Goal: Task Accomplishment & Management: Complete application form

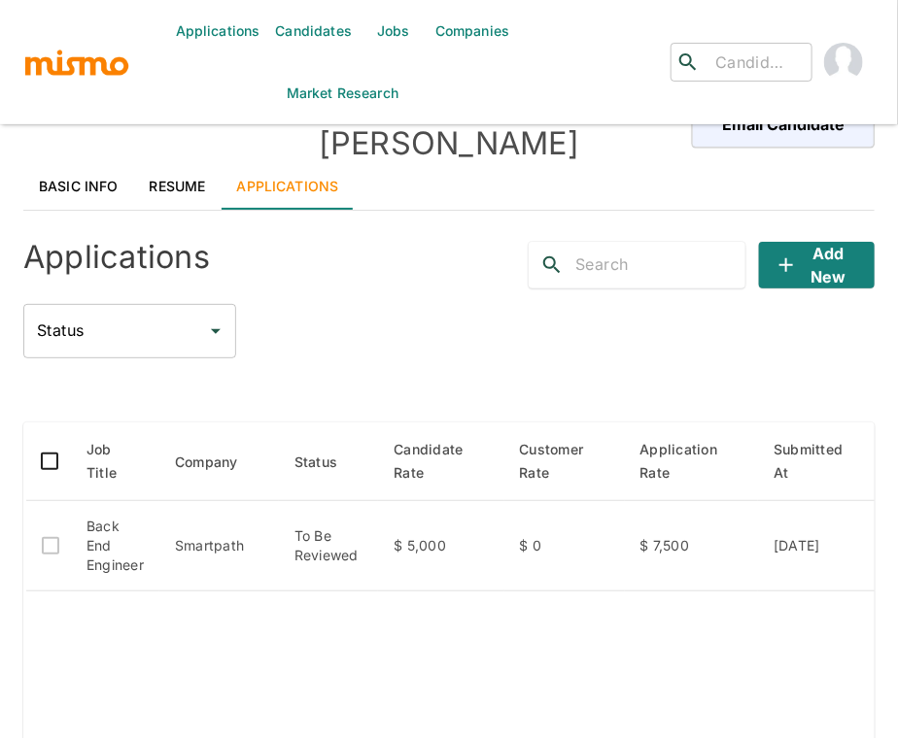
click at [92, 163] on link "Basic Info" at bounding box center [78, 186] width 111 height 47
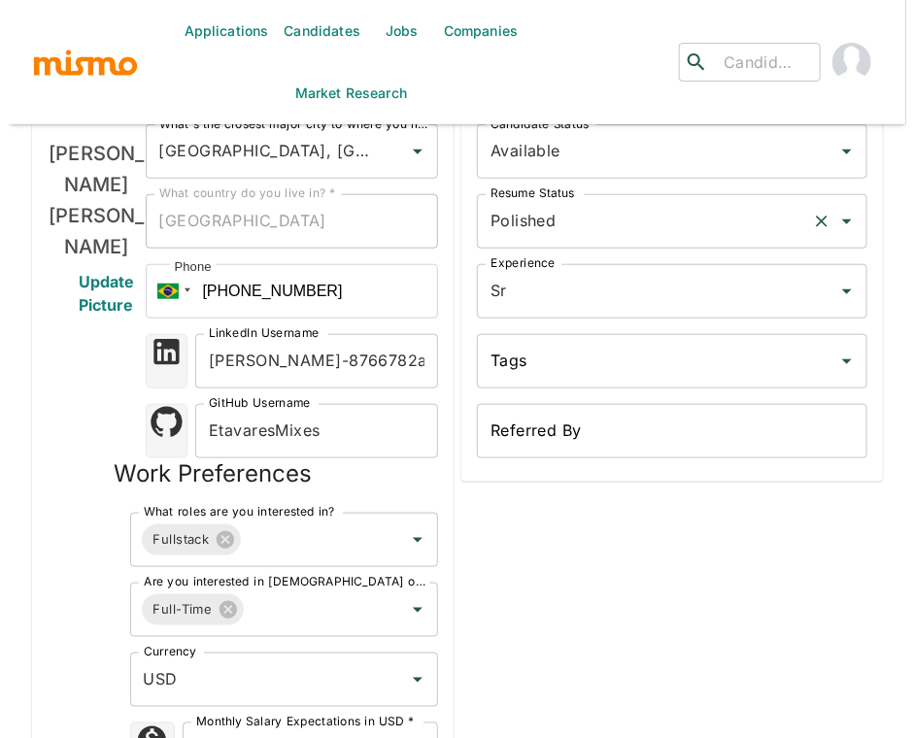
scroll to position [1196, 0]
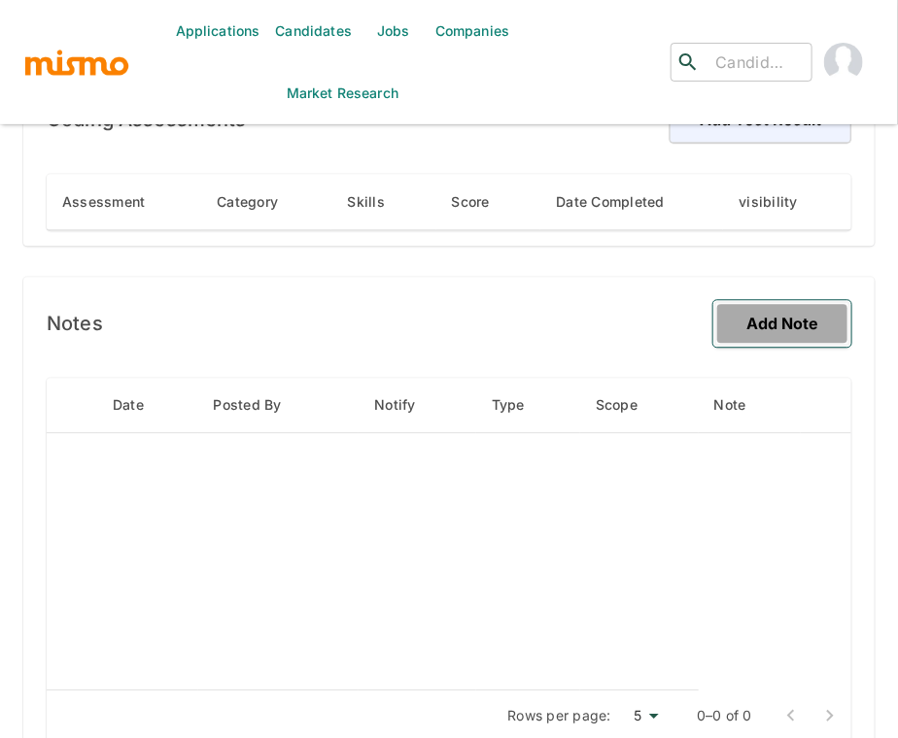
click at [799, 300] on button "Add Note" at bounding box center [782, 323] width 138 height 47
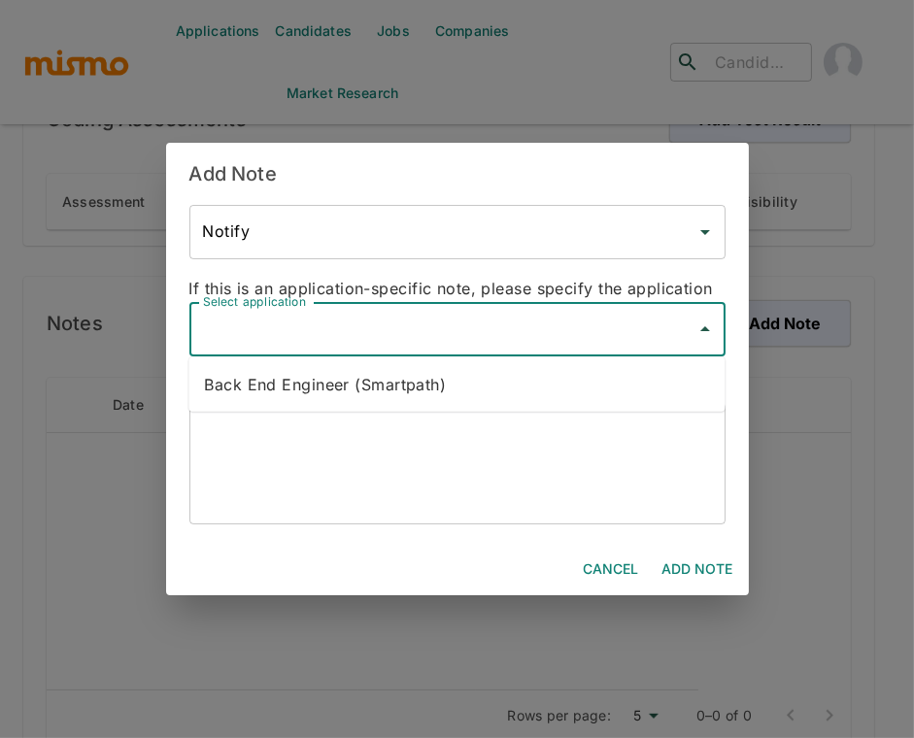
click at [434, 326] on input "Select application" at bounding box center [443, 329] width 490 height 37
click at [418, 372] on li "Back End Engineer (Smartpath)" at bounding box center [456, 384] width 536 height 39
type input "Back End Engineer (Smartpath)"
click at [394, 448] on textarea at bounding box center [457, 464] width 509 height 89
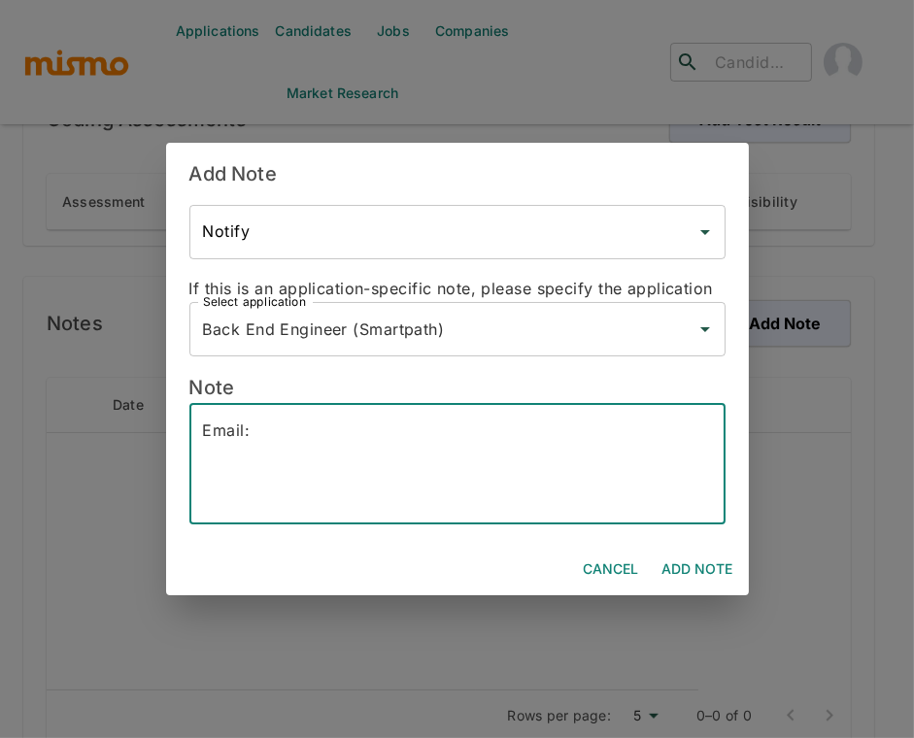
click at [359, 425] on textarea "Email:" at bounding box center [457, 464] width 509 height 89
paste textarea "emmanuel@etavares.com.br"
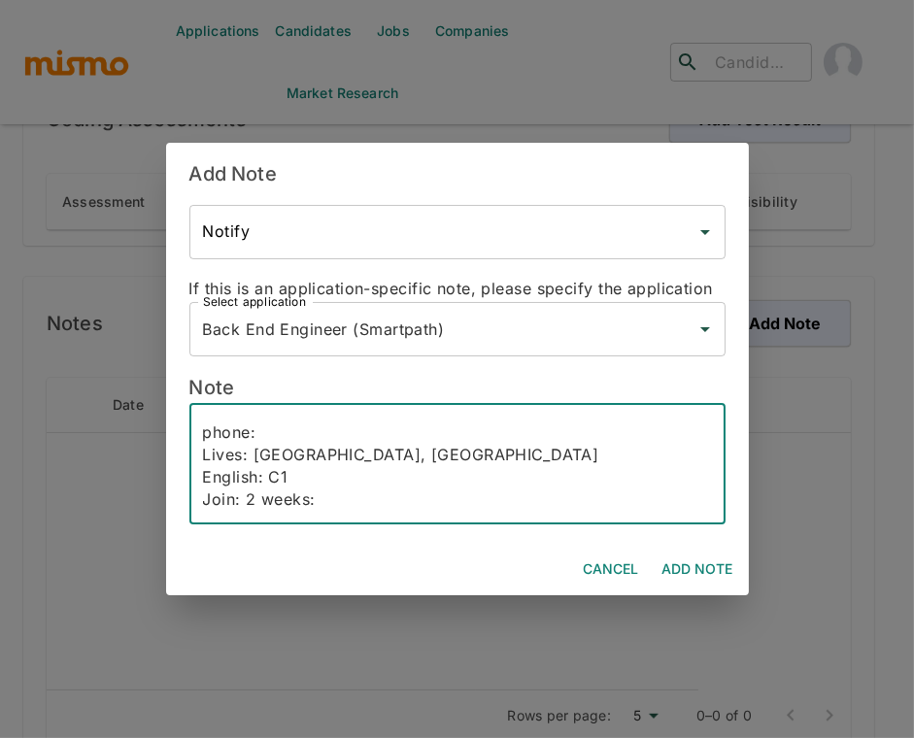
scroll to position [43, 0]
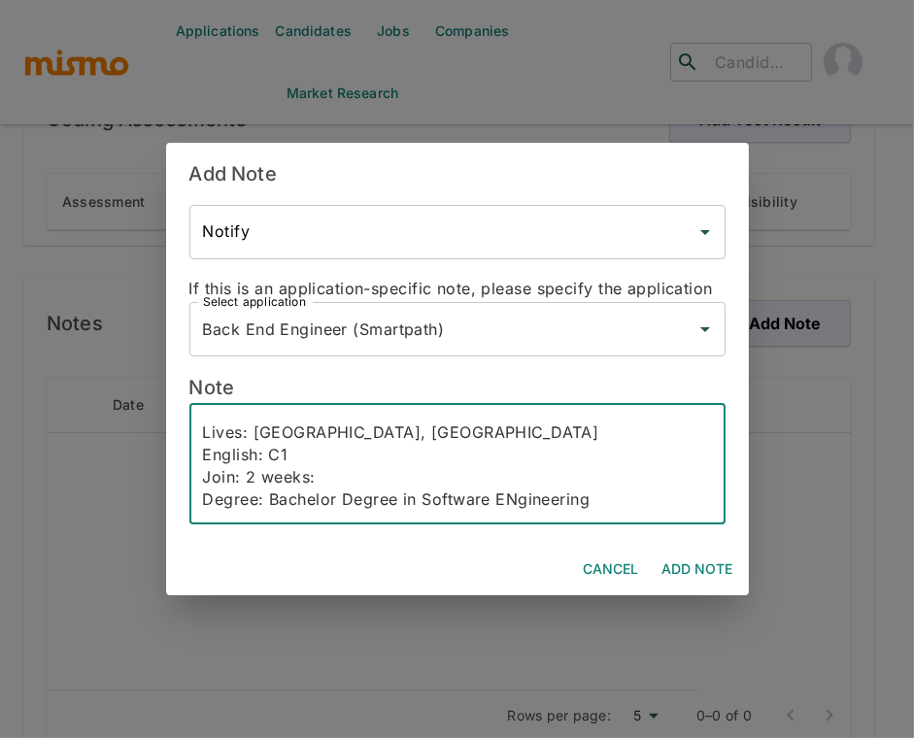
click at [503, 497] on textarea "Email: emmanuel@etavares.com.br phone: Lives: Minas Gerais, Brazil English: C1 …" at bounding box center [457, 464] width 509 height 89
click at [619, 501] on textarea "Email: emmanuel@etavares.com.br phone: Lives: Minas Gerais, Brazil English: C1 …" at bounding box center [457, 464] width 509 height 89
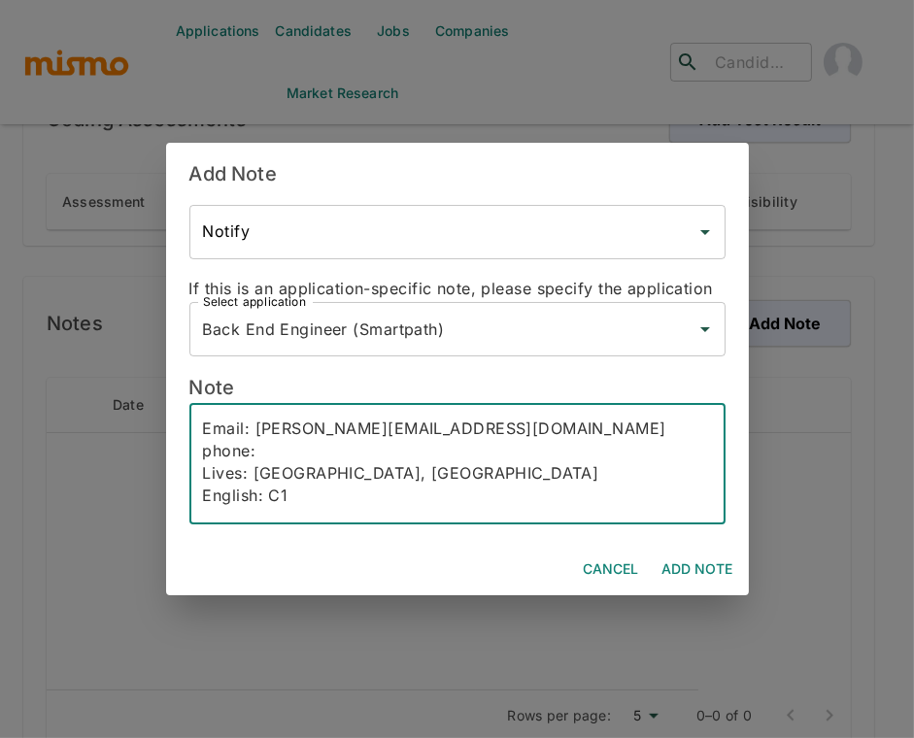
scroll to position [0, 0]
click at [287, 454] on textarea "Email: emmanuel@etavares.com.br phone: Lives: Minas Gerais, Brazil English: C1 …" at bounding box center [457, 464] width 509 height 89
paste textarea "+55 44 9809-6666"
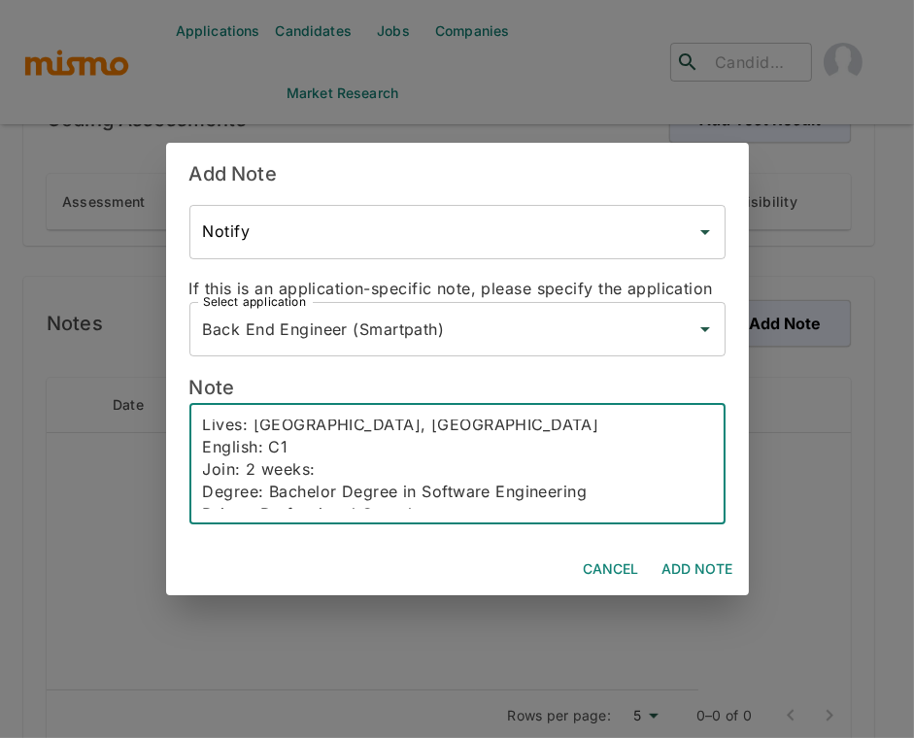
scroll to position [133, 0]
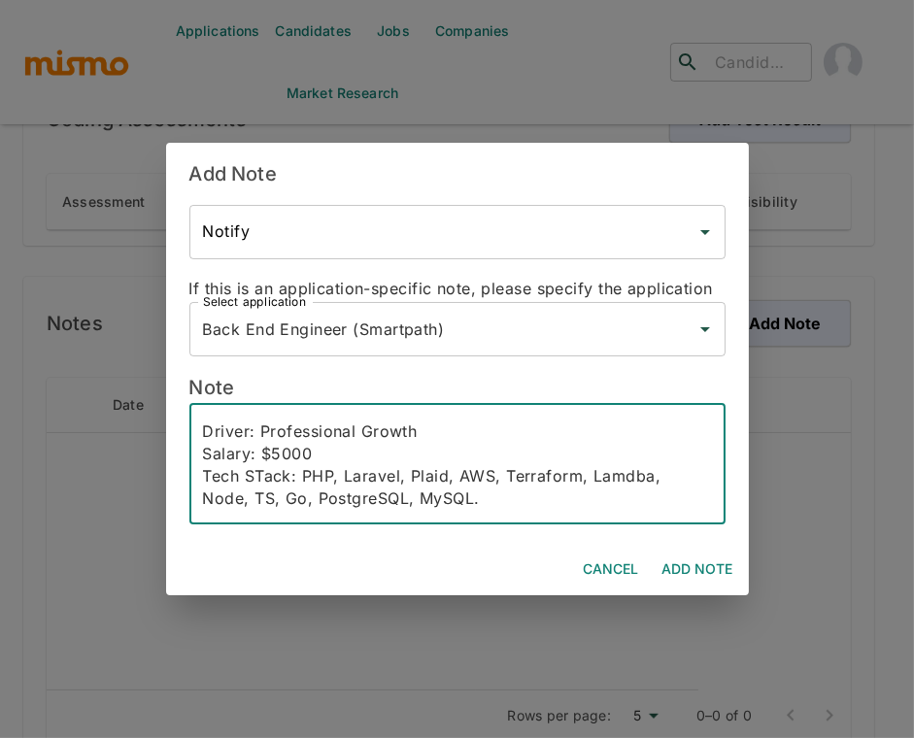
click at [503, 503] on textarea "Email: emmanuel@etavares.com.br phone: +55 44 9809-6666 Lives: Minas Gerais, Br…" at bounding box center [457, 464] width 509 height 89
paste textarea "backend software engineer based in Uberlândia, Brazil, currently works at Dash.…"
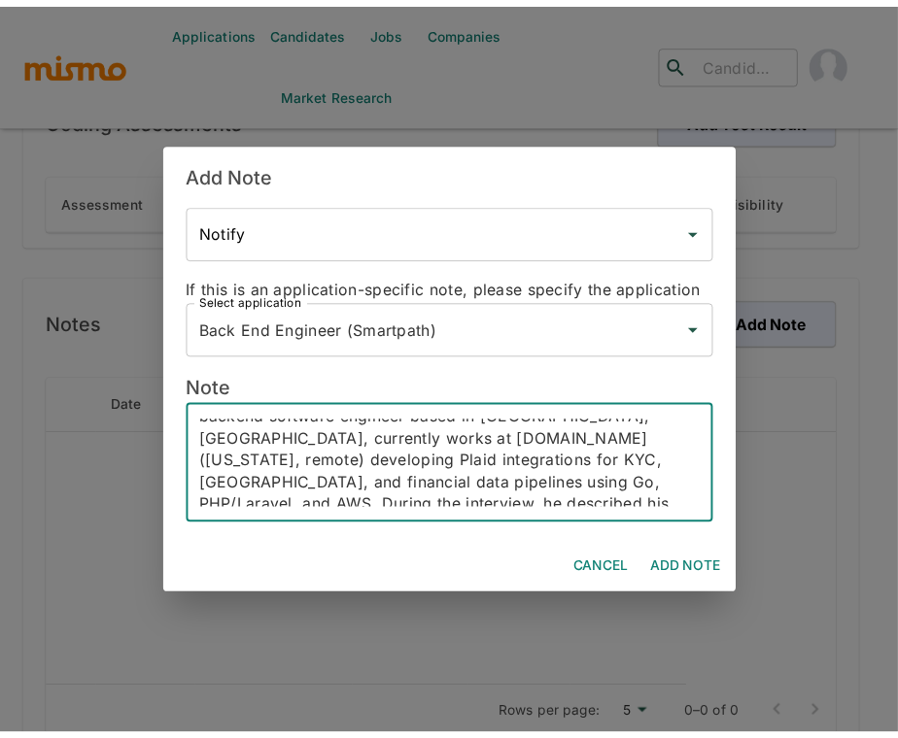
scroll to position [216, 0]
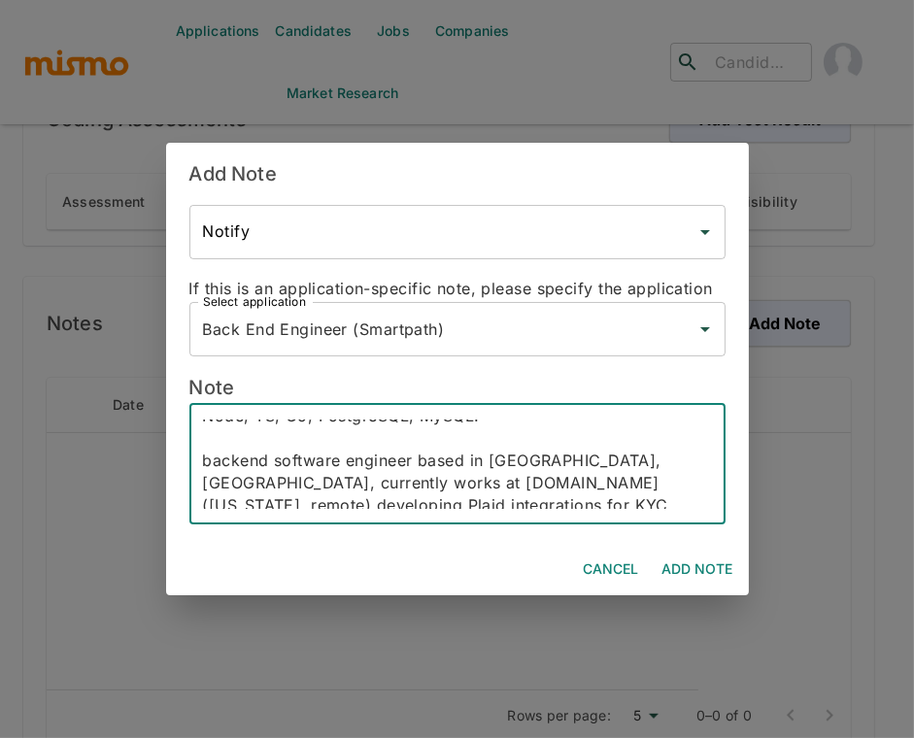
click at [211, 464] on textarea "Email: emmanuel@etavares.com.br phone: +55 44 9809-6666 Lives: Minas Gerais, Br…" at bounding box center [457, 464] width 509 height 89
drag, startPoint x: 637, startPoint y: 455, endPoint x: 423, endPoint y: 465, distance: 215.0
click at [421, 466] on textarea "Email: emmanuel@etavares.com.br phone: +55 44 9809-6666 Lives: Minas Gerais, Br…" at bounding box center [457, 464] width 509 height 89
type textarea "Email: emmanuel@etavares.com.br phone: +55 44 9809-6666 Lives: Minas Gerais, Br…"
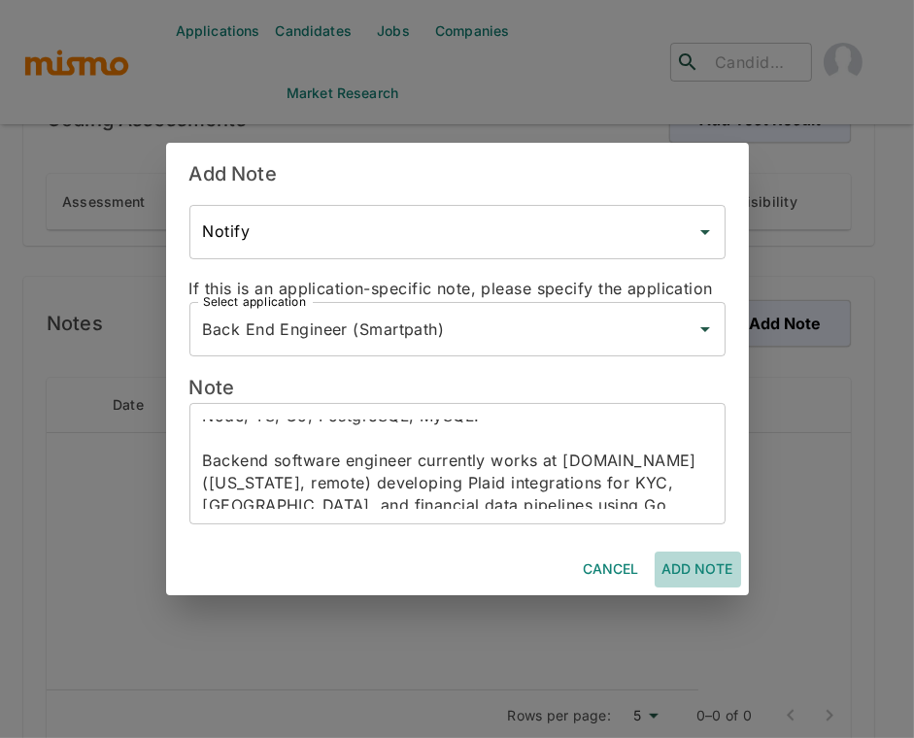
click at [703, 563] on button "Add Note" at bounding box center [698, 570] width 86 height 36
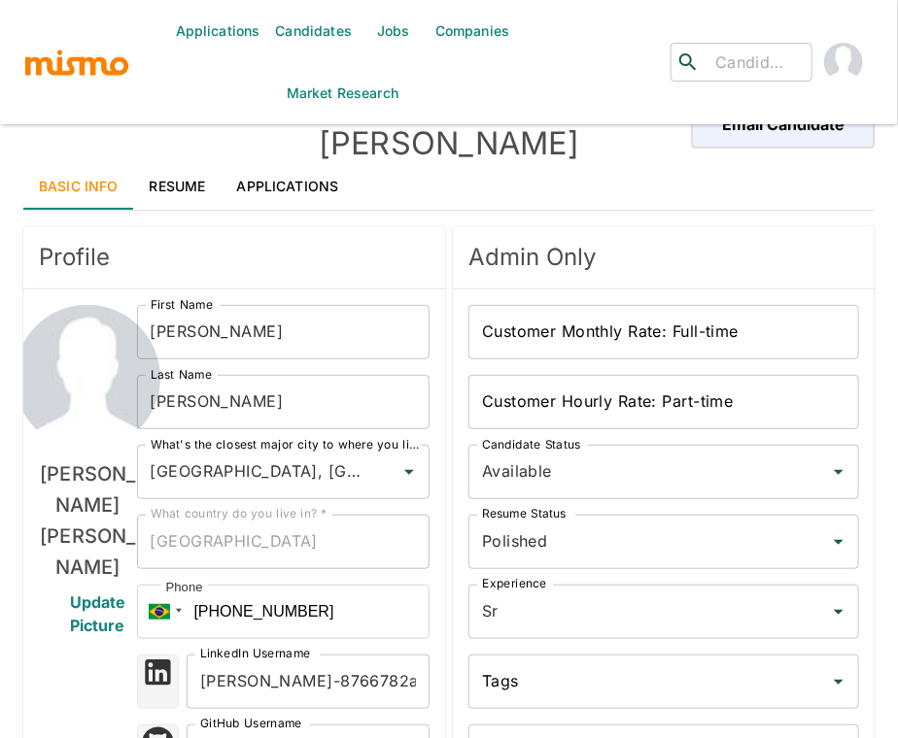
drag, startPoint x: 175, startPoint y: 158, endPoint x: 199, endPoint y: 149, distance: 26.2
click at [175, 163] on link "Resume" at bounding box center [177, 186] width 87 height 47
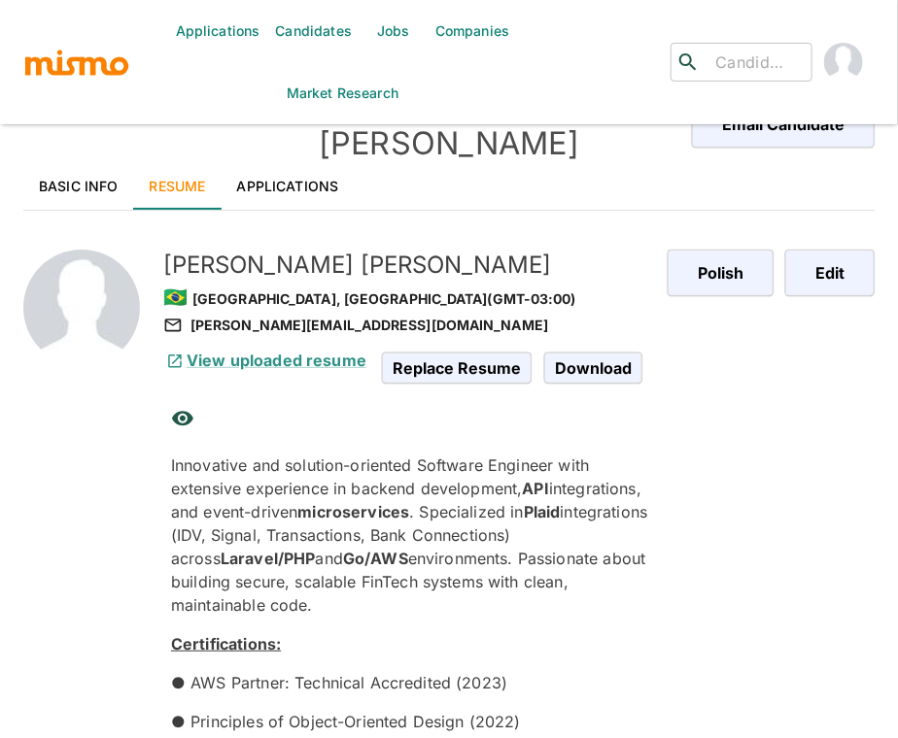
click at [300, 163] on link "Applications" at bounding box center [287, 186] width 133 height 47
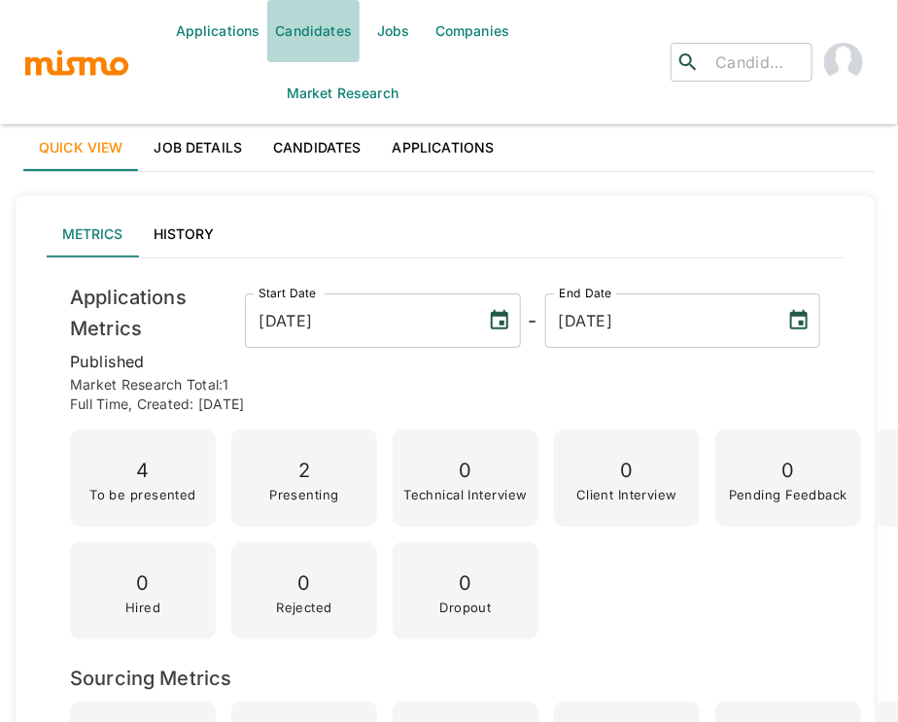
click at [312, 34] on link "Candidates" at bounding box center [313, 31] width 92 height 62
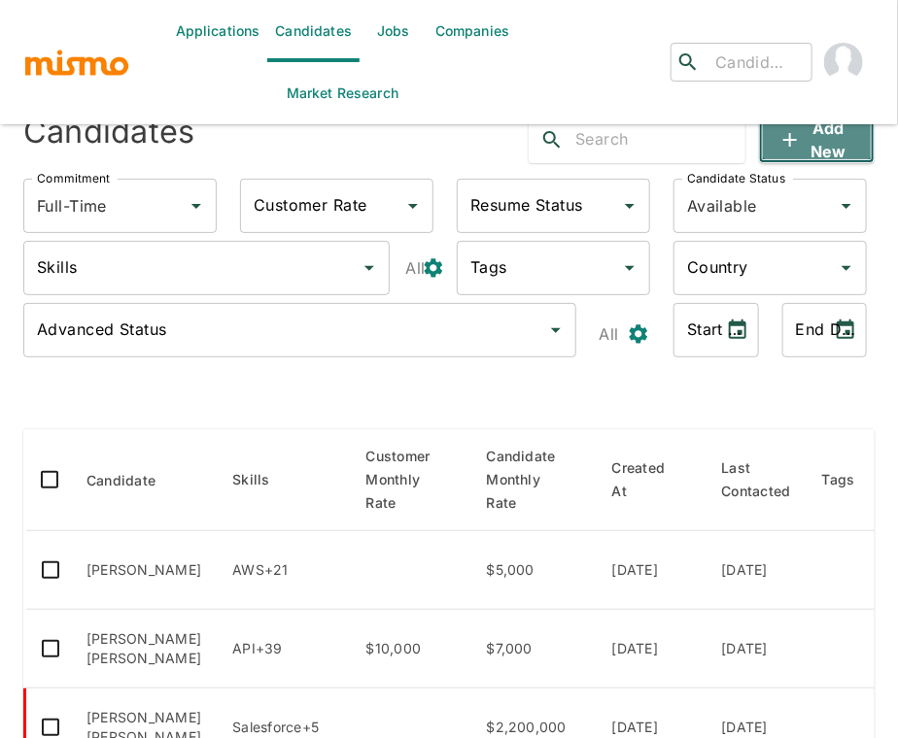
click at [810, 141] on button "Add new" at bounding box center [817, 140] width 116 height 47
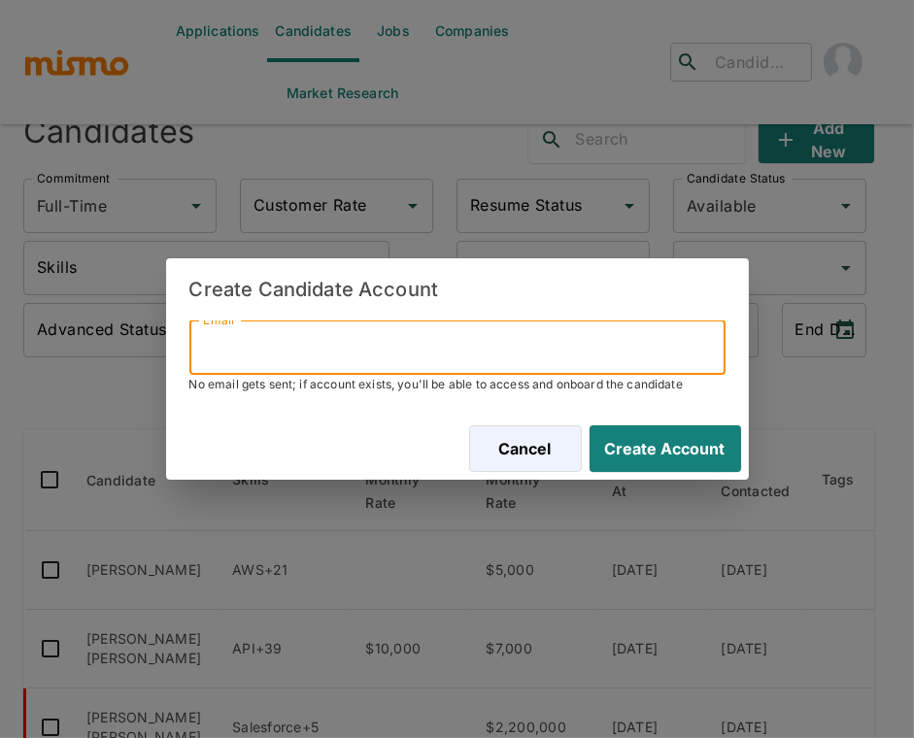
click at [481, 362] on input "Email" at bounding box center [457, 348] width 536 height 54
paste input "ferminarellano.hn@gmail.com"
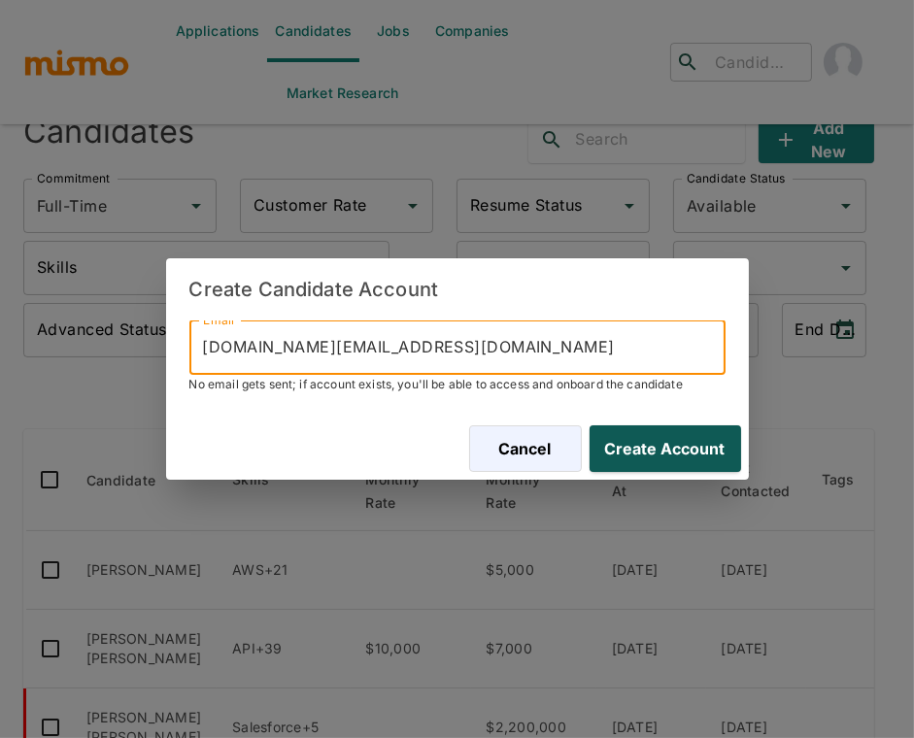
type input "ferminarellano.hn@gmail.com"
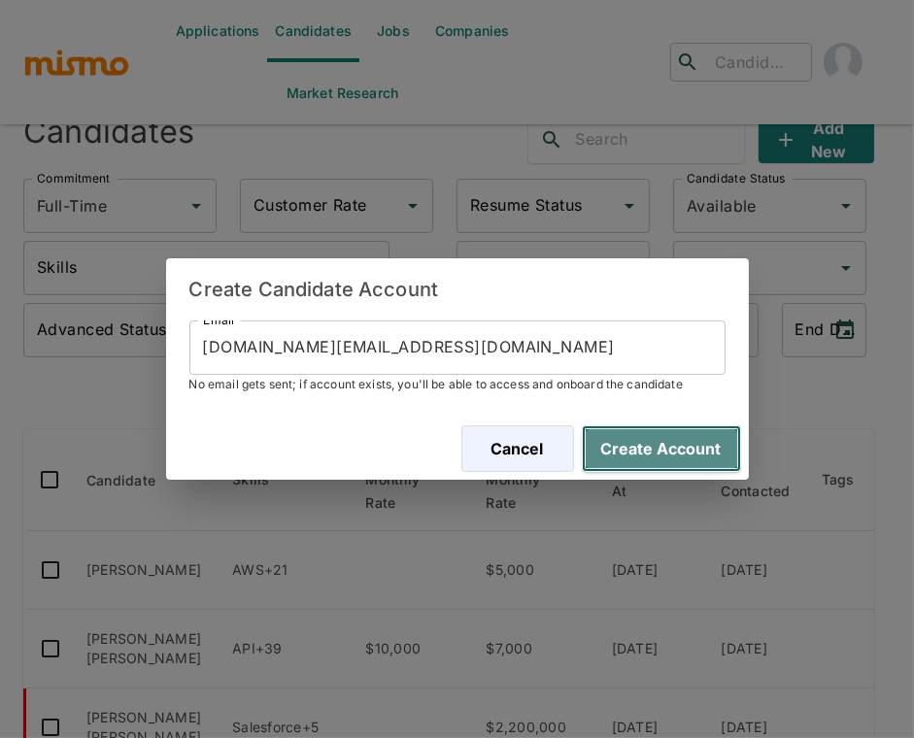
click at [675, 444] on button "Create Account" at bounding box center [661, 448] width 159 height 47
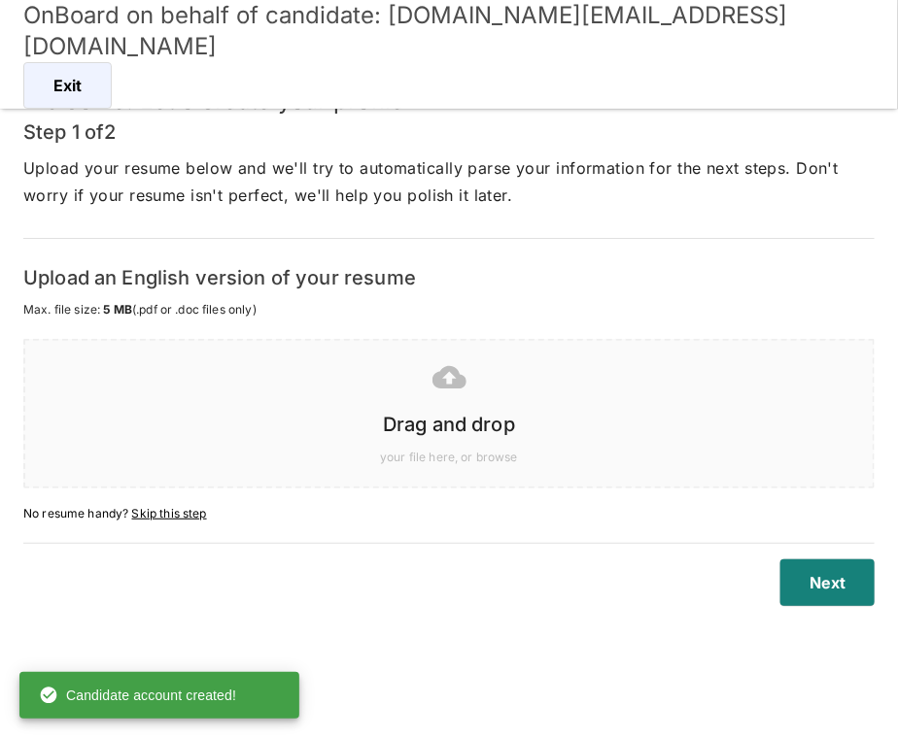
click at [481, 431] on h6 "Drag and drop" at bounding box center [449, 424] width 808 height 31
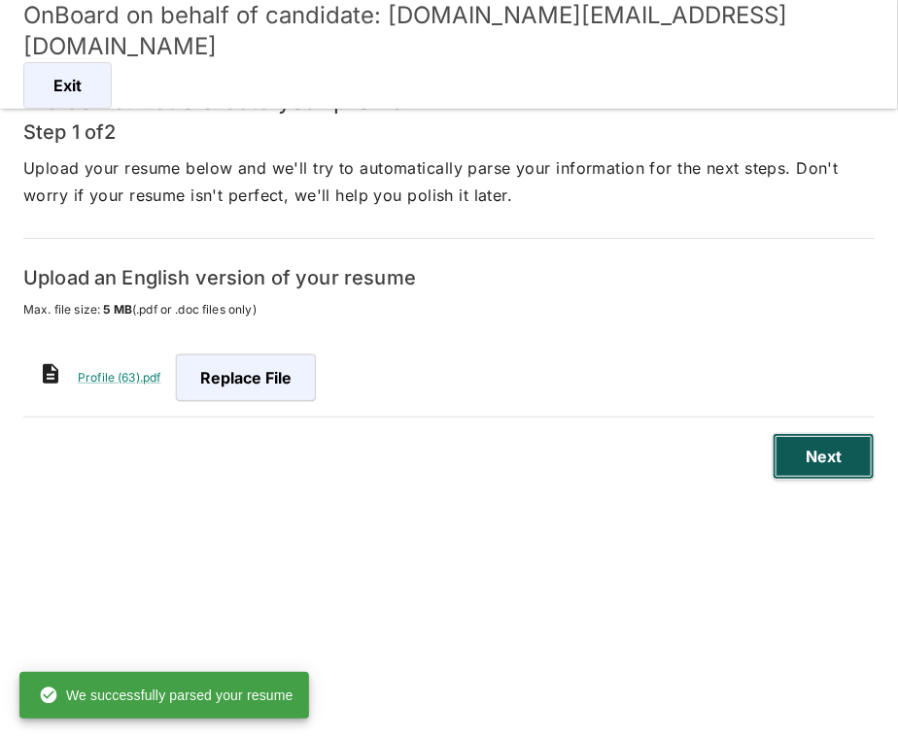
click at [827, 461] on button "Next" at bounding box center [823, 456] width 102 height 47
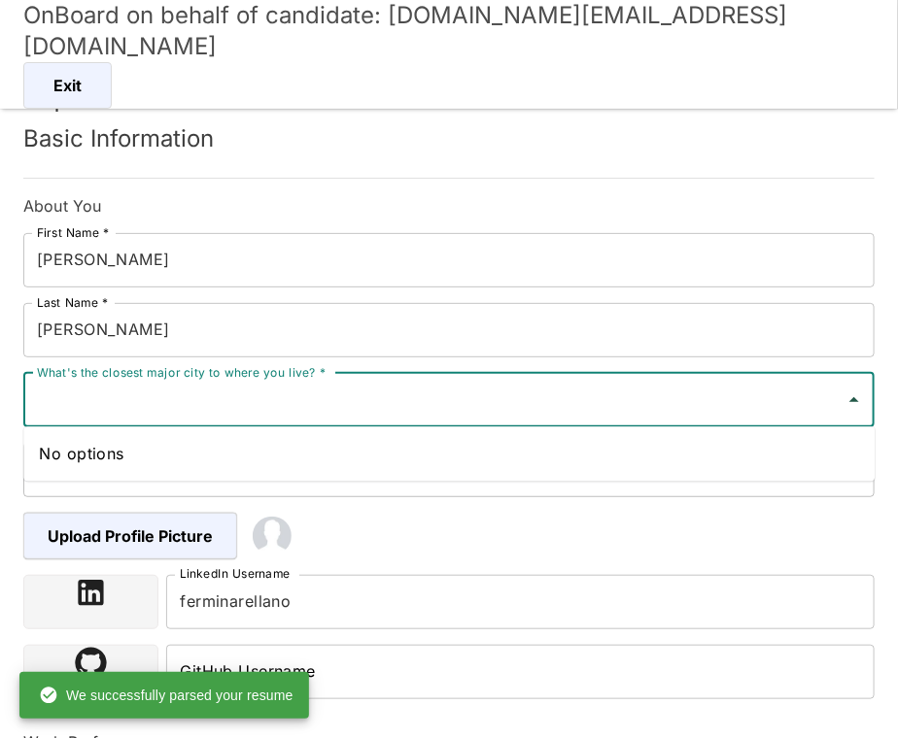
click at [416, 389] on input "What's the closest major city to where you live? *" at bounding box center [434, 400] width 804 height 37
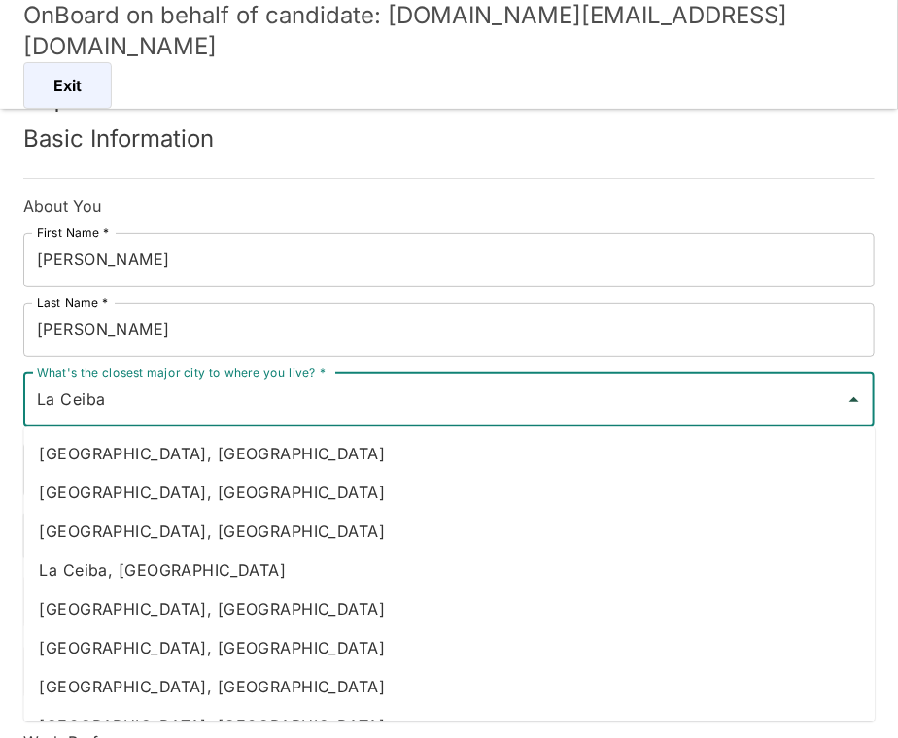
click at [319, 571] on li "La Ceiba, [GEOGRAPHIC_DATA]" at bounding box center [448, 570] width 851 height 39
type input "La Ceiba, [GEOGRAPHIC_DATA]"
type input "[GEOGRAPHIC_DATA]"
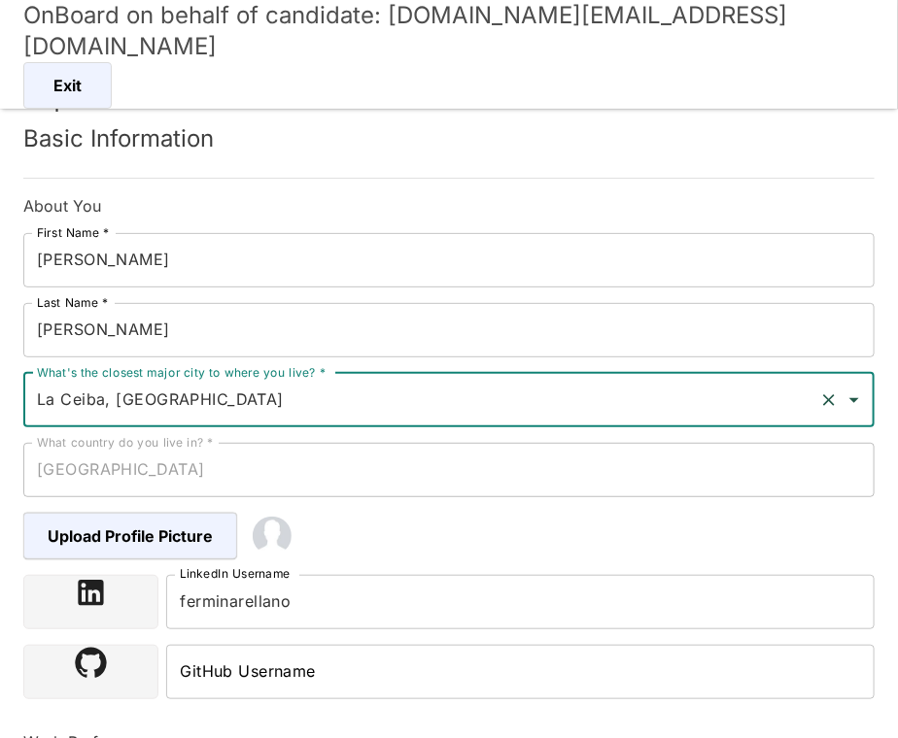
scroll to position [372, 0]
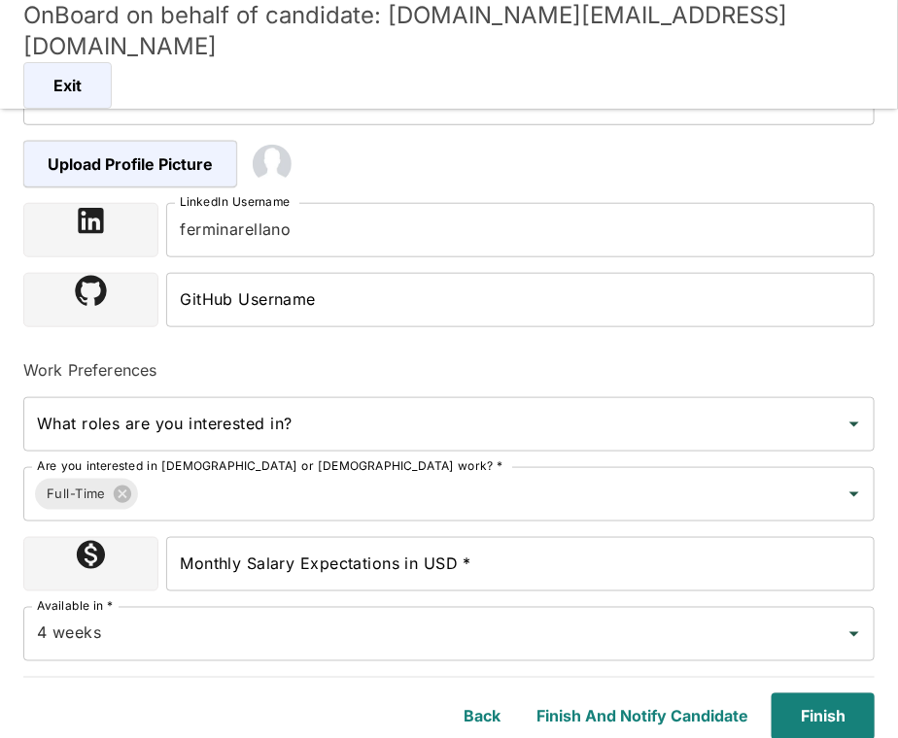
type input "La Ceiba, [GEOGRAPHIC_DATA]"
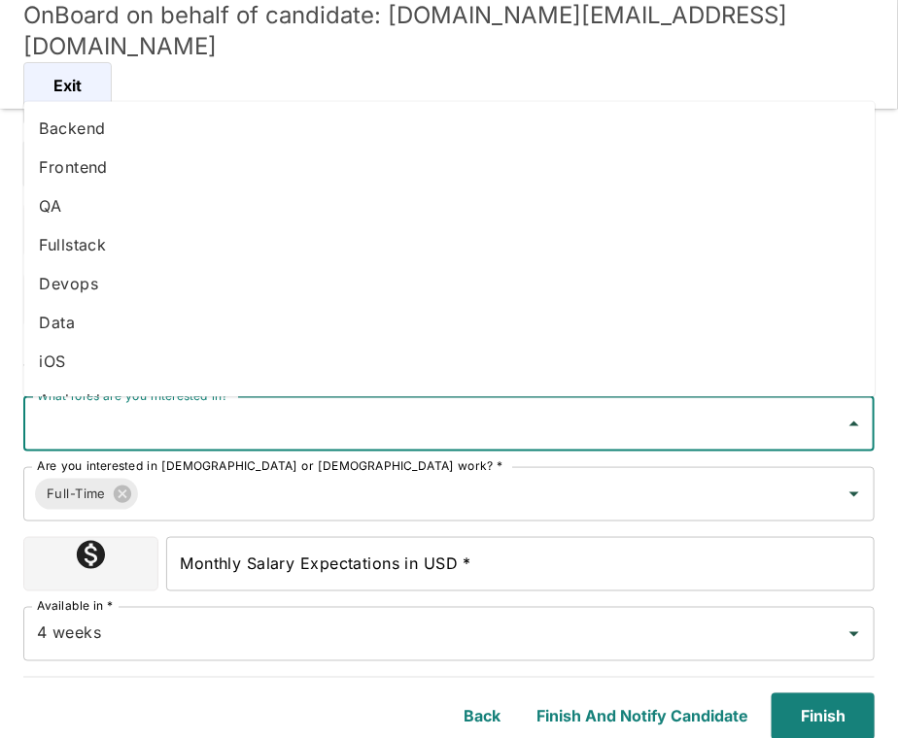
click at [262, 420] on input "What roles are you interested in?" at bounding box center [434, 424] width 804 height 37
click at [208, 238] on li "Fullstack" at bounding box center [448, 245] width 851 height 39
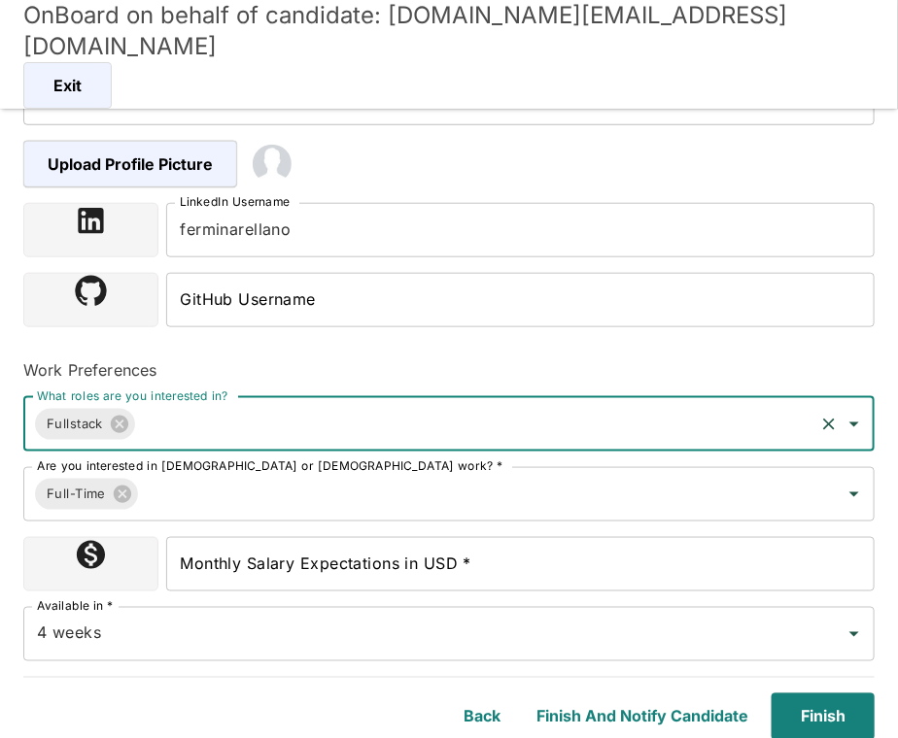
click at [277, 562] on input "Monthly Salary Expectations in USD *" at bounding box center [520, 564] width 708 height 54
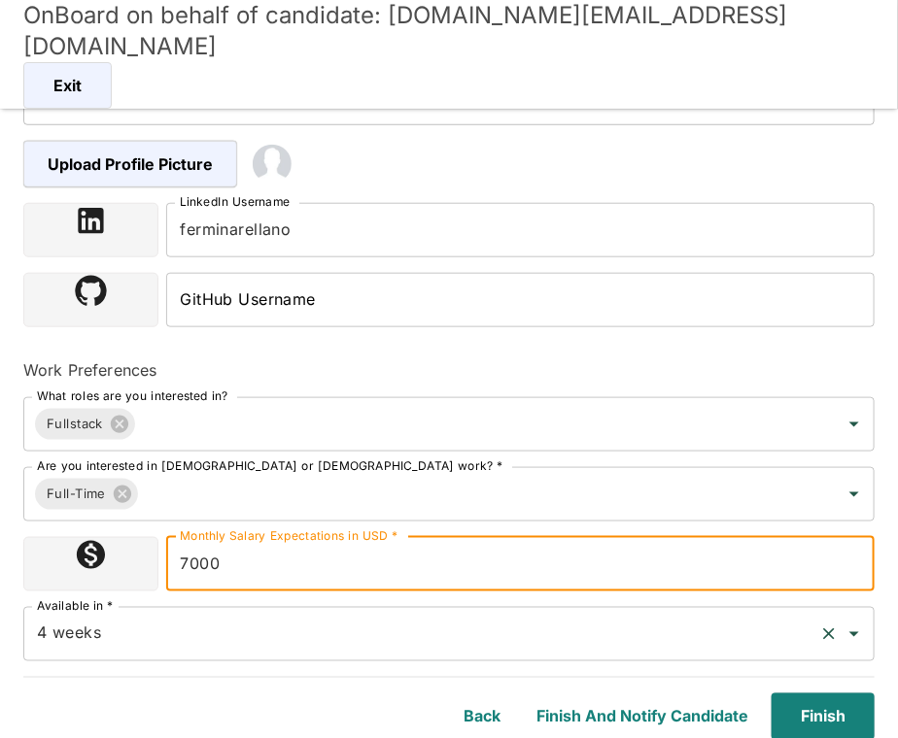
type input "7000"
click at [284, 643] on input "4 weeks" at bounding box center [421, 634] width 779 height 37
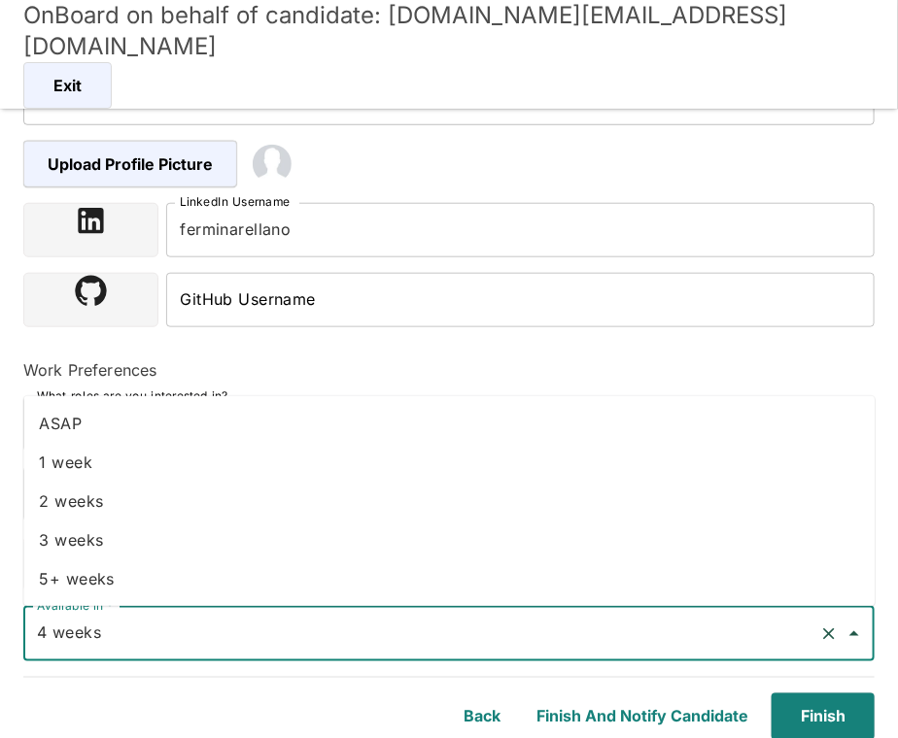
click at [177, 490] on li "2 weeks" at bounding box center [448, 501] width 851 height 39
type input "2 weeks"
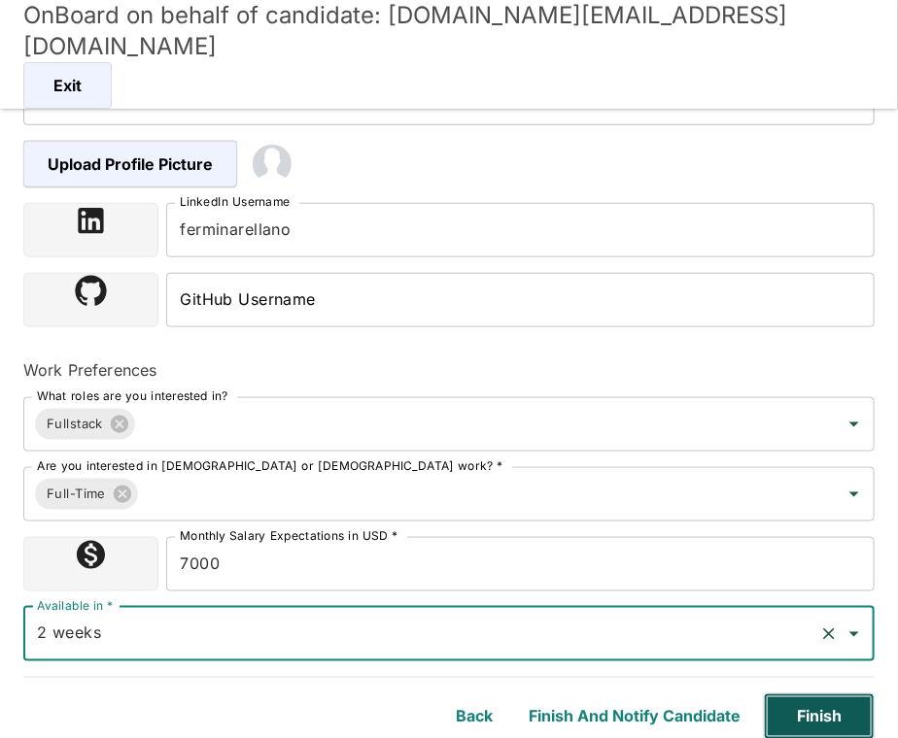
click at [834, 700] on button "Finish" at bounding box center [819, 717] width 111 height 47
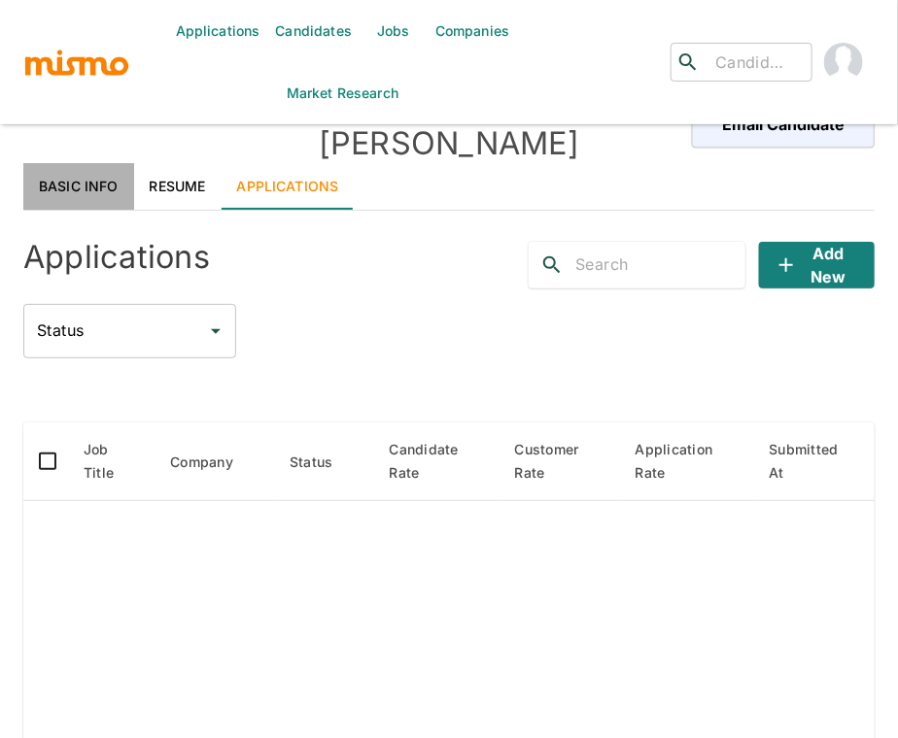
click at [99, 163] on link "Basic Info" at bounding box center [78, 186] width 111 height 47
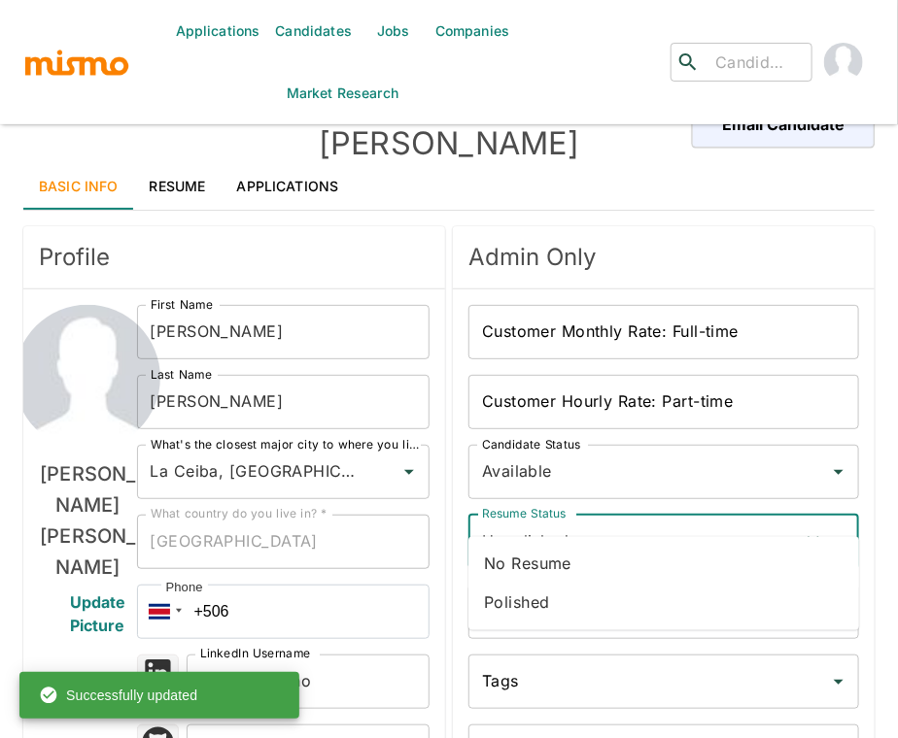
click at [592, 524] on input "Unpolished" at bounding box center [636, 542] width 319 height 37
click at [524, 607] on li "Polished" at bounding box center [663, 603] width 391 height 39
type input "Polished"
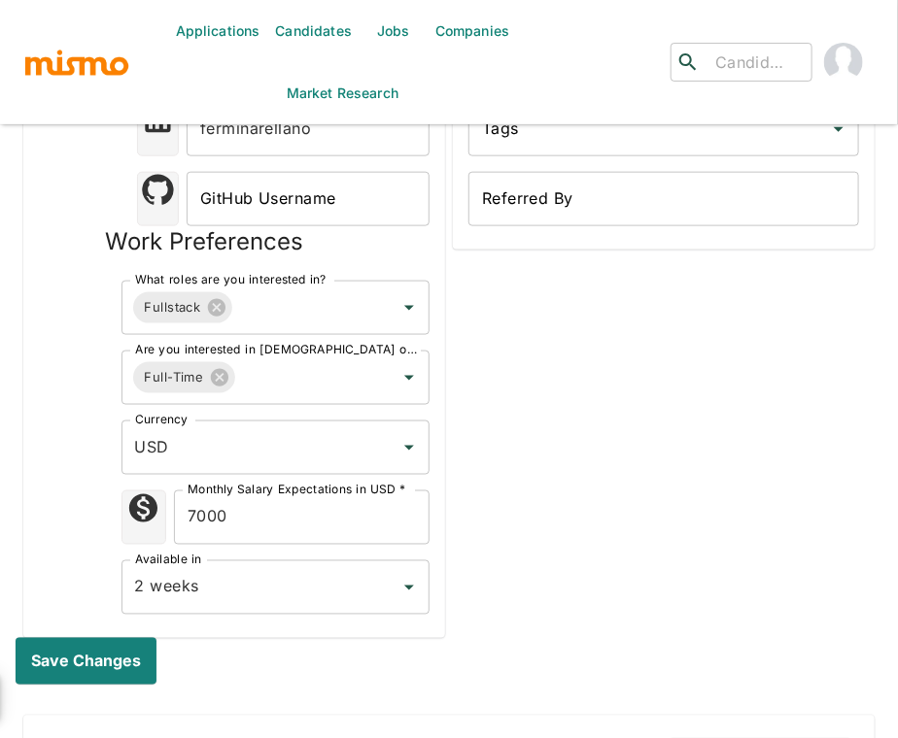
scroll to position [665, 0]
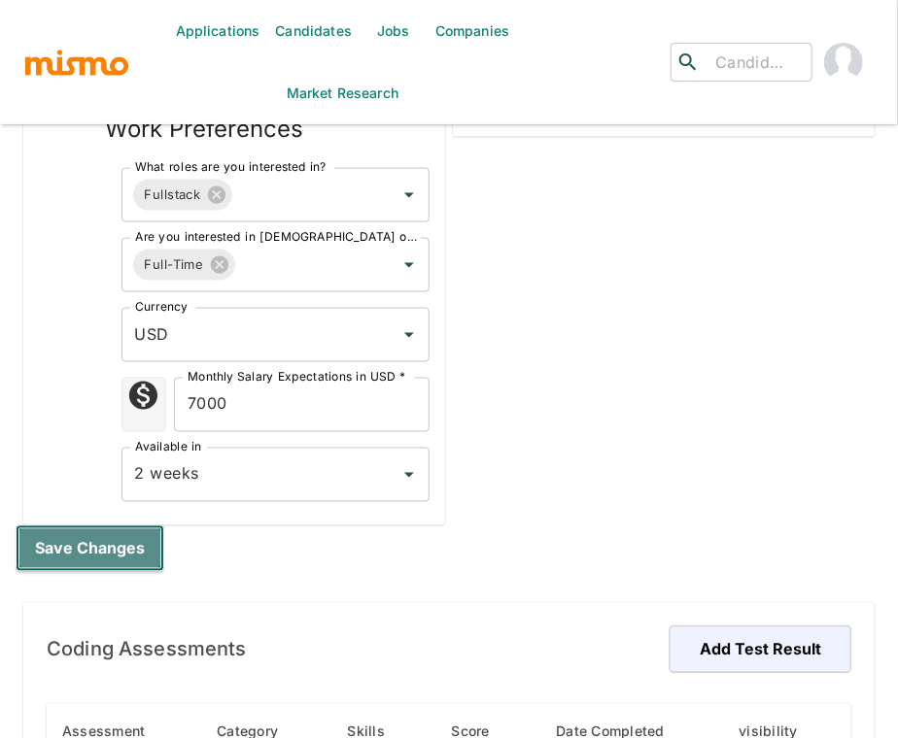
click at [87, 526] on button "Save changes" at bounding box center [90, 549] width 149 height 47
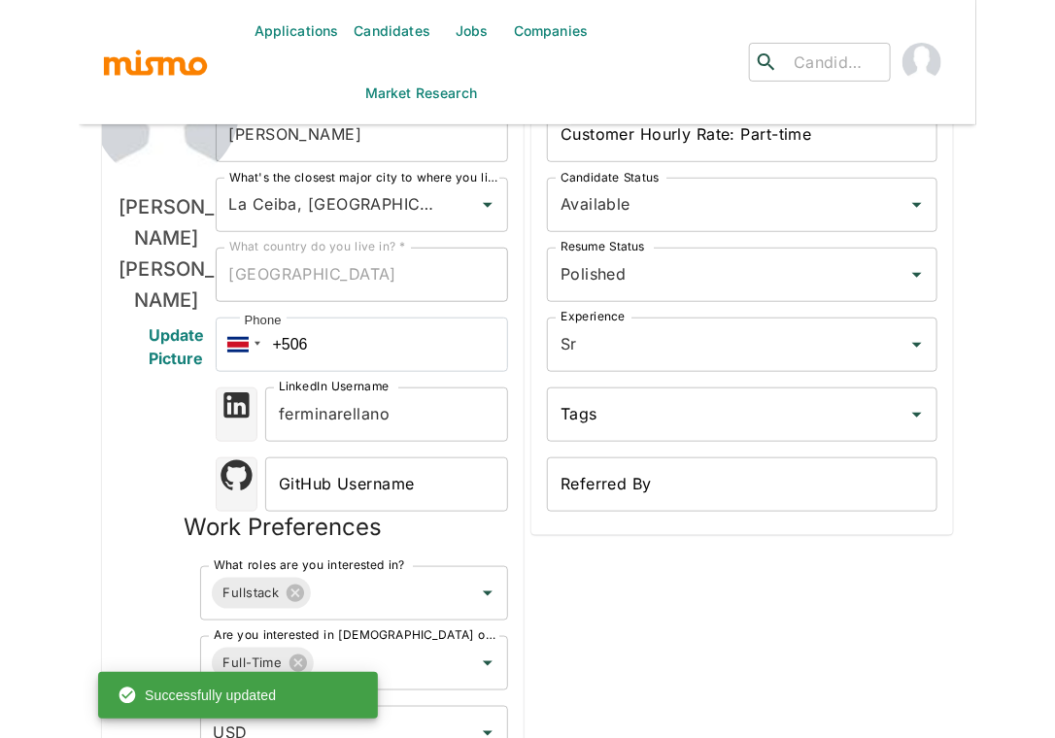
scroll to position [0, 0]
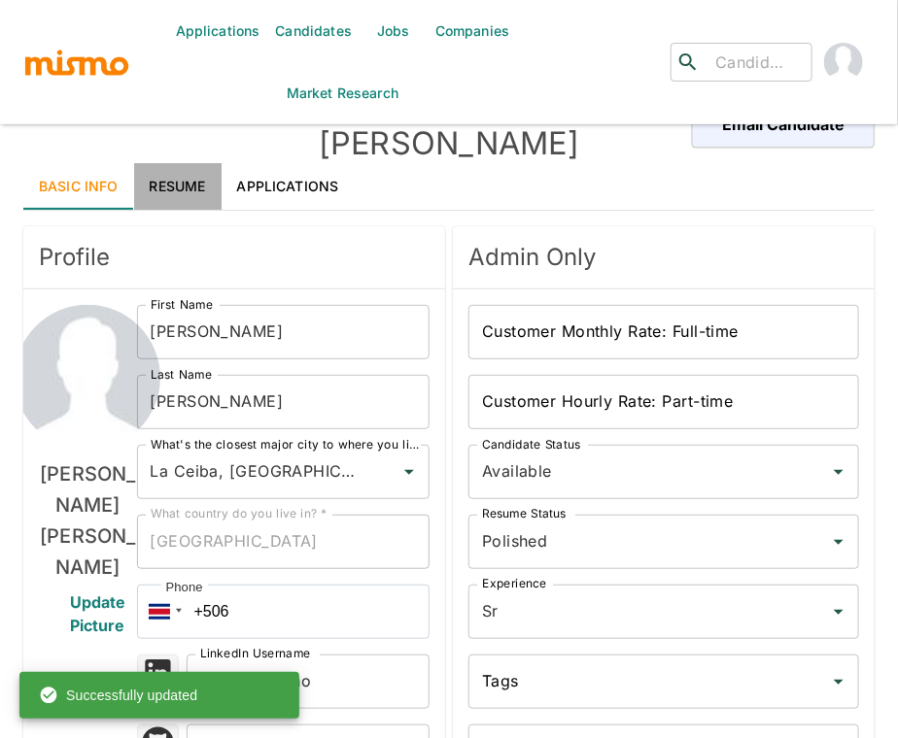
click at [185, 163] on link "Resume" at bounding box center [177, 186] width 87 height 47
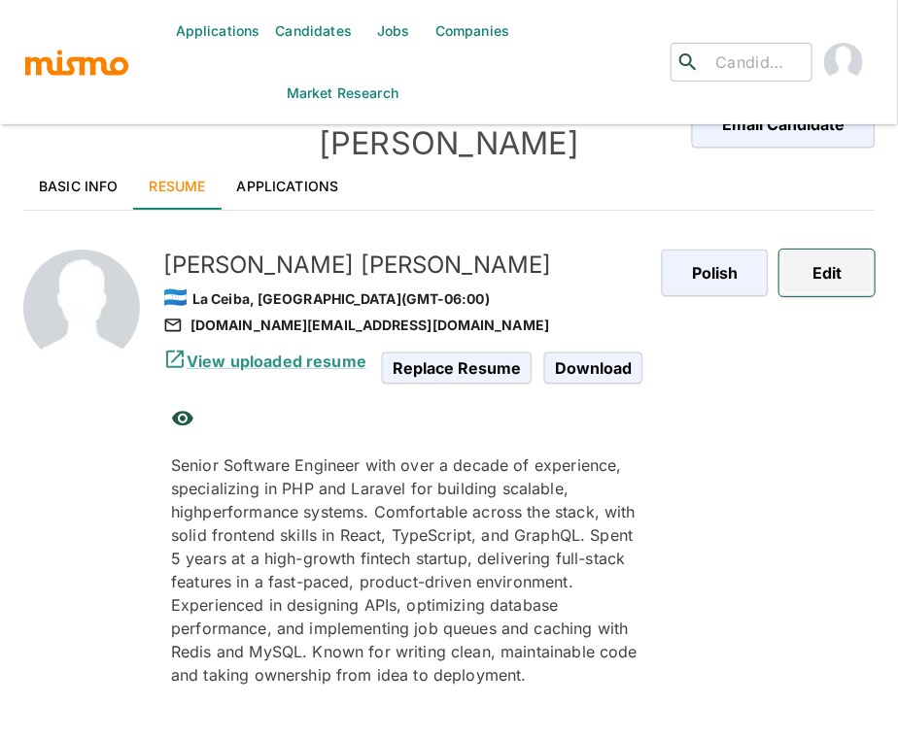
click at [845, 250] on button "Edit" at bounding box center [826, 273] width 95 height 47
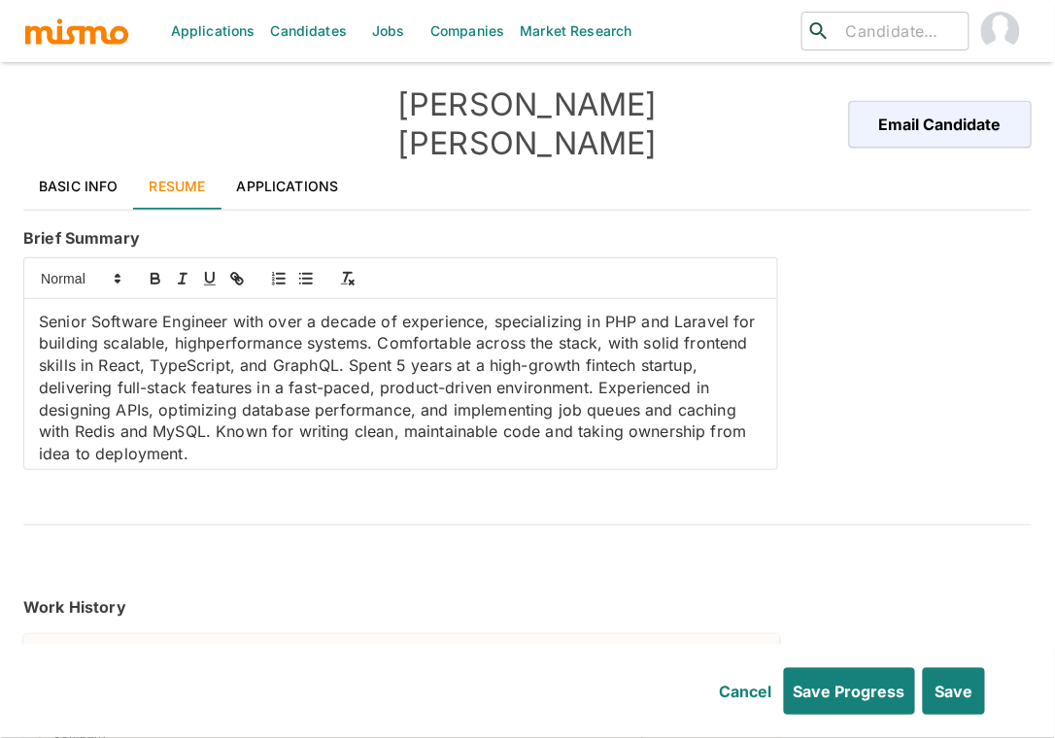
click at [625, 311] on p "Senior Software Engineer with over a decade of experience, specializing in PHP …" at bounding box center [401, 388] width 724 height 154
click at [159, 270] on icon "button" at bounding box center [155, 278] width 17 height 17
click at [701, 311] on p "Senior Software Engineer with over a decade of experience, specializing in PHP …" at bounding box center [401, 388] width 724 height 154
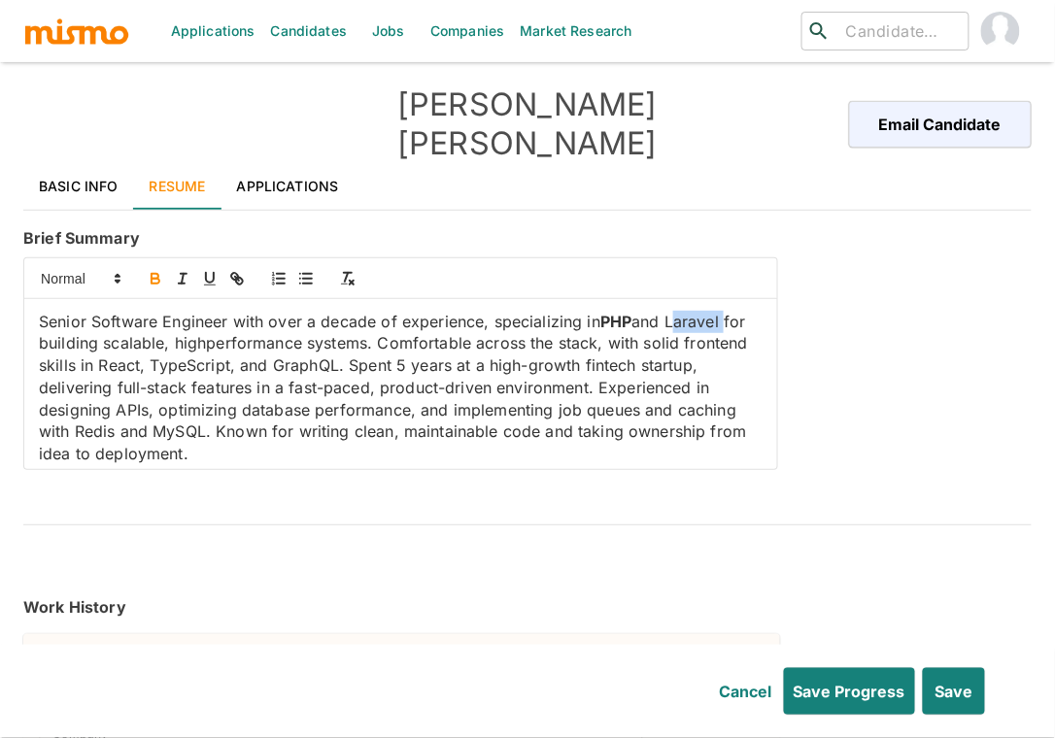
click at [152, 279] on icon "button" at bounding box center [156, 281] width 8 height 5
click at [180, 337] on p "Senior Software Engineer with over a decade of experience, specializing in PHP …" at bounding box center [401, 388] width 724 height 154
click at [158, 279] on icon "button" at bounding box center [156, 281] width 8 height 5
click at [244, 331] on p "Senior Software Engineer with over a decade of experience, specializing in PHP …" at bounding box center [401, 388] width 724 height 154
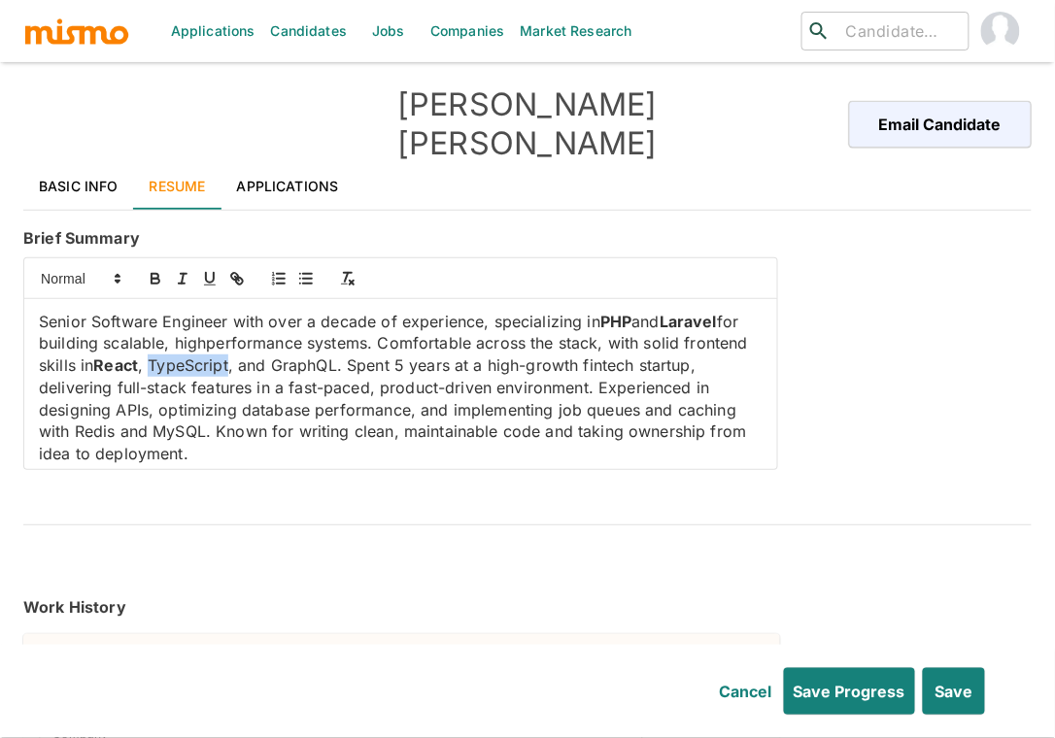
click at [244, 331] on p "Senior Software Engineer with over a decade of experience, specializing in PHP …" at bounding box center [401, 388] width 724 height 154
click at [153, 270] on icon "button" at bounding box center [155, 278] width 17 height 17
click at [367, 336] on p "Senior Software Engineer with over a decade of experience, specializing in PHP …" at bounding box center [401, 388] width 724 height 154
click at [160, 270] on icon "button" at bounding box center [155, 278] width 17 height 17
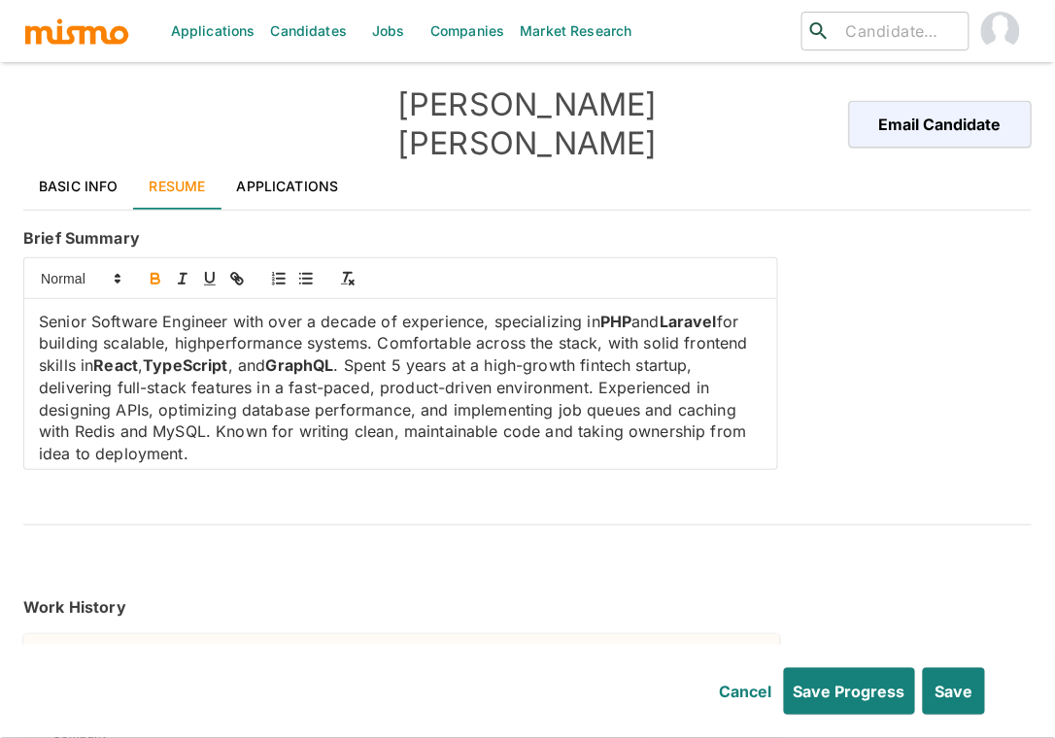
click at [255, 378] on p "Senior Software Engineer with over a decade of experience, specializing in PHP …" at bounding box center [401, 388] width 724 height 154
click at [147, 270] on icon "button" at bounding box center [155, 278] width 17 height 17
click at [271, 400] on p "Senior Software Engineer with over a decade of experience, specializing in PHP …" at bounding box center [401, 388] width 724 height 154
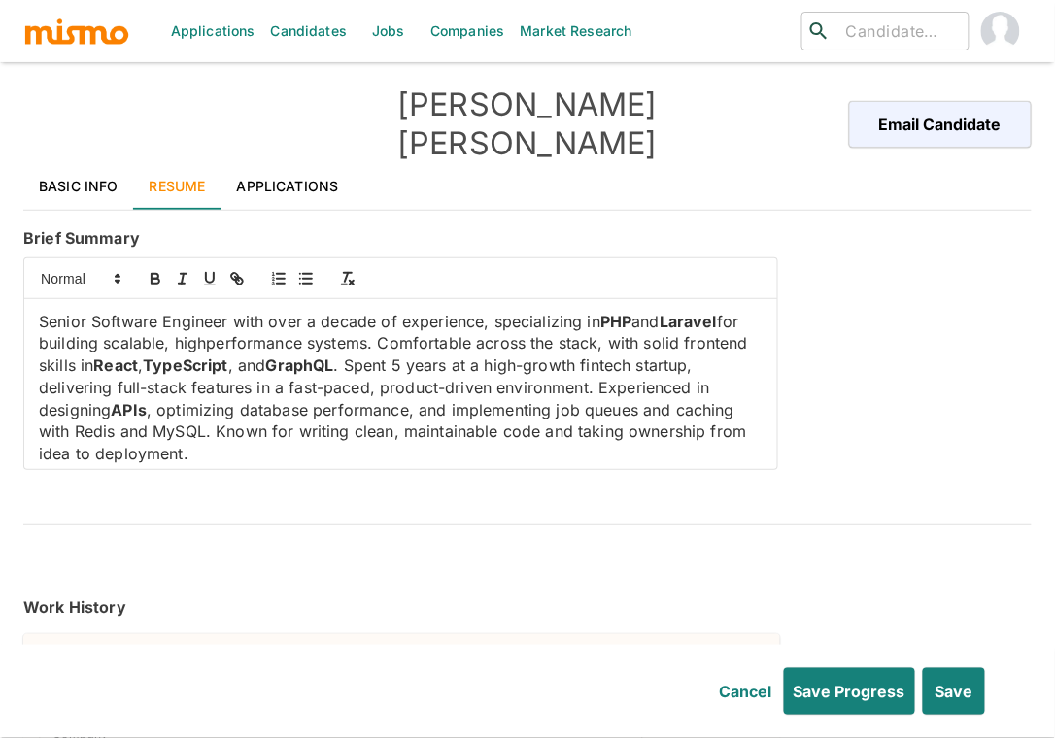
click at [251, 397] on p "Senior Software Engineer with over a decade of experience, specializing in PHP …" at bounding box center [401, 388] width 724 height 154
click at [159, 270] on icon "button" at bounding box center [155, 278] width 17 height 17
click at [313, 398] on p "Senior Software Engineer with over a decade of experience, specializing in PHP …" at bounding box center [401, 388] width 724 height 154
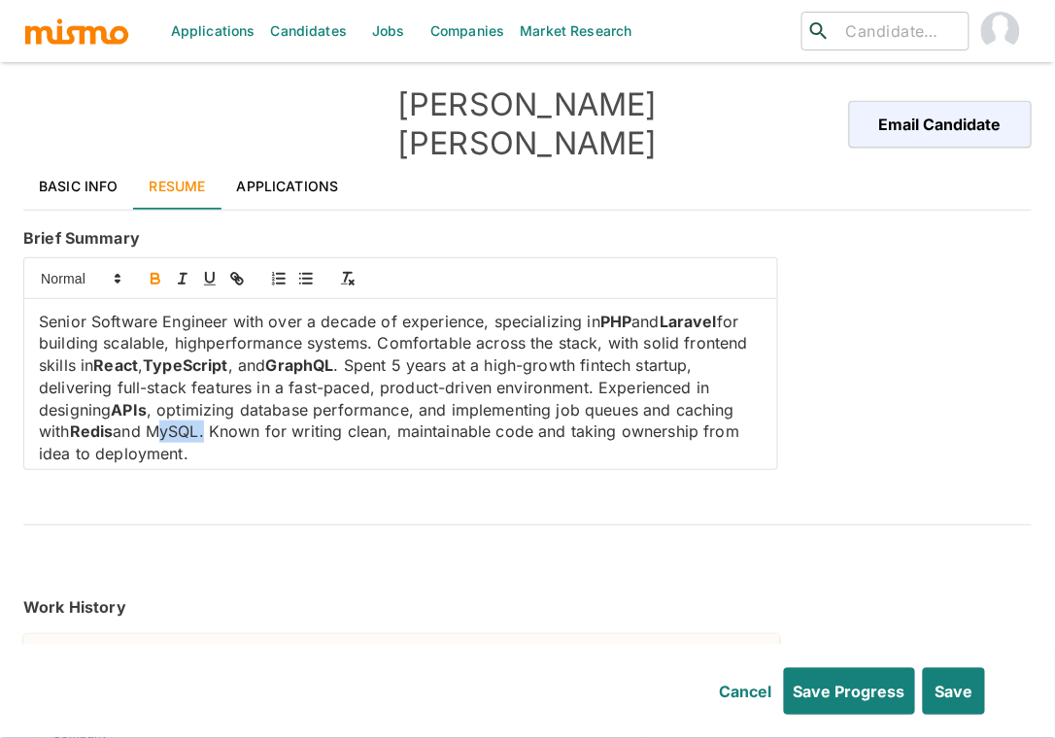
click at [148, 270] on icon "button" at bounding box center [155, 278] width 17 height 17
click at [272, 398] on p "Senior Software Engineer with over a decade of experience, specializing in PHP …" at bounding box center [401, 388] width 724 height 154
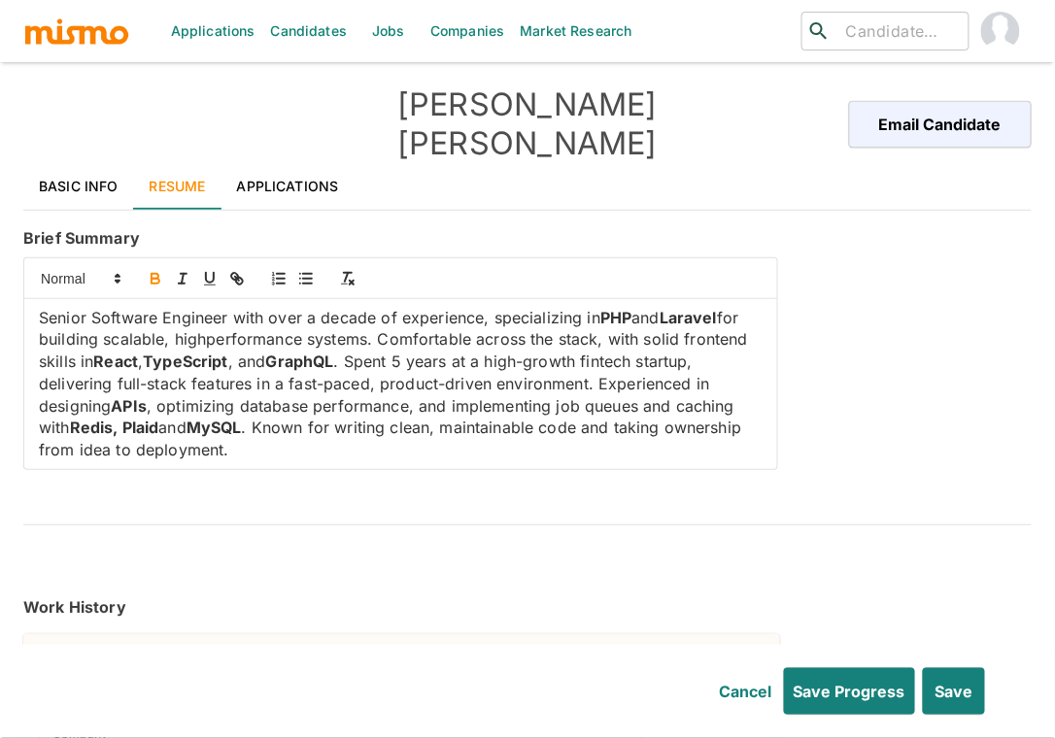
scroll to position [7, 0]
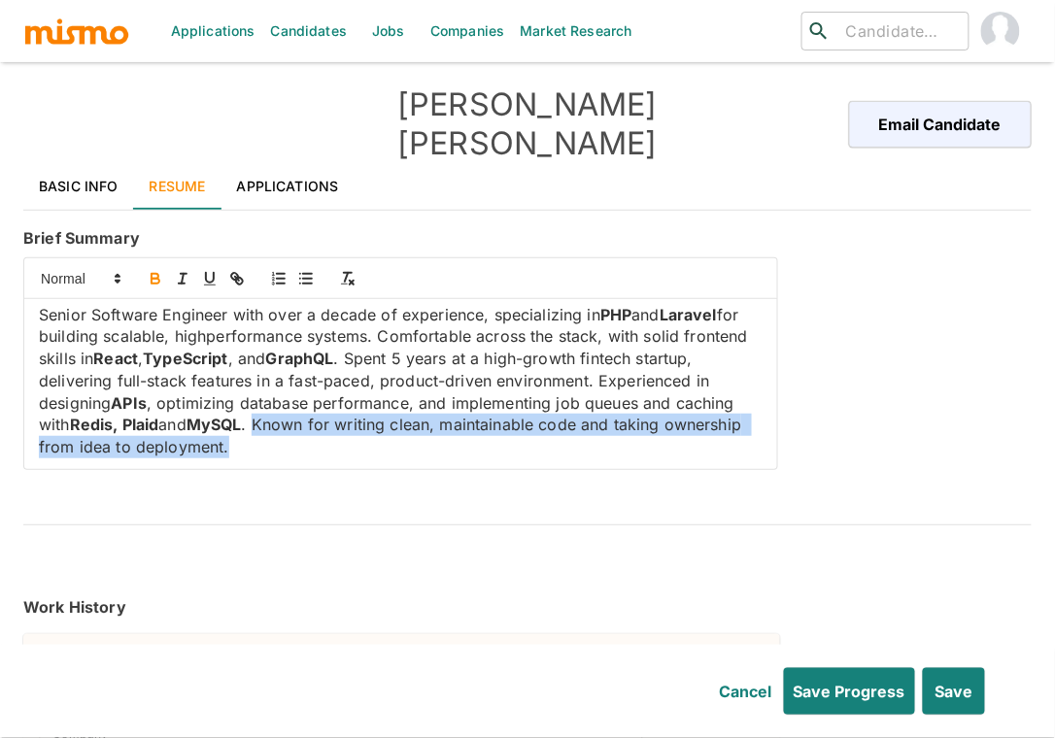
drag, startPoint x: 405, startPoint y: 411, endPoint x: 422, endPoint y: 392, distance: 24.8
click at [422, 392] on p "Senior Software Engineer with over a decade of experience, specializing in PHP …" at bounding box center [401, 381] width 724 height 154
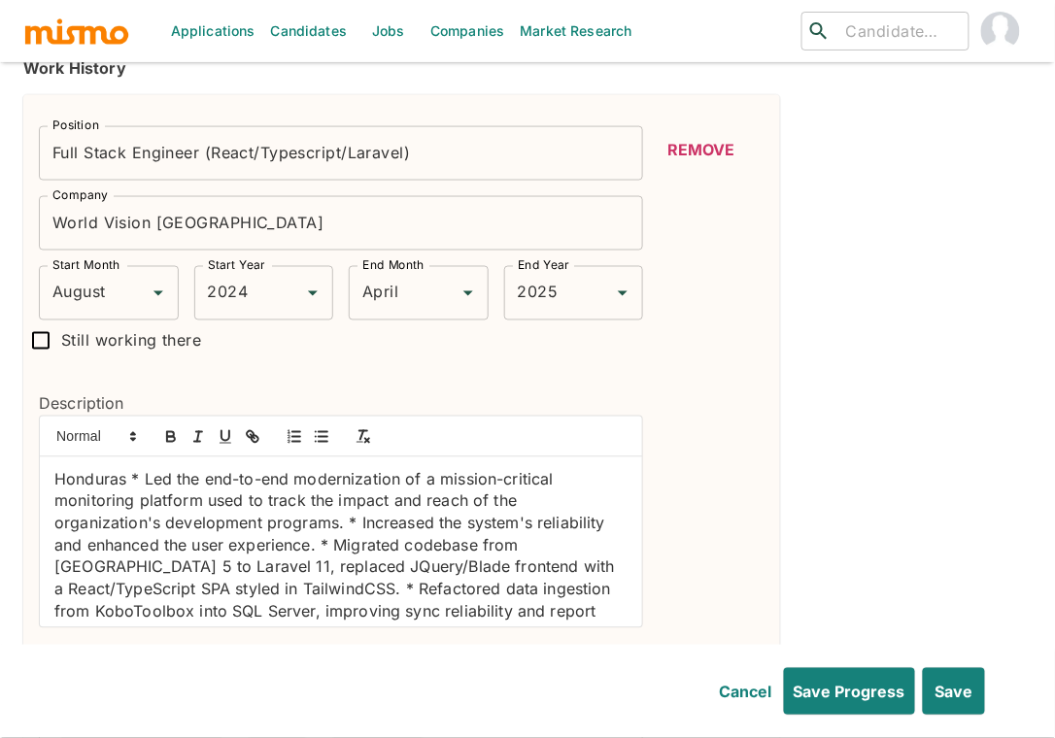
scroll to position [562, 0]
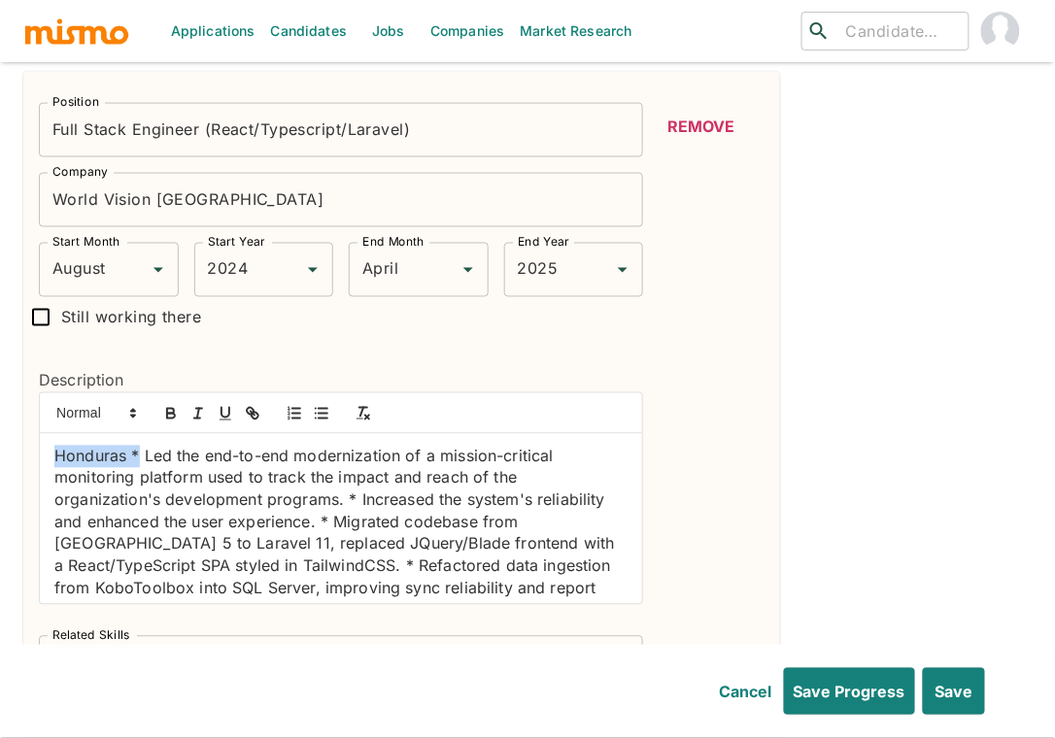
drag, startPoint x: 141, startPoint y: 420, endPoint x: -4, endPoint y: 418, distance: 144.8
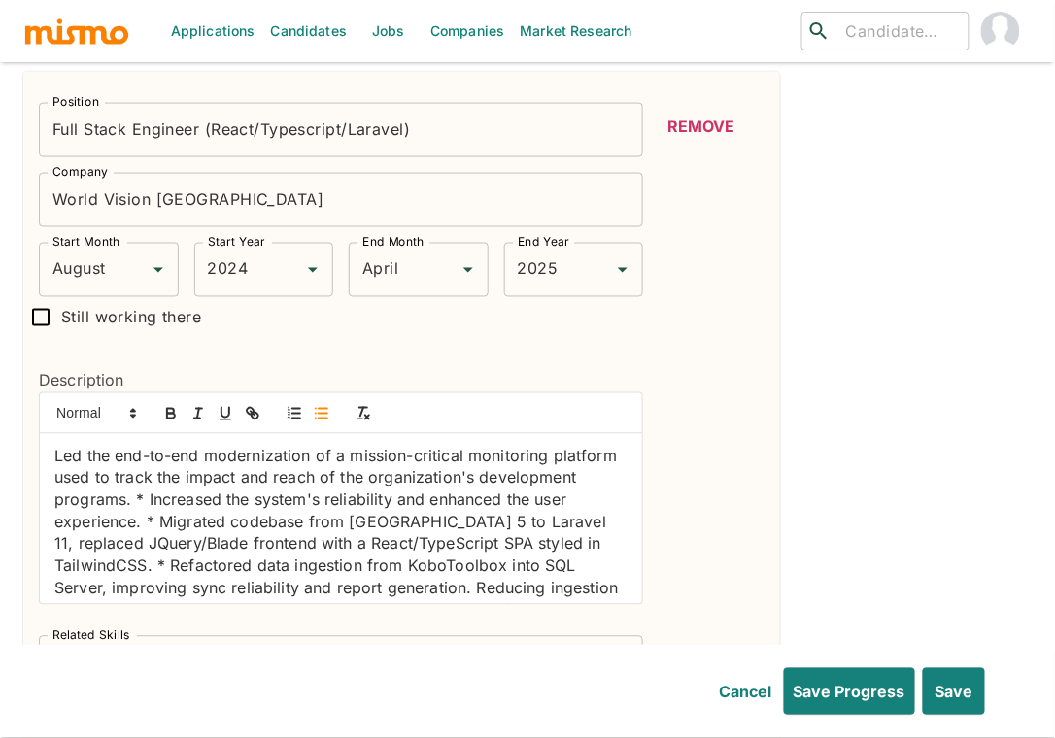
click at [324, 414] on line "button" at bounding box center [323, 414] width 9 height 0
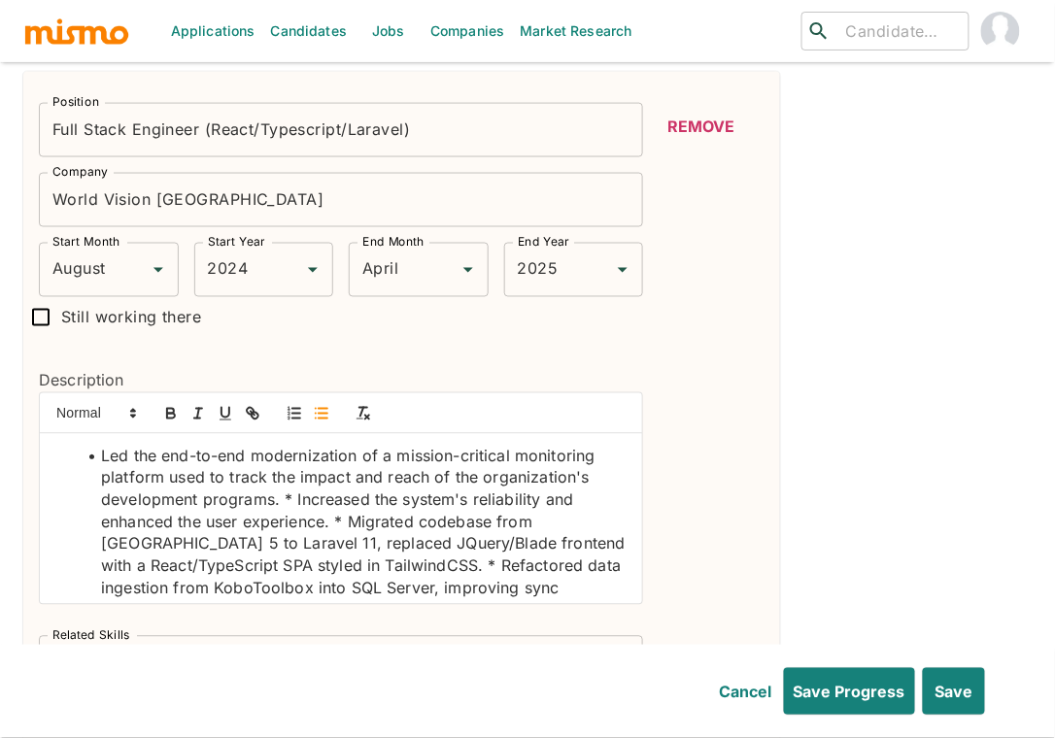
click at [294, 466] on li "Led the end-to-end modernization of a mission-critical monitoring platform used…" at bounding box center [353, 578] width 550 height 265
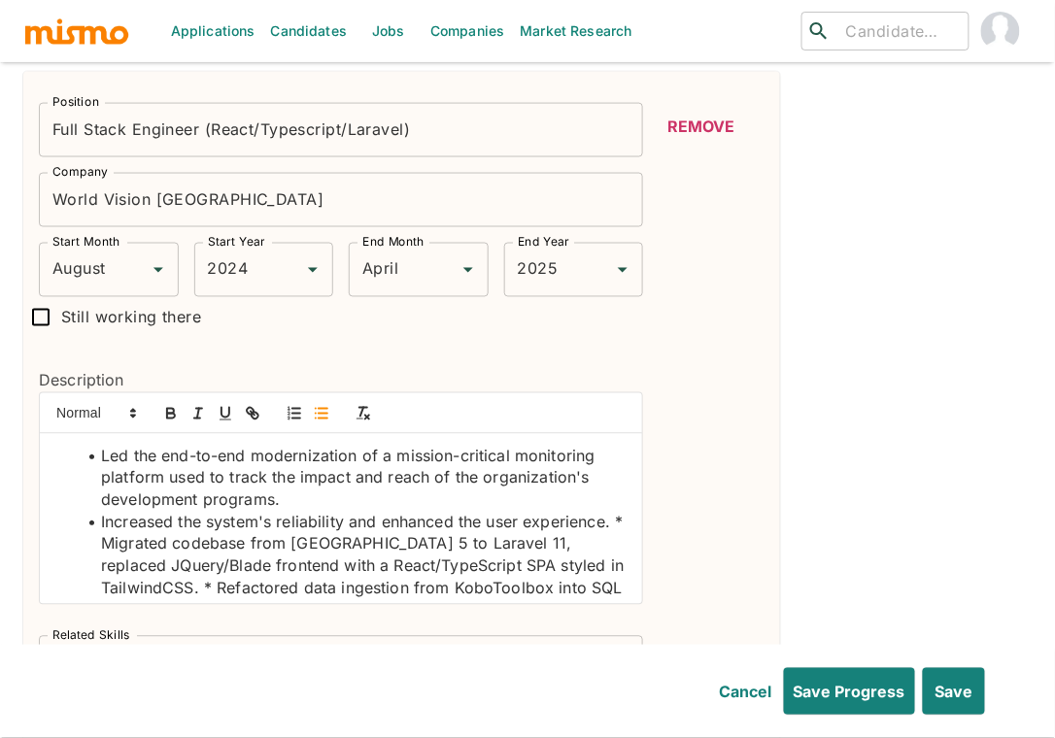
click at [204, 512] on li "Increased the system's reliability and enhanced the user experience. * Migrated…" at bounding box center [353, 622] width 550 height 221
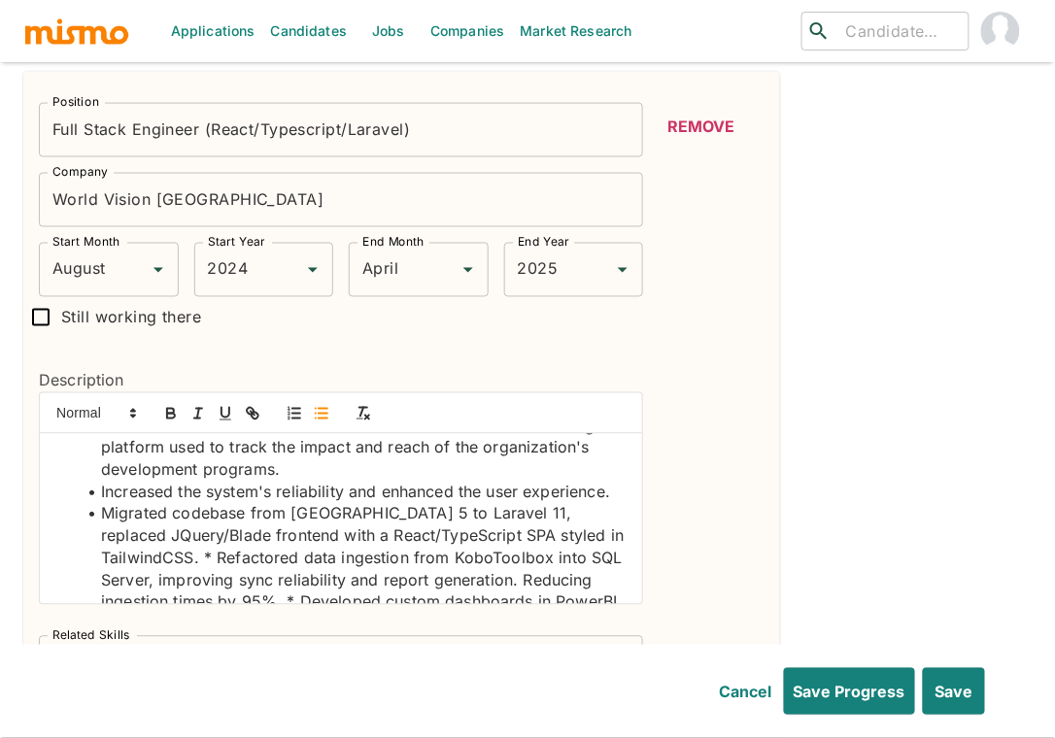
scroll to position [31, 0]
click at [216, 549] on li "Migrated codebase from Laravel 5 to Laravel 11, replaced JQuery/Blade frontend …" at bounding box center [353, 601] width 550 height 198
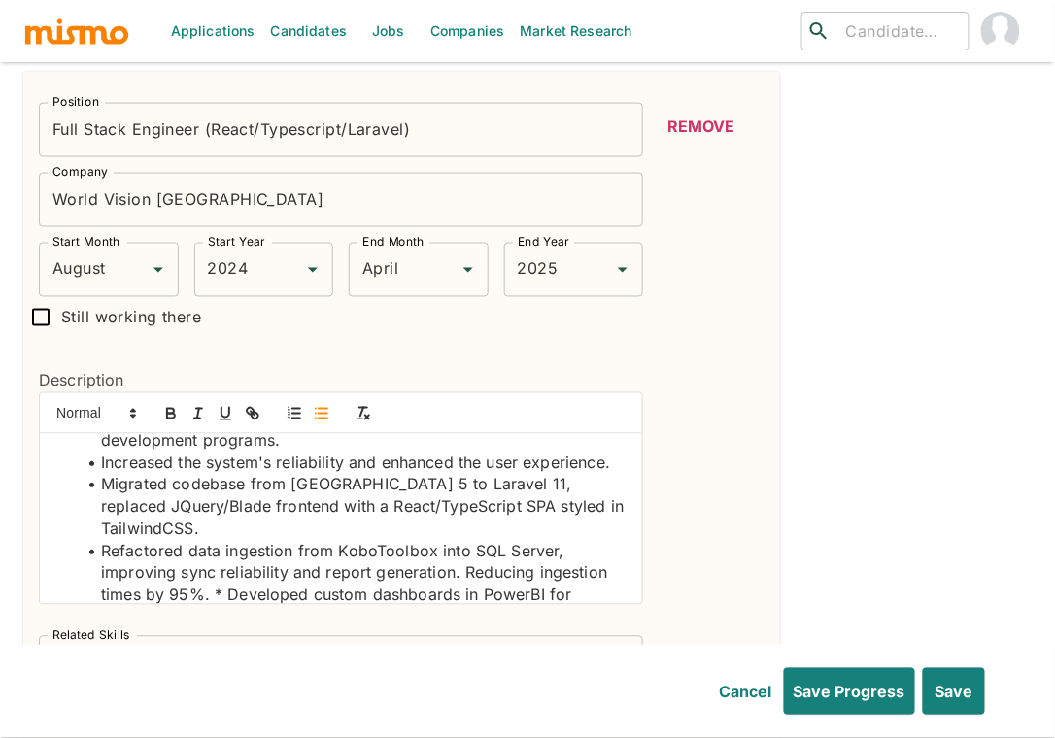
scroll to position [163, 0]
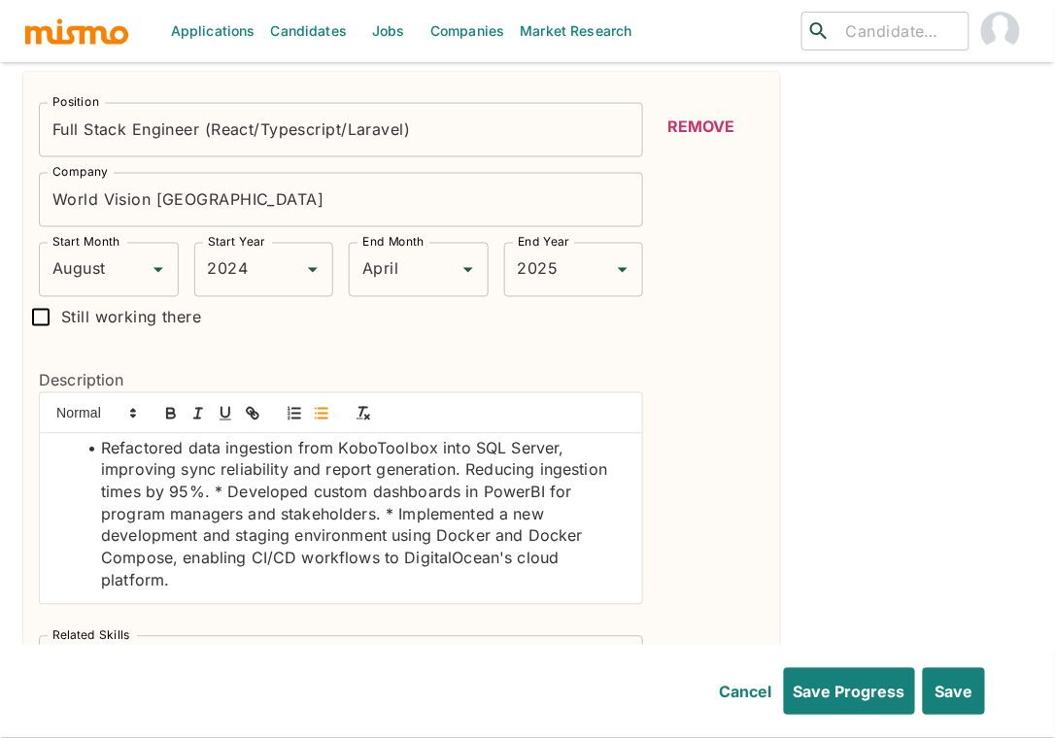
click at [224, 477] on li "Refactored data ingestion from KoboToolbox into SQL Server, improving sync reli…" at bounding box center [353, 515] width 550 height 154
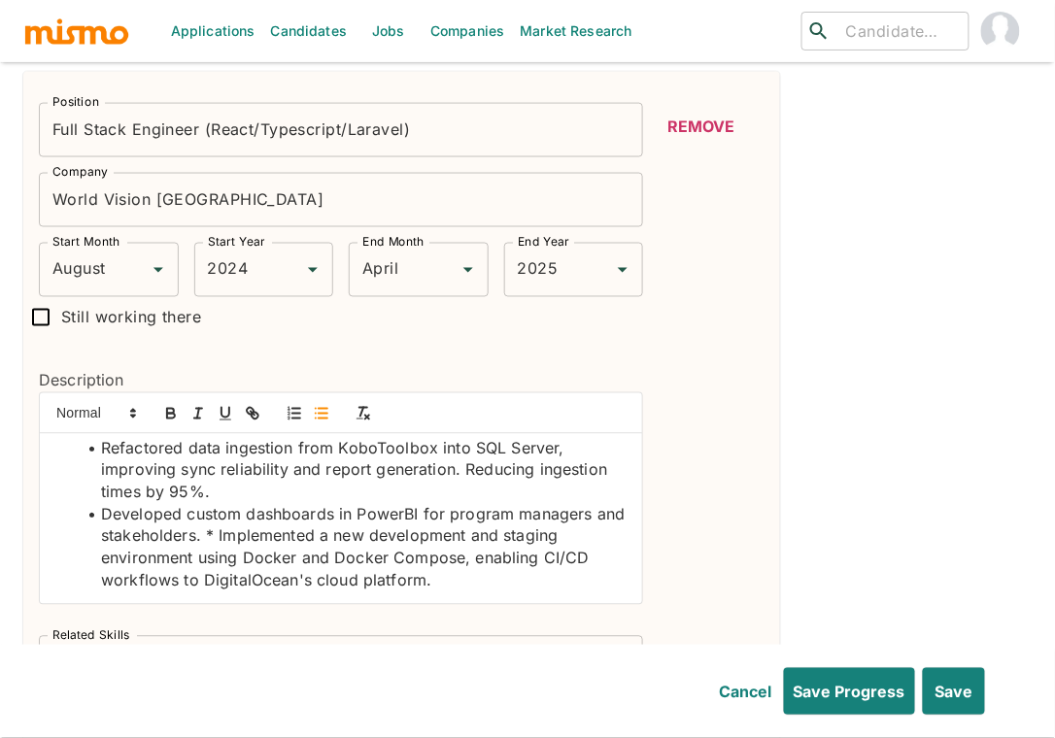
click at [249, 523] on li "Developed custom dashboards in PowerBI for program managers and stakeholders. *…" at bounding box center [353, 548] width 550 height 88
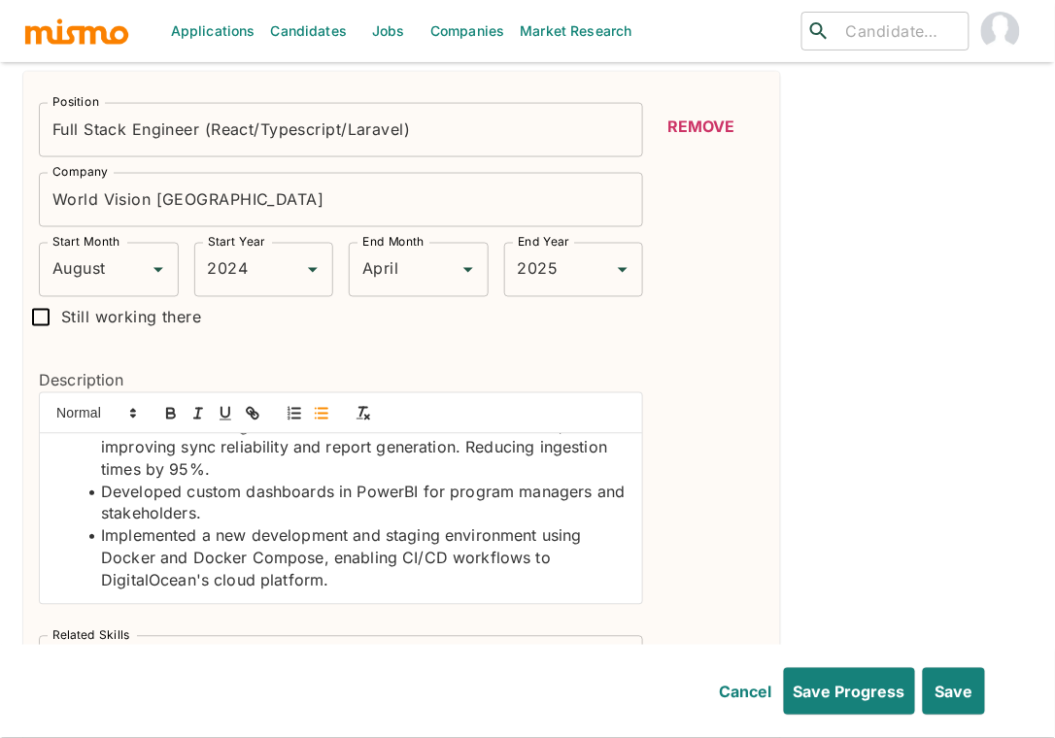
scroll to position [206, 0]
drag, startPoint x: 194, startPoint y: 525, endPoint x: 317, endPoint y: 525, distance: 122.4
click at [317, 526] on li "Implemented a new development and staging environment using Docker and Docker C…" at bounding box center [353, 559] width 550 height 66
click at [167, 405] on icon "button" at bounding box center [170, 413] width 17 height 17
click at [129, 528] on li "Implemented a new development and staging environment using Docker and Docker C…" at bounding box center [353, 559] width 550 height 66
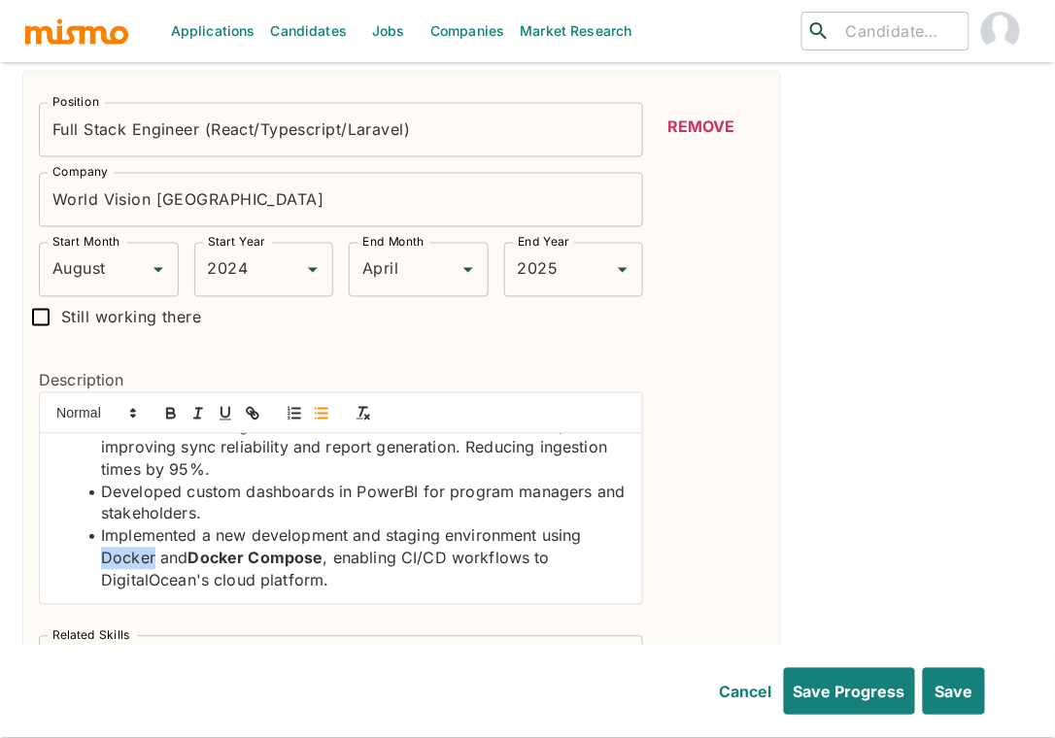
click at [129, 528] on li "Implemented a new development and staging environment using Docker and Docker C…" at bounding box center [353, 559] width 550 height 66
click at [167, 414] on icon "button" at bounding box center [171, 416] width 8 height 5
drag, startPoint x: 446, startPoint y: 528, endPoint x: 403, endPoint y: 528, distance: 42.8
click at [403, 528] on li "Implemented a new development and staging environment using Docker and Docker C…" at bounding box center [353, 559] width 550 height 66
click at [167, 409] on icon "button" at bounding box center [170, 411] width 7 height 5
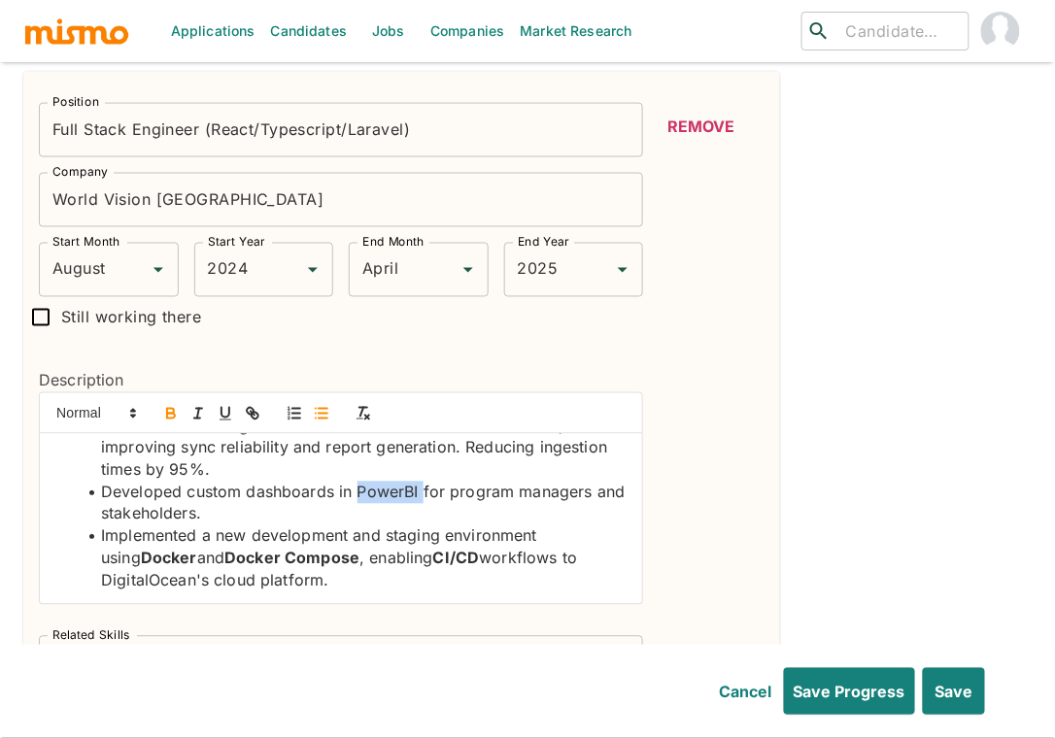
drag, startPoint x: 421, startPoint y: 450, endPoint x: 358, endPoint y: 459, distance: 62.9
click at [358, 482] on li "Developed custom dashboards in PowerBI for program managers and stakeholders." at bounding box center [353, 504] width 550 height 44
click at [165, 405] on icon "button" at bounding box center [170, 413] width 17 height 17
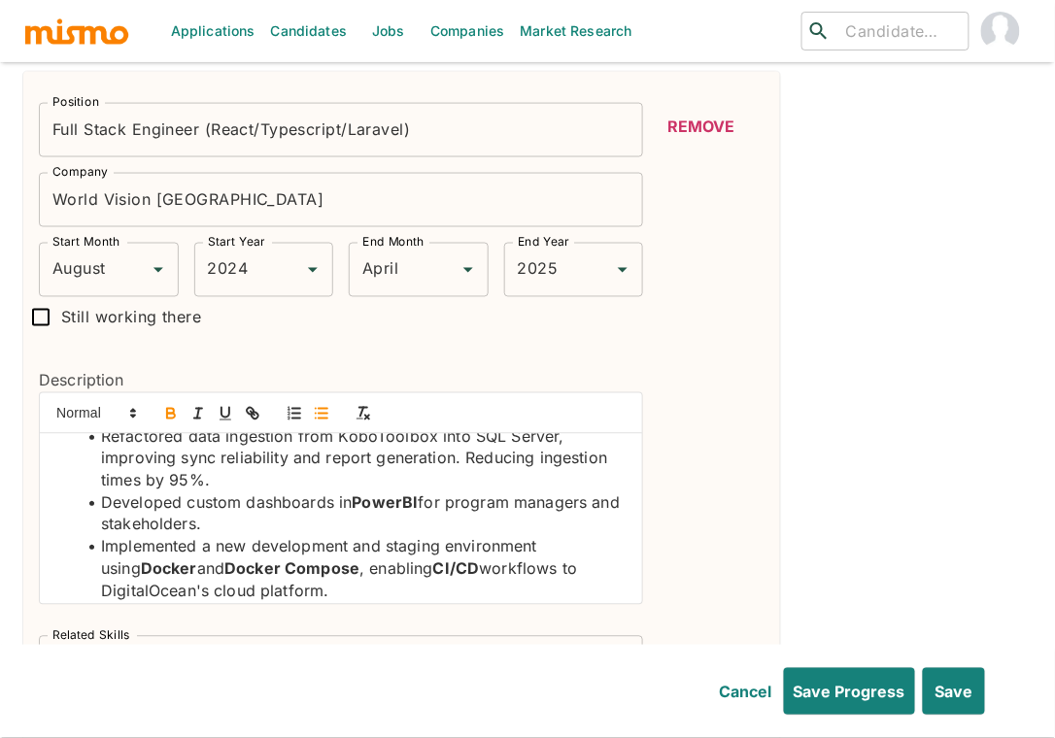
scroll to position [173, 0]
drag, startPoint x: 552, startPoint y: 427, endPoint x: 472, endPoint y: 427, distance: 79.7
click at [472, 427] on li "Refactored data ingestion from KoboToolbox into SQL Server, improving sync reli…" at bounding box center [353, 460] width 550 height 66
click at [162, 405] on icon "button" at bounding box center [170, 413] width 17 height 17
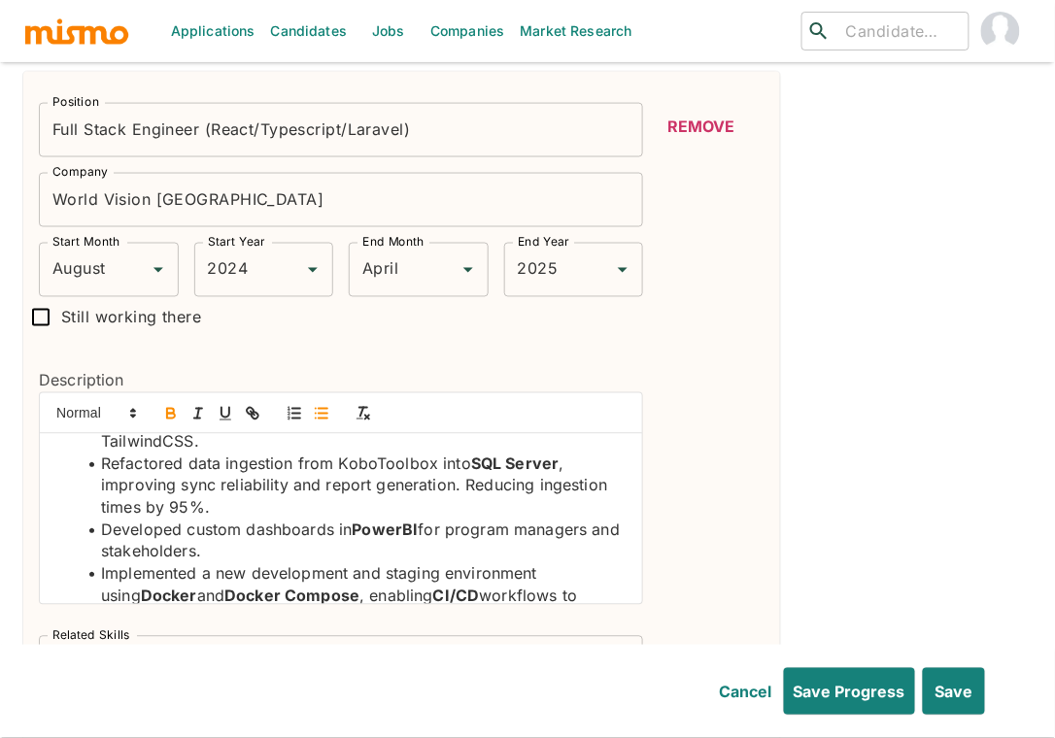
scroll to position [31, 0]
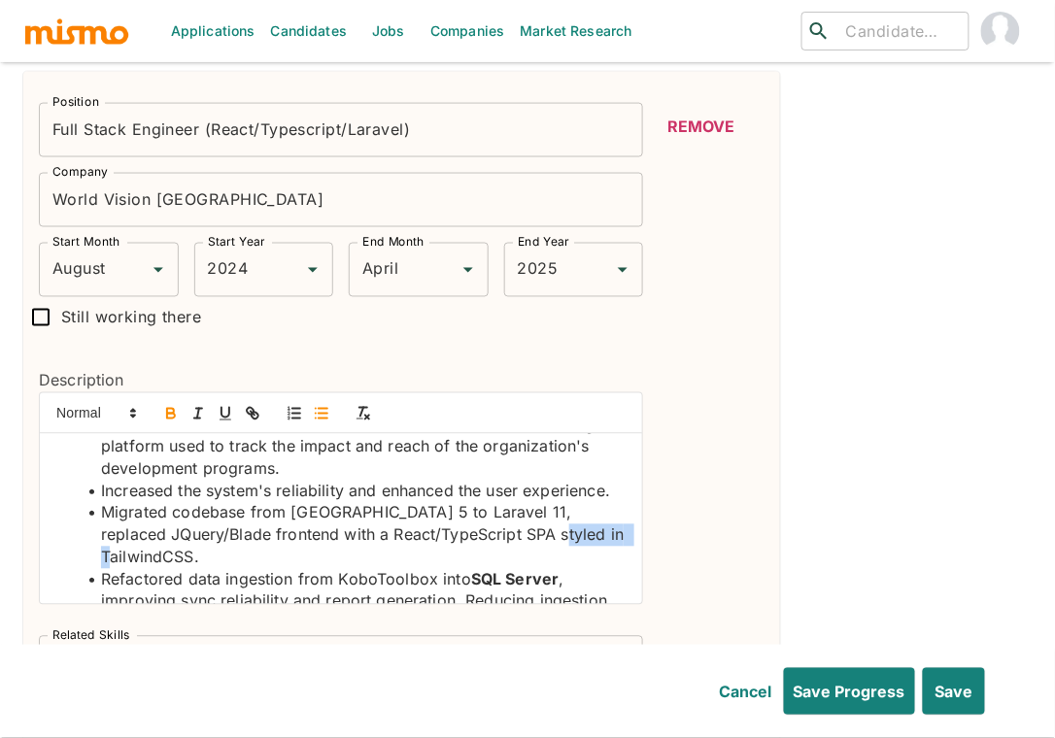
drag, startPoint x: 189, startPoint y: 544, endPoint x: 107, endPoint y: 548, distance: 82.7
click at [107, 548] on li "Migrated codebase from Laravel 5 to Laravel 11, replaced JQuery/Blade frontend …" at bounding box center [353, 535] width 550 height 66
click at [177, 405] on icon "button" at bounding box center [170, 413] width 17 height 17
drag, startPoint x: 289, startPoint y: 501, endPoint x: 359, endPoint y: 506, distance: 70.1
click at [359, 506] on li "Migrated codebase from Laravel 5 to Laravel 11, replaced JQuery/Blade frontend …" at bounding box center [353, 535] width 550 height 66
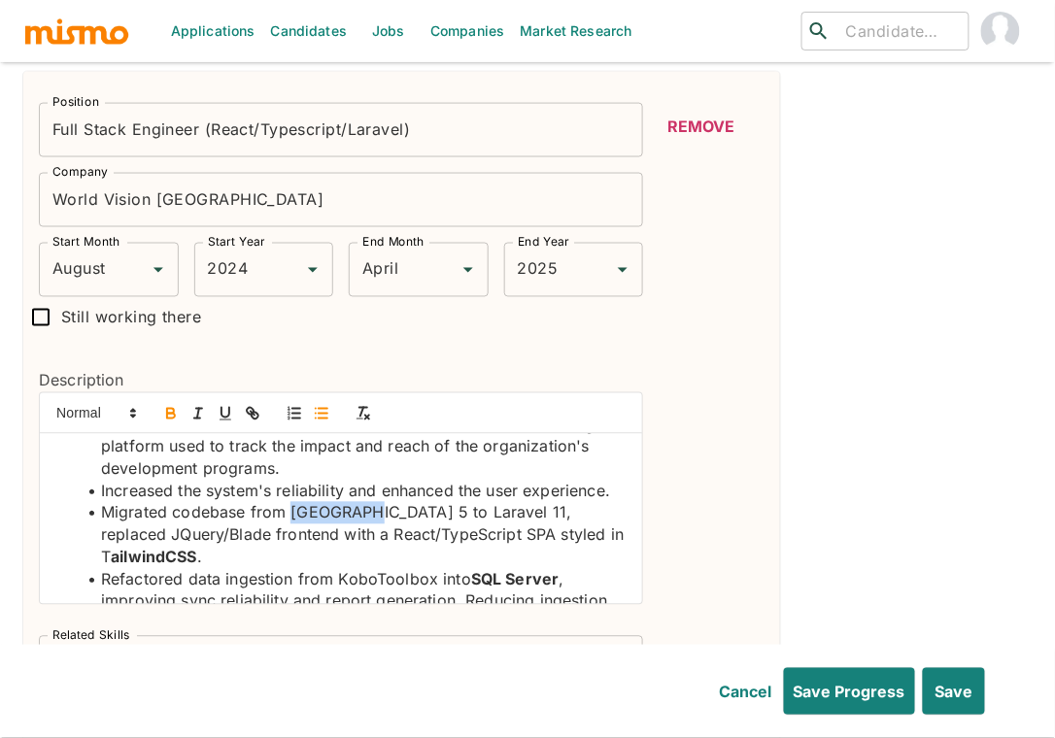
click at [168, 405] on icon "button" at bounding box center [170, 413] width 17 height 17
drag, startPoint x: 455, startPoint y: 498, endPoint x: 381, endPoint y: 499, distance: 73.8
click at [381, 502] on li "Migrated codebase from Laravel 5 to Laravel 11, replaced JQuery/Blade frontend …" at bounding box center [353, 535] width 550 height 66
click at [167, 405] on icon "button" at bounding box center [170, 413] width 17 height 17
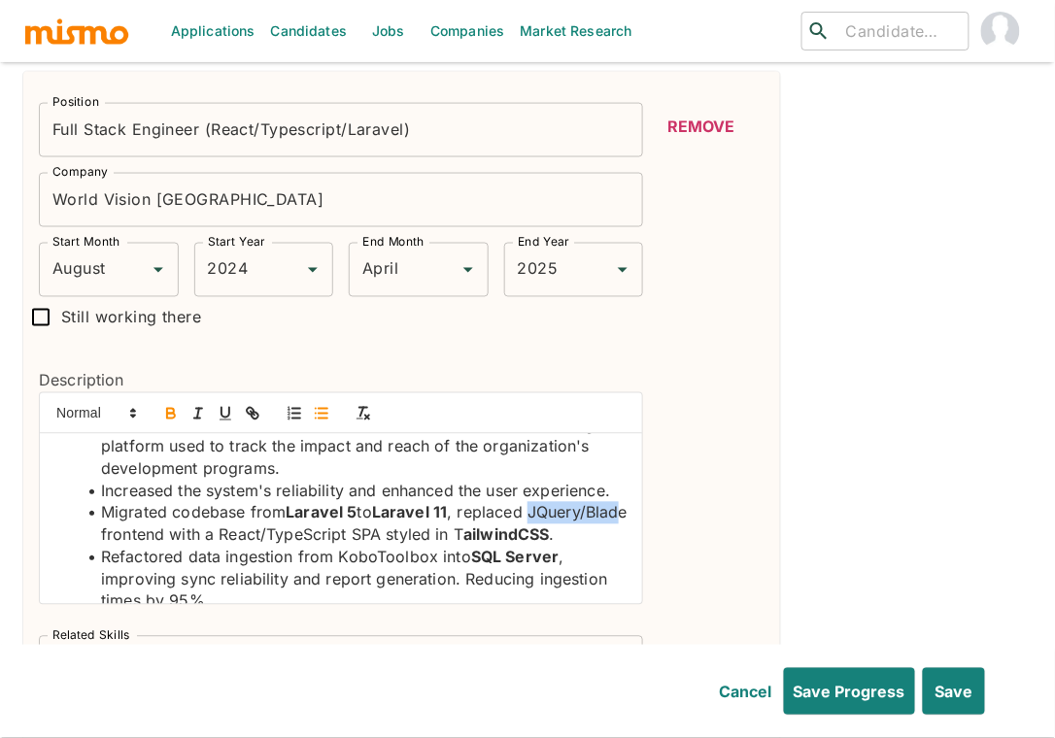
drag, startPoint x: 192, startPoint y: 525, endPoint x: 93, endPoint y: 528, distance: 99.1
click at [93, 528] on li "Migrated codebase from Laravel 5 to Laravel 11 , replaced JQuery/Blade frontend…" at bounding box center [353, 524] width 550 height 44
click at [167, 414] on icon "button" at bounding box center [171, 416] width 8 height 5
drag, startPoint x: 459, startPoint y: 525, endPoint x: 330, endPoint y: 527, distance: 129.2
click at [330, 527] on li "Migrated codebase from Laravel 5 to Laravel 11 , replaced JQuery/Blad e fronten…" at bounding box center [353, 524] width 550 height 44
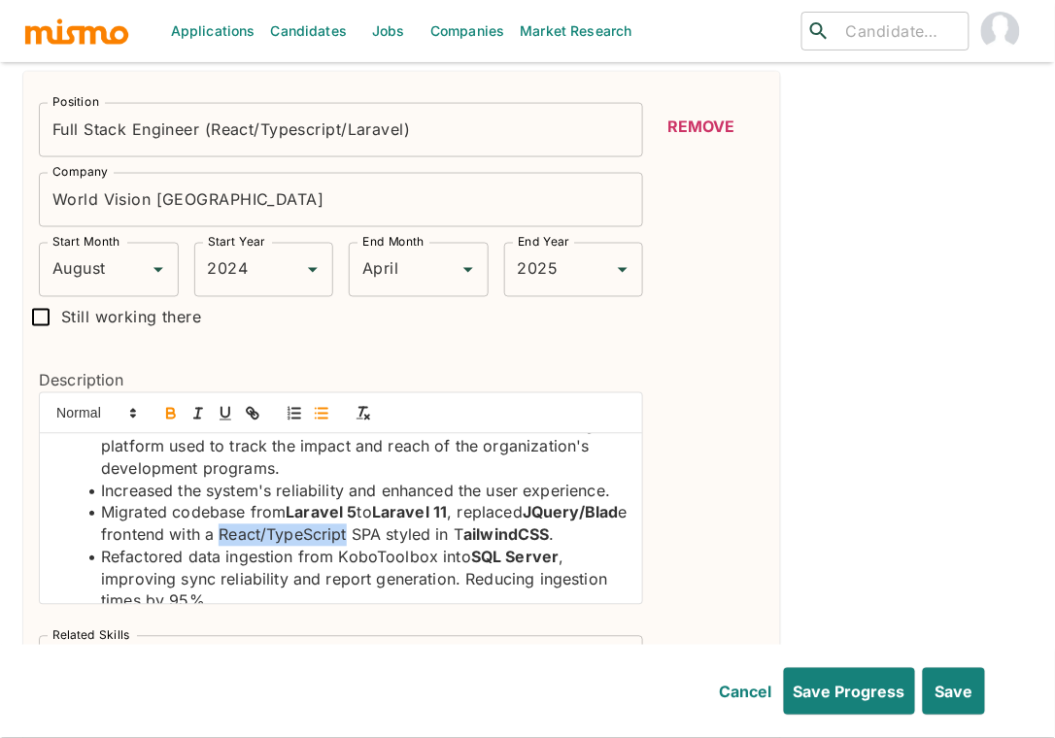
click at [173, 409] on icon "button" at bounding box center [170, 411] width 7 height 5
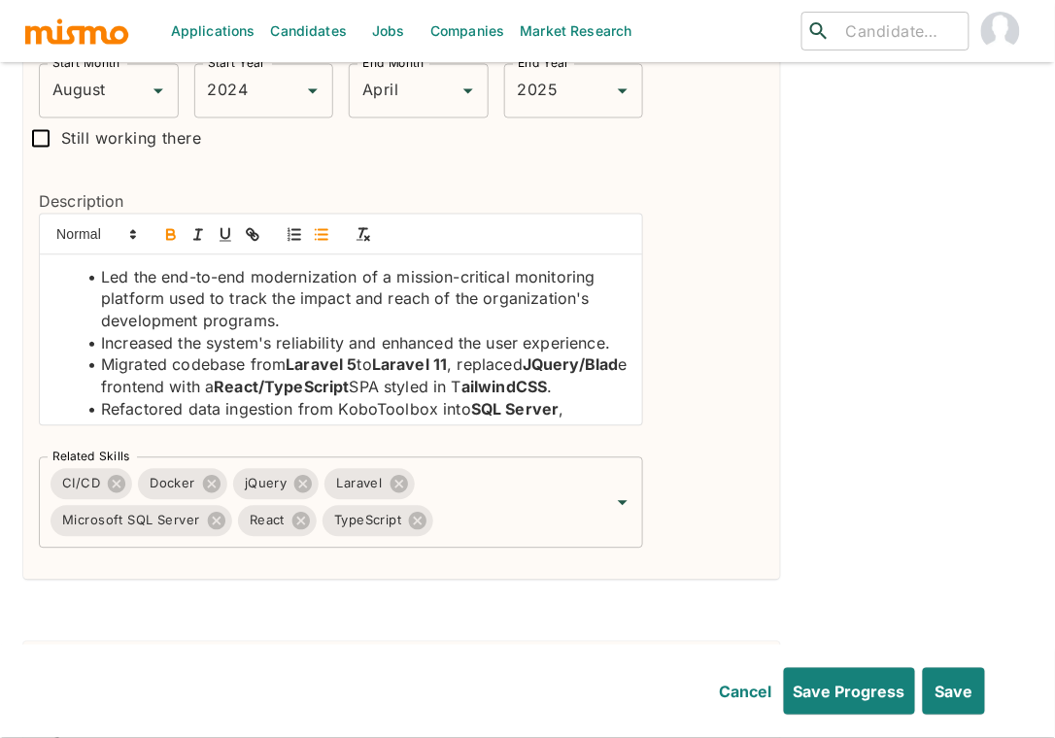
scroll to position [755, 0]
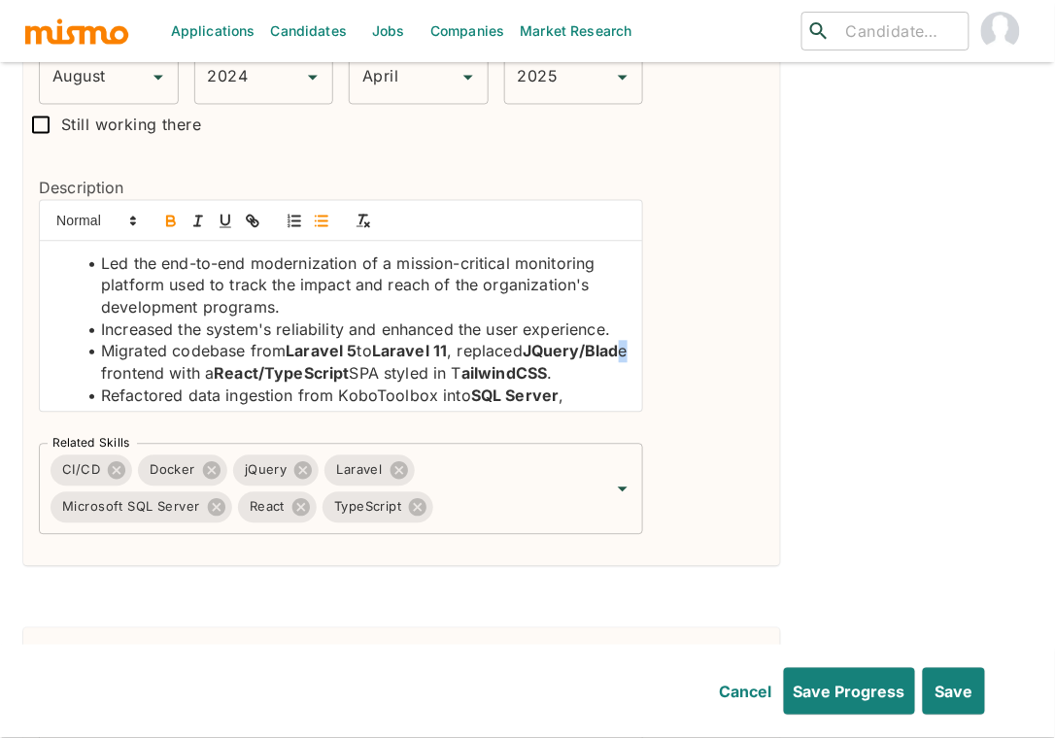
click at [199, 362] on li "Migrated codebase from Laravel 5 to Laravel 11 , replaced JQuery/Blad e fronten…" at bounding box center [353, 363] width 550 height 44
click at [169, 221] on icon "button" at bounding box center [171, 223] width 8 height 5
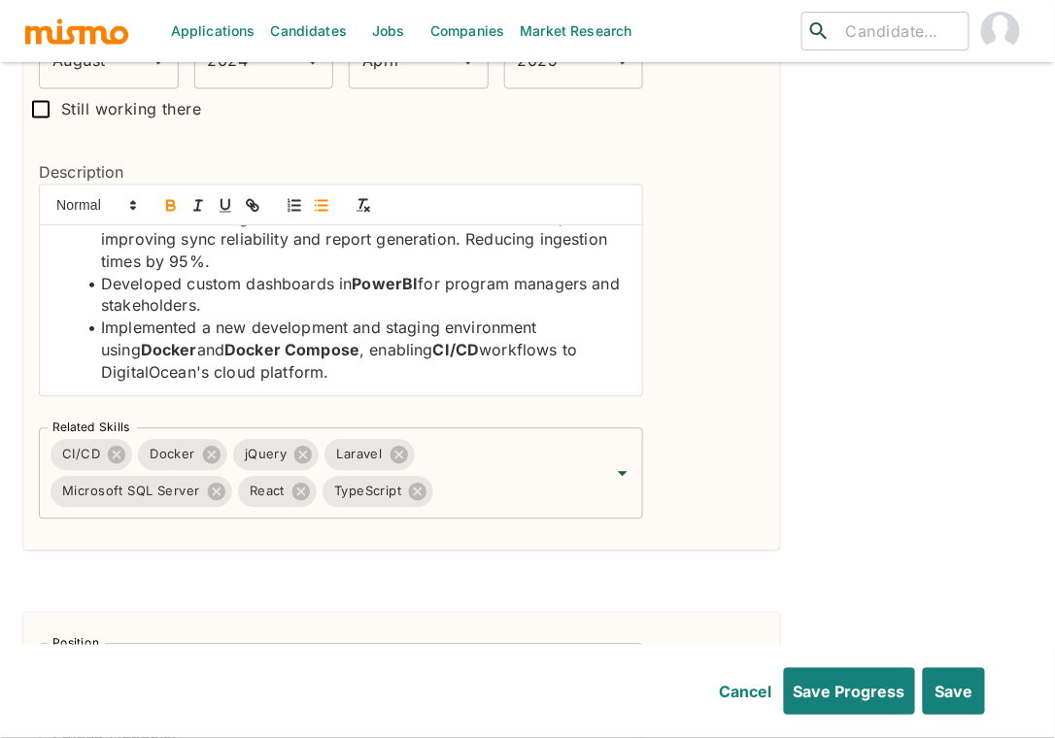
scroll to position [772, 0]
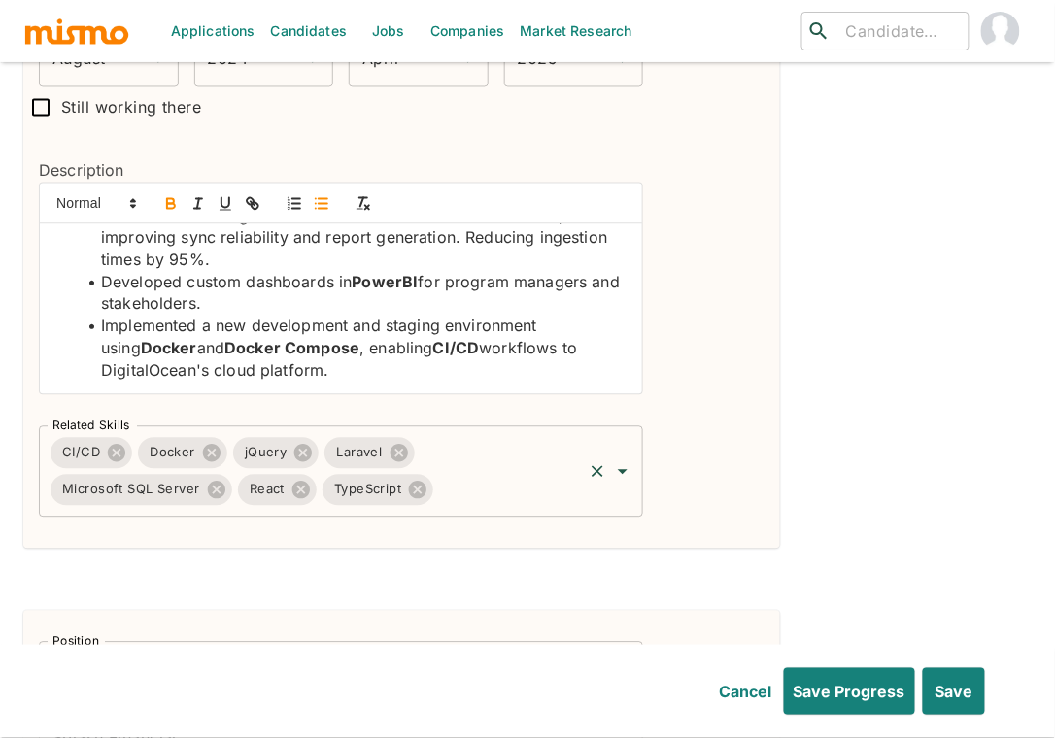
click at [538, 472] on input "Related Skills" at bounding box center [508, 490] width 144 height 37
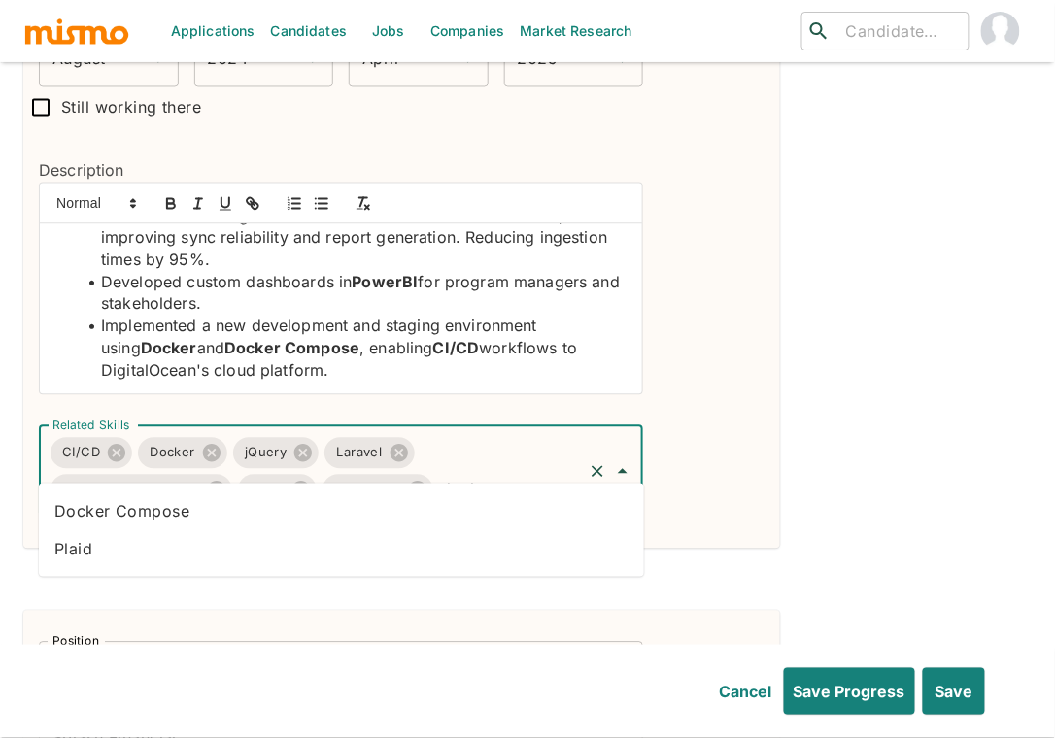
type input "docker"
click at [316, 520] on li "Docker Compose" at bounding box center [341, 511] width 605 height 39
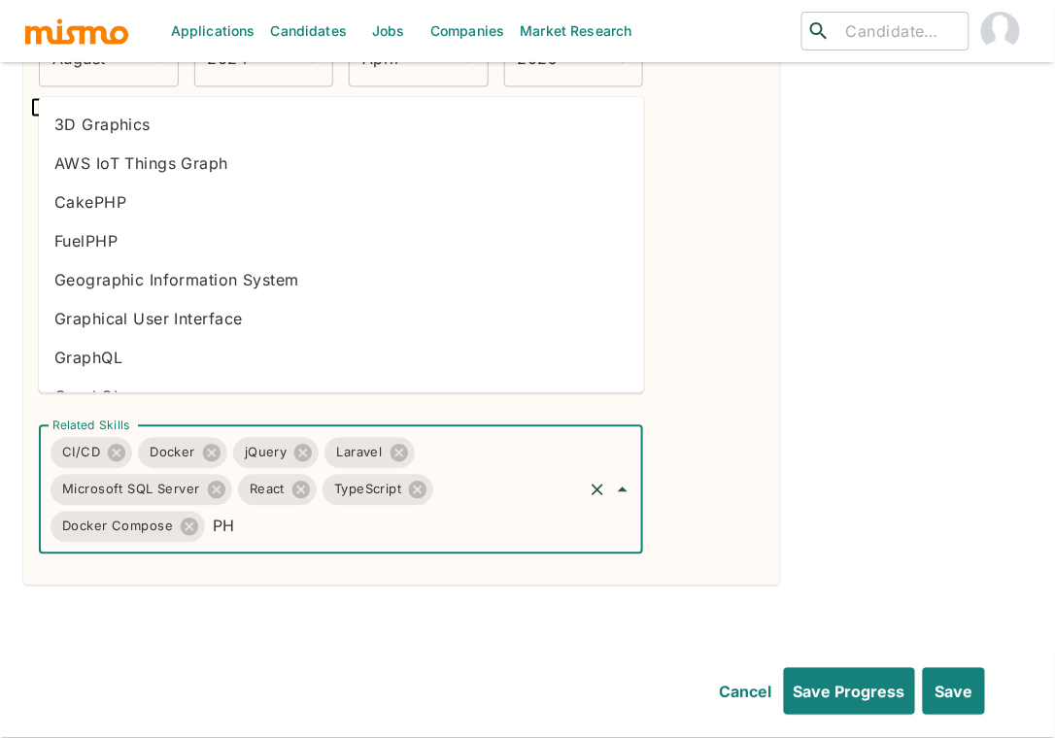
type input "PHP"
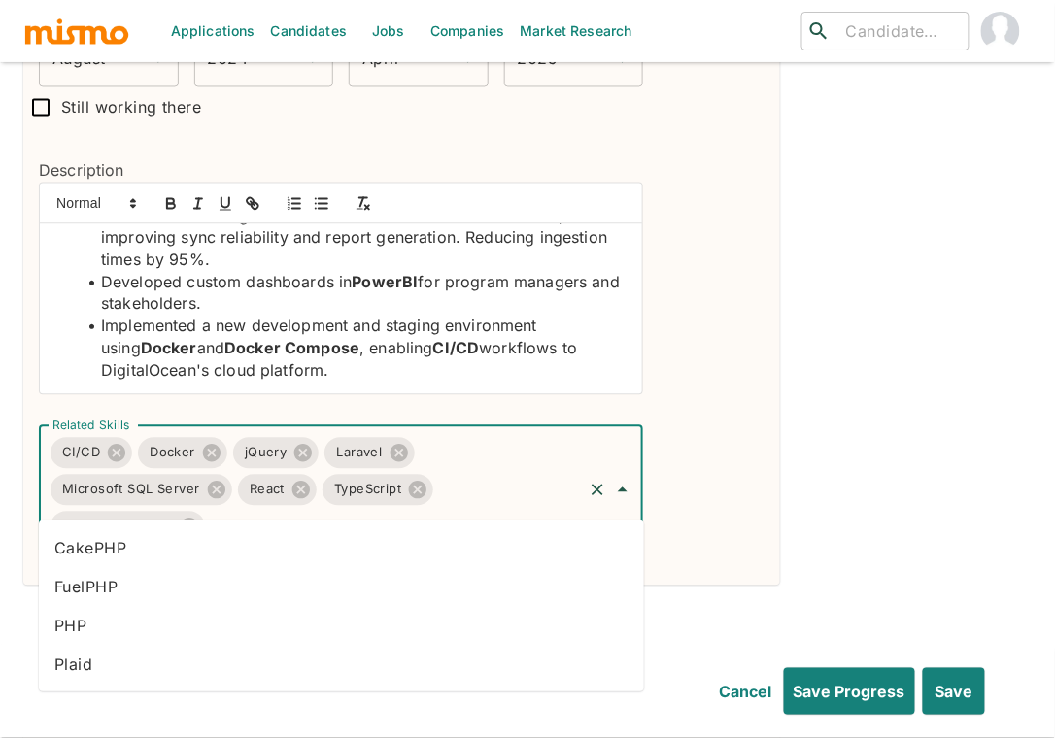
click at [251, 633] on li "PHP" at bounding box center [341, 626] width 605 height 39
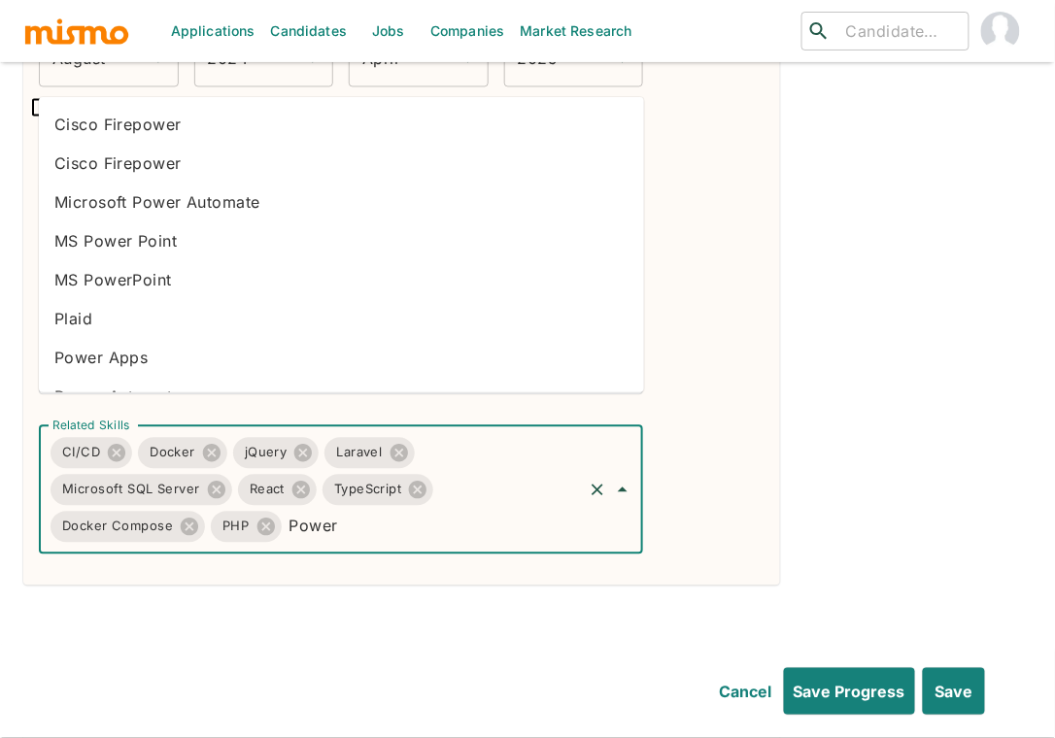
type input "PowerB"
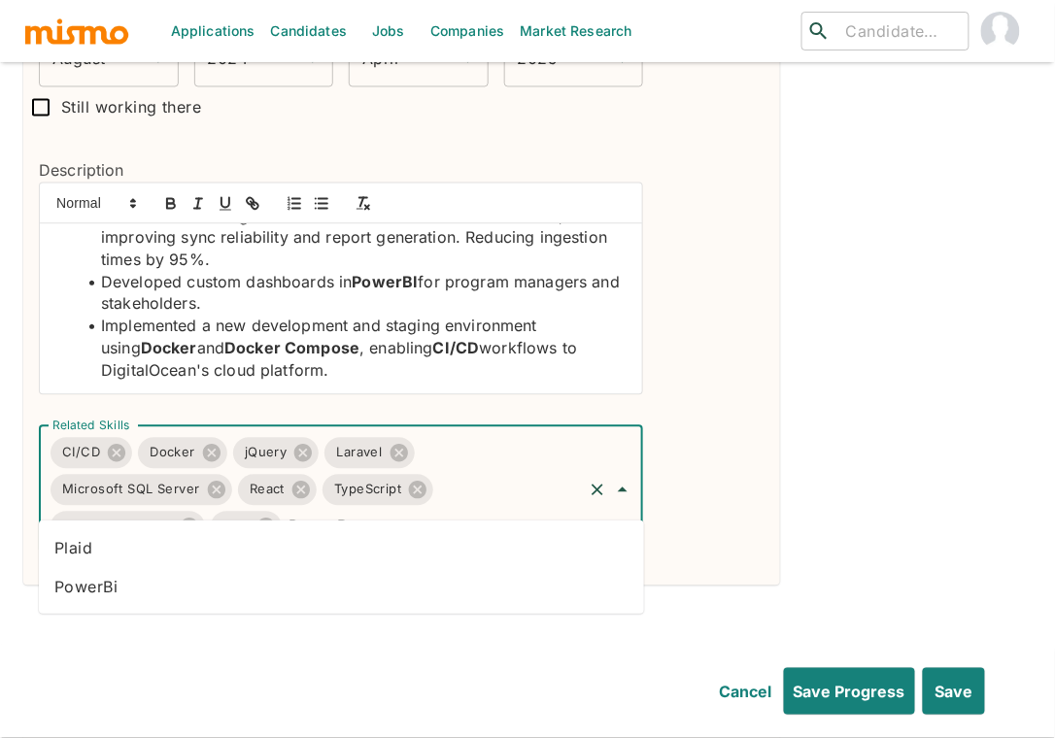
click at [282, 599] on li "PowerBi" at bounding box center [341, 587] width 605 height 39
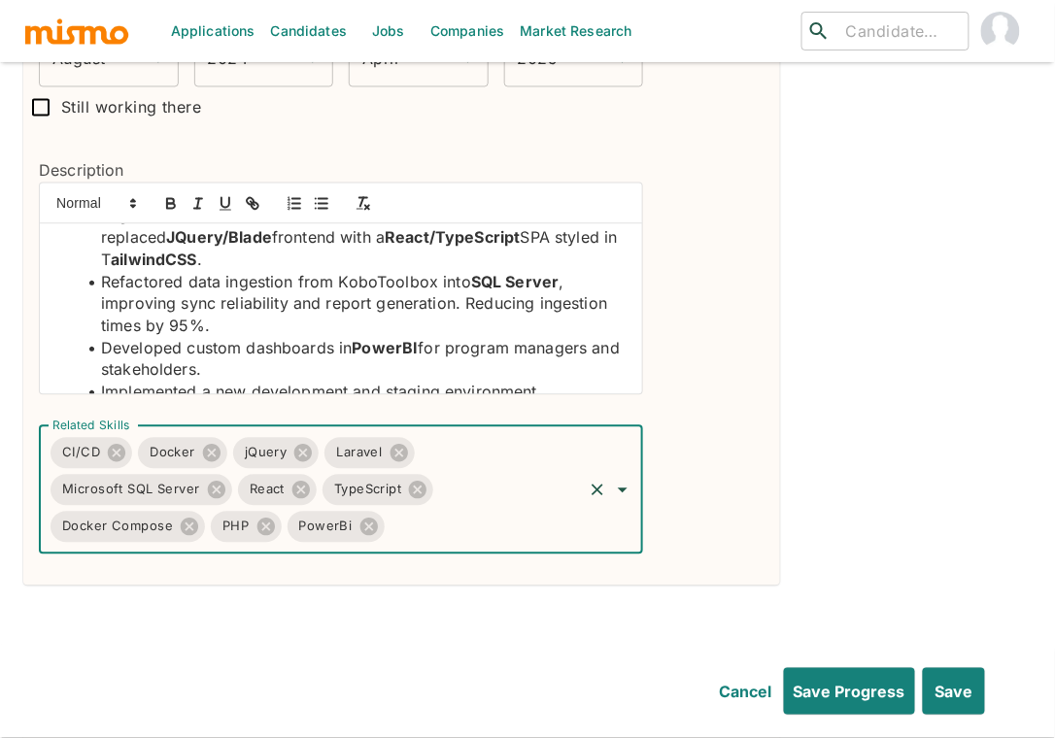
scroll to position [116, 0]
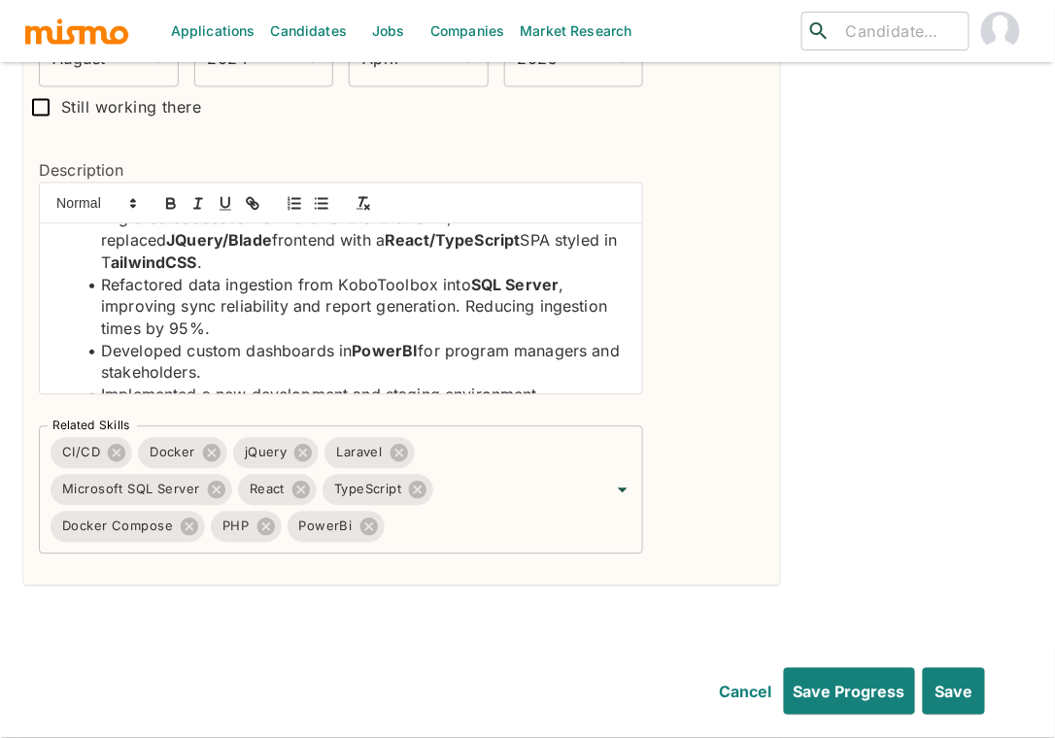
click at [103, 252] on li "Migrated codebase from Laravel 5 to Laravel 11 , replaced JQuery/Blade frontend…" at bounding box center [353, 241] width 550 height 66
click at [177, 195] on icon "button" at bounding box center [170, 203] width 17 height 17
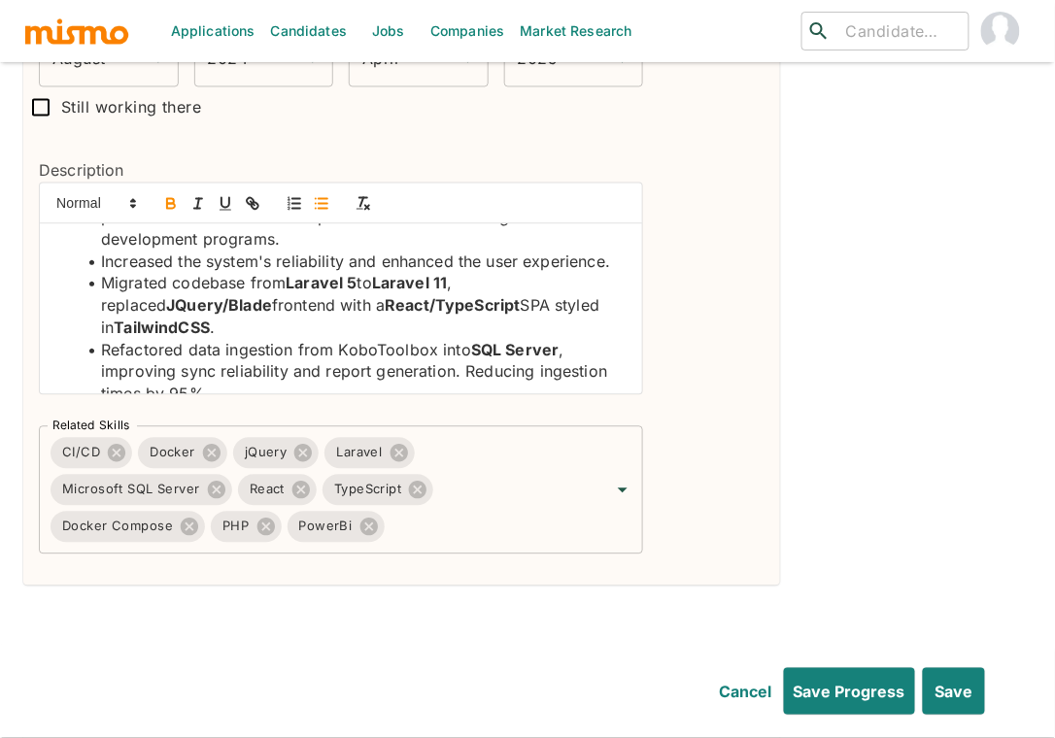
scroll to position [51, 0]
click at [470, 509] on input "Related Skills" at bounding box center [484, 527] width 192 height 37
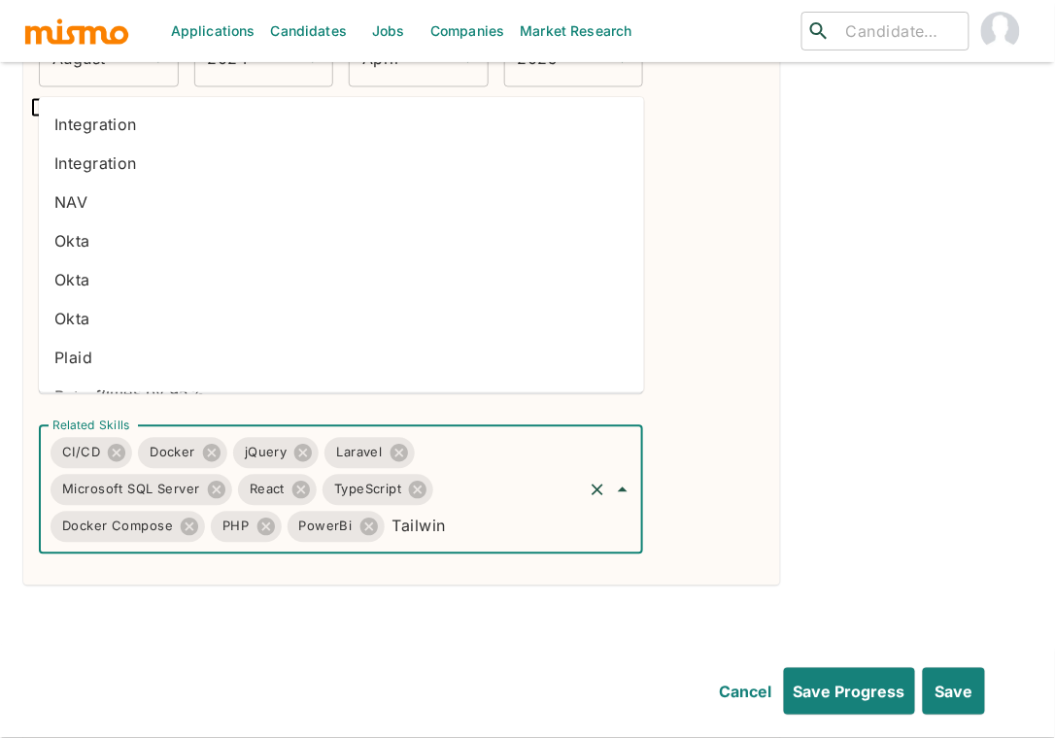
type input "Tailwind"
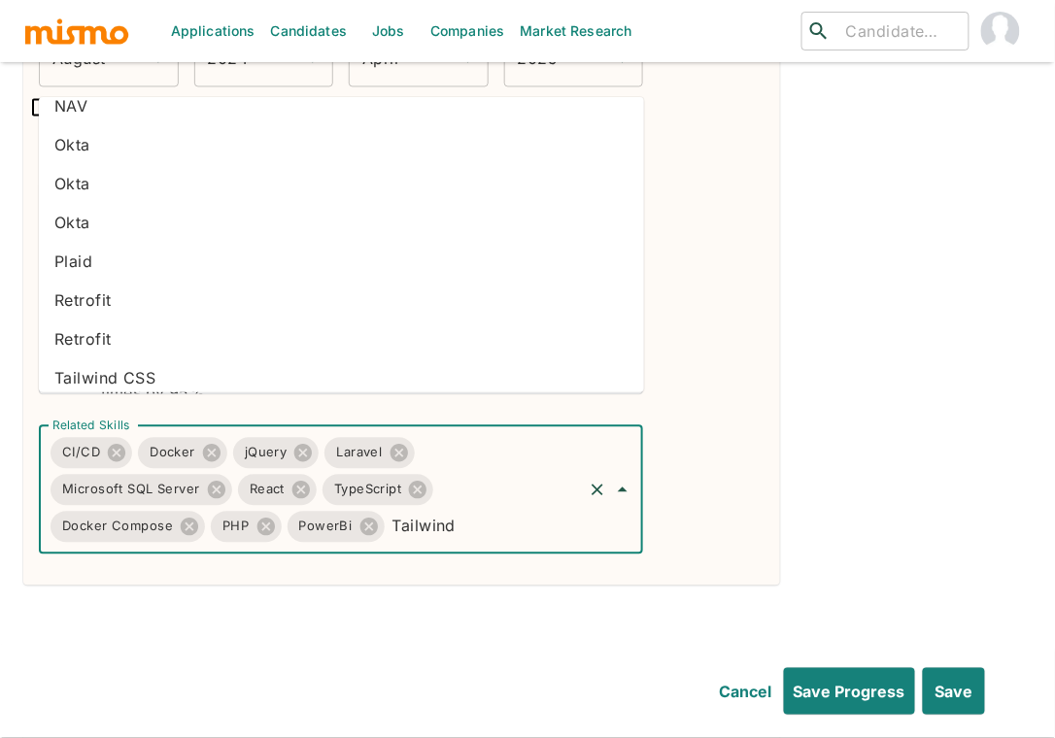
scroll to position [108, 0]
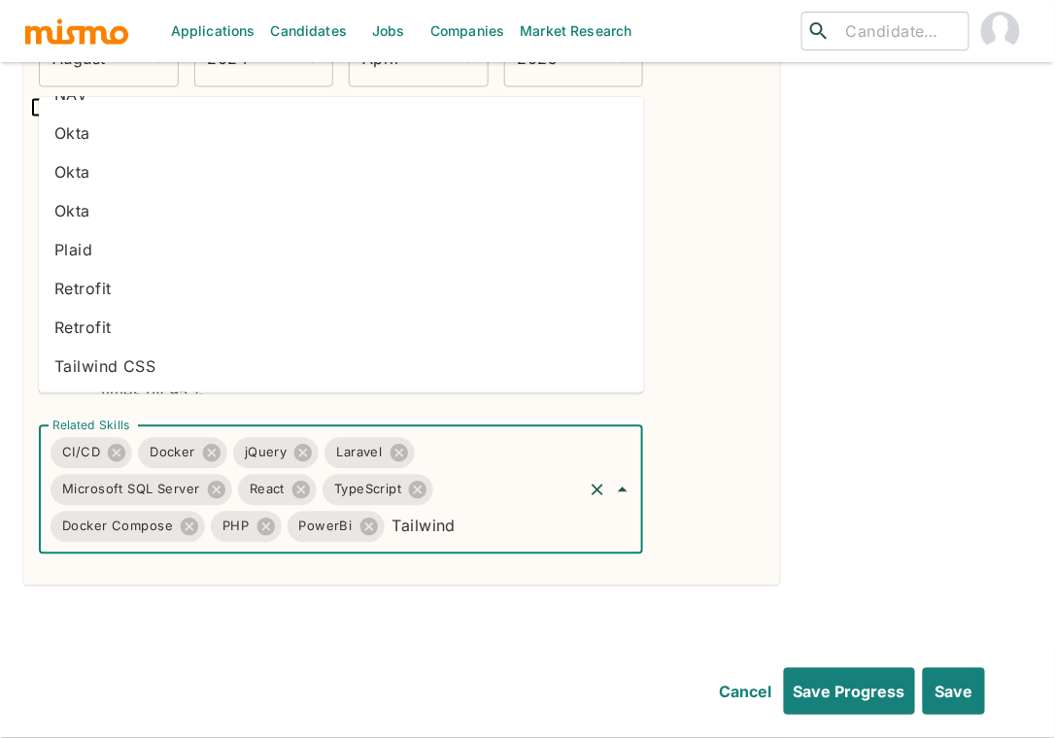
click at [174, 369] on li "Tailwind CSS" at bounding box center [341, 366] width 605 height 39
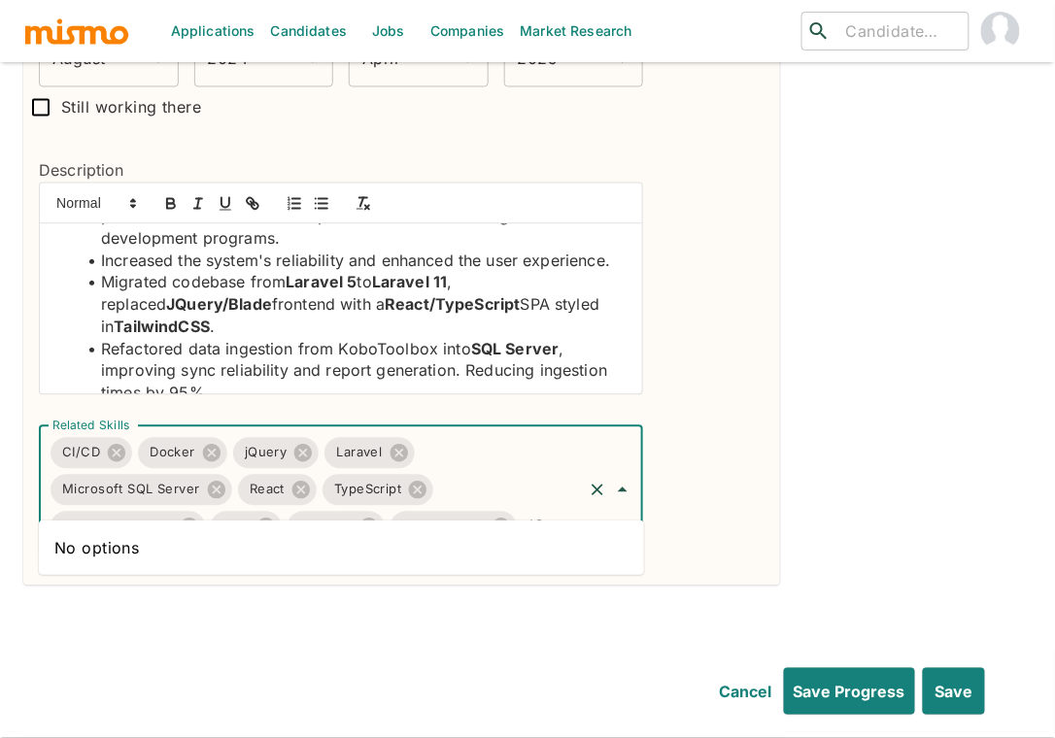
type input "J"
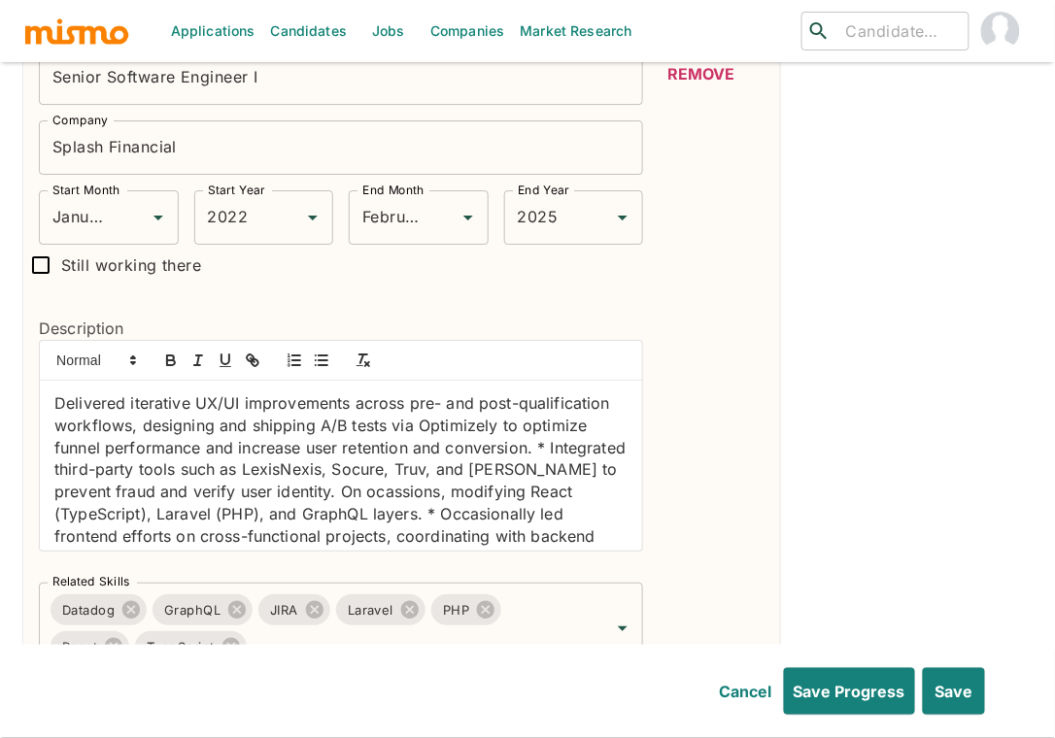
scroll to position [1445, 0]
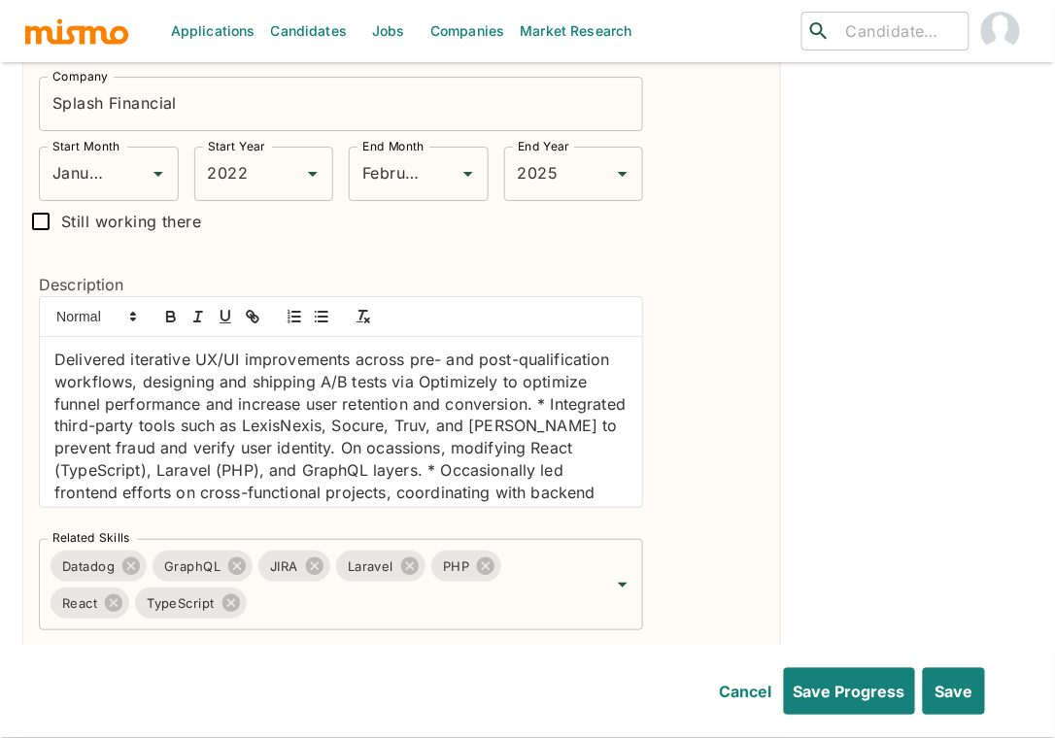
click at [49, 337] on div "Delivered iterative UX/UI improvements across pre- and post-qualification workf…" at bounding box center [341, 422] width 602 height 170
click at [321, 312] on line "button" at bounding box center [323, 312] width 9 height 0
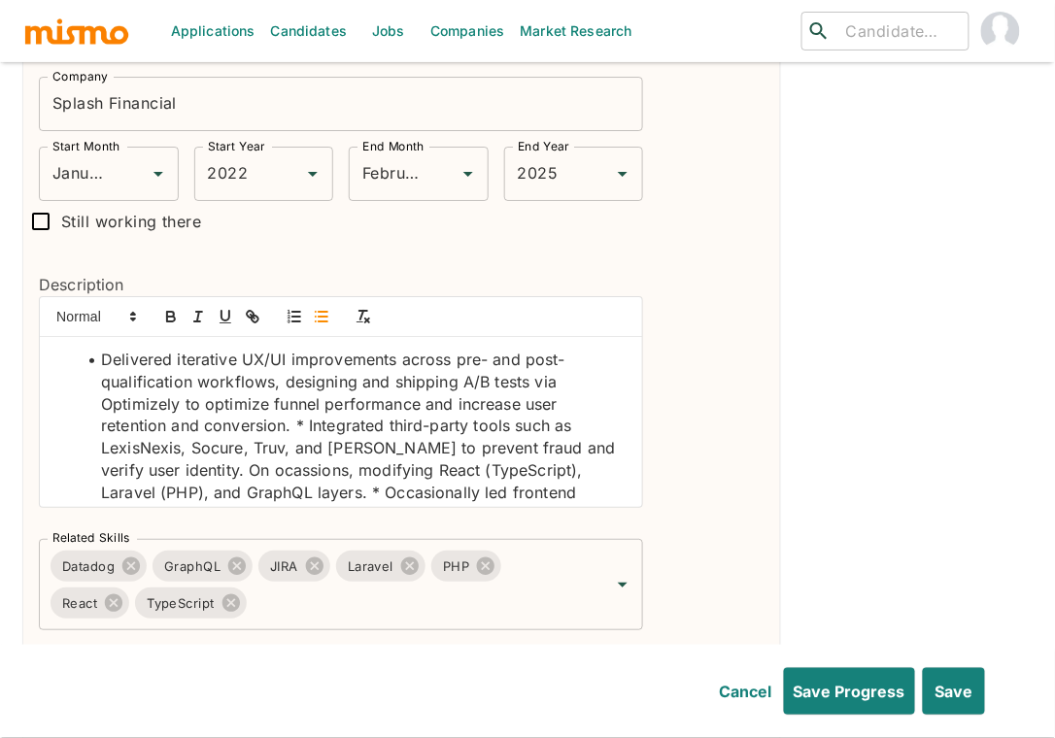
click at [306, 396] on li "Delivered iterative UX/UI improvements across pre- and post-qualification workf…" at bounding box center [353, 481] width 550 height 265
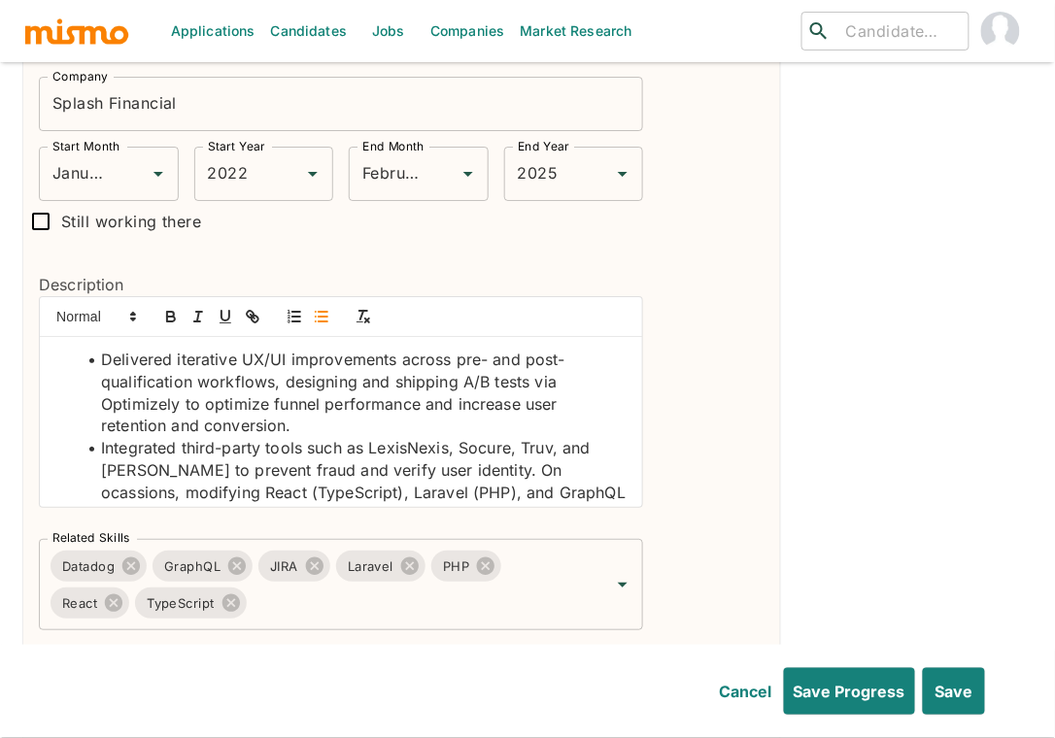
click at [605, 455] on li "Integrated third-party tools such as LexisNexis, Socure, Truv, and Plaid to pre…" at bounding box center [353, 536] width 550 height 198
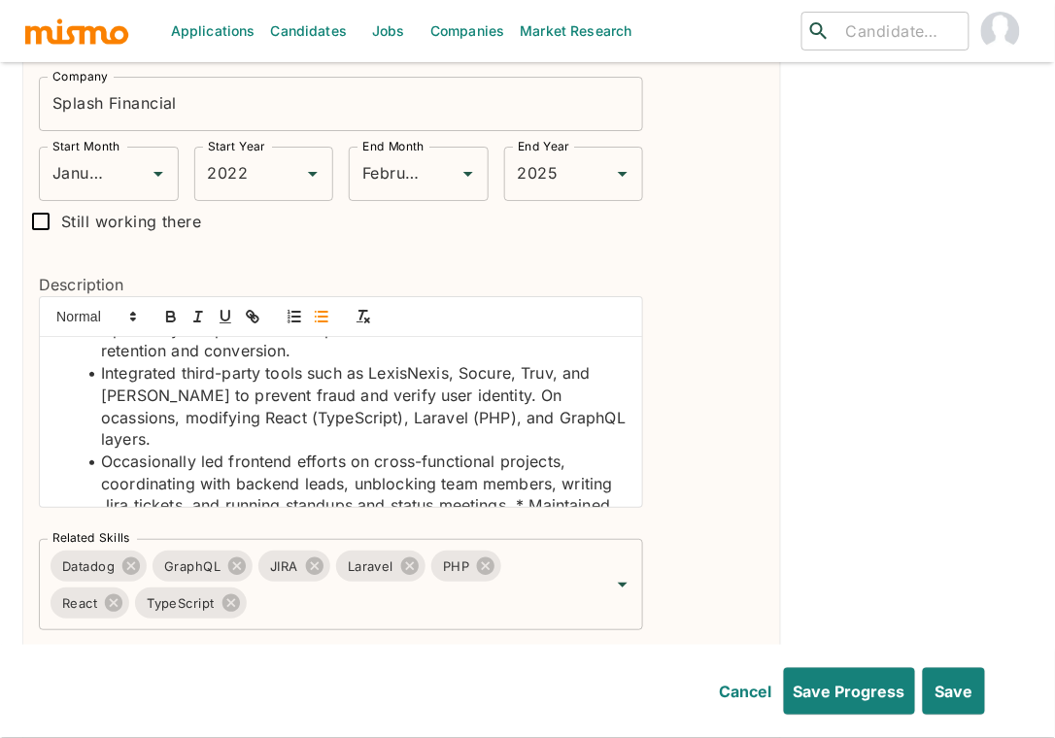
scroll to position [76, 0]
click at [105, 469] on li "Occasionally led frontend efforts on cross-functional projects, coordinating wi…" at bounding box center [353, 516] width 550 height 132
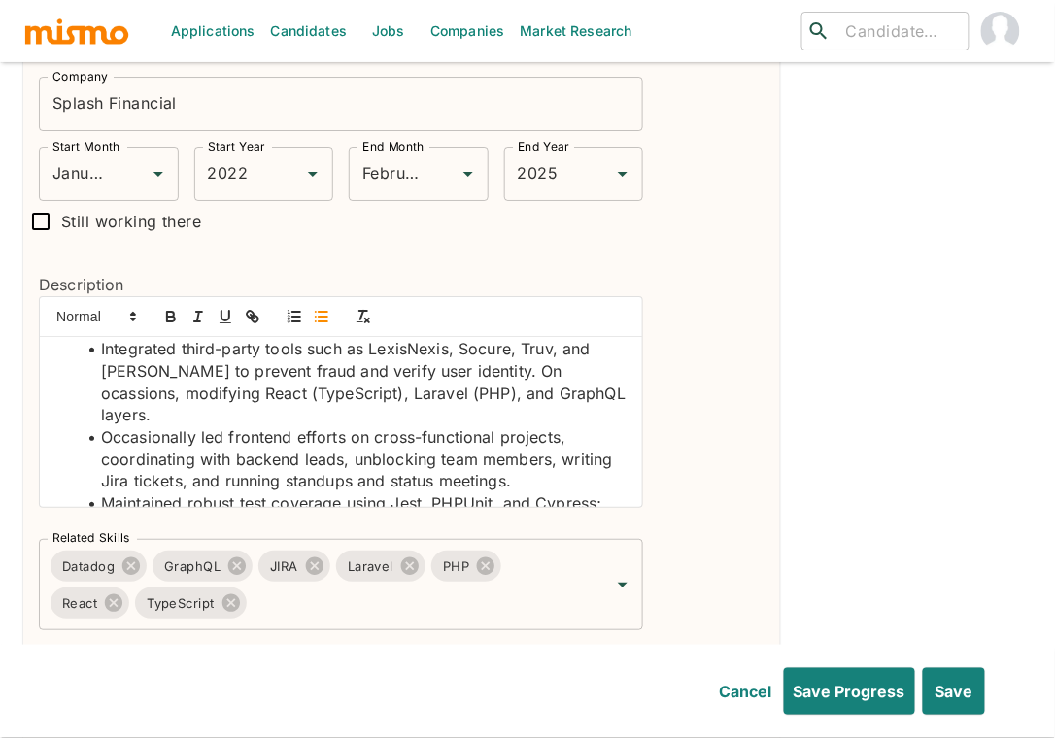
scroll to position [140, 0]
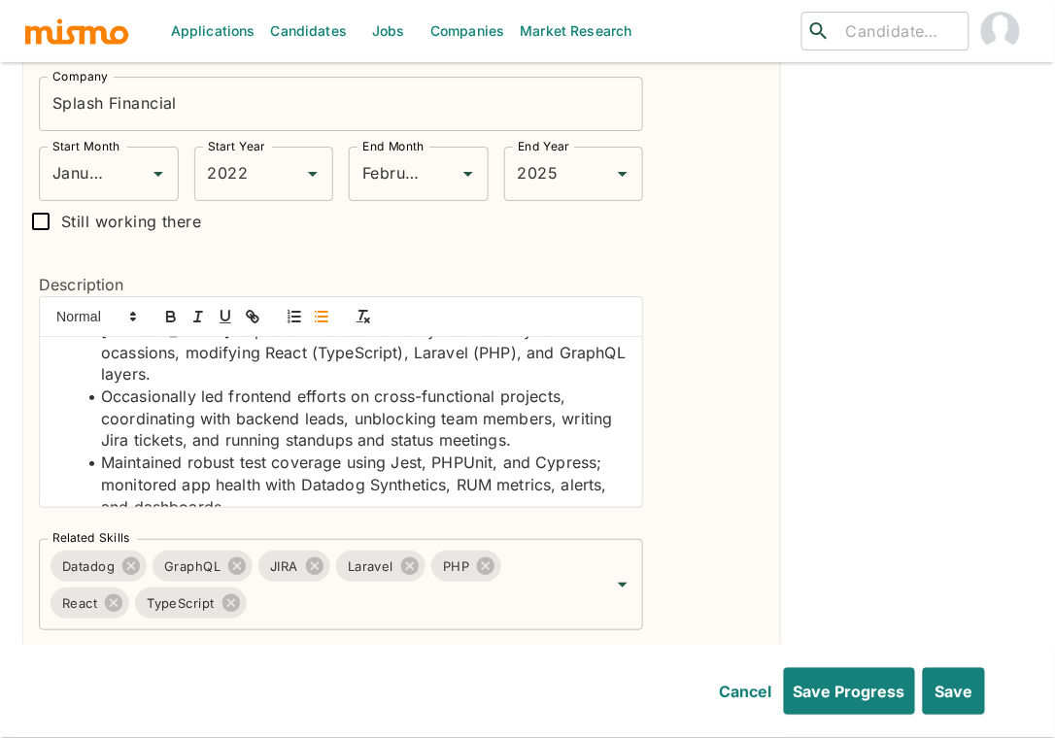
click at [323, 452] on li "Maintained robust test coverage using Jest, PHPUnit, and Cypress; monitored app…" at bounding box center [353, 485] width 550 height 66
click at [173, 317] on icon "button" at bounding box center [171, 319] width 8 height 5
drag, startPoint x: 396, startPoint y: 405, endPoint x: 493, endPoint y: 406, distance: 96.2
click at [493, 452] on li "Maintained robust test coverage using Jest, PHPUnit, and Cypress; monitored app…" at bounding box center [353, 485] width 550 height 66
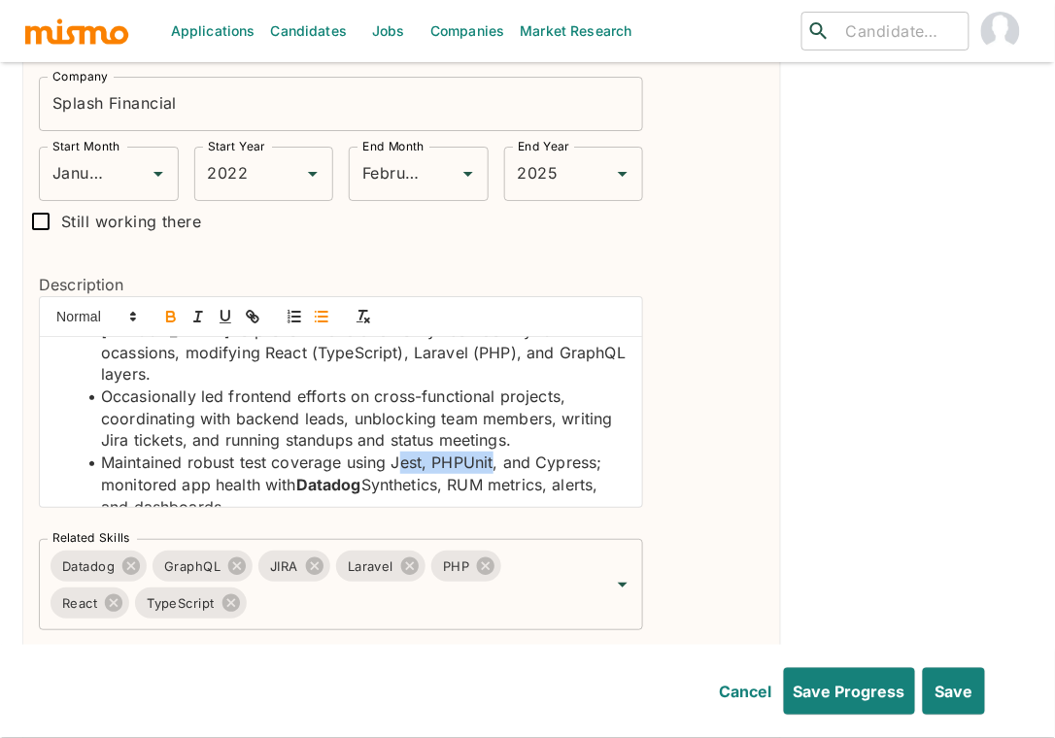
click at [162, 308] on icon "button" at bounding box center [170, 316] width 17 height 17
click at [576, 452] on li "Maintained robust test coverage using J est, PHPUnit , and Cypress; monitored a…" at bounding box center [353, 485] width 550 height 66
click at [165, 308] on icon "button" at bounding box center [170, 316] width 17 height 17
click at [419, 316] on li "Integrated third-party tools such as LexisNexis, Socure, Truv, and Plaid to pre…" at bounding box center [353, 341] width 550 height 88
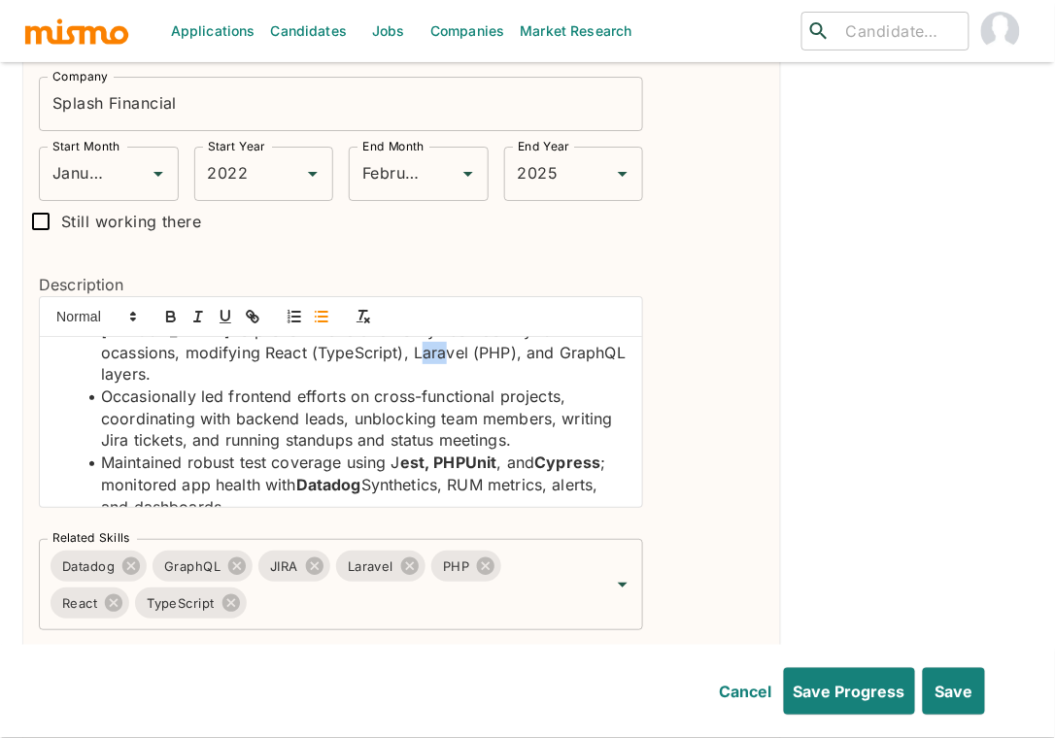
click at [419, 316] on li "Integrated third-party tools such as LexisNexis, Socure, Truv, and Plaid to pre…" at bounding box center [353, 341] width 550 height 88
click at [172, 312] on icon "button" at bounding box center [170, 314] width 7 height 5
click at [347, 318] on li "Integrated third-party tools such as LexisNexis, Socure, Truv, and Plaid to pre…" at bounding box center [353, 341] width 550 height 88
click at [159, 305] on button "button" at bounding box center [170, 316] width 27 height 23
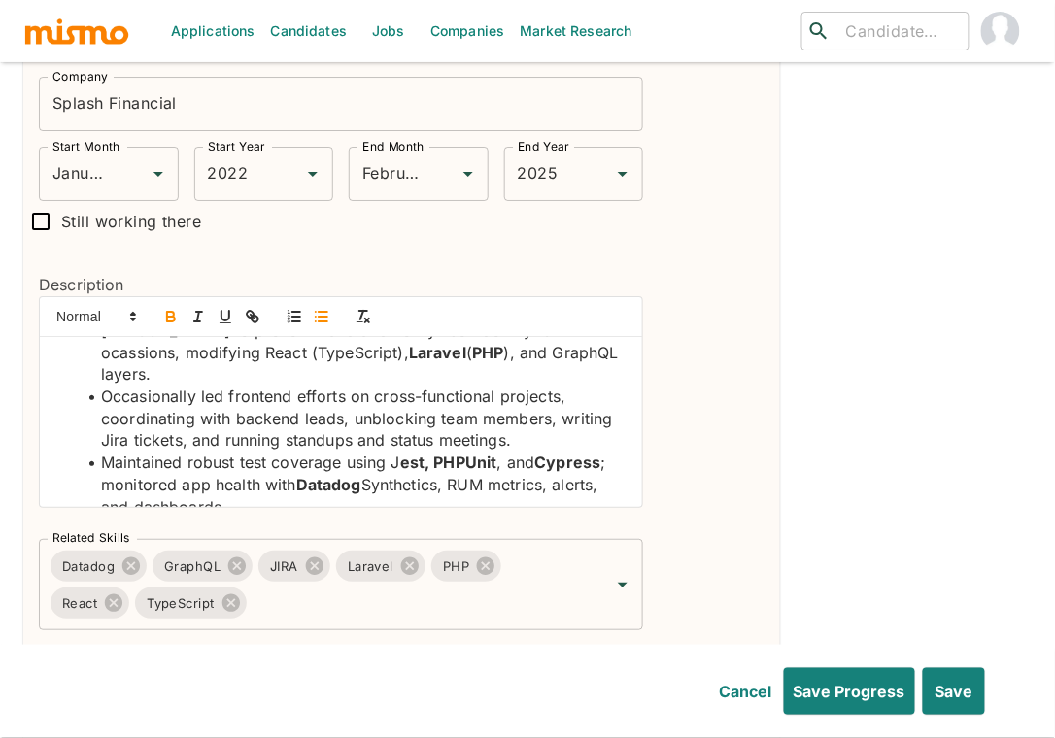
click at [256, 317] on li "Integrated third-party tools such as LexisNexis, Socure, Truv, and Plaid to pre…" at bounding box center [353, 341] width 550 height 88
click at [171, 308] on icon "button" at bounding box center [170, 316] width 17 height 17
click at [198, 317] on li "Integrated third-party tools such as LexisNexis, Socure, Truv, and Plaid to pre…" at bounding box center [353, 341] width 550 height 88
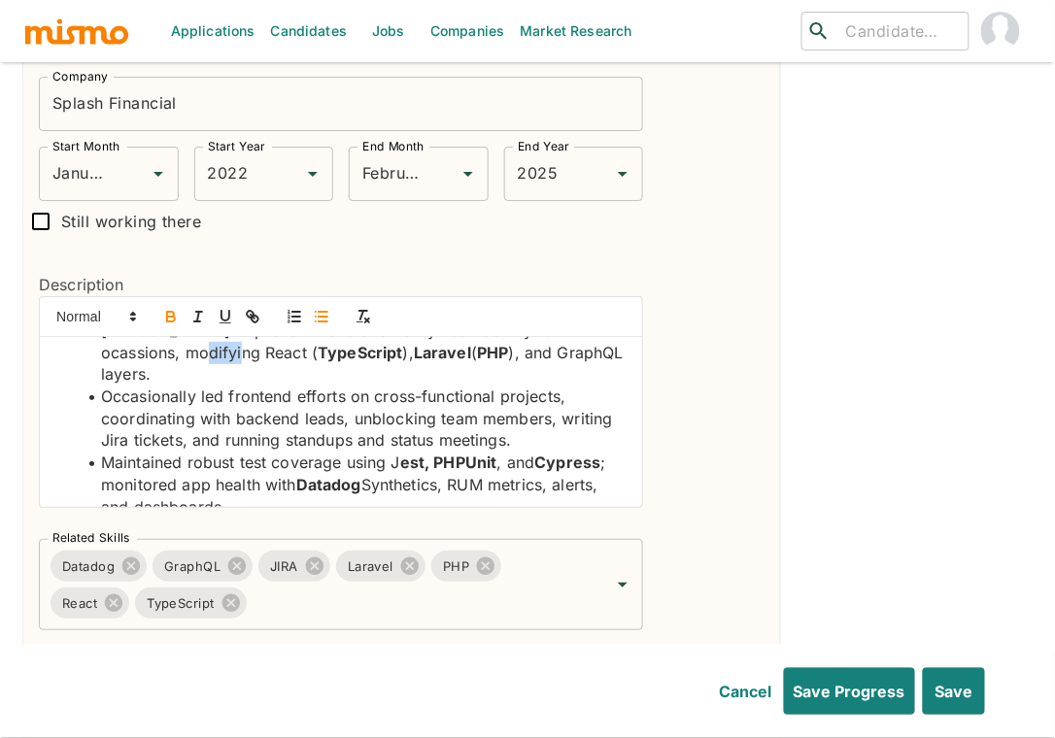
click at [167, 317] on icon "button" at bounding box center [171, 319] width 8 height 5
click at [503, 321] on li "Integrated third-party tools such as LexisNexis, Socure, Truv, and Plaid to pre…" at bounding box center [353, 341] width 550 height 88
click at [502, 322] on li "Integrated third-party tools such as LexisNexis, Socure, Truv, and Plaid to pre…" at bounding box center [353, 341] width 550 height 88
click at [503, 321] on li "Integrated third-party tools such as LexisNexis, Socure, Truv, and Plaid to pre…" at bounding box center [353, 341] width 550 height 88
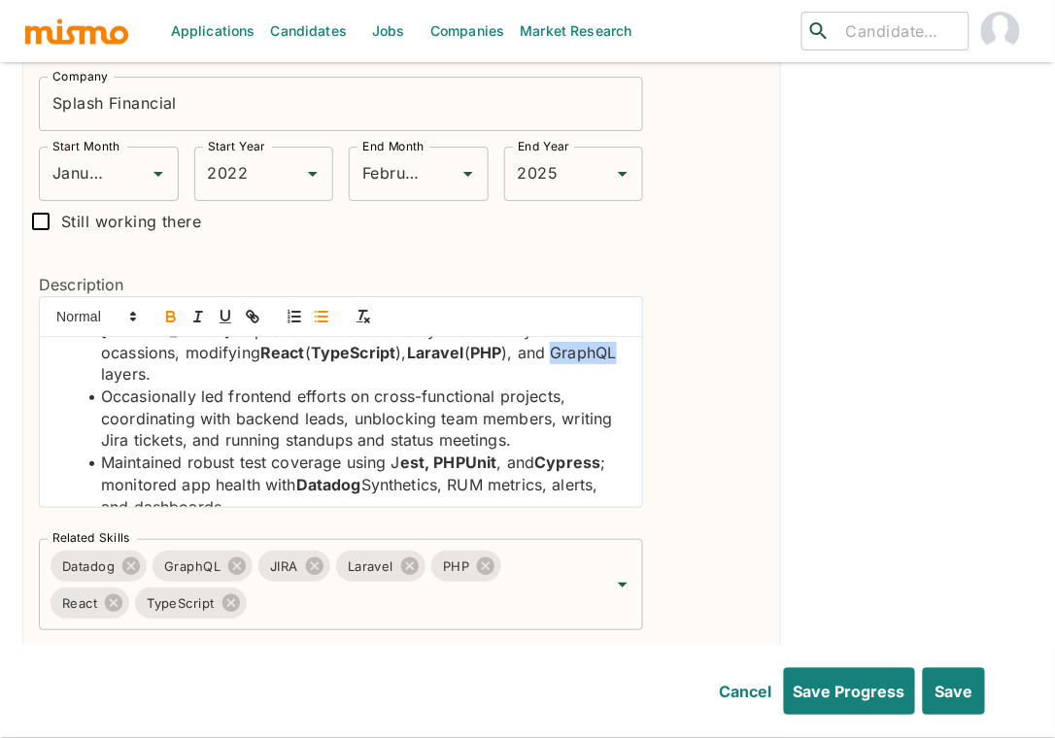
click at [167, 317] on icon "button" at bounding box center [171, 319] width 8 height 5
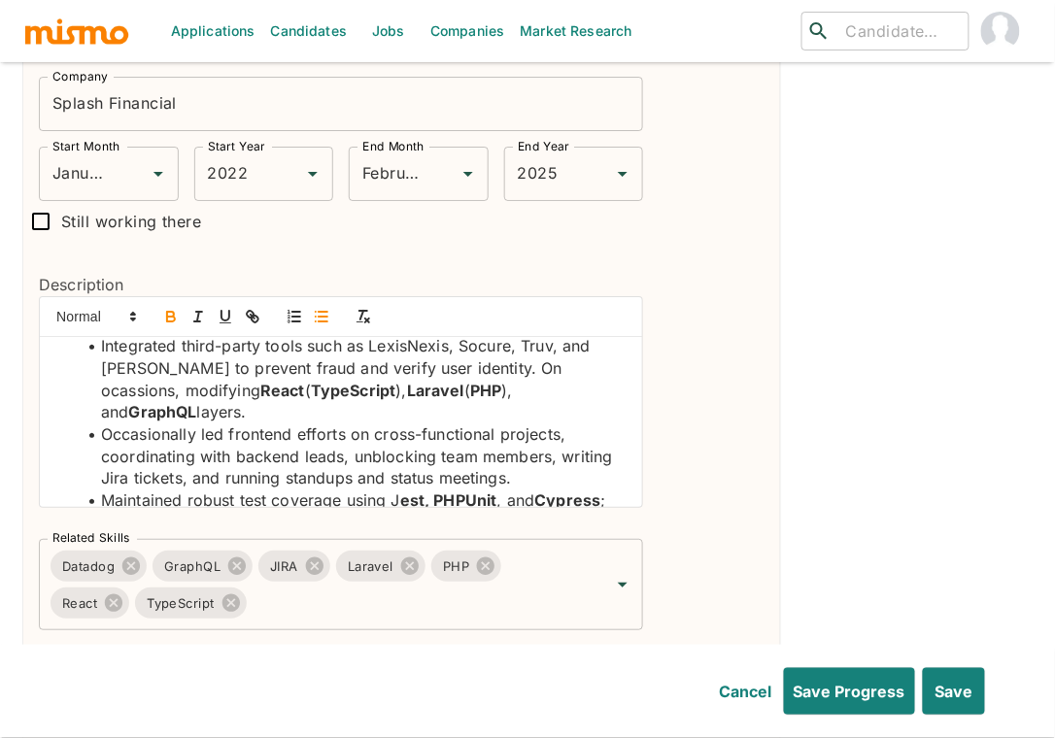
scroll to position [100, 0]
click at [121, 337] on li "Integrated third-party tools such as LexisNexis, Socure, Truv, and Plaid to pre…" at bounding box center [353, 381] width 550 height 88
click at [176, 305] on button "button" at bounding box center [170, 316] width 27 height 23
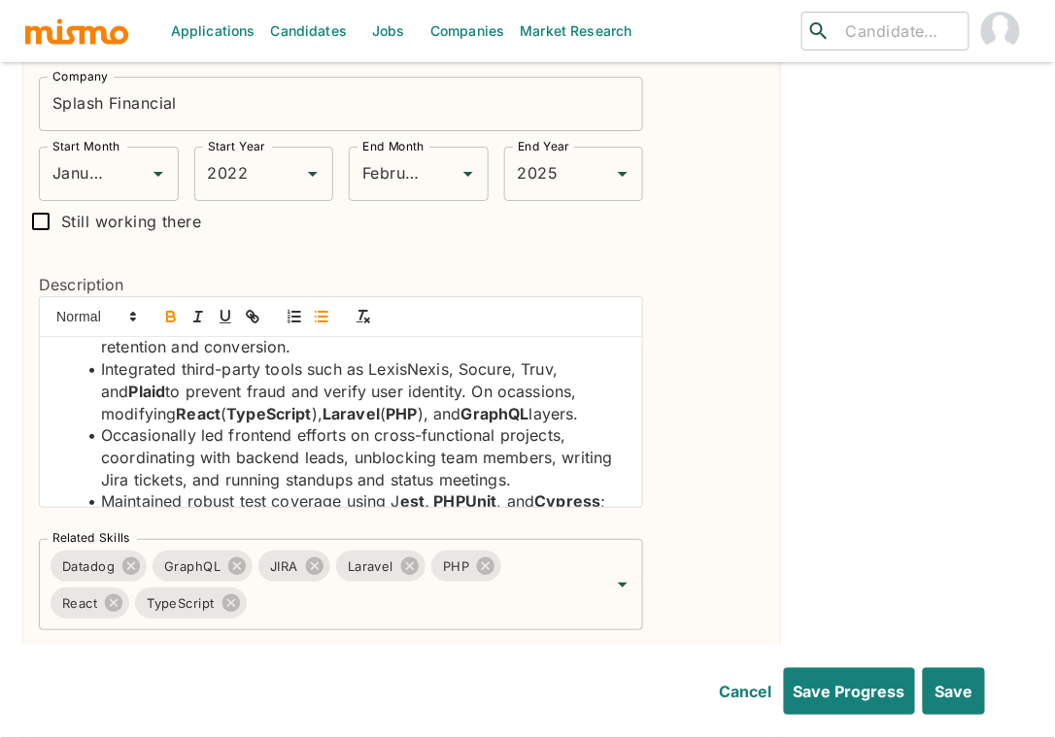
scroll to position [78, 0]
click at [407, 359] on li "Integrated third-party tools such as LexisNexis, Socure, Truv, and Plaid to pre…" at bounding box center [353, 392] width 550 height 66
click at [172, 308] on icon "button" at bounding box center [170, 316] width 17 height 17
click at [498, 359] on li "Integrated third-party tools such as LexisNexis , Socure, Truv, and Plaid to pr…" at bounding box center [353, 392] width 550 height 66
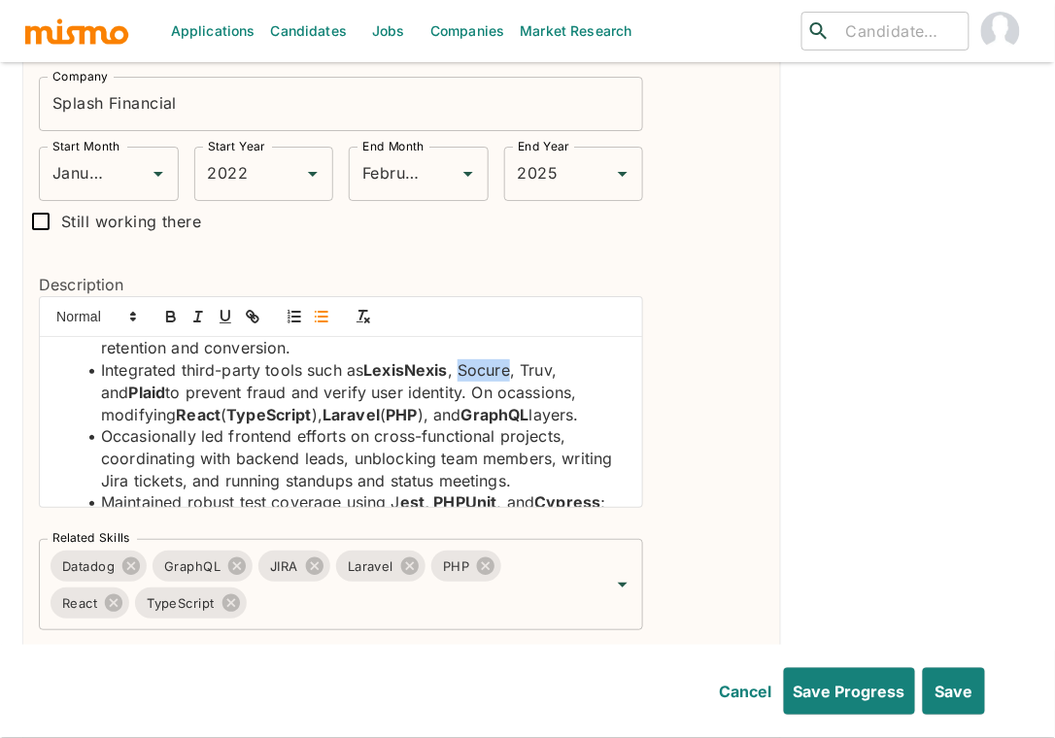
click at [497, 359] on li "Integrated third-party tools such as LexisNexis , Socure, Truv, and Plaid to pr…" at bounding box center [353, 392] width 550 height 66
click at [169, 308] on icon "button" at bounding box center [170, 316] width 17 height 17
click at [544, 359] on li "Integrated third-party tools such as LexisNexis , Socure , Truv, and Plaid to p…" at bounding box center [353, 392] width 550 height 66
click at [178, 308] on icon "button" at bounding box center [170, 316] width 17 height 17
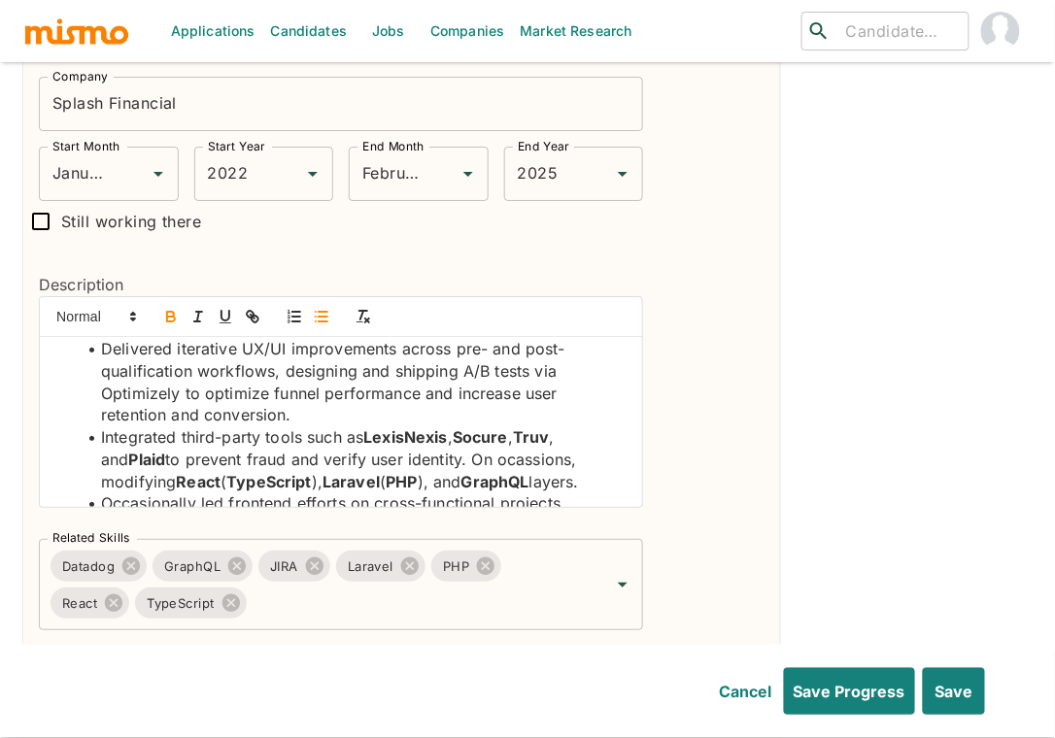
scroll to position [0, 0]
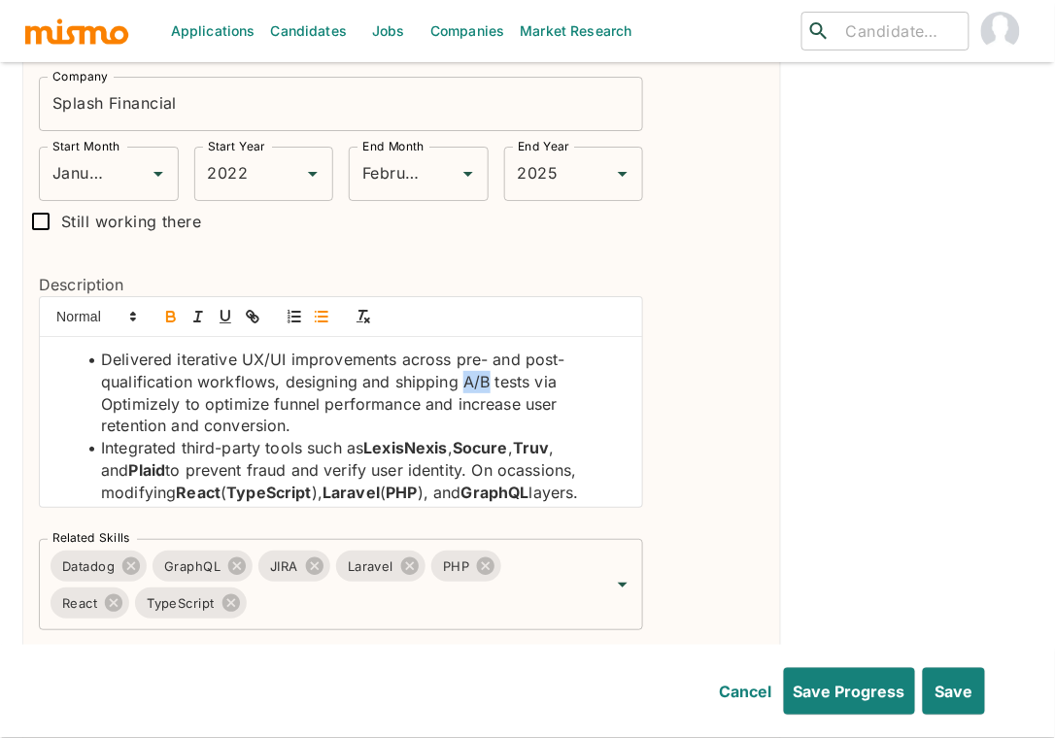
drag, startPoint x: 491, startPoint y: 345, endPoint x: 460, endPoint y: 347, distance: 30.2
click at [460, 349] on li "Delivered iterative UX/UI improvements across pre- and post-qualification workf…" at bounding box center [353, 393] width 550 height 88
drag, startPoint x: 528, startPoint y: 348, endPoint x: 460, endPoint y: 347, distance: 67.0
click at [460, 349] on li "Delivered iterative UX/UI improvements across pre- and post-qualification workf…" at bounding box center [353, 393] width 550 height 88
click at [175, 317] on icon "button" at bounding box center [171, 319] width 8 height 5
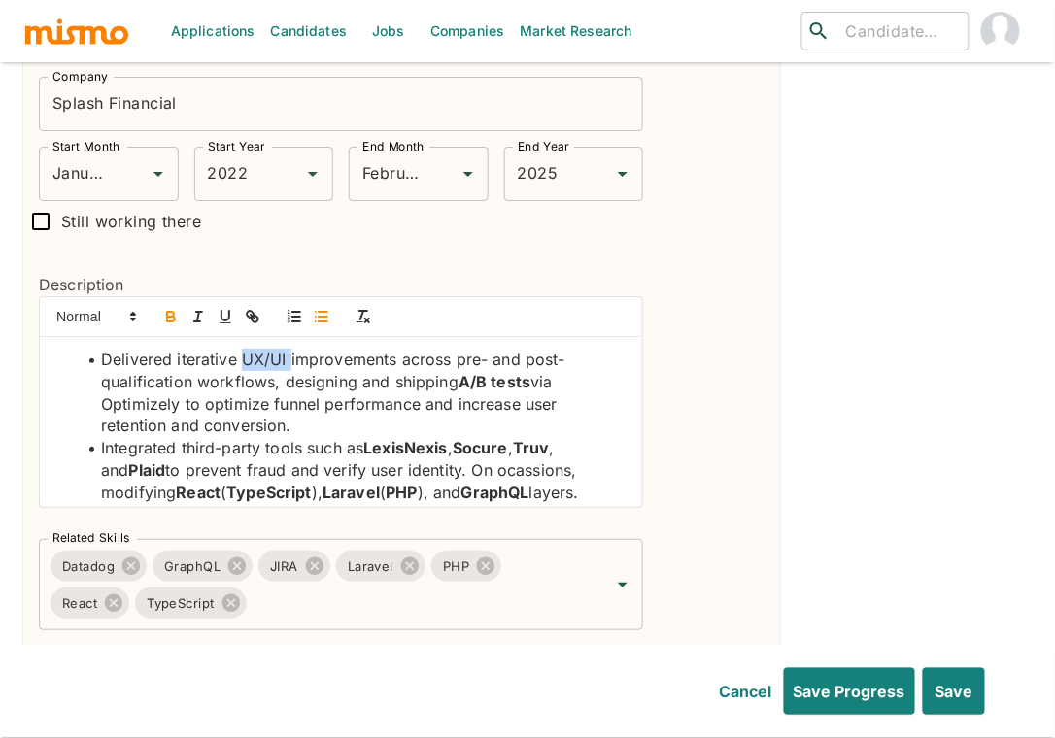
drag, startPoint x: 289, startPoint y: 331, endPoint x: 241, endPoint y: 335, distance: 47.8
click at [241, 349] on li "Delivered iterative UX/UI improvements across pre- and post-qualification workf…" at bounding box center [353, 393] width 550 height 88
click at [165, 308] on icon "button" at bounding box center [170, 316] width 17 height 17
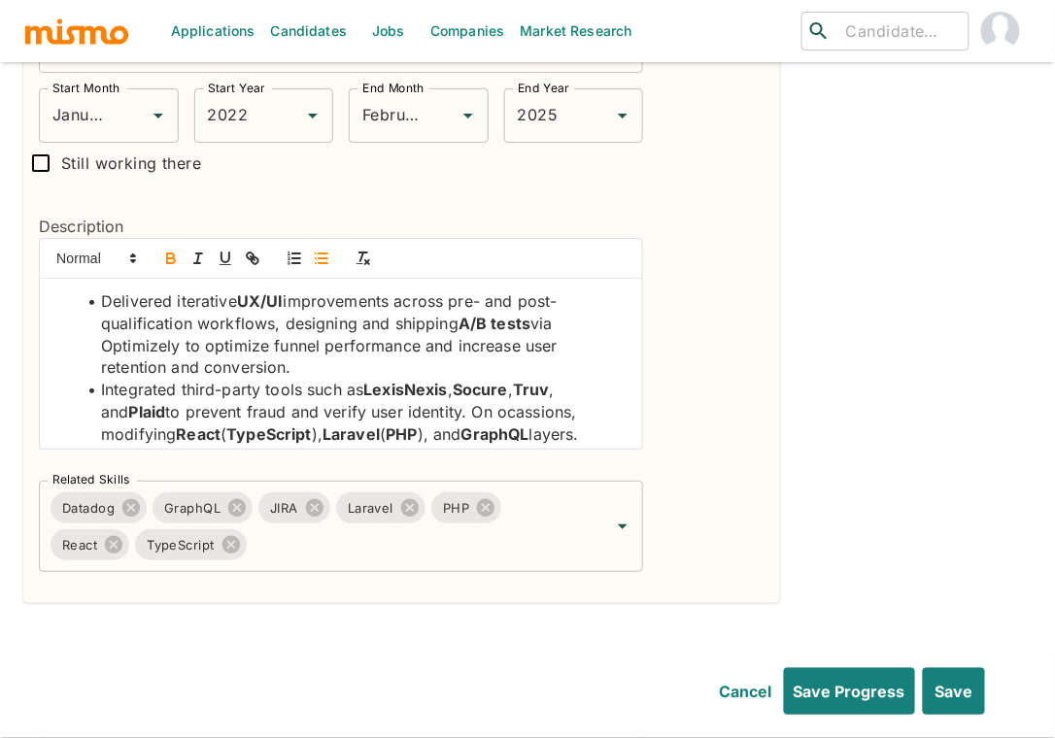
scroll to position [1505, 0]
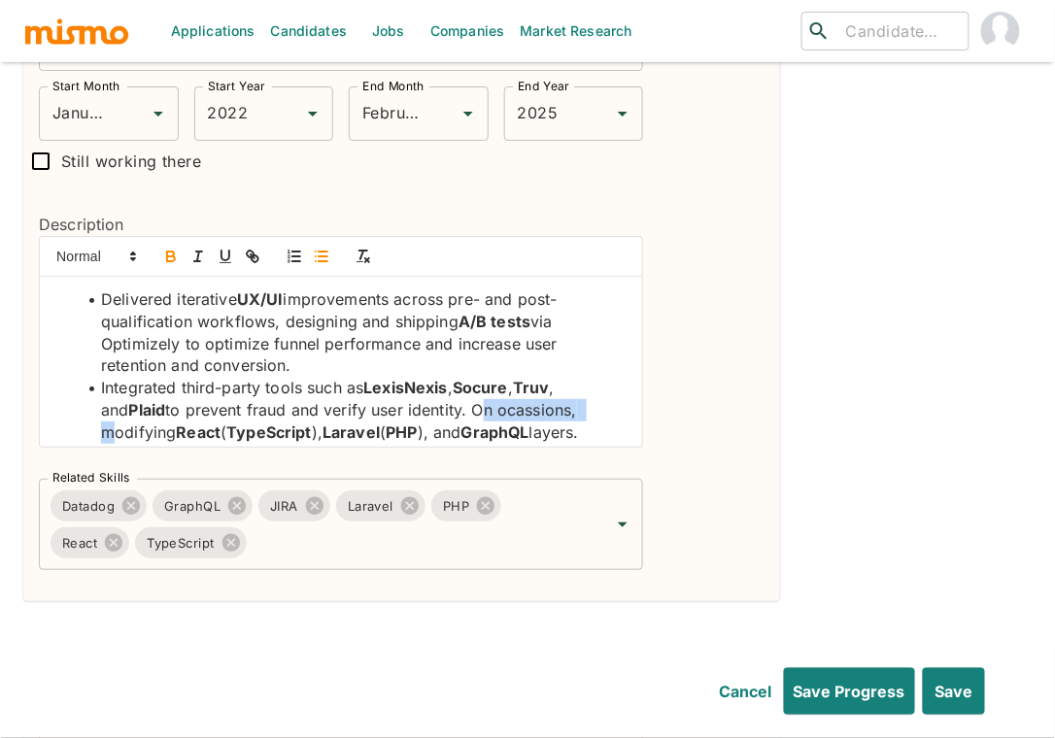
drag, startPoint x: 571, startPoint y: 381, endPoint x: 453, endPoint y: 387, distance: 118.7
click at [453, 387] on li "Integrated third-party tools such as LexisNexis , Socure , Truv , and Plaid to …" at bounding box center [353, 410] width 550 height 66
click at [417, 525] on input "Related Skills" at bounding box center [415, 543] width 330 height 37
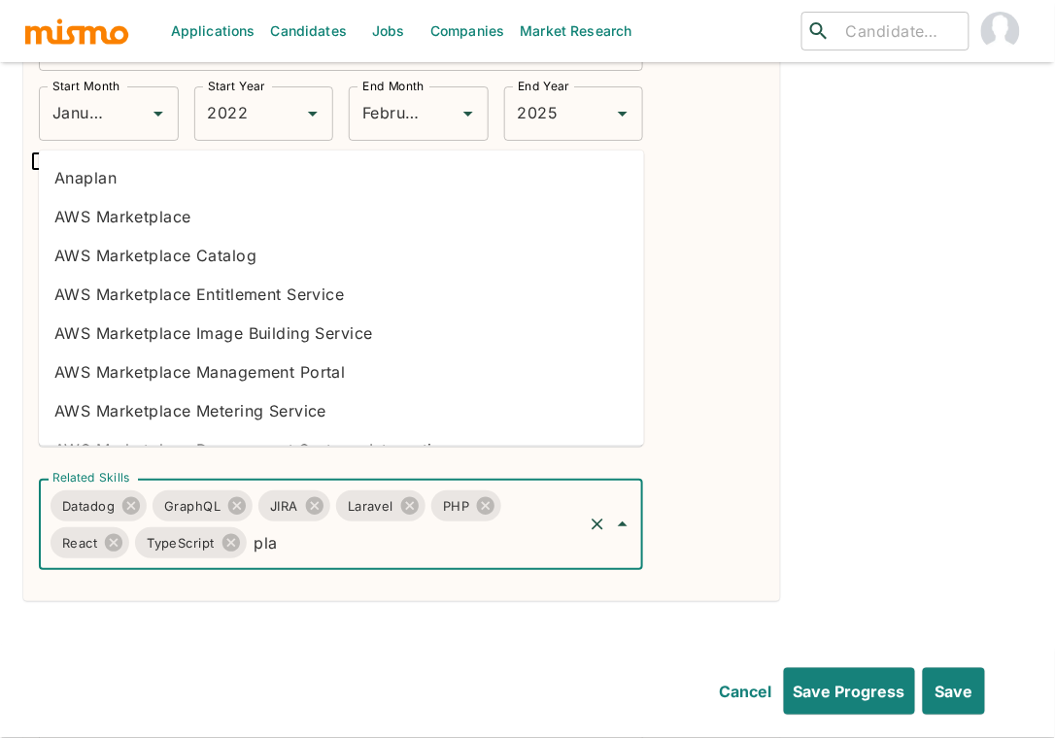
type input "plai"
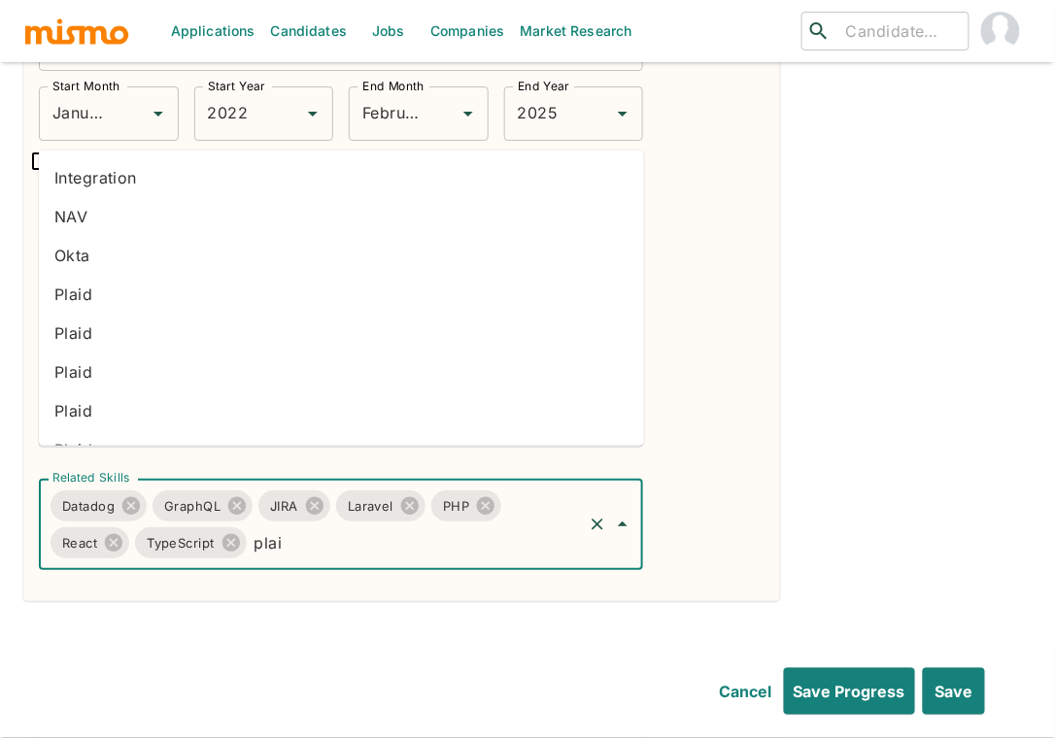
click at [146, 355] on li "Plaid" at bounding box center [341, 372] width 605 height 39
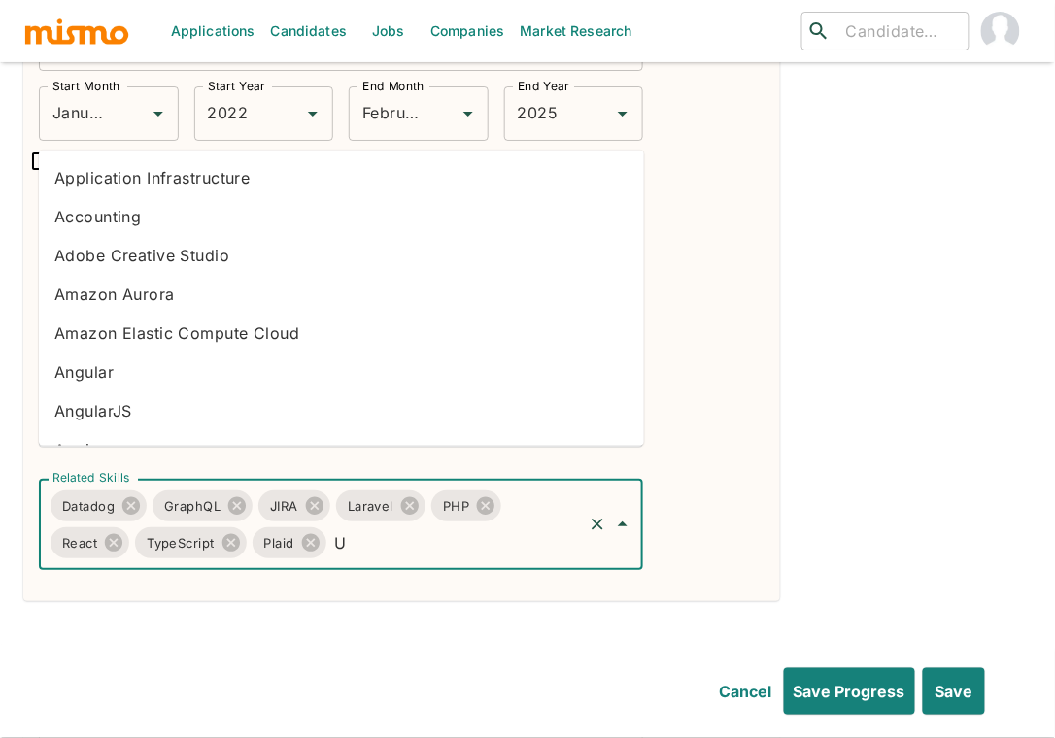
type input "UX"
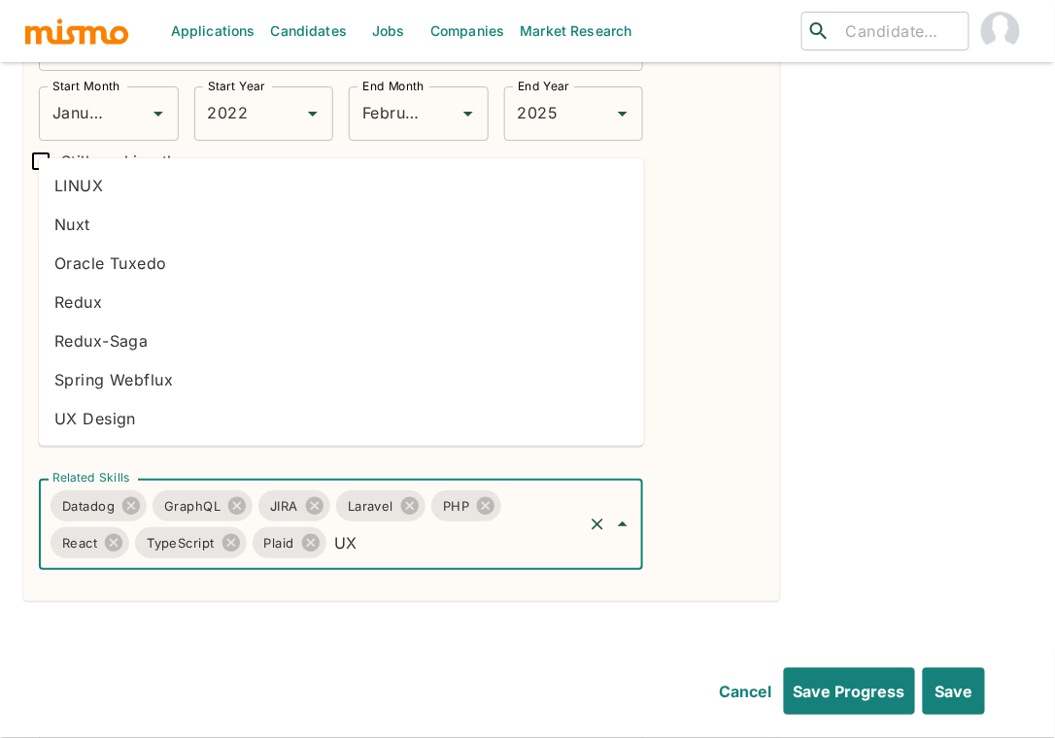
click at [135, 428] on li "UX Design" at bounding box center [341, 418] width 605 height 39
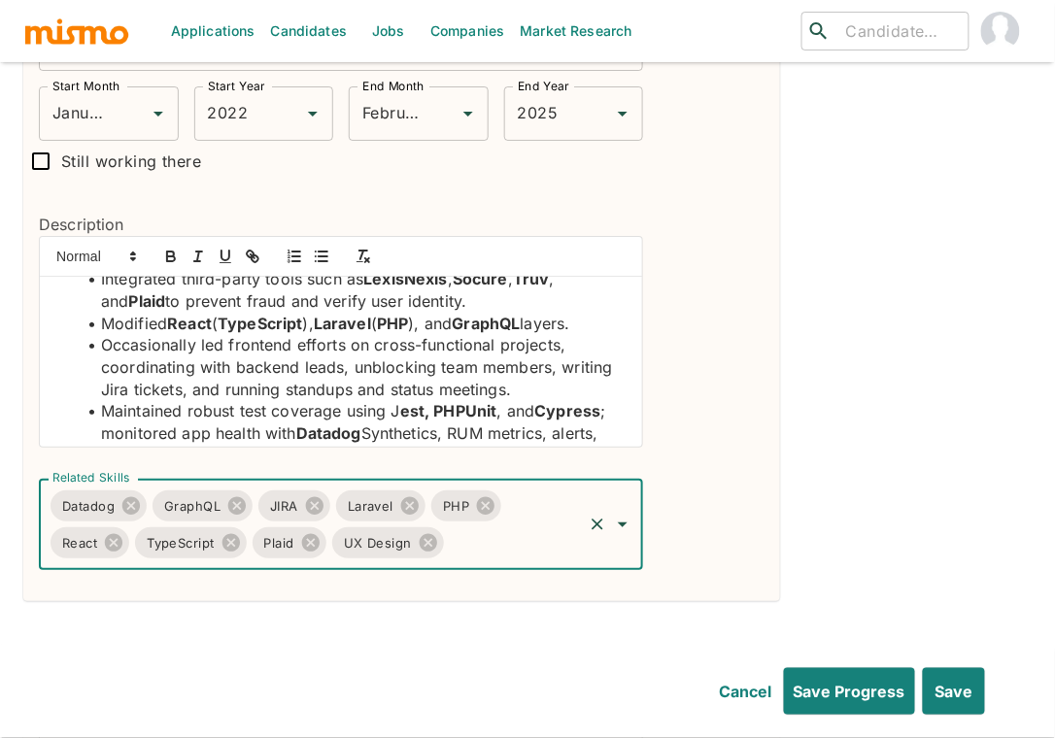
scroll to position [110, 0]
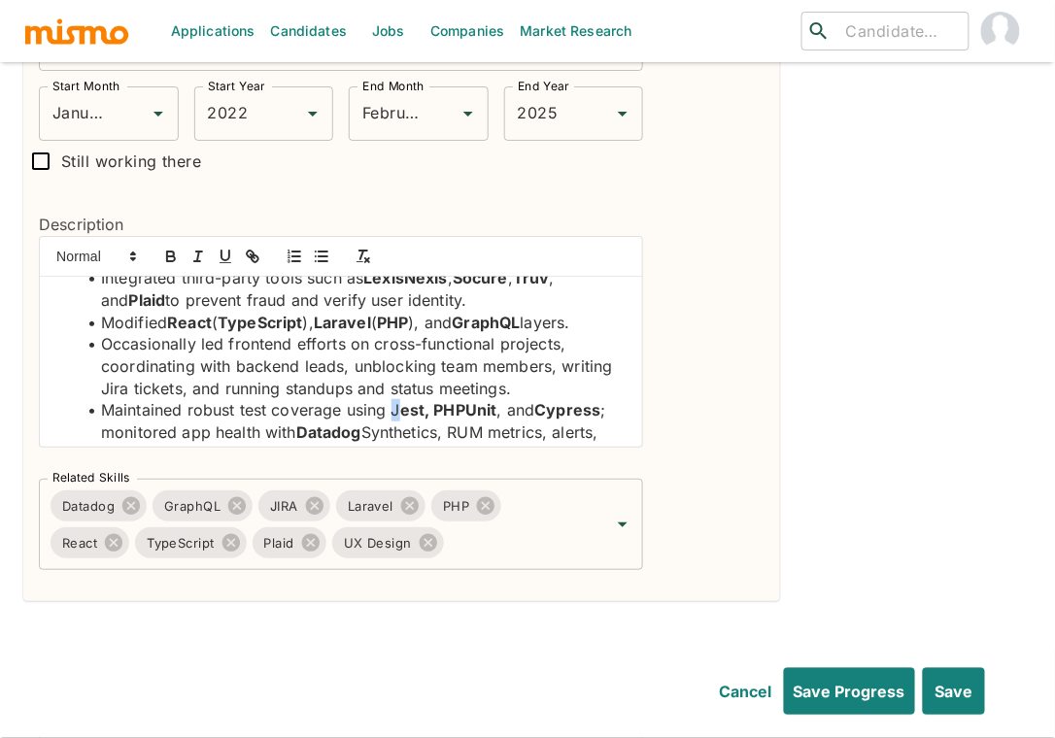
click at [392, 399] on li "Maintained robust test coverage using J est, PHPUnit , and Cypress ; monitored …" at bounding box center [353, 432] width 550 height 66
click at [170, 248] on icon "button" at bounding box center [170, 256] width 17 height 17
click at [523, 525] on input "Related Skills" at bounding box center [513, 543] width 133 height 37
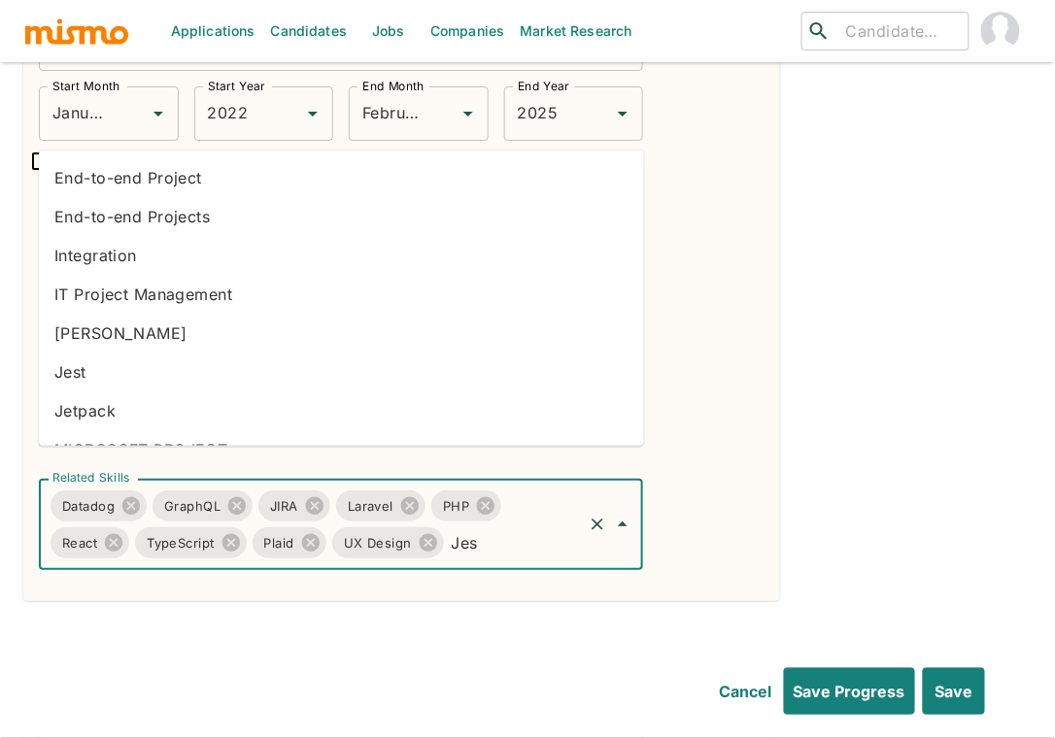
type input "Jest"
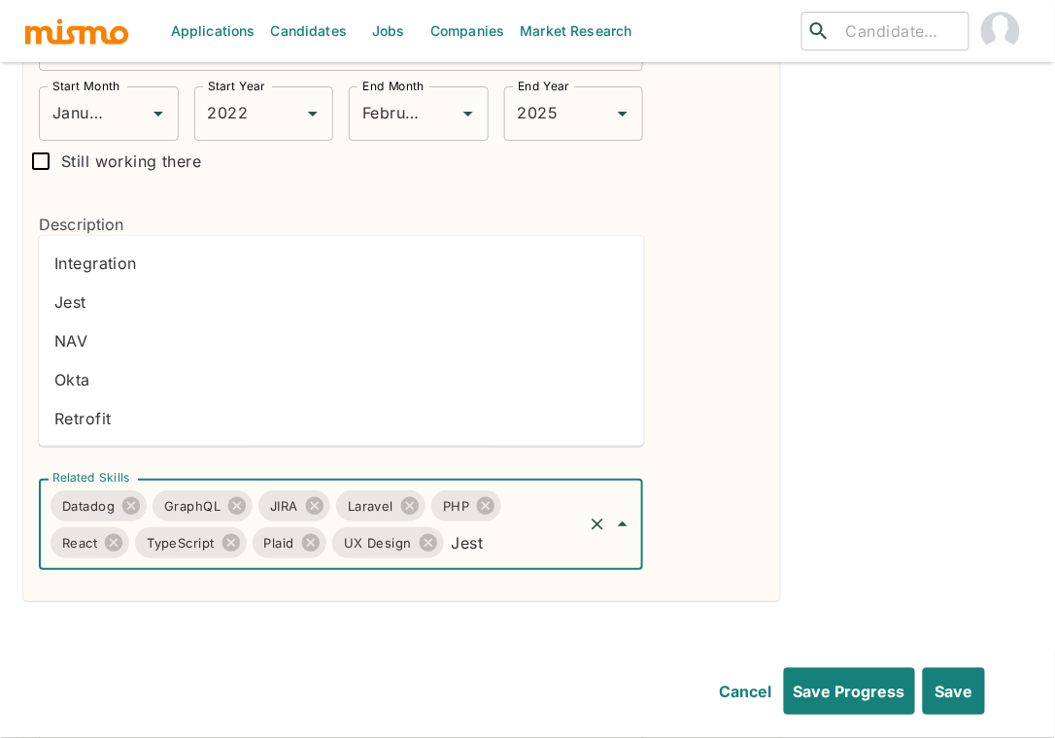
click at [175, 312] on li "Jest" at bounding box center [341, 302] width 605 height 39
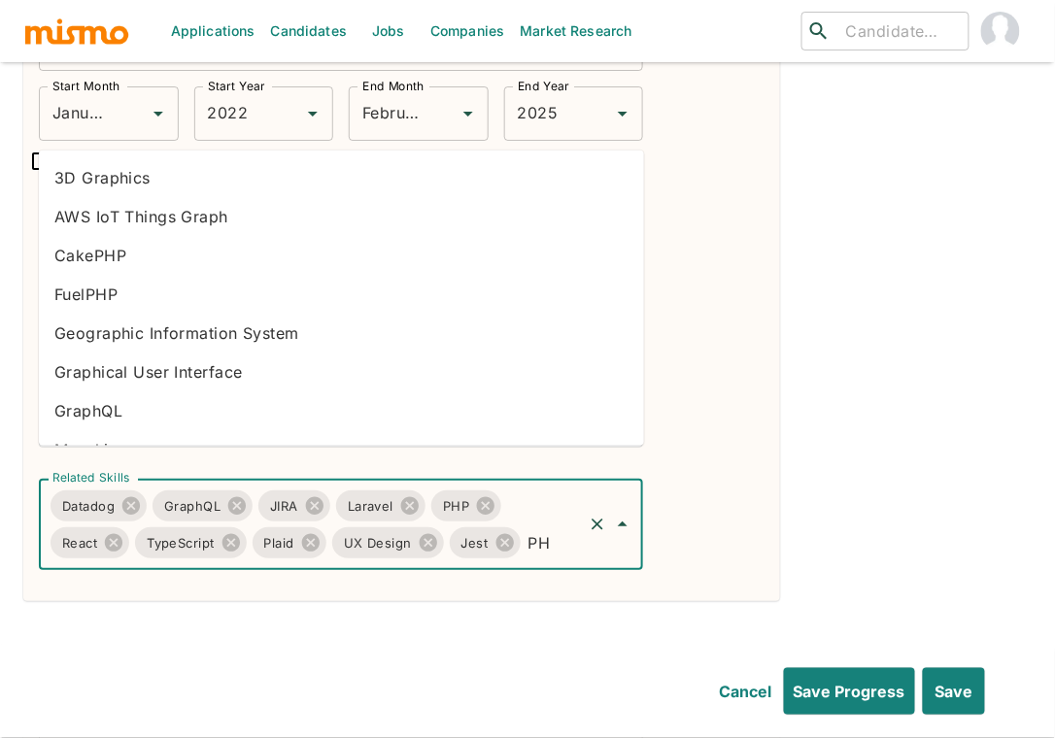
type input "P"
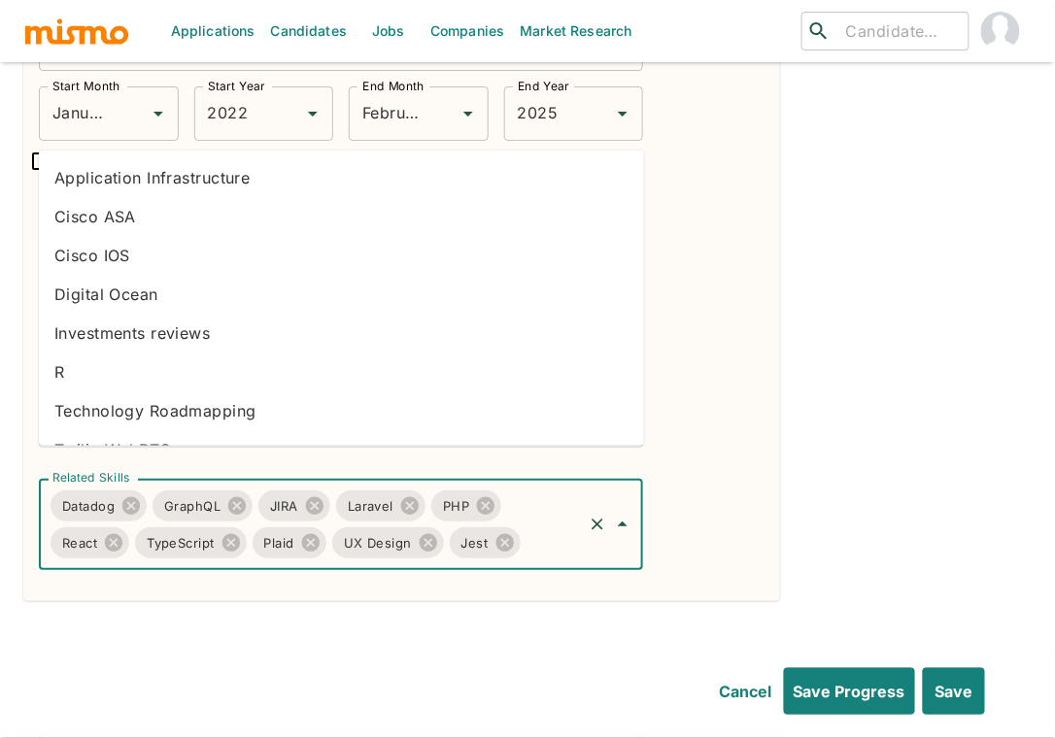
click at [537, 525] on input "Related Skills" at bounding box center [552, 543] width 57 height 37
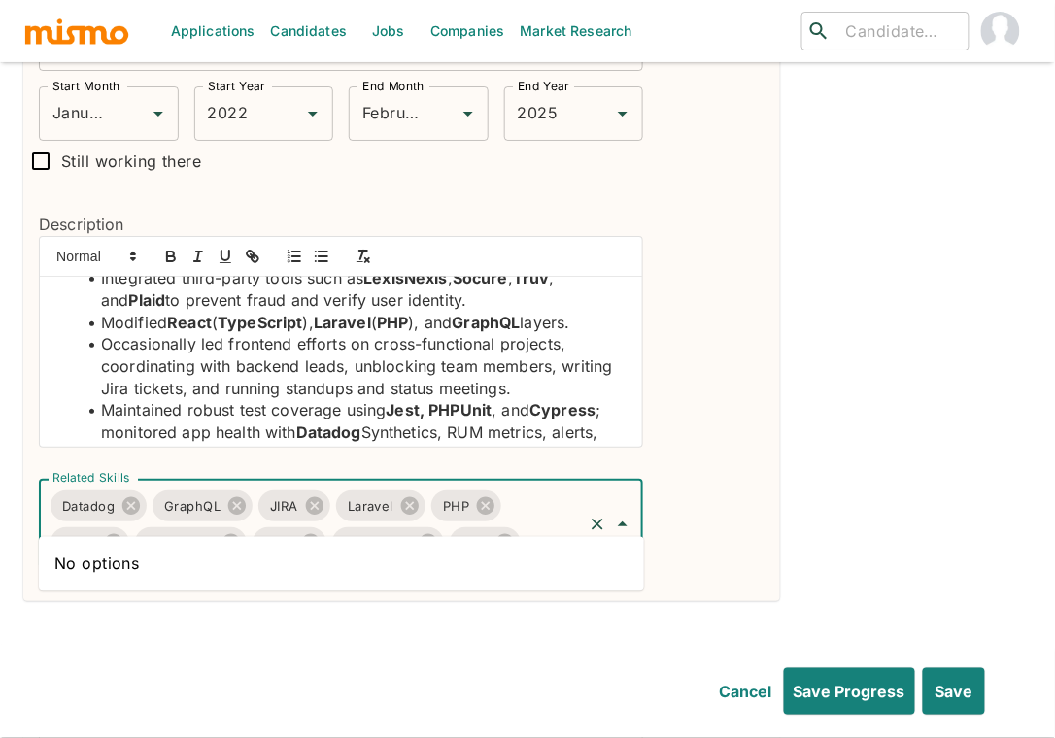
scroll to position [0, 0]
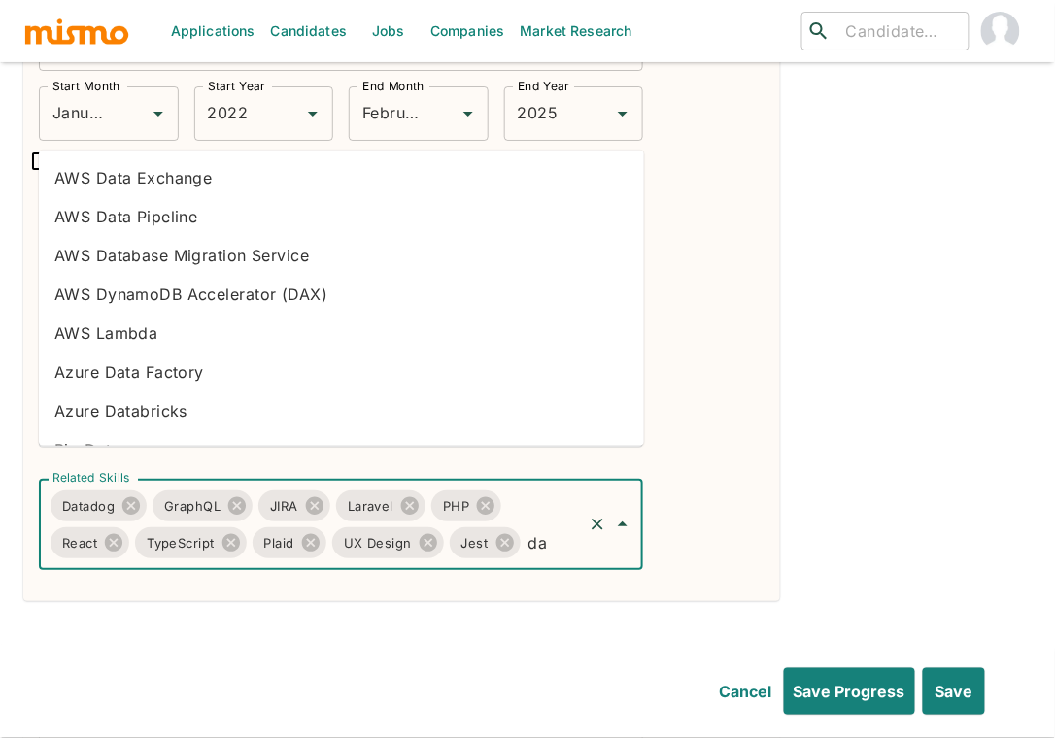
type input "d"
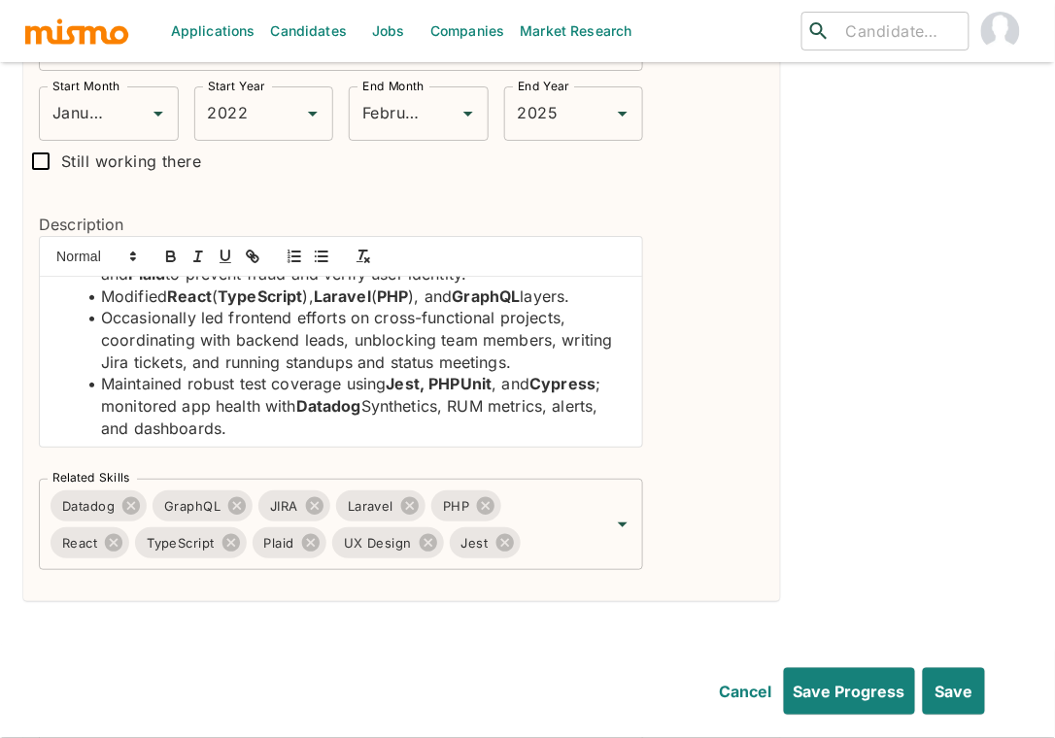
scroll to position [140, 0]
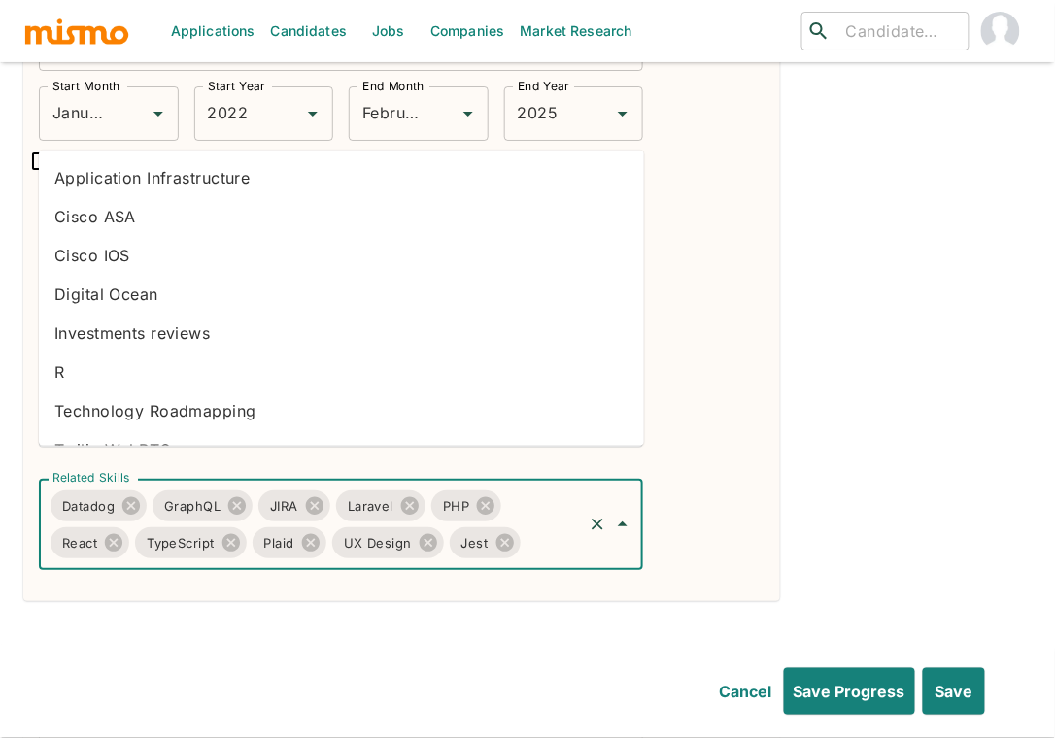
click at [558, 525] on input "Related Skills" at bounding box center [552, 543] width 57 height 37
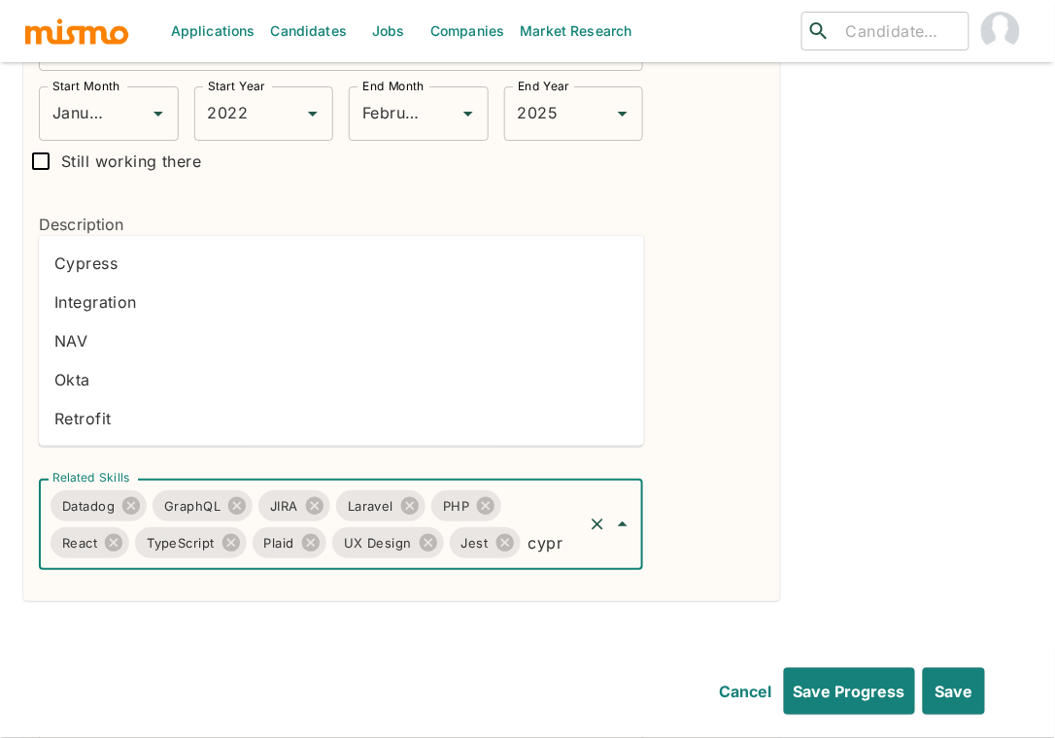
type input "cypre"
click at [159, 270] on li "Cypress" at bounding box center [341, 263] width 605 height 39
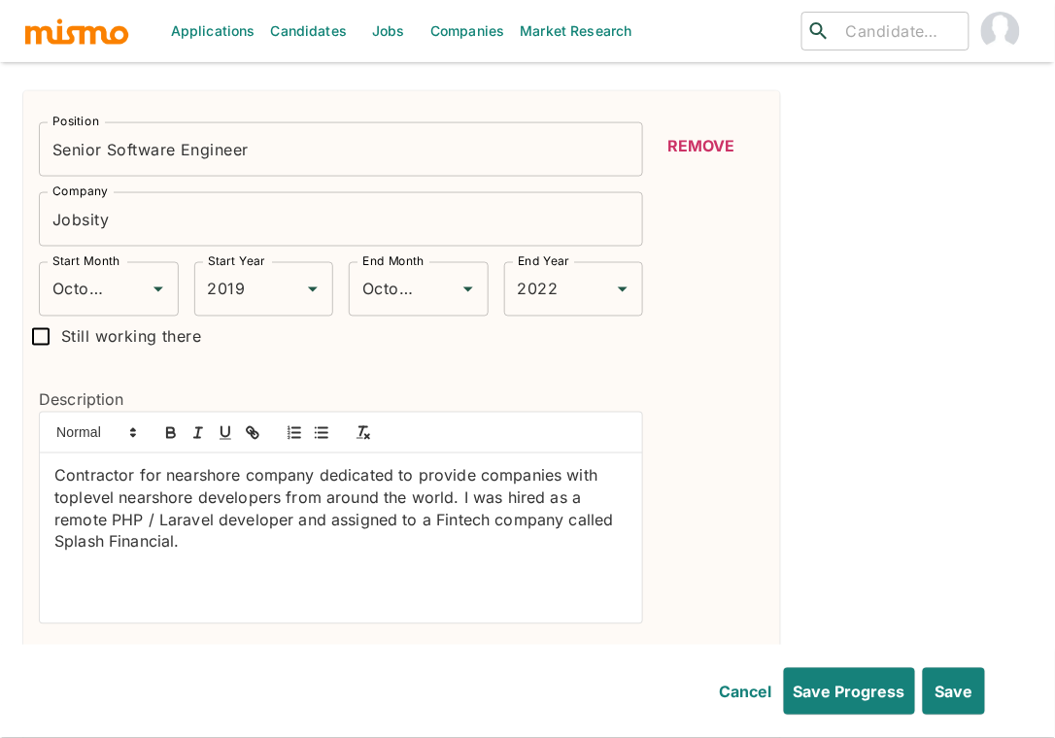
scroll to position [2145, 0]
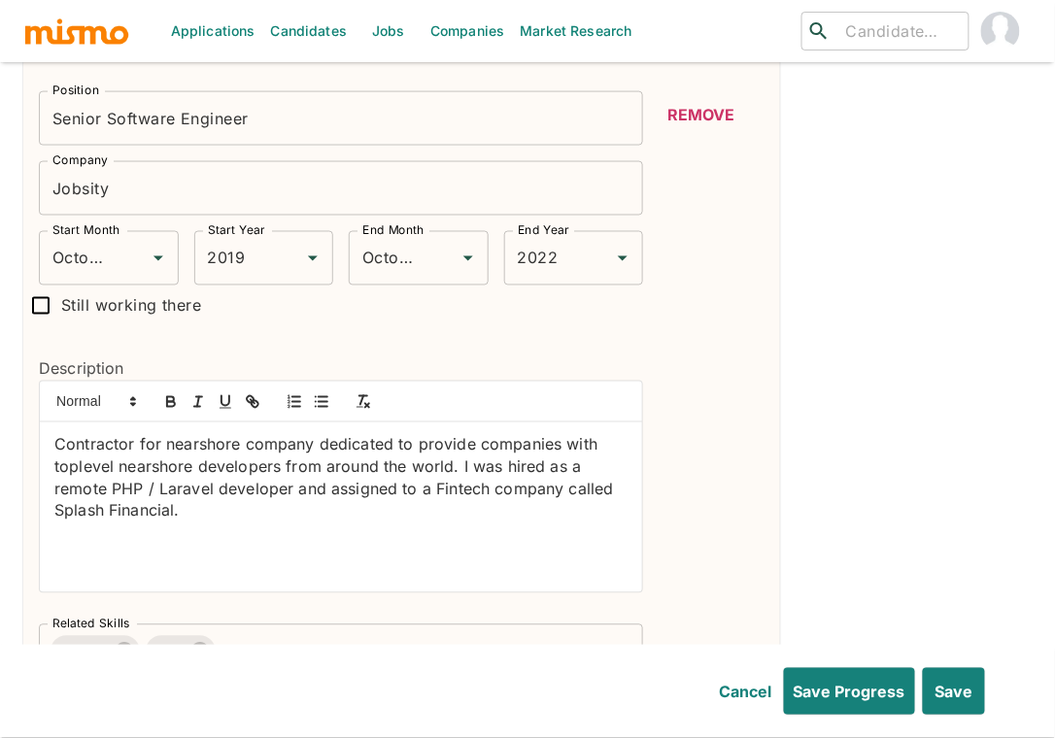
click at [129, 457] on p "Contractor for nearshore company dedicated to provide companies with toplevel n…" at bounding box center [340, 478] width 573 height 88
click at [168, 393] on icon "button" at bounding box center [170, 401] width 17 height 17
click at [178, 453] on p "Contractor for nearshore company dedicated to provide companies with toplevel n…" at bounding box center [340, 478] width 573 height 88
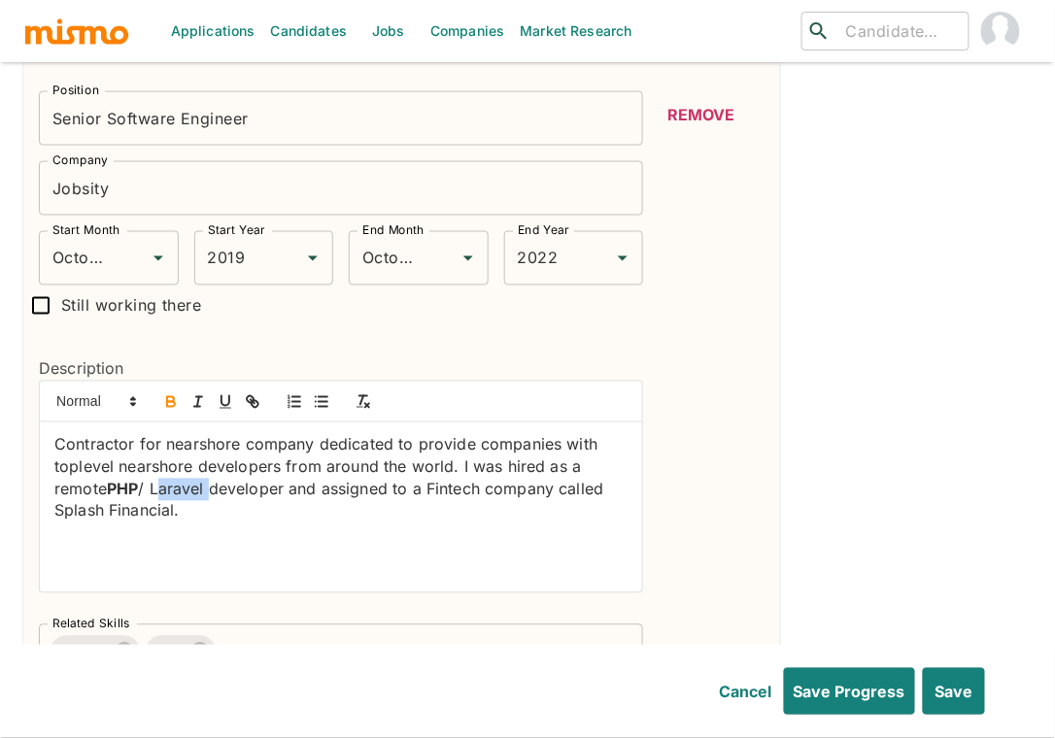
click at [158, 391] on button "button" at bounding box center [170, 402] width 27 height 23
click at [54, 434] on p "Contractor for nearshore company dedicated to provide companies with toplevel n…" at bounding box center [340, 478] width 573 height 88
click at [319, 393] on icon "button" at bounding box center [321, 401] width 17 height 17
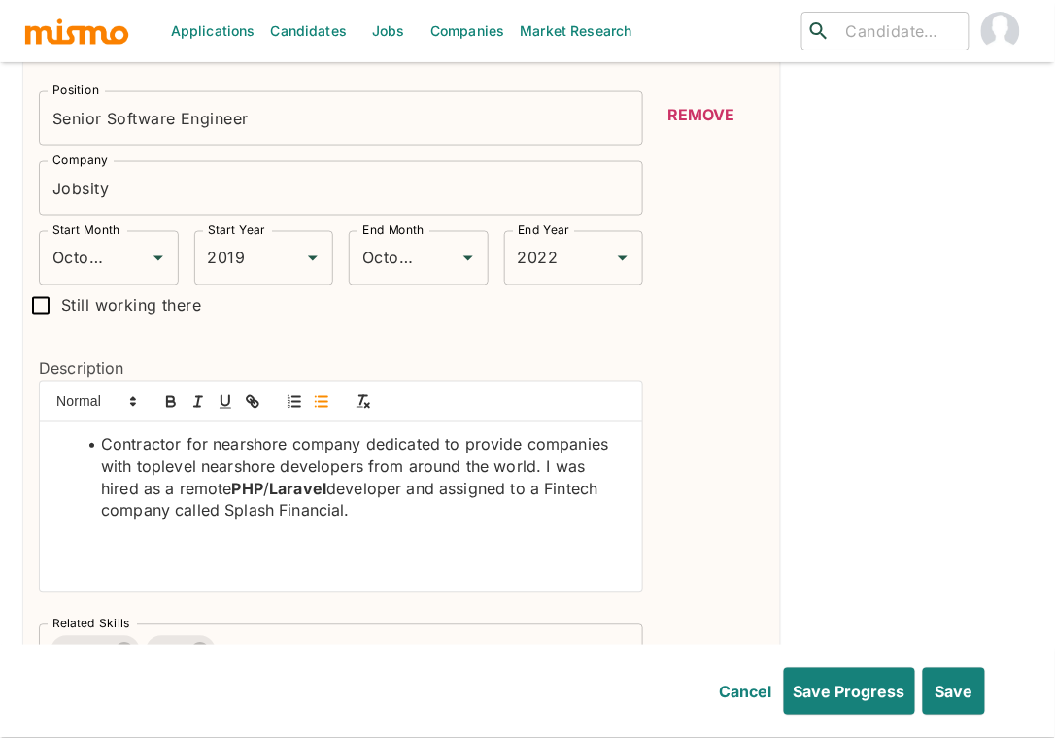
click at [544, 434] on li "Contractor for nearshore company dedicated to provide companies with toplevel n…" at bounding box center [353, 478] width 550 height 88
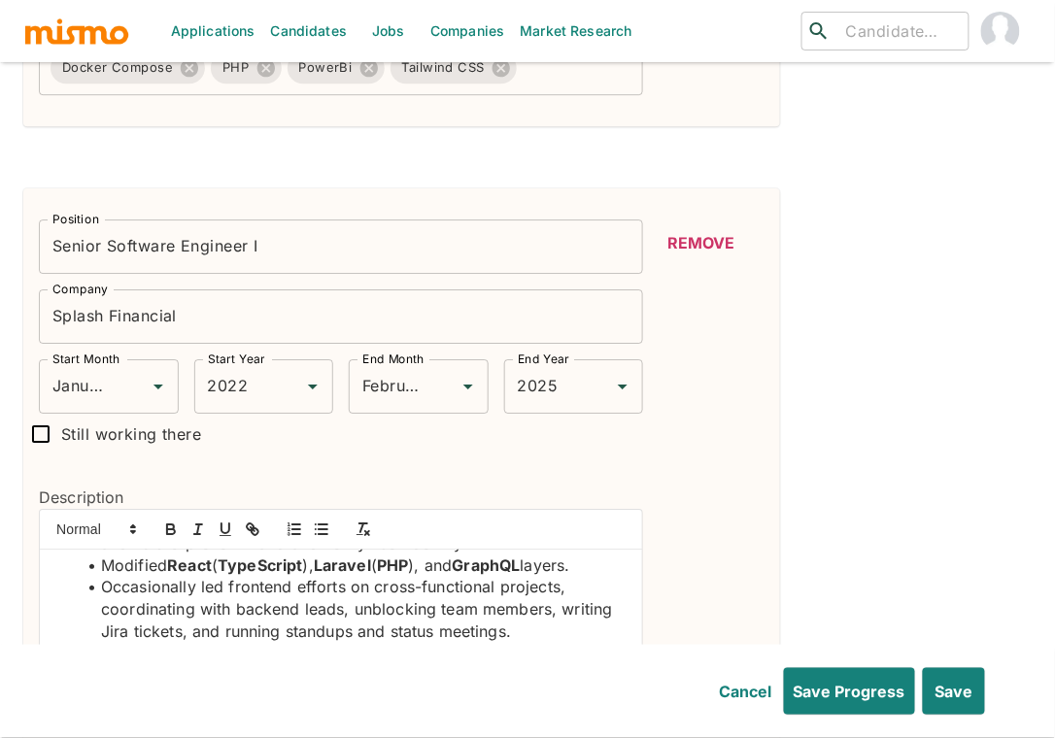
scroll to position [1200, 0]
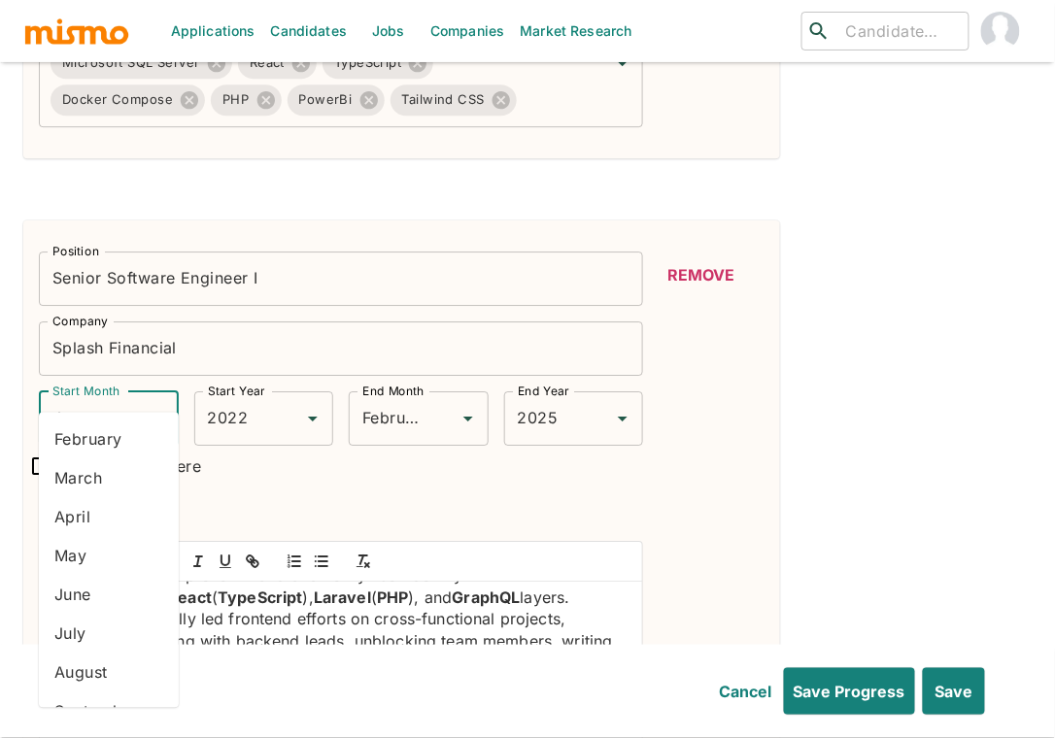
click at [86, 400] on input "January" at bounding box center [82, 418] width 68 height 37
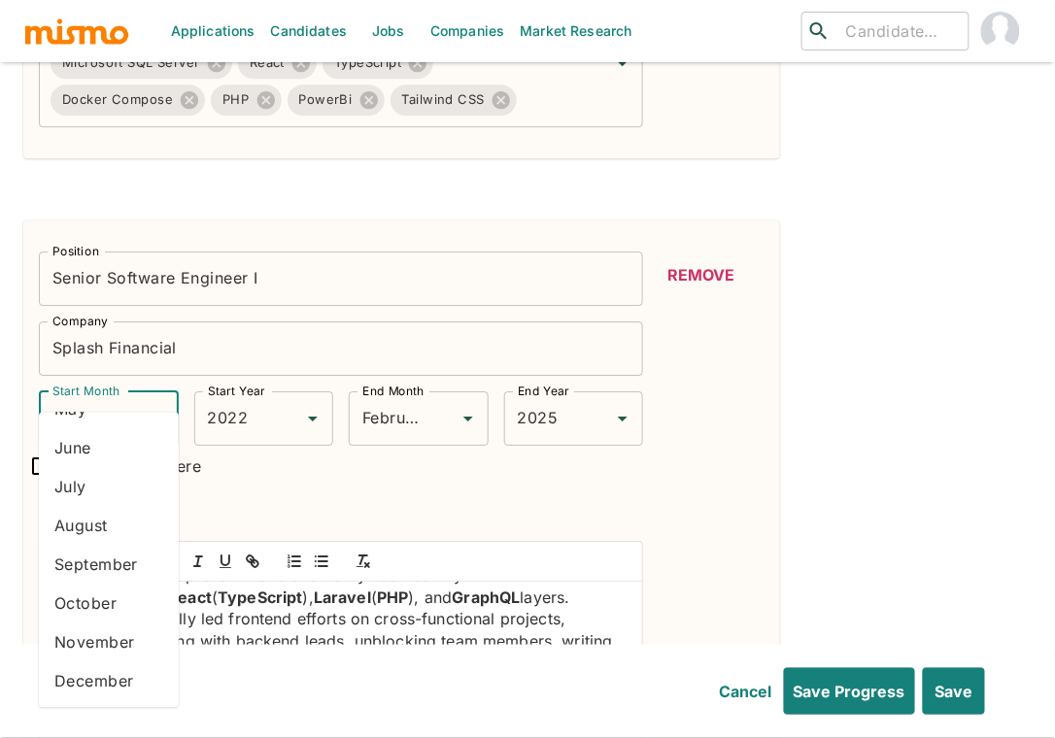
click at [114, 610] on li "October" at bounding box center [109, 602] width 140 height 39
type input "October"
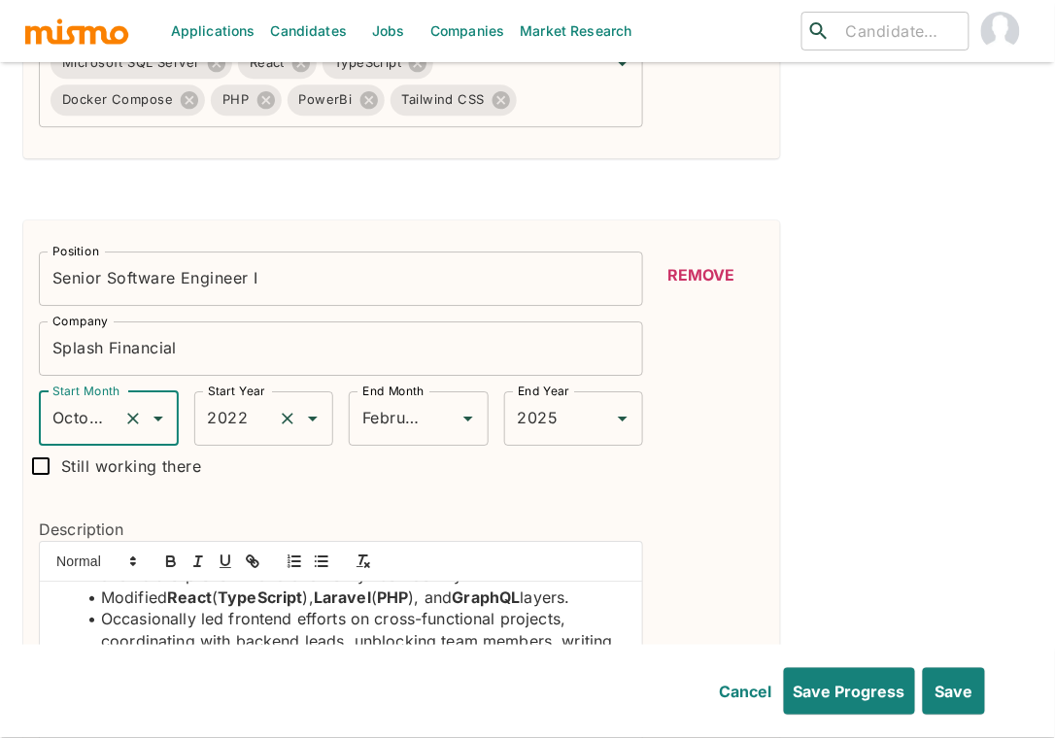
click at [223, 400] on input "2022" at bounding box center [237, 418] width 68 height 37
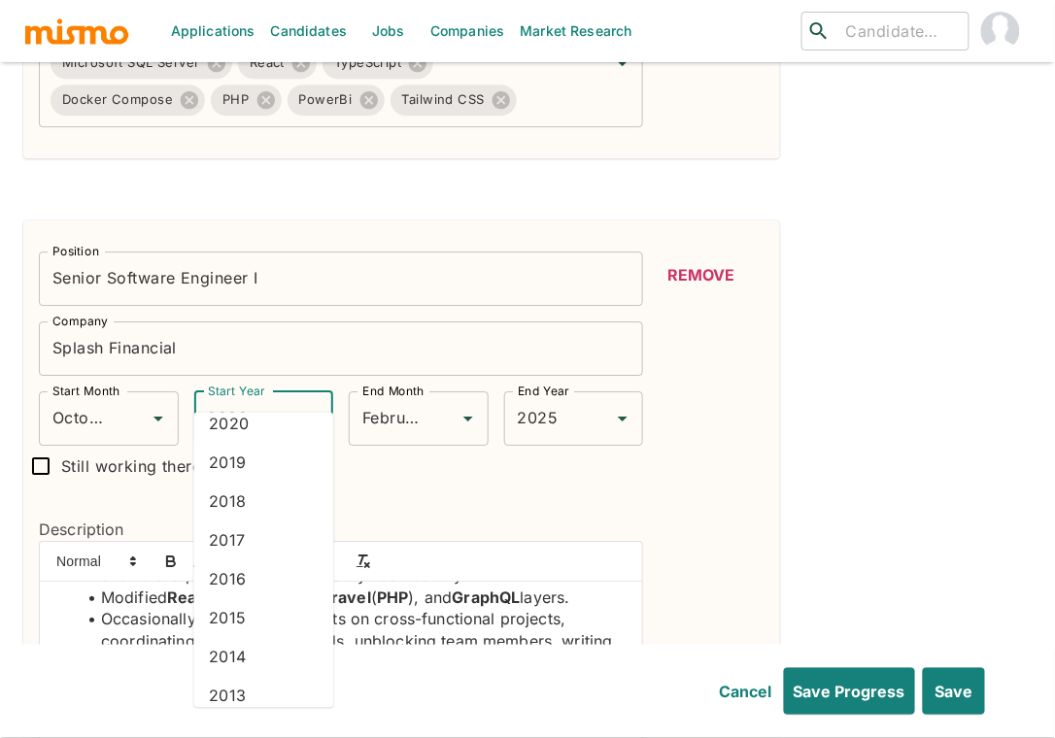
scroll to position [166, 0]
click at [248, 475] on li "2019" at bounding box center [263, 467] width 140 height 39
type input "2019"
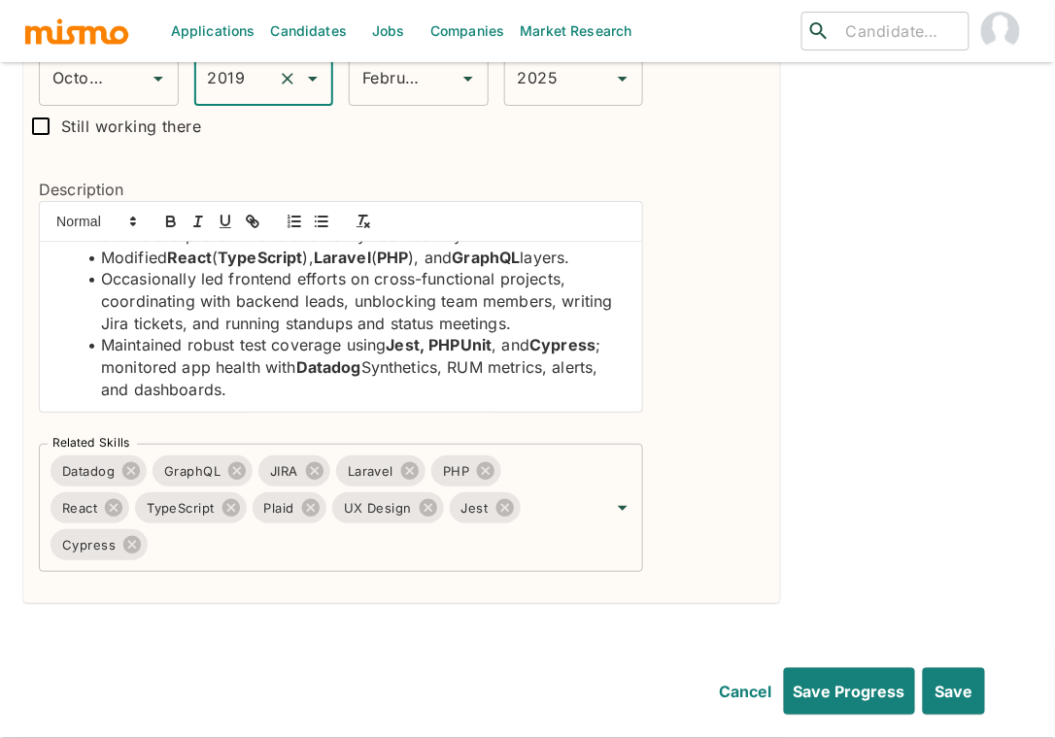
scroll to position [1726, 0]
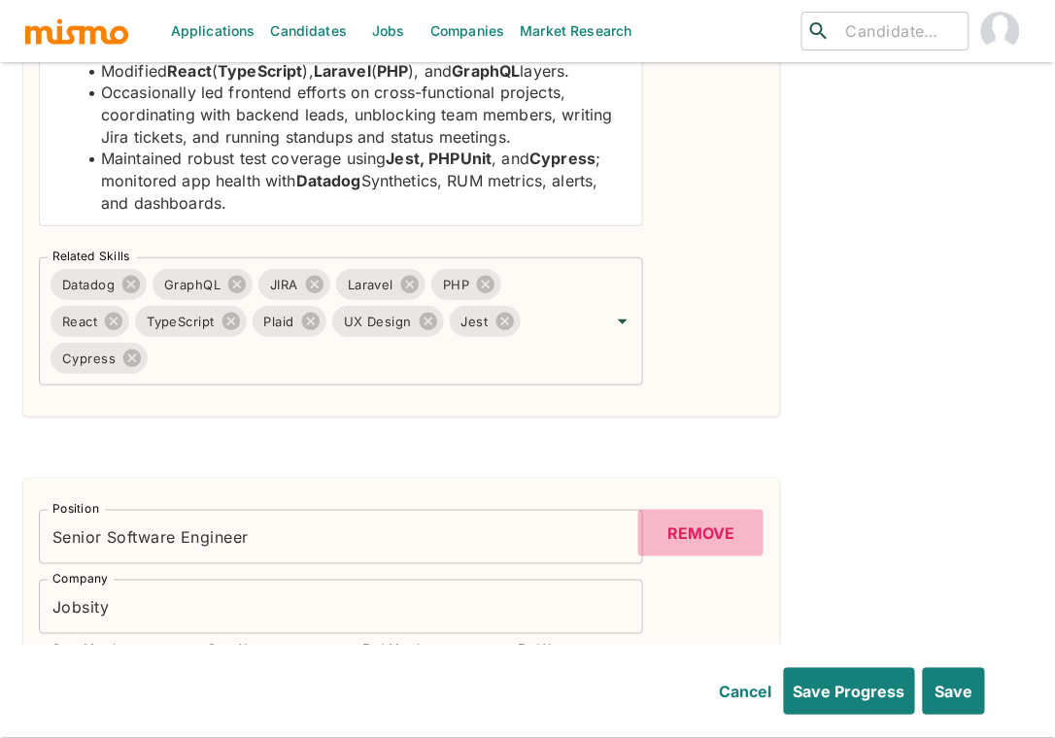
click at [695, 510] on button "Remove" at bounding box center [700, 533] width 125 height 47
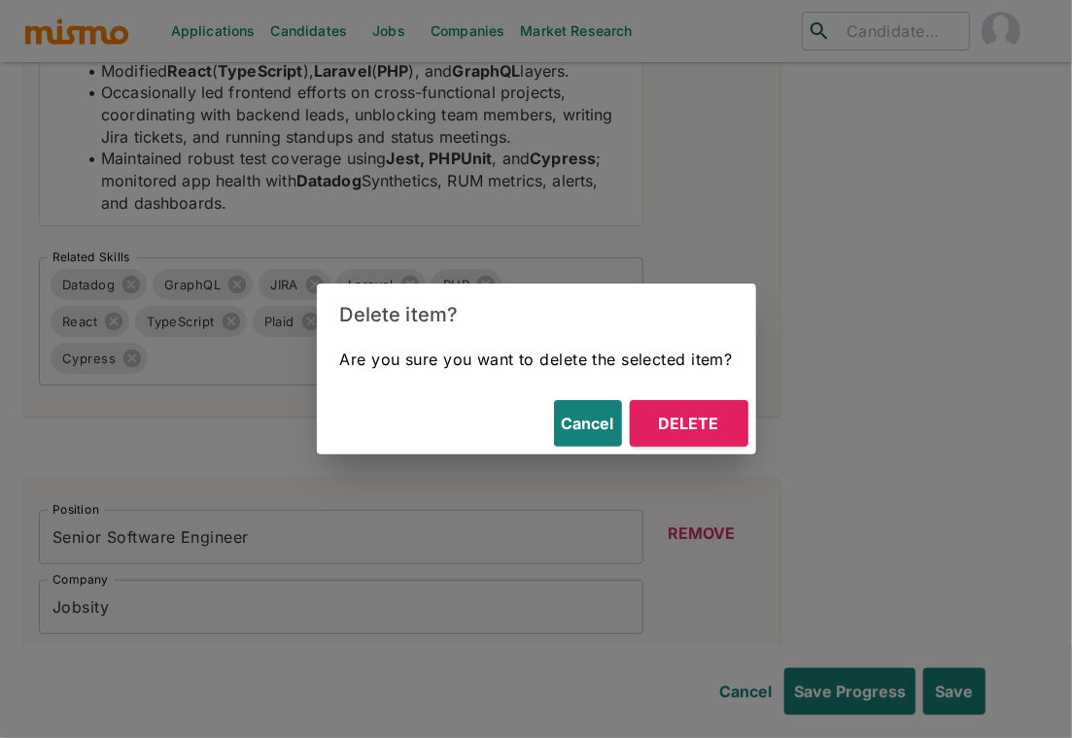
click at [707, 418] on button "Delete" at bounding box center [689, 423] width 119 height 47
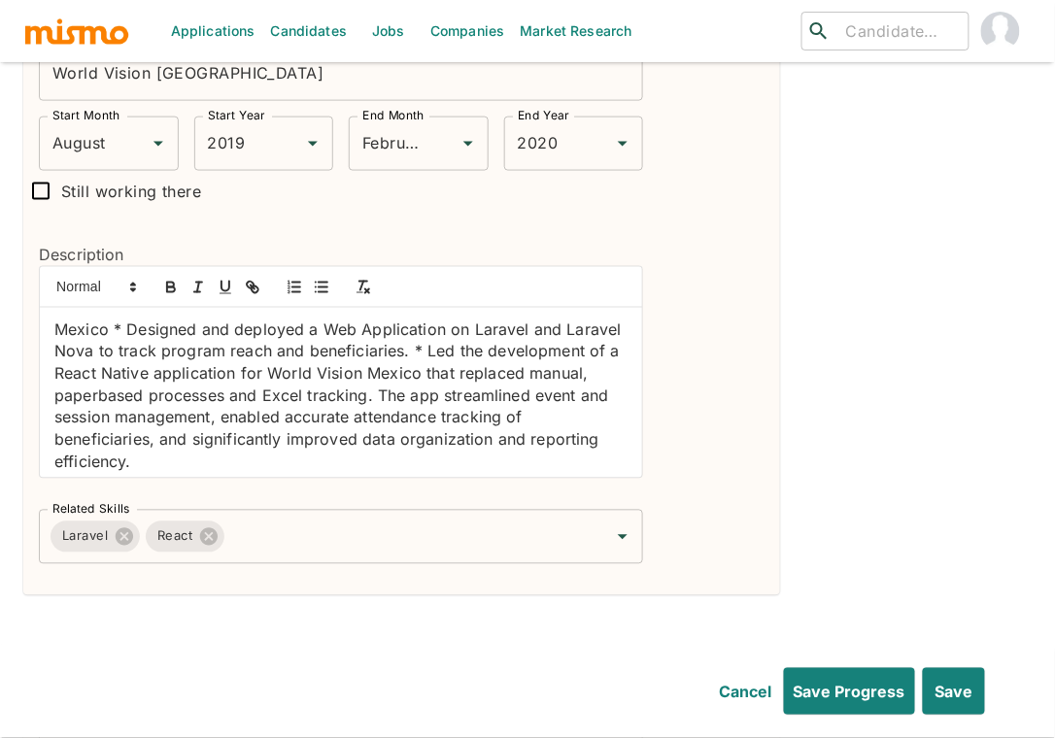
scroll to position [3696, 0]
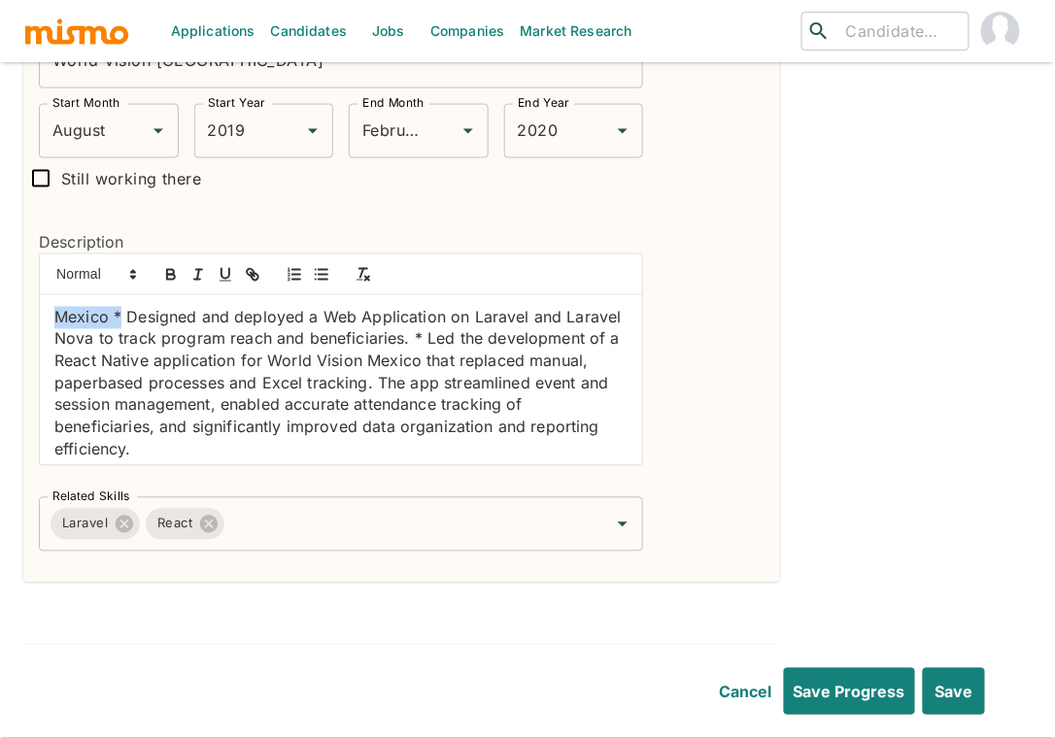
drag, startPoint x: 121, startPoint y: 279, endPoint x: 43, endPoint y: 280, distance: 78.7
click at [43, 295] on div "Mexico * Designed and deployed a Web Application on Laravel and Laravel Nova to…" at bounding box center [341, 380] width 602 height 170
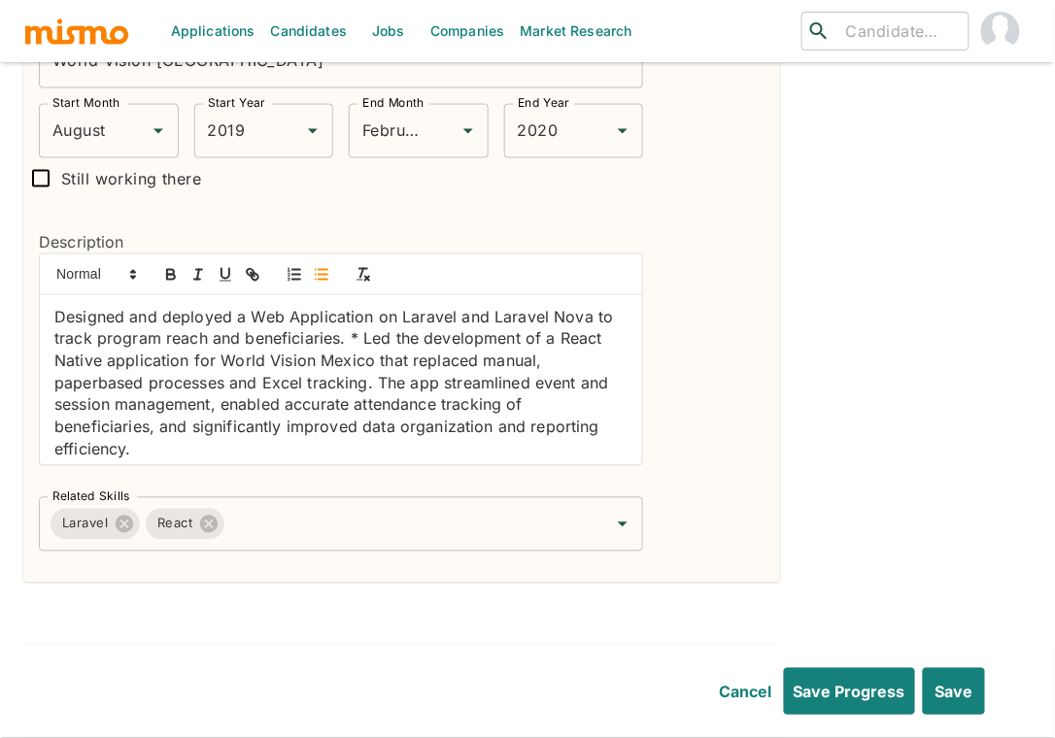
click at [326, 266] on icon "button" at bounding box center [321, 274] width 17 height 17
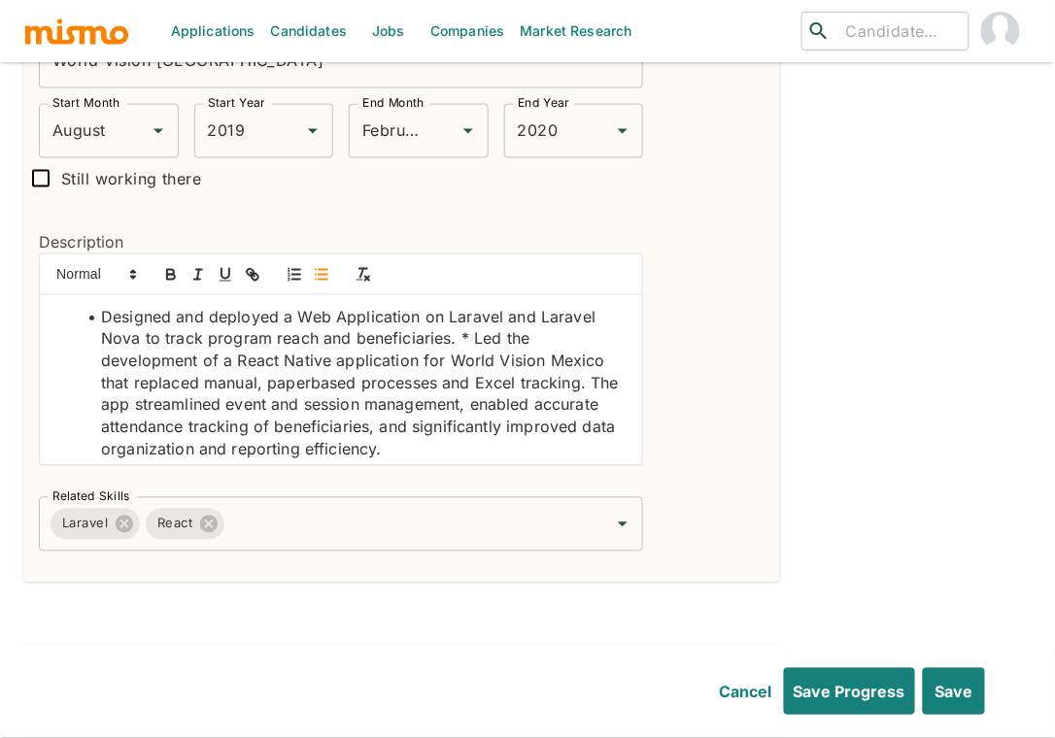
click at [472, 307] on li "Designed and deployed a Web Application on Laravel and Laravel Nova to track pr…" at bounding box center [353, 384] width 550 height 154
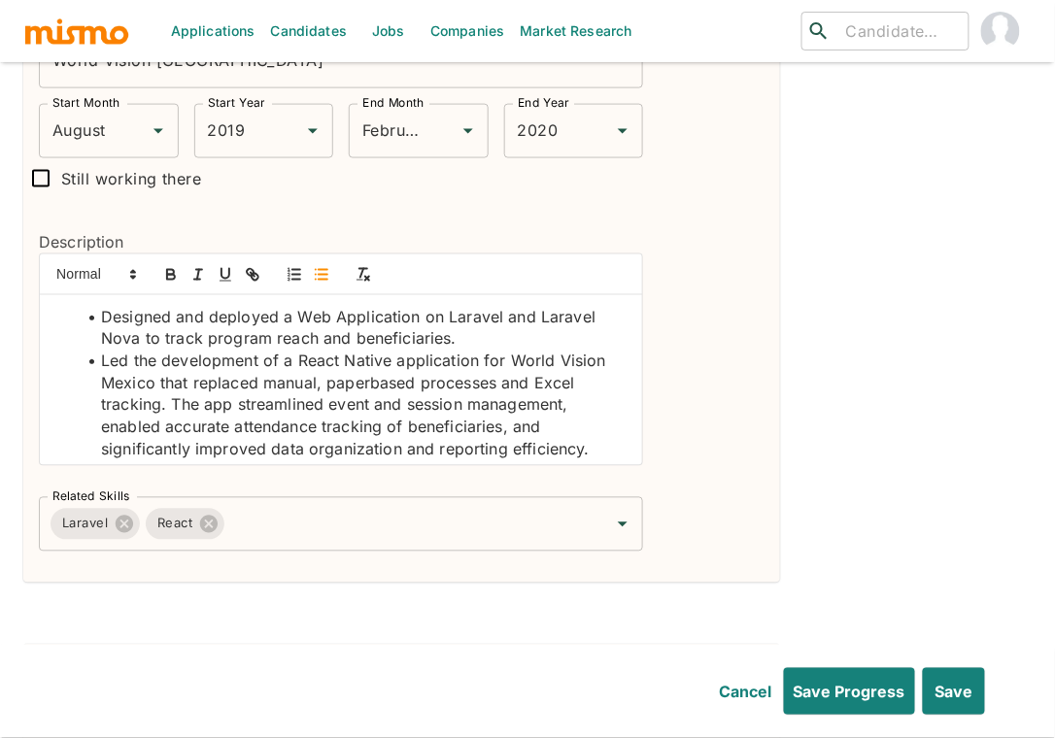
click at [477, 307] on li "Designed and deployed a Web Application on Laravel and Laravel Nova to track pr…" at bounding box center [353, 329] width 550 height 44
click at [171, 266] on icon "button" at bounding box center [170, 274] width 17 height 17
drag, startPoint x: 136, startPoint y: 301, endPoint x: 535, endPoint y: 282, distance: 399.7
click at [535, 307] on li "Designed and deployed a Web Application on Laravel and Laravel Nova to track pr…" at bounding box center [353, 329] width 550 height 44
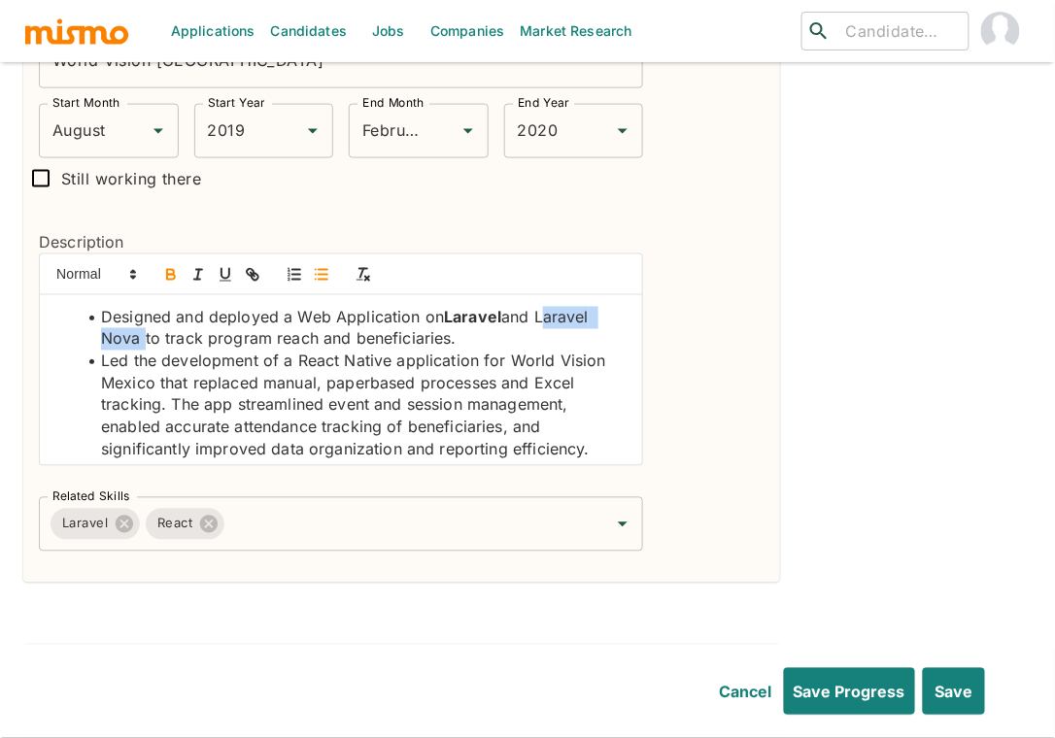
click at [170, 266] on icon "button" at bounding box center [170, 274] width 17 height 17
drag, startPoint x: 385, startPoint y: 327, endPoint x: 309, endPoint y: 325, distance: 75.8
click at [309, 351] on li "Led the development of a React Native application for World Vision Mexico that …" at bounding box center [353, 406] width 550 height 111
drag, startPoint x: 395, startPoint y: 325, endPoint x: 296, endPoint y: 325, distance: 99.1
click at [296, 351] on li "Led the development of a React Native application for World Vision Mexico that …" at bounding box center [353, 406] width 550 height 111
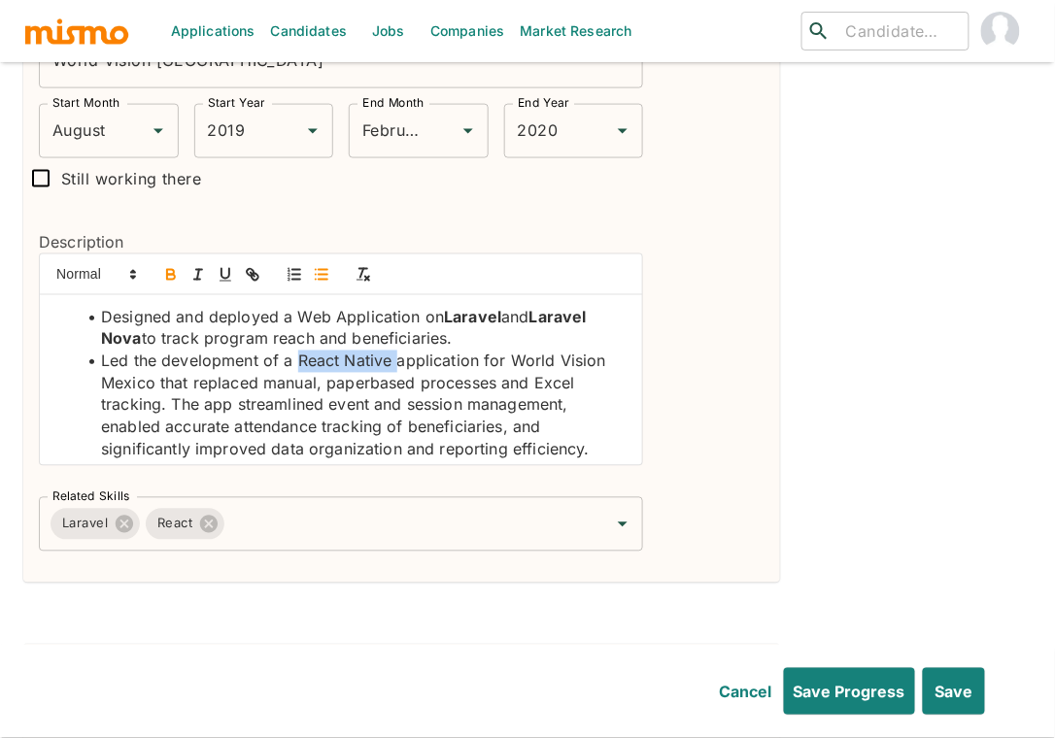
click at [165, 266] on icon "button" at bounding box center [170, 274] width 17 height 17
click at [171, 369] on li "Led the development of a React Native application for World Vision Mexico that …" at bounding box center [353, 406] width 550 height 111
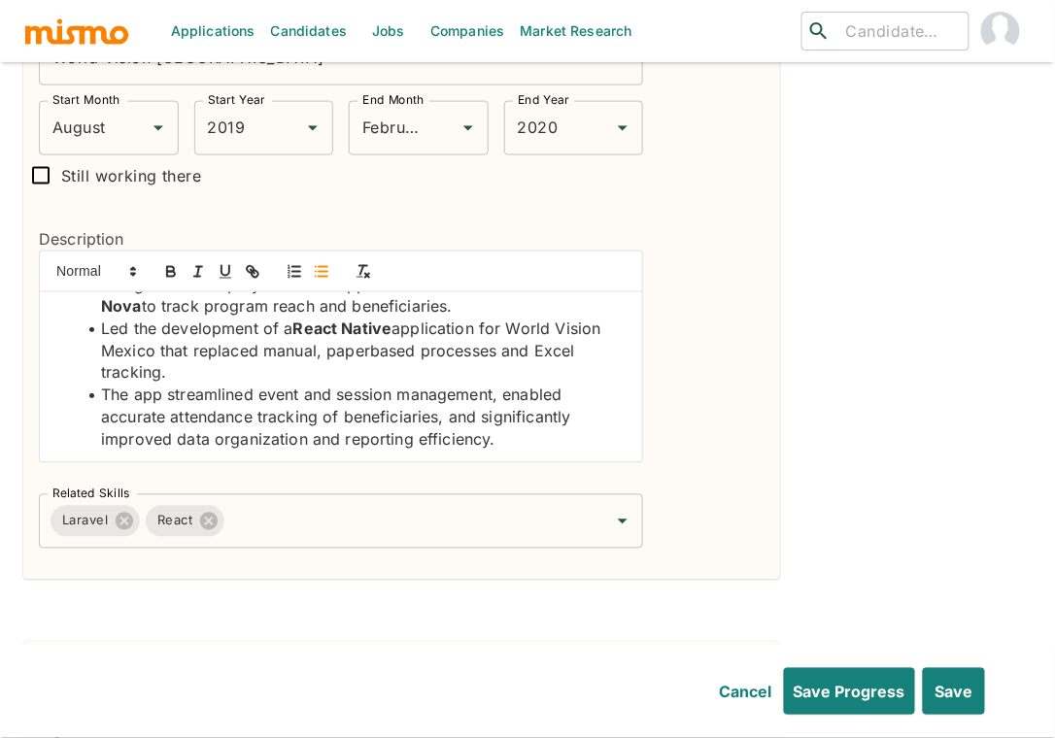
scroll to position [3700, 0]
click at [384, 512] on div "Position Software Engineer - Independent Consultant Position Company World Visi…" at bounding box center [401, 254] width 757 height 650
drag, startPoint x: 391, startPoint y: 457, endPoint x: 371, endPoint y: 484, distance: 33.4
click at [391, 494] on div "Laravel React Related Skills" at bounding box center [341, 521] width 604 height 54
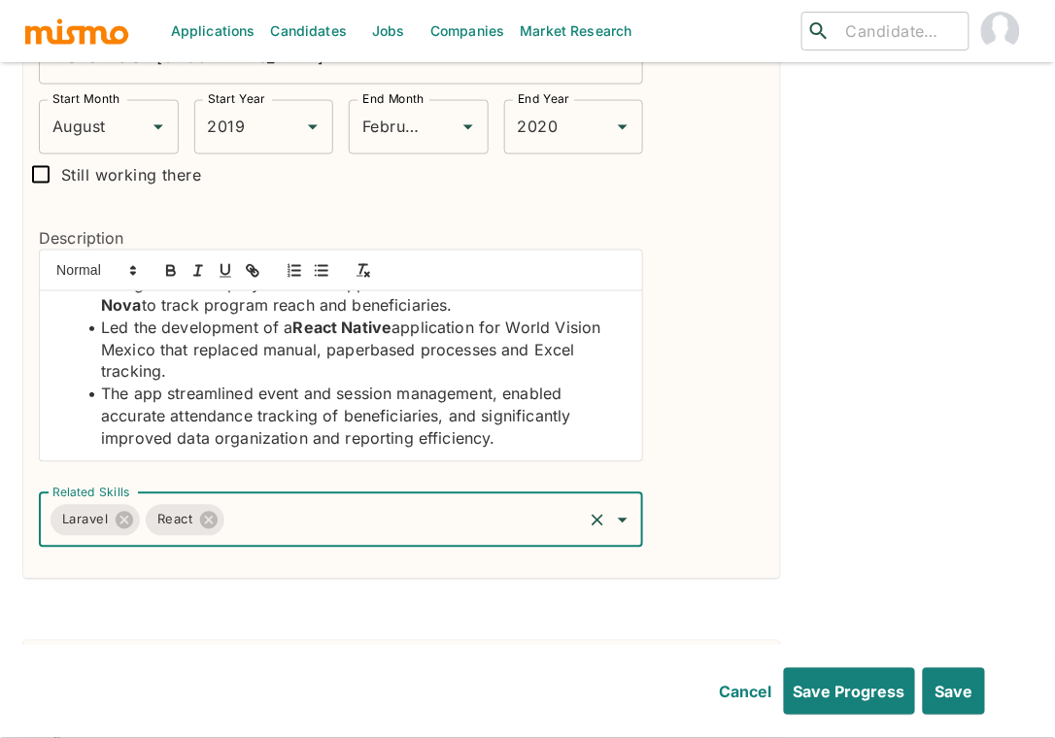
click at [371, 502] on input "Related Skills" at bounding box center [403, 520] width 353 height 37
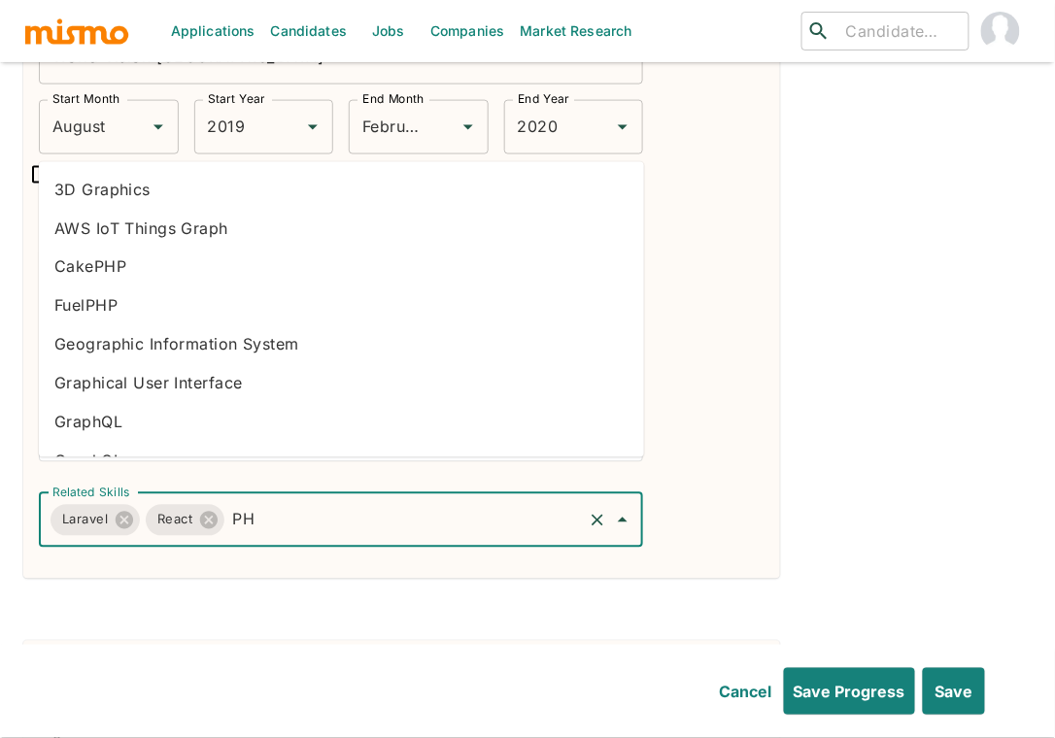
type input "PHP"
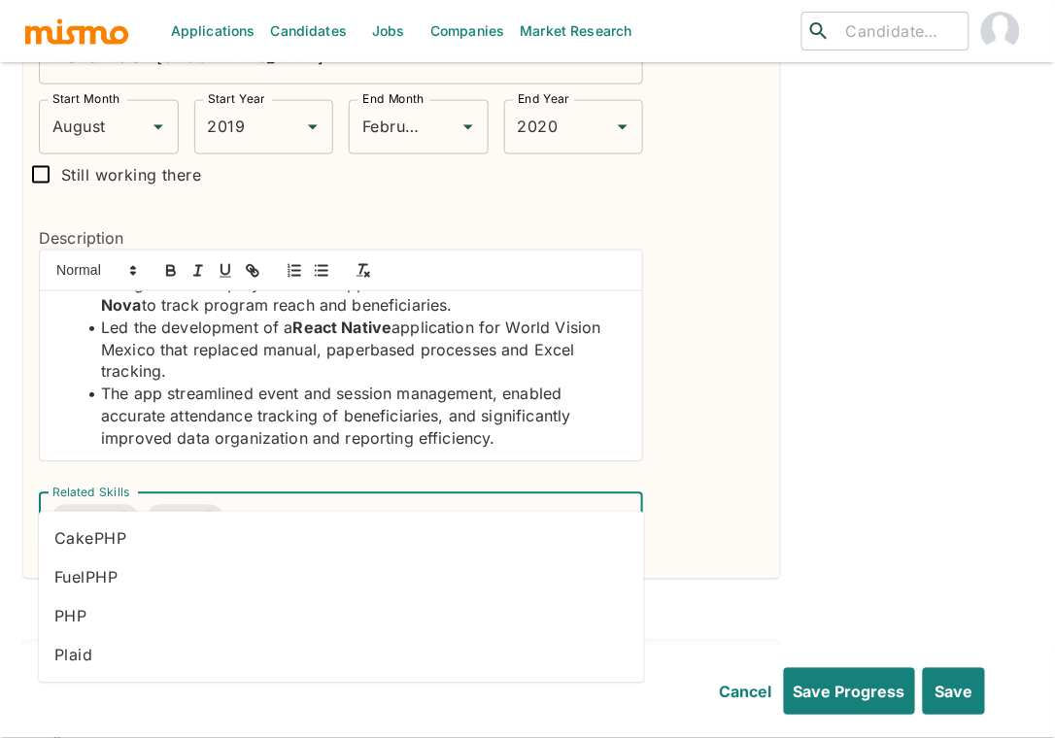
click at [230, 611] on li "PHP" at bounding box center [341, 616] width 605 height 39
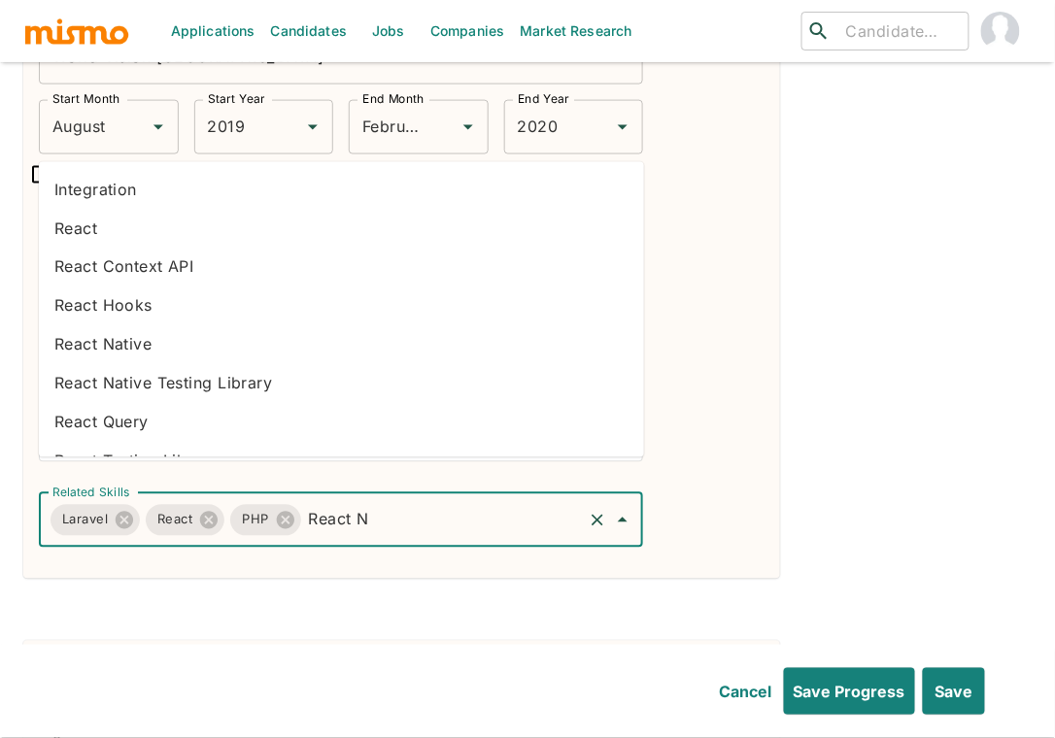
type input "React Na"
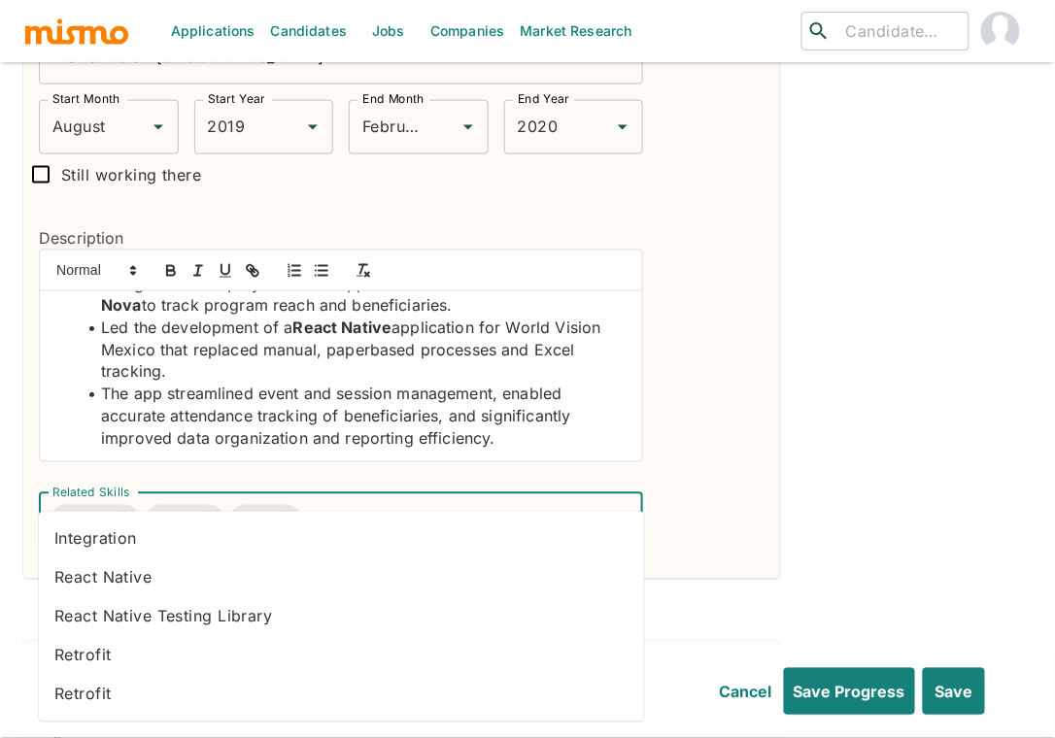
click at [139, 580] on li "React Native" at bounding box center [341, 578] width 605 height 39
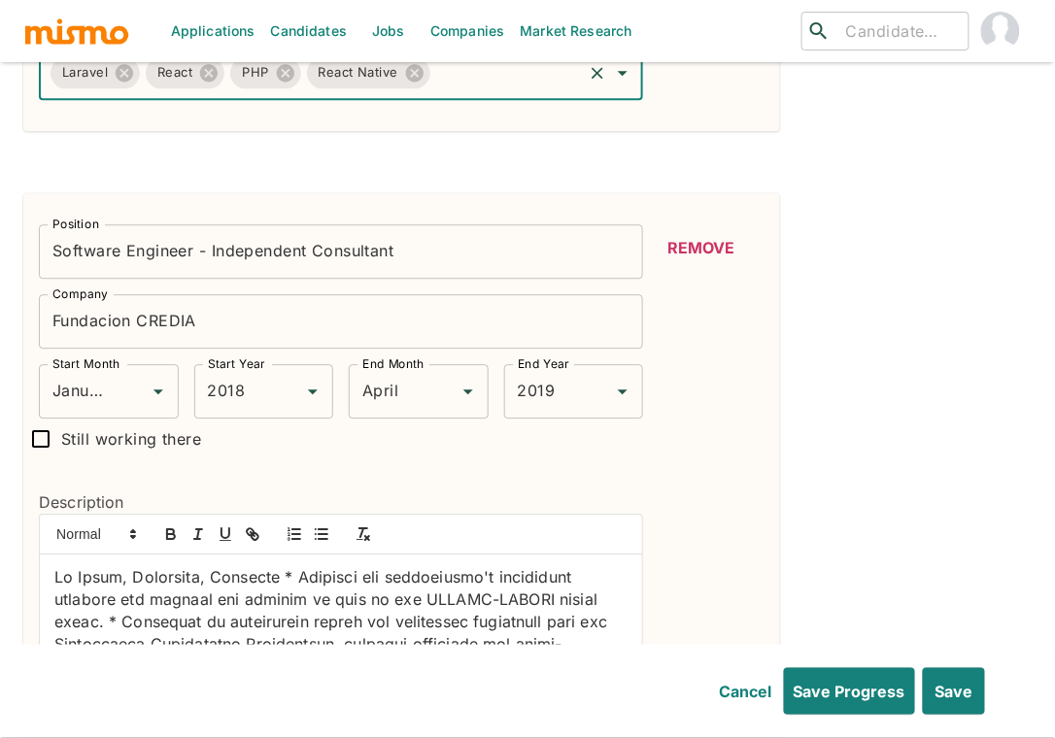
scroll to position [4187, 0]
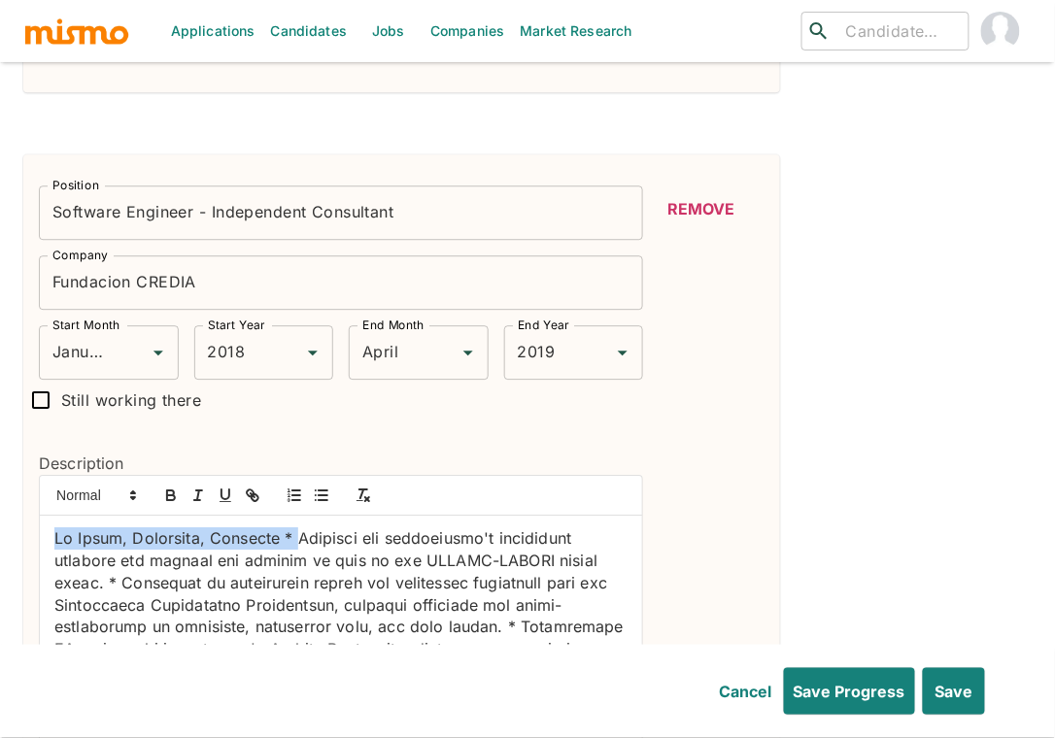
drag, startPoint x: 294, startPoint y: 502, endPoint x: 40, endPoint y: 503, distance: 254.5
click at [40, 516] on div at bounding box center [341, 601] width 602 height 170
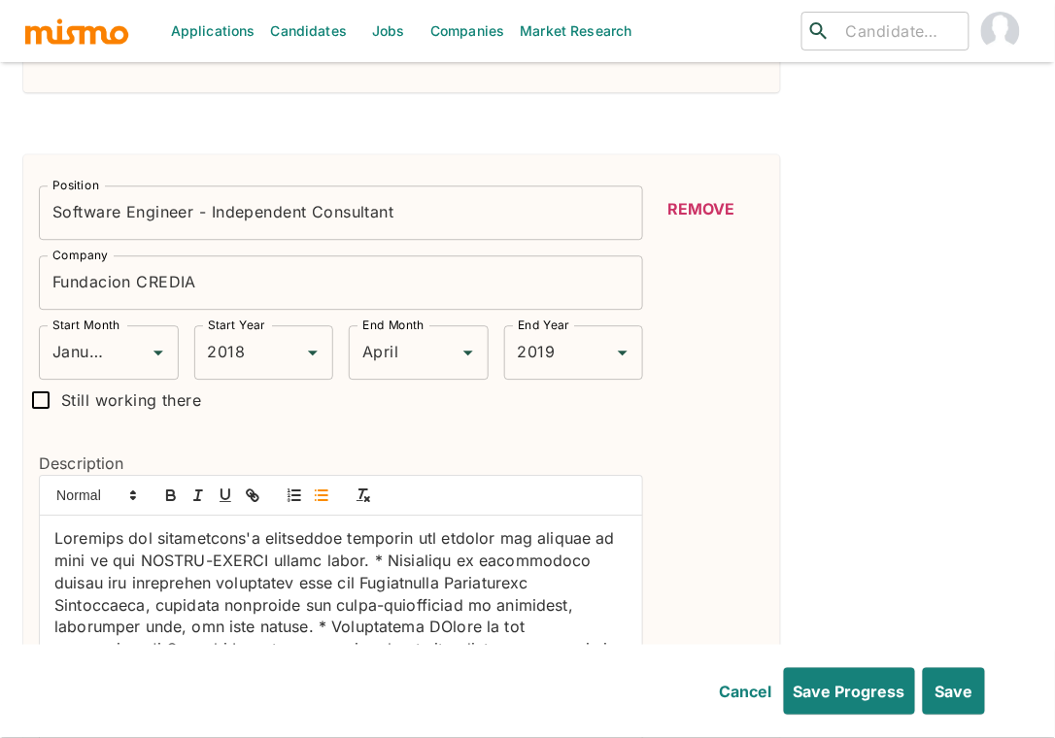
click at [310, 484] on button "button" at bounding box center [321, 495] width 27 height 23
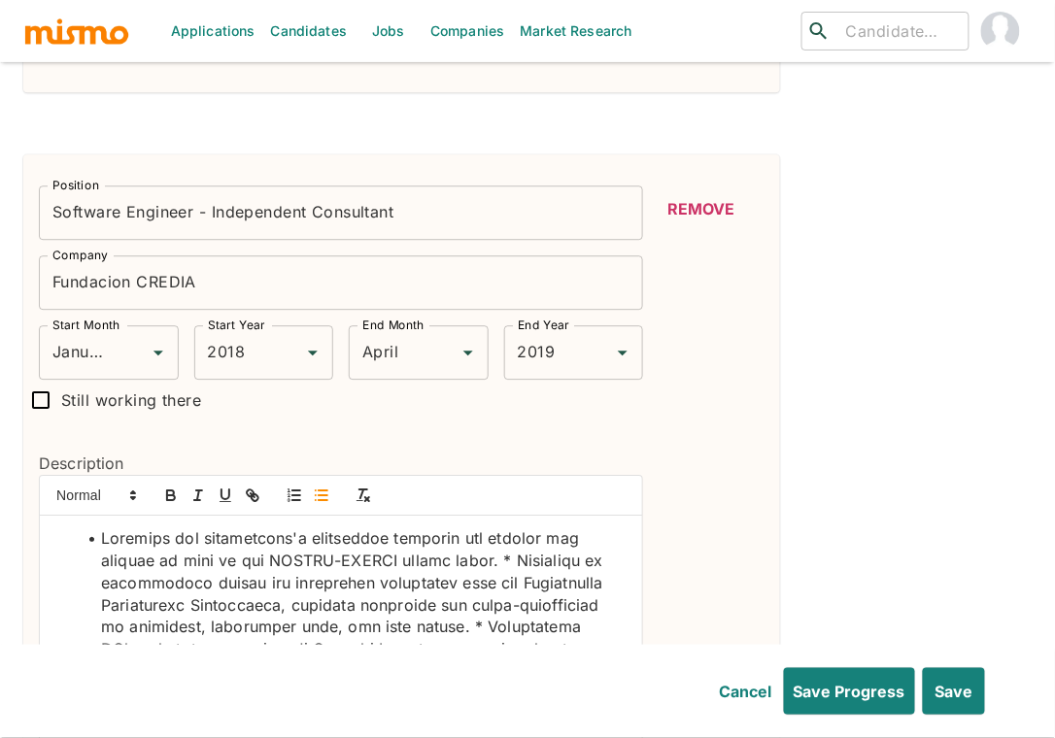
click at [502, 528] on li at bounding box center [353, 726] width 550 height 397
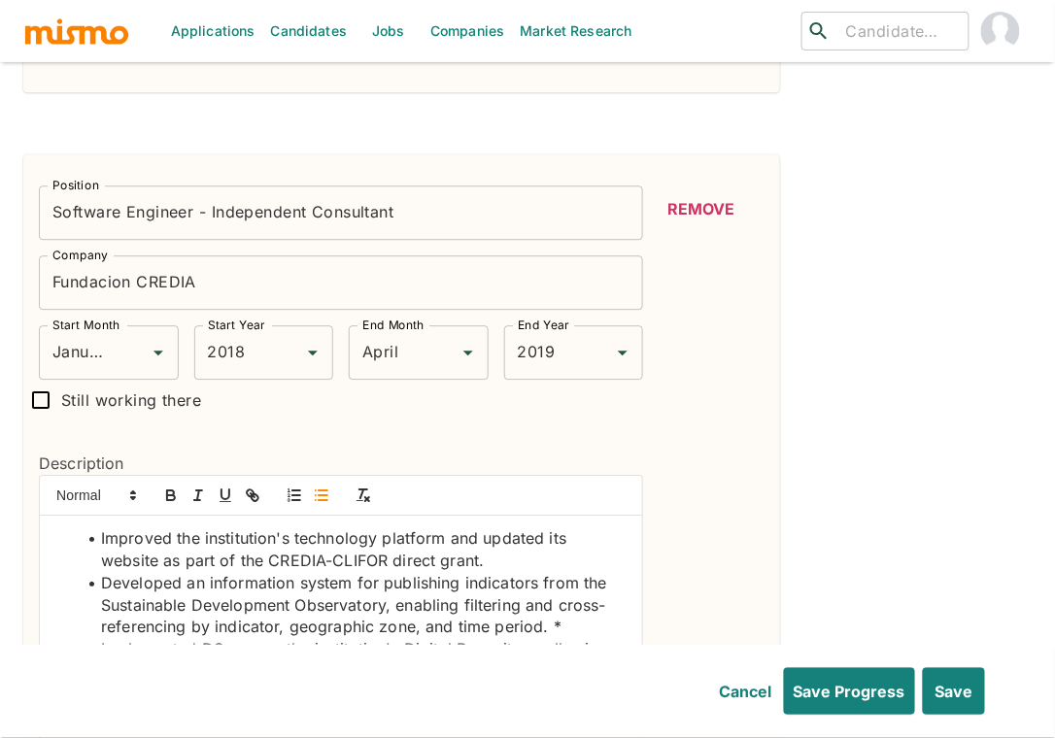
click at [98, 614] on li "Developed an information system for publishing indicators from the Sustainable …" at bounding box center [353, 737] width 550 height 331
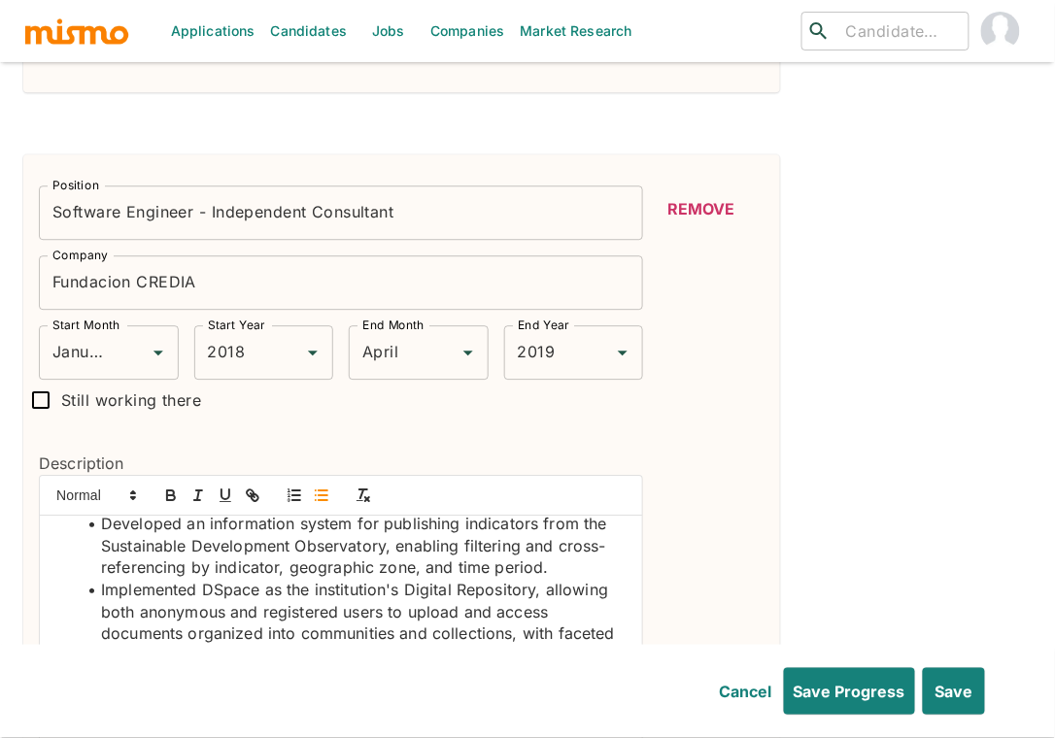
scroll to position [78, 0]
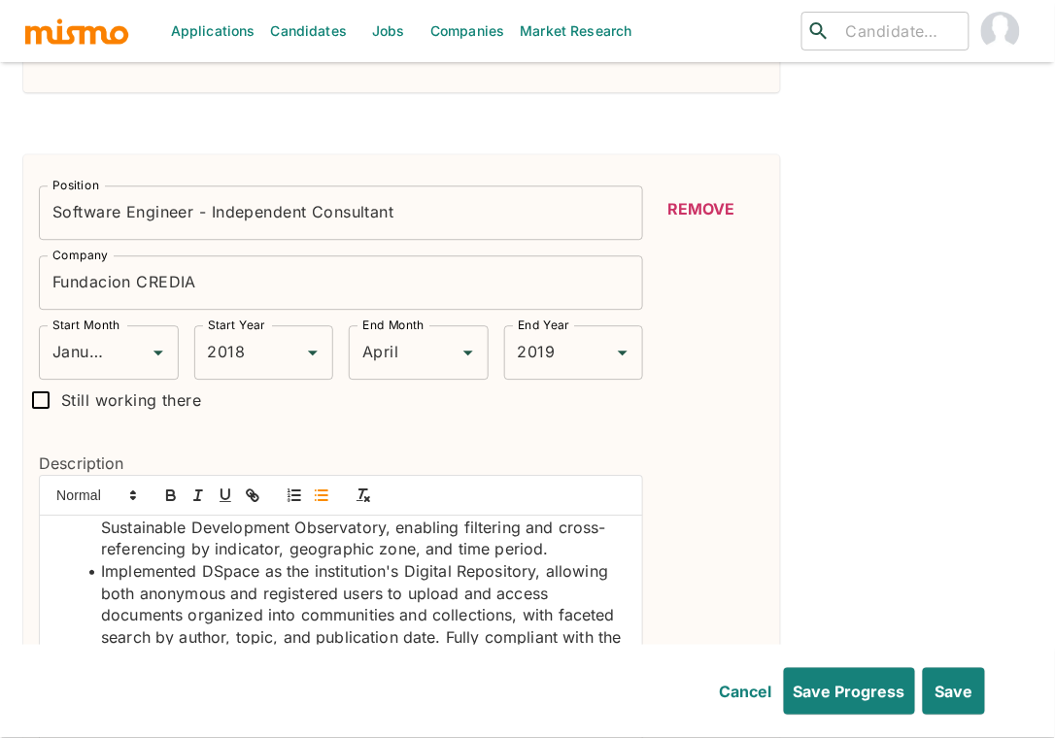
click at [528, 620] on li "Implemented DSpace as the institution's Digital Repository, allowing both anony…" at bounding box center [353, 693] width 550 height 265
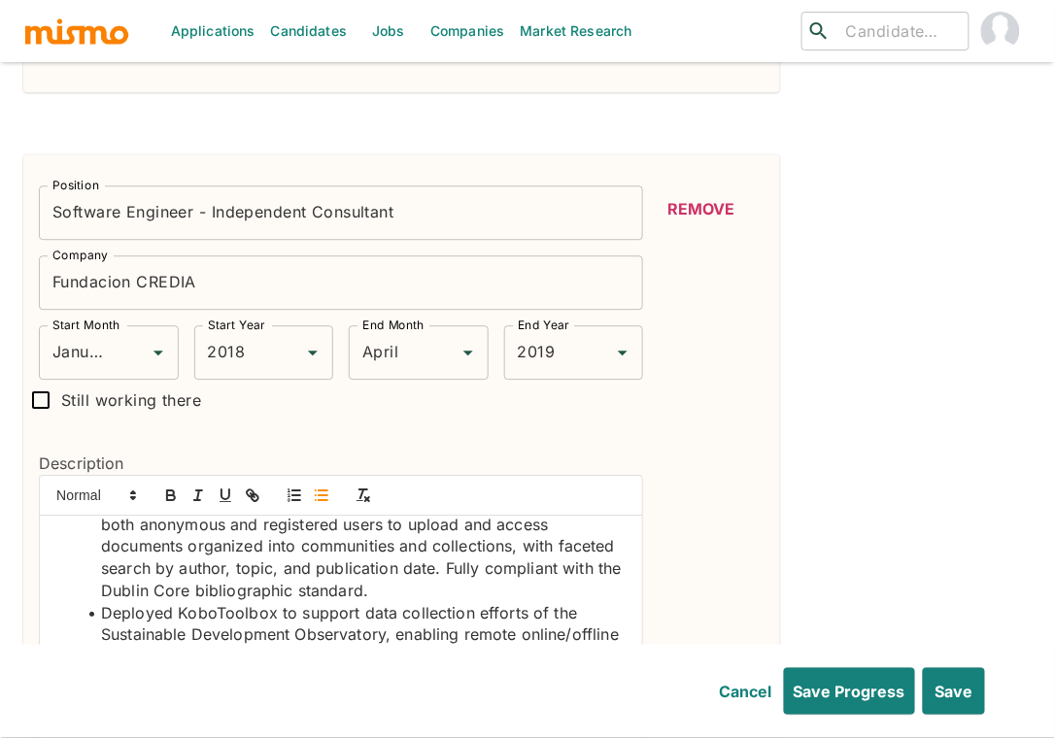
scroll to position [180, 0]
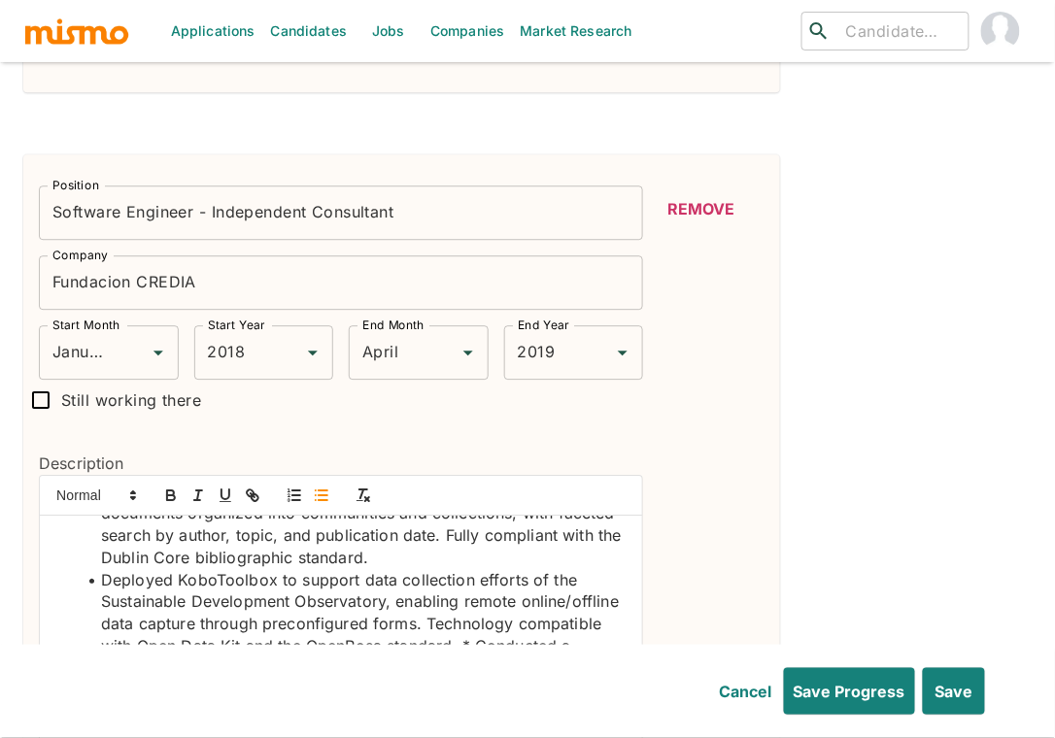
click at [190, 630] on li "Deployed KoboToolbox to support data collection efforts of the Sustainable Deve…" at bounding box center [353, 657] width 550 height 177
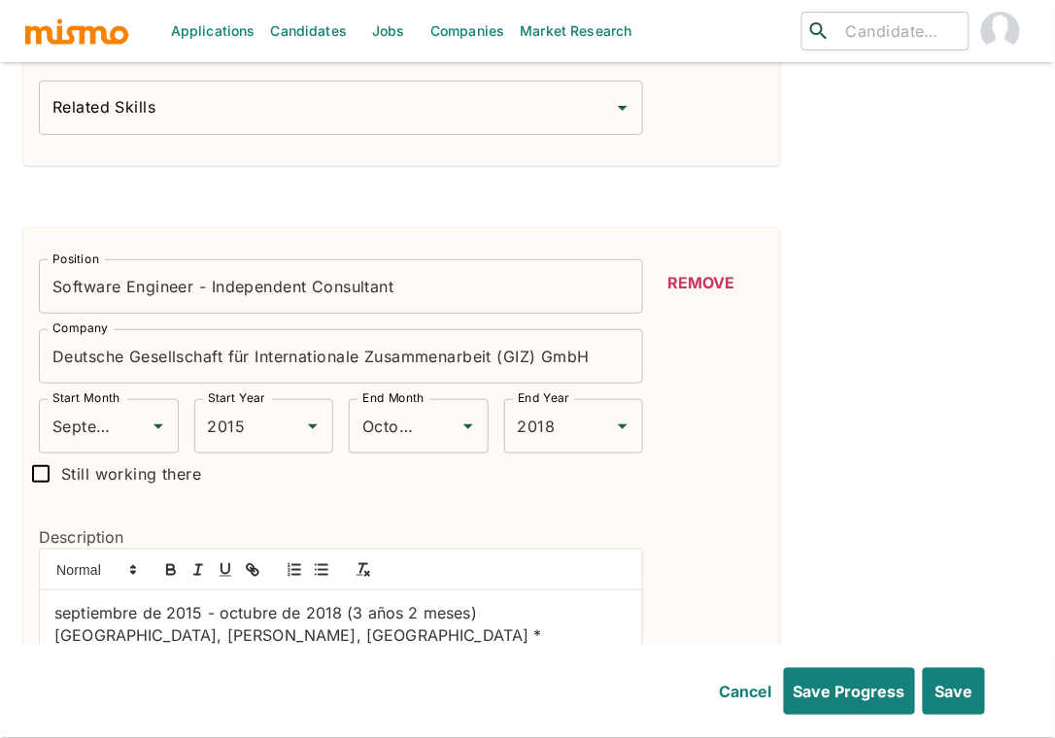
scroll to position [4960, 0]
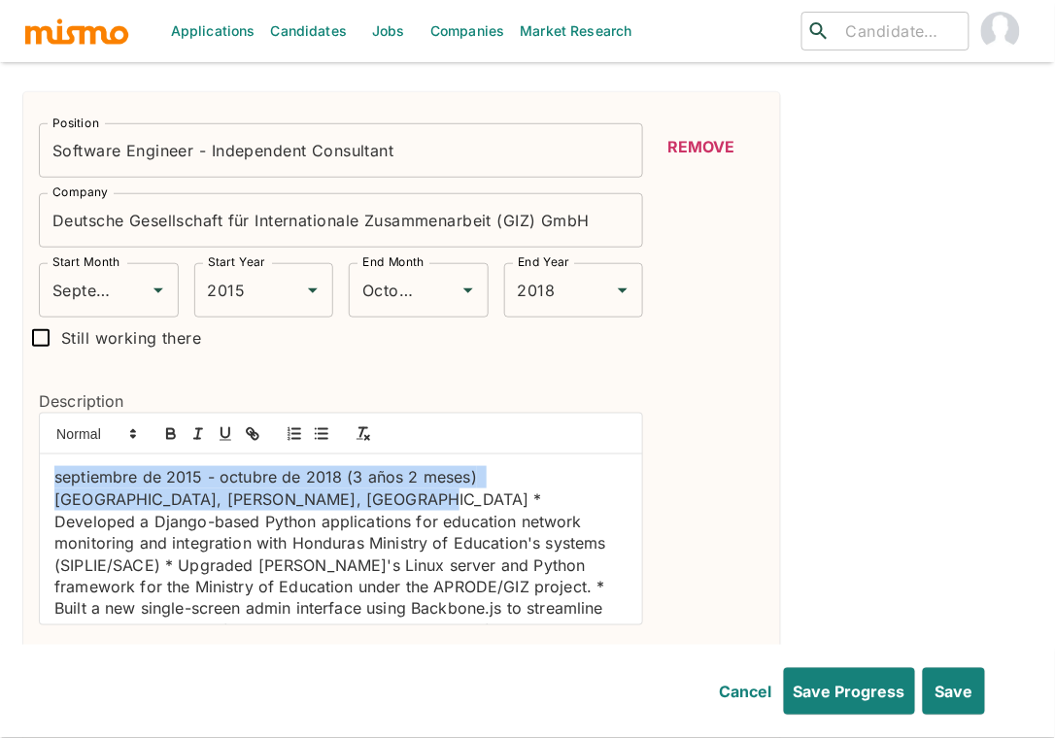
drag, startPoint x: 293, startPoint y: 463, endPoint x: -4, endPoint y: 444, distance: 297.9
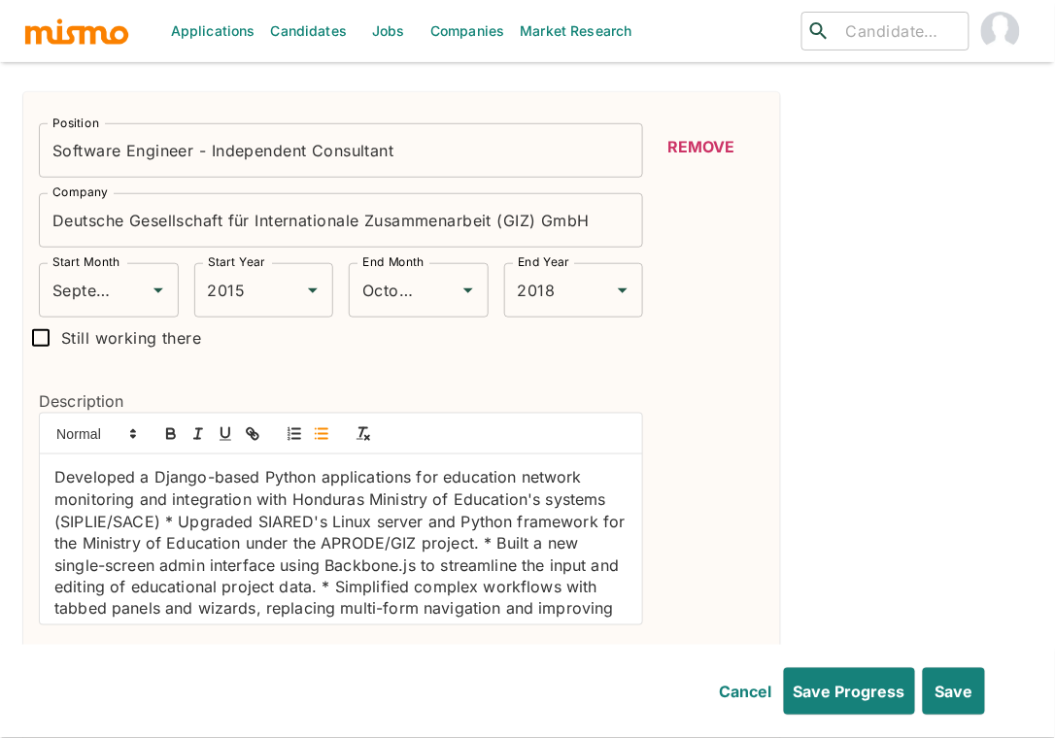
click at [317, 425] on icon "button" at bounding box center [321, 433] width 17 height 17
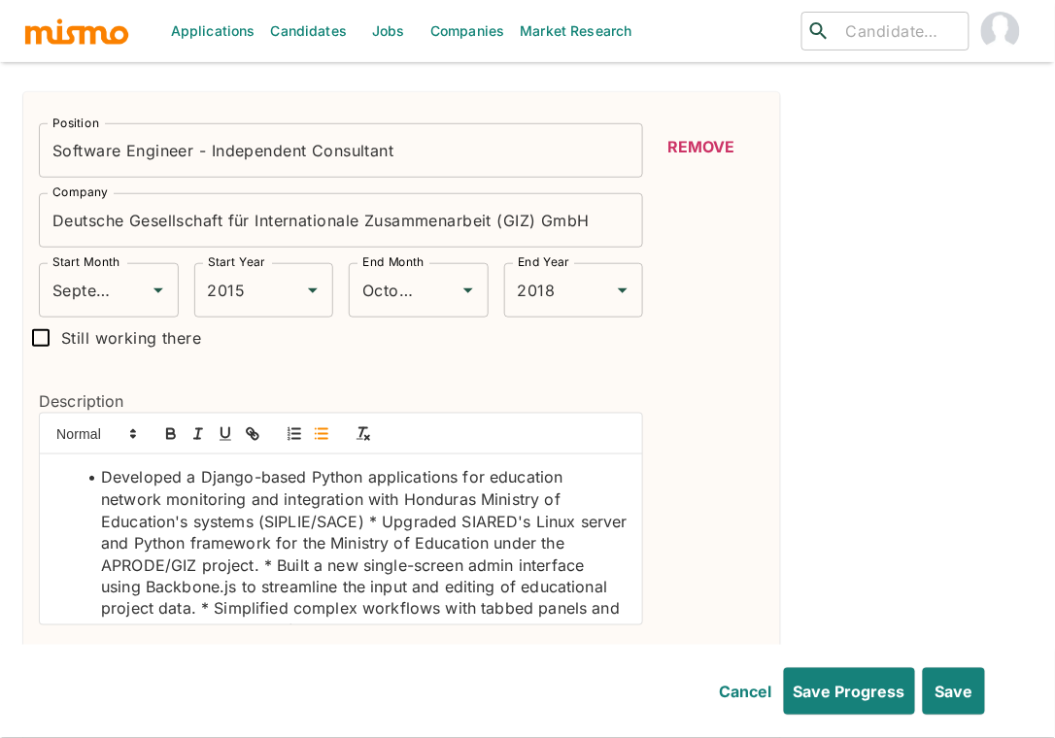
click at [334, 466] on li "Developed a Django-based Python applications for education network monitoring a…" at bounding box center [353, 565] width 550 height 198
click at [167, 429] on icon "button" at bounding box center [170, 431] width 7 height 5
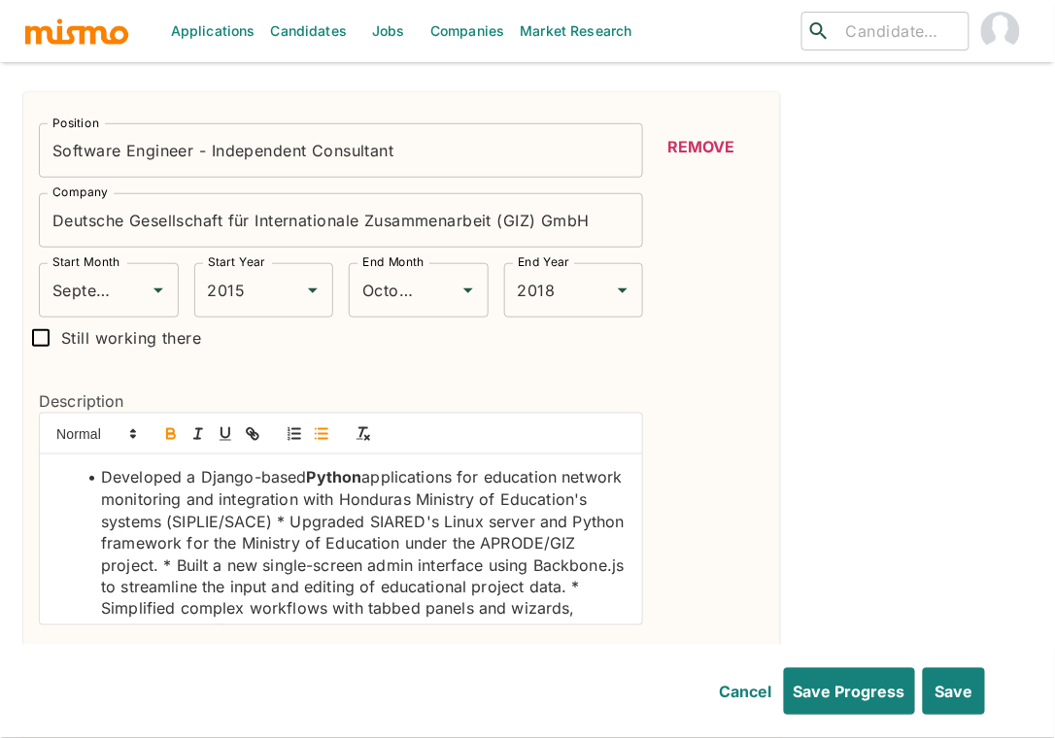
click at [230, 466] on li "Developed a Django-based Python applications for education network monitoring a…" at bounding box center [353, 554] width 550 height 177
click at [174, 434] on icon "button" at bounding box center [171, 436] width 8 height 5
drag, startPoint x: 382, startPoint y: 483, endPoint x: 366, endPoint y: 485, distance: 15.7
click at [366, 485] on li "Developed a Django -based Python applications for education network monitoring …" at bounding box center [353, 554] width 550 height 177
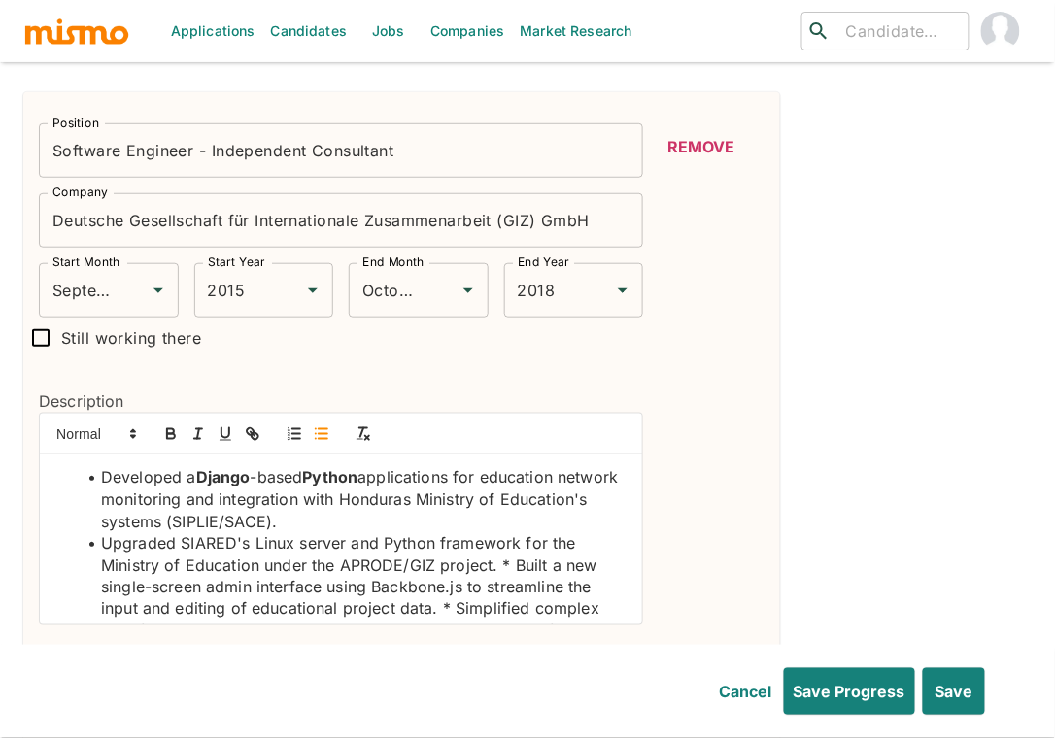
click at [409, 532] on li "Upgraded SIARED's Linux server and Python framework for the Ministry of Educati…" at bounding box center [353, 598] width 550 height 132
click at [180, 423] on button "button" at bounding box center [170, 434] width 27 height 23
drag, startPoint x: 346, startPoint y: 503, endPoint x: 252, endPoint y: 504, distance: 94.2
click at [252, 532] on li "Upgraded SIARED's Linux server and Python framework for the Ministry of Educati…" at bounding box center [353, 598] width 550 height 132
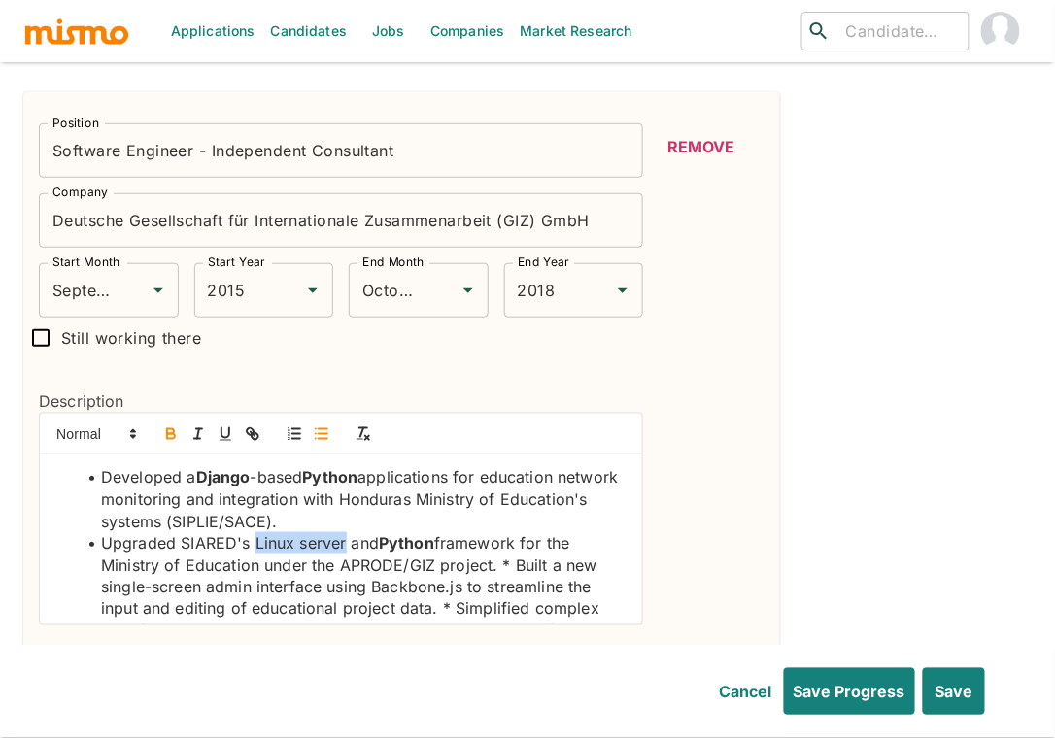
click at [170, 425] on icon "button" at bounding box center [170, 433] width 17 height 17
click at [517, 532] on li "Upgraded SIARED's Linux server and Python framework for the Ministry of Educati…" at bounding box center [353, 598] width 550 height 132
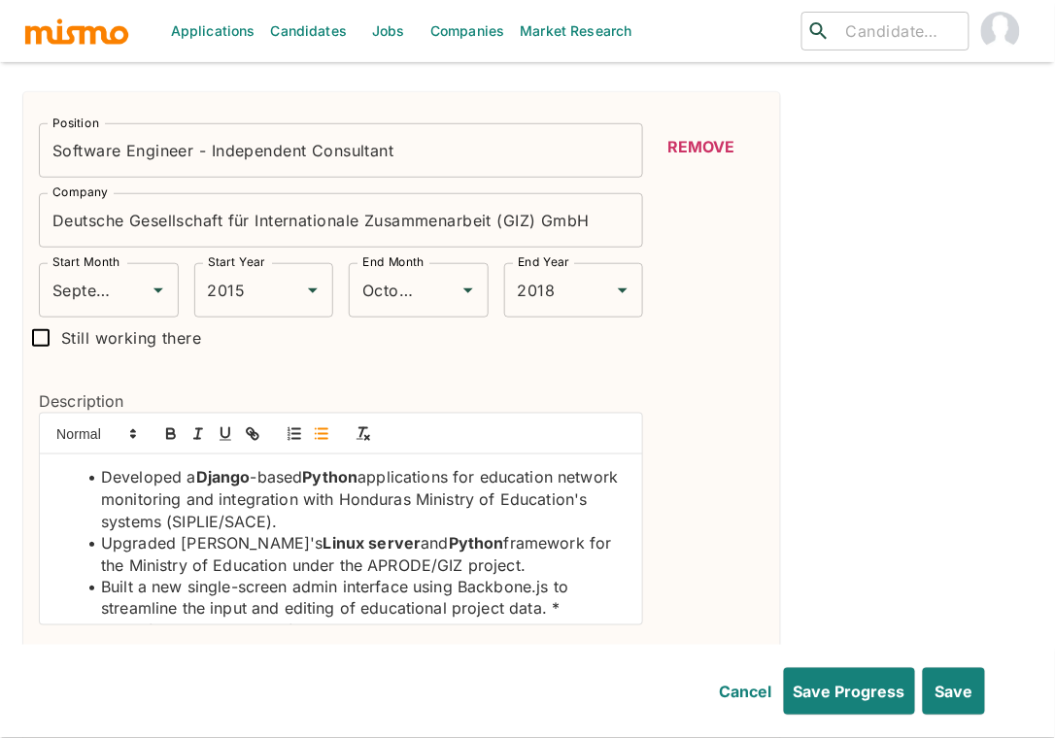
scroll to position [4, 0]
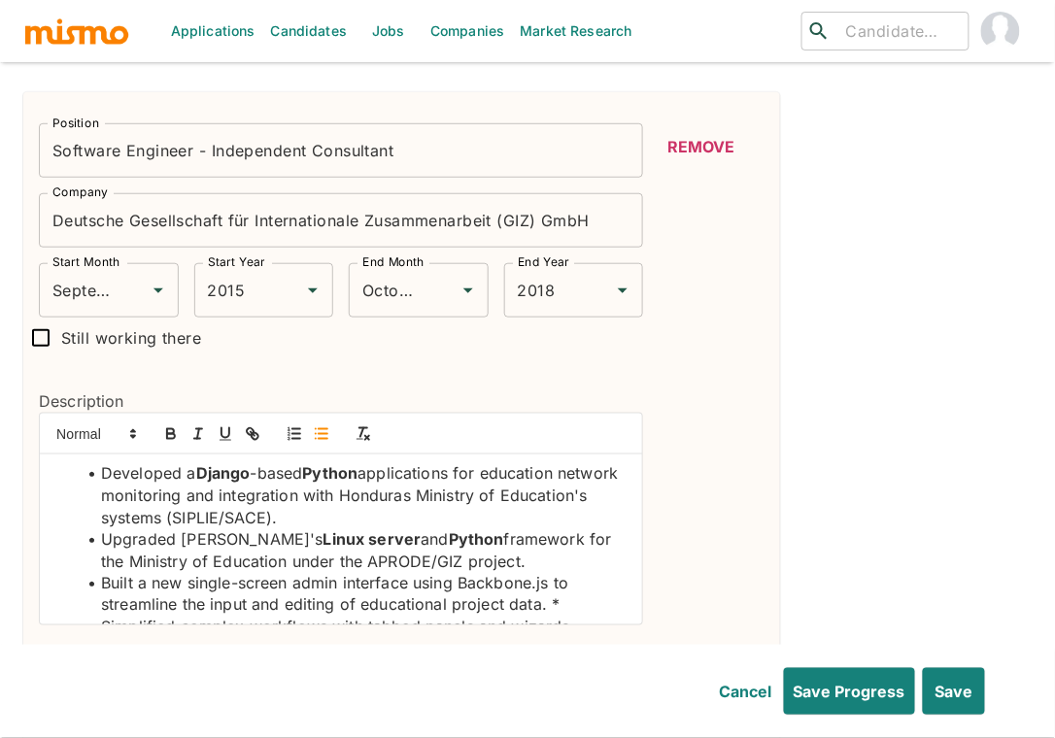
click at [520, 573] on li "Built a new single-screen admin interface using Backbone.js to streamline the i…" at bounding box center [353, 617] width 550 height 88
drag, startPoint x: 553, startPoint y: 543, endPoint x: 459, endPoint y: 552, distance: 94.6
click at [459, 573] on li "Built a new single-screen admin interface using Backbone.js to streamline the i…" at bounding box center [353, 617] width 550 height 88
click at [167, 429] on icon "button" at bounding box center [170, 431] width 7 height 5
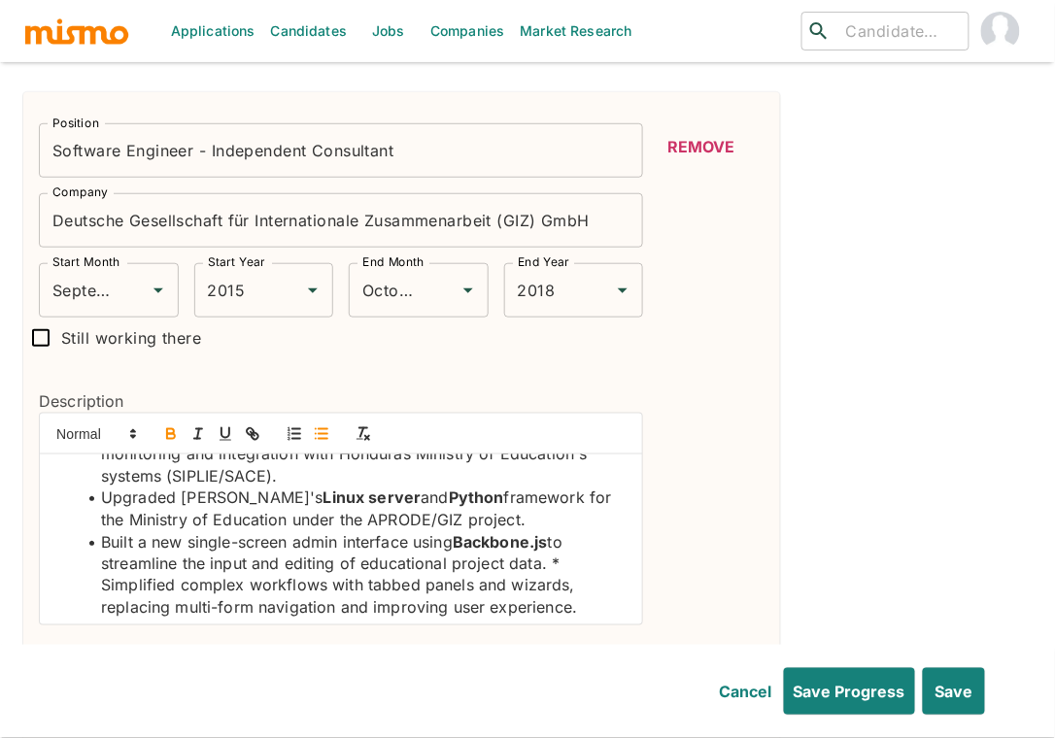
scroll to position [51, 0]
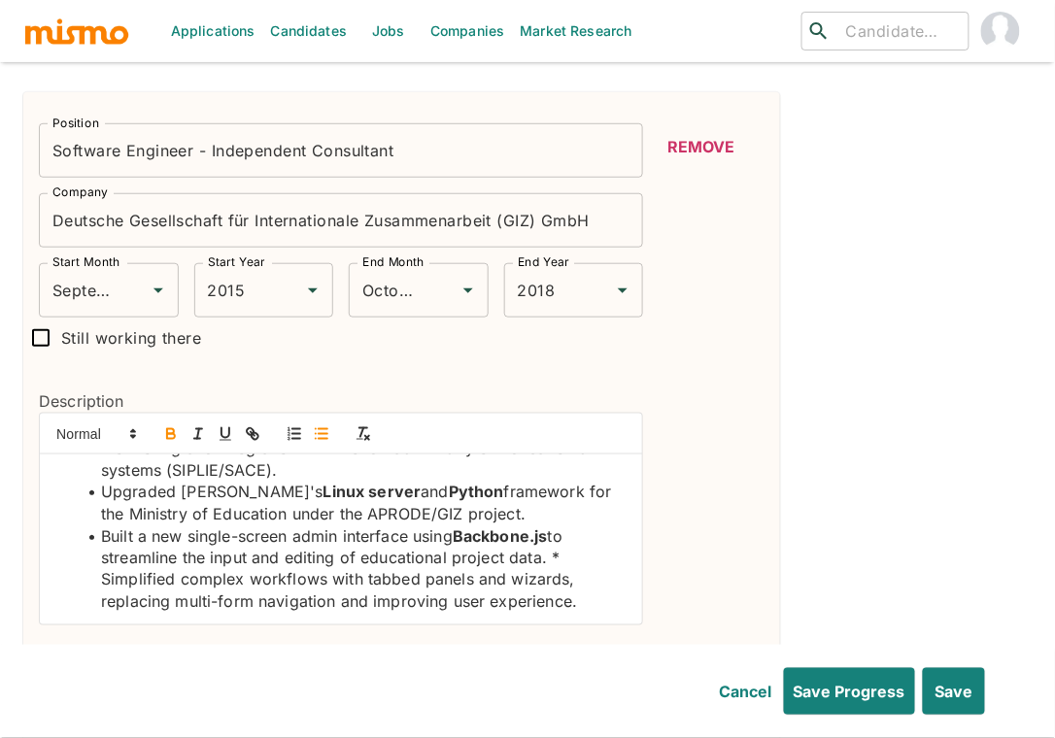
click at [103, 542] on li "Built a new single-screen admin interface using Backbone.js to streamline the i…" at bounding box center [353, 570] width 550 height 88
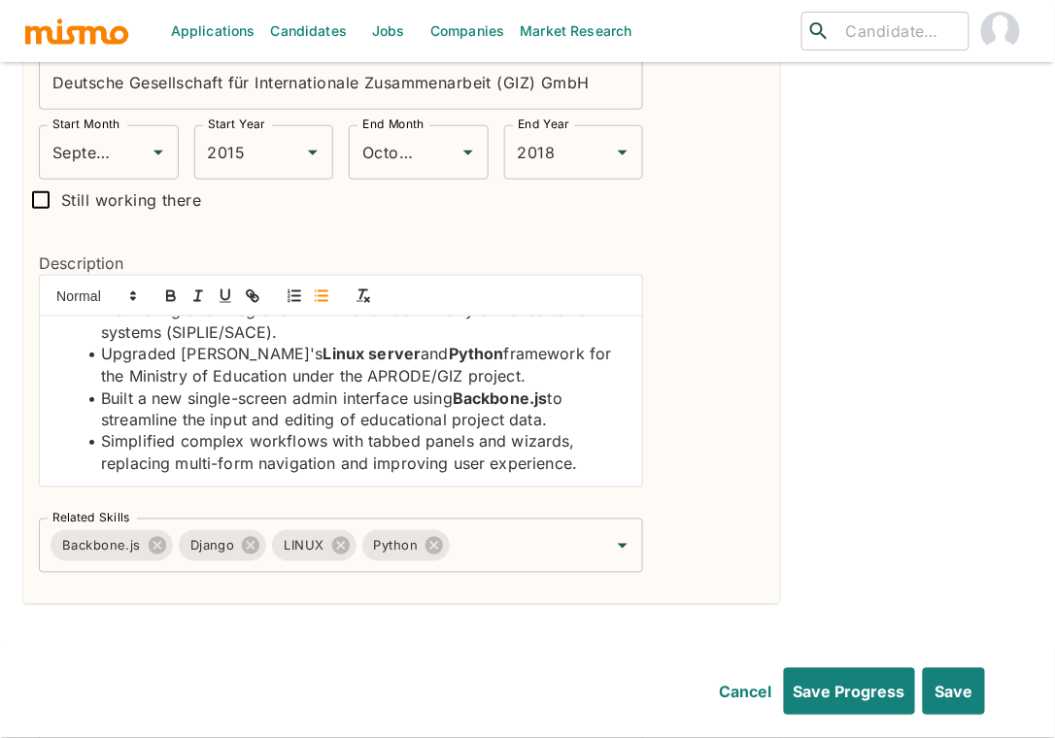
scroll to position [5100, 0]
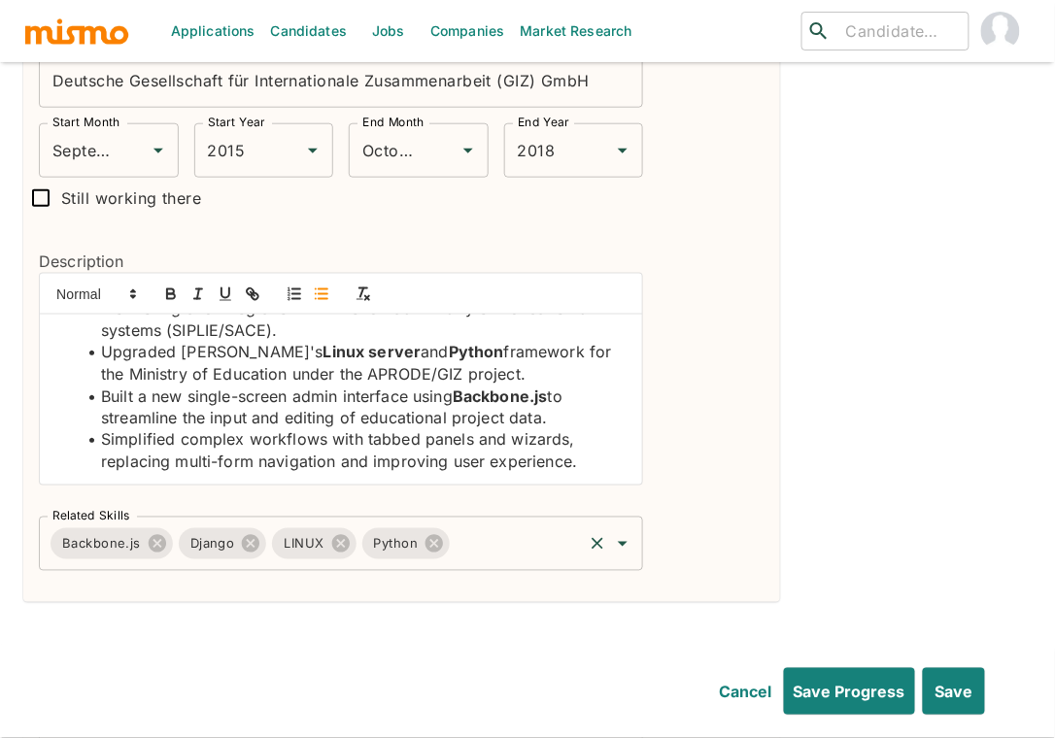
click at [501, 526] on input "Related Skills" at bounding box center [516, 544] width 127 height 37
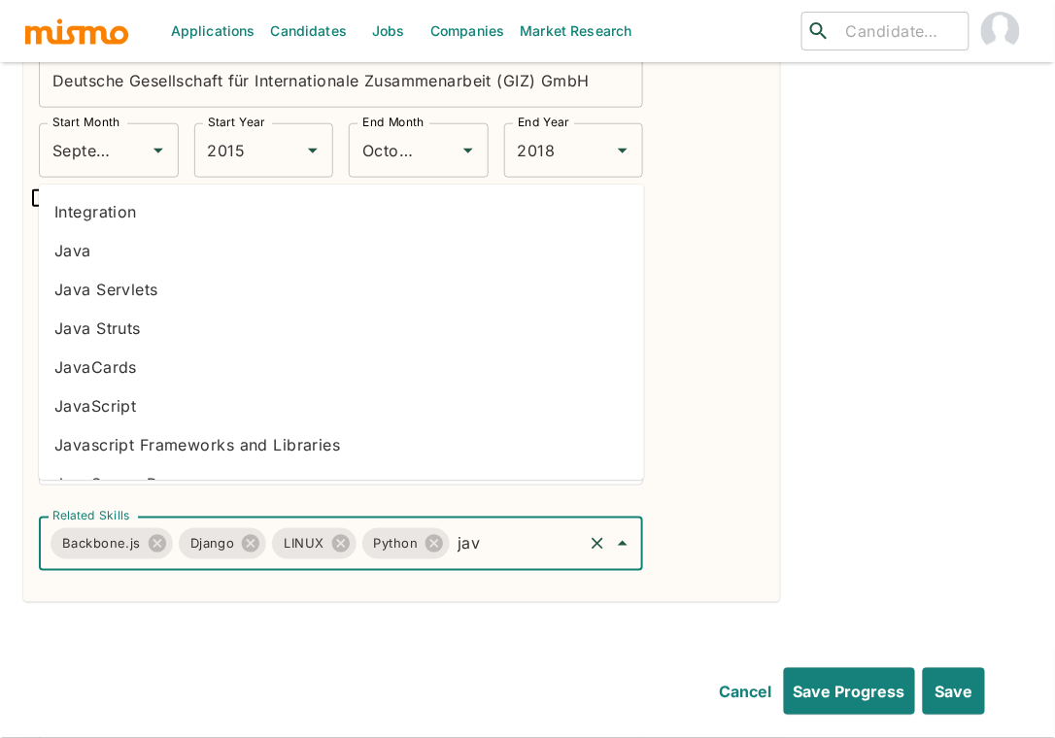
type input "java"
click at [209, 420] on li "JavaScript" at bounding box center [341, 406] width 605 height 39
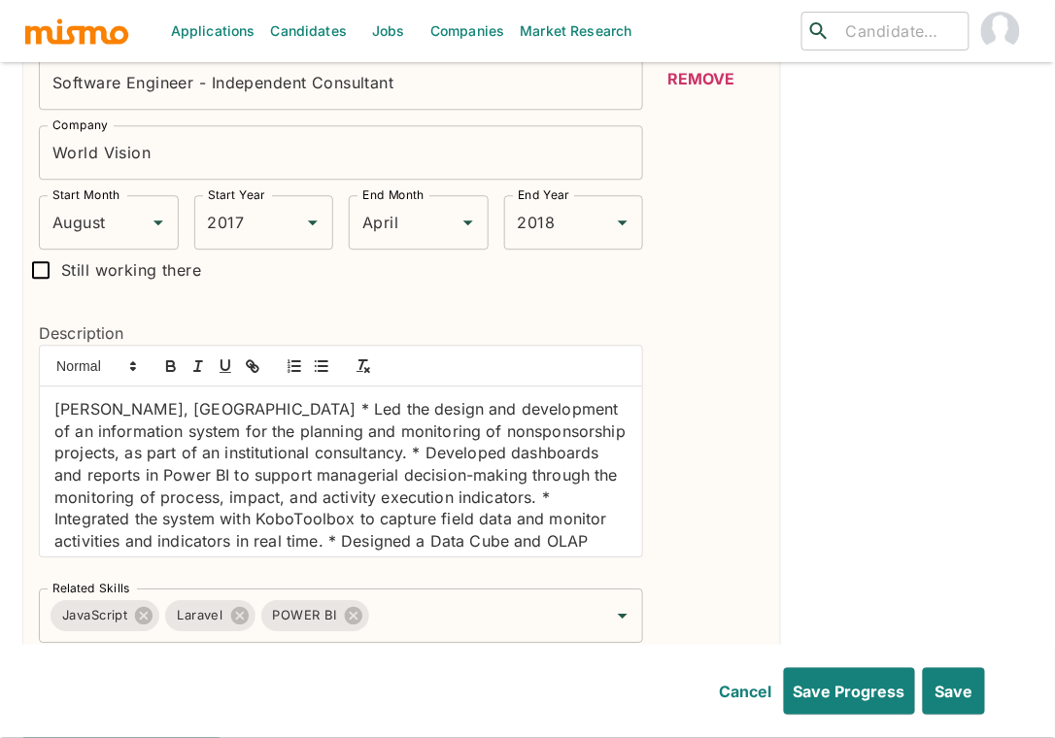
scroll to position [5781, 0]
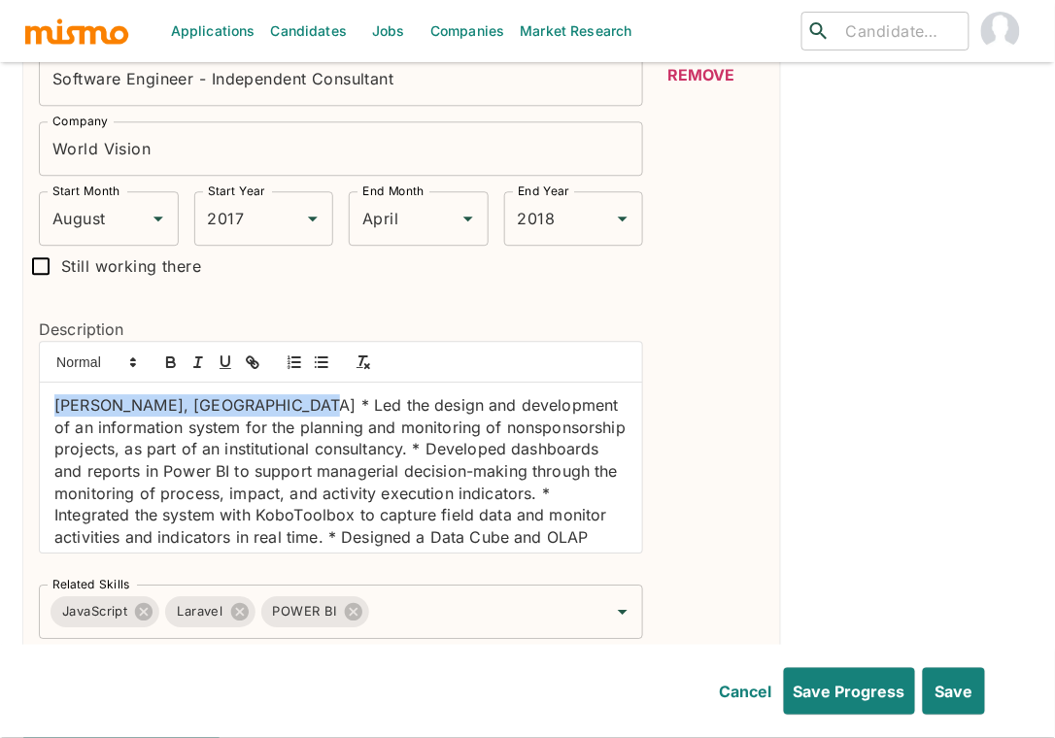
drag, startPoint x: 297, startPoint y: 365, endPoint x: 16, endPoint y: 365, distance: 281.7
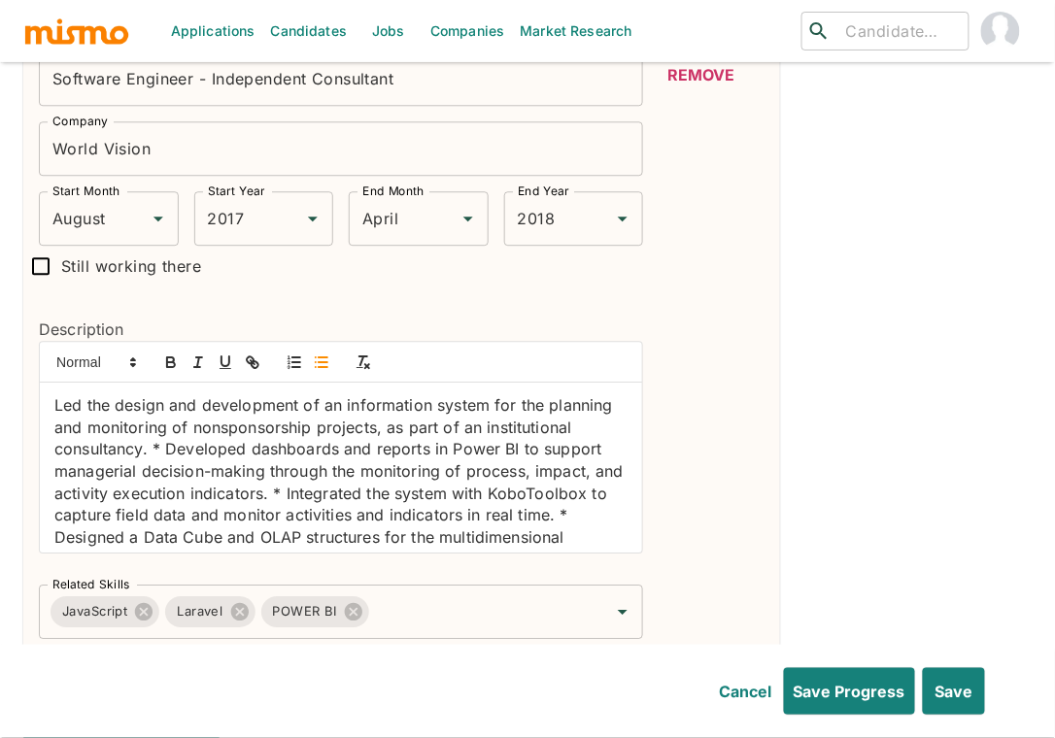
click at [319, 354] on icon "button" at bounding box center [321, 362] width 17 height 17
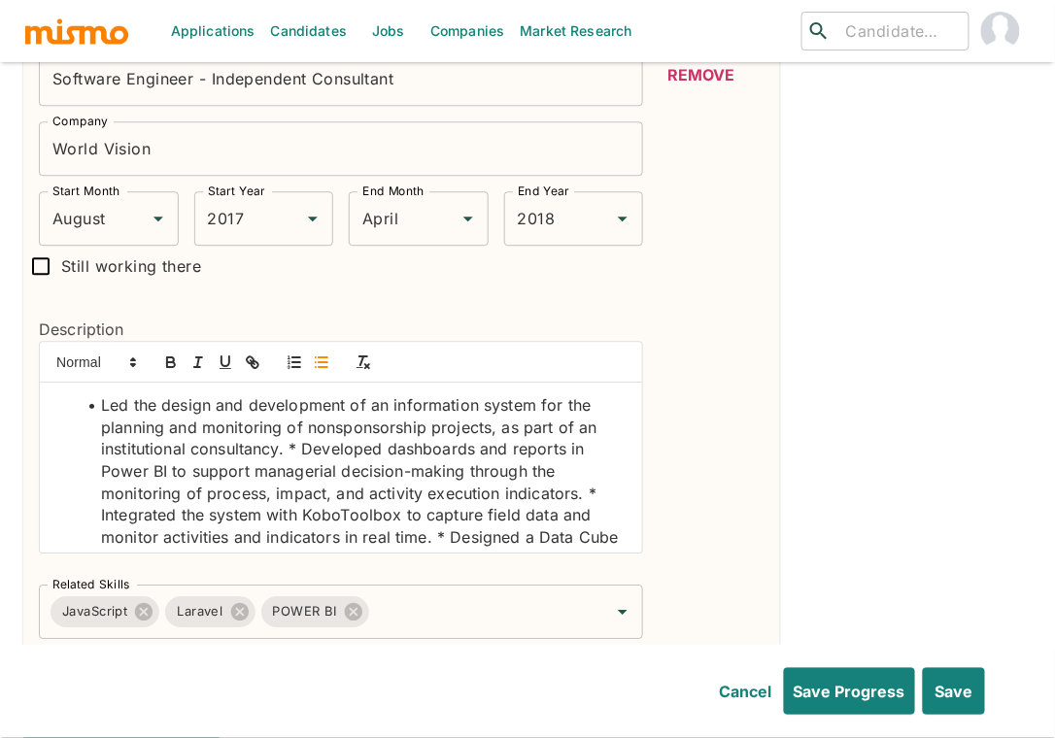
click at [305, 412] on li "Led the design and development of an information system for the planning and mo…" at bounding box center [353, 515] width 550 height 243
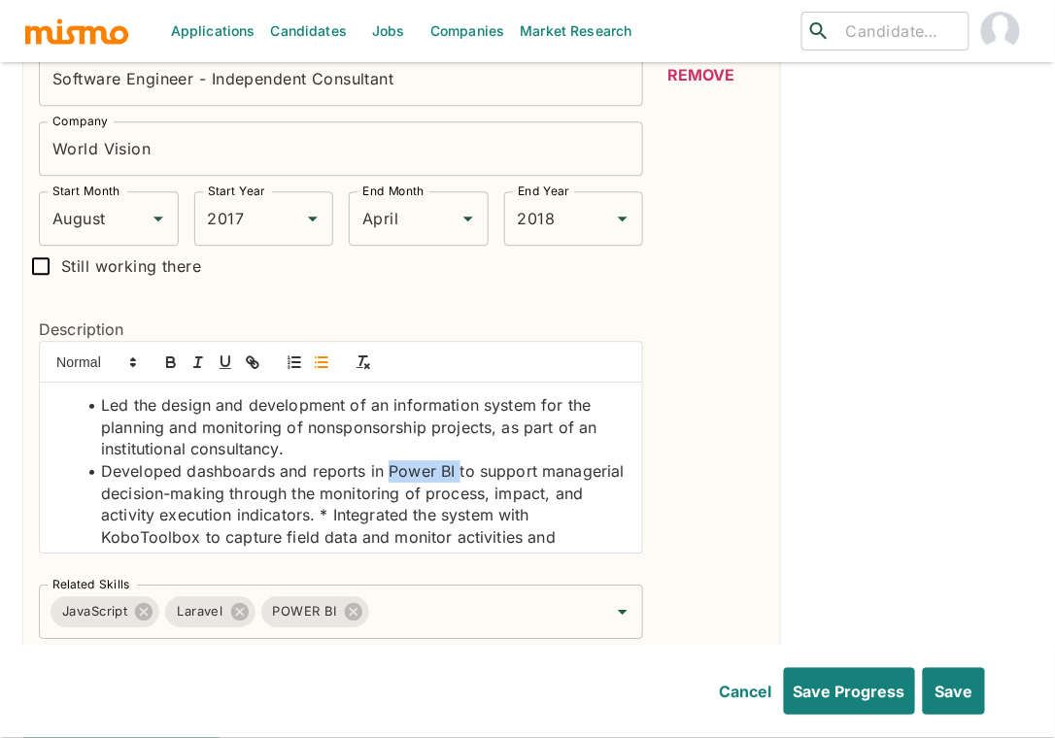
drag, startPoint x: 457, startPoint y: 429, endPoint x: 387, endPoint y: 433, distance: 70.1
click at [387, 460] on li "Developed dashboards and reports in Power BI to support managerial decision-mak…" at bounding box center [353, 548] width 550 height 177
click at [165, 354] on icon "button" at bounding box center [170, 362] width 17 height 17
drag, startPoint x: 425, startPoint y: 476, endPoint x: 395, endPoint y: 476, distance: 29.1
click at [395, 476] on li "Developed dashboards and reports in Power BI to support managerial decision-mak…" at bounding box center [353, 548] width 550 height 177
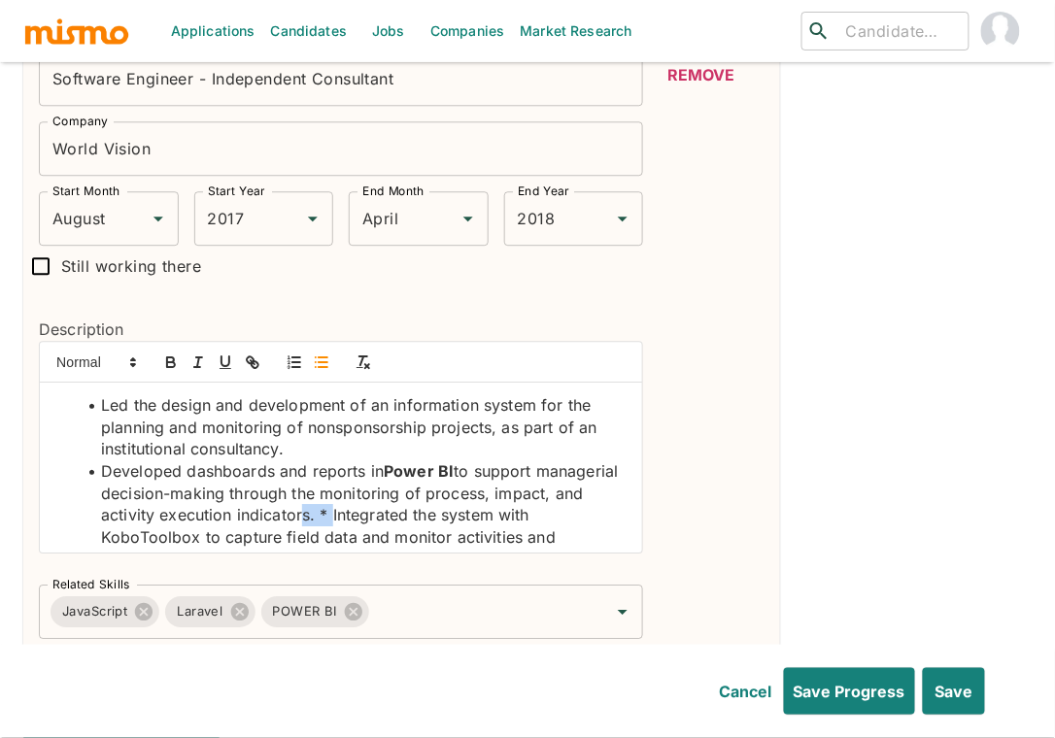
click at [395, 476] on li "Developed dashboards and reports in Power BI to support managerial decision-mak…" at bounding box center [353, 548] width 550 height 177
click at [425, 474] on li "Developed dashboards and reports in Power BI to support managerial decision-mak…" at bounding box center [353, 548] width 550 height 177
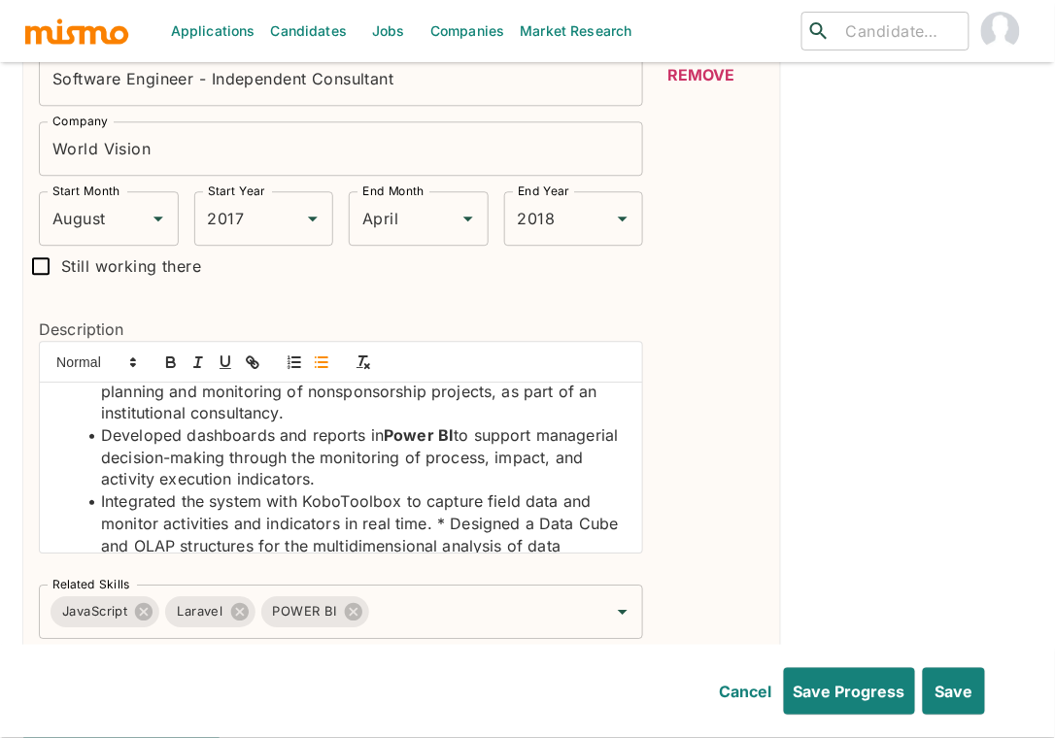
scroll to position [37, 0]
click at [449, 490] on li "Integrated the system with KoboToolbox to capture field data and monitor activi…" at bounding box center [353, 556] width 550 height 132
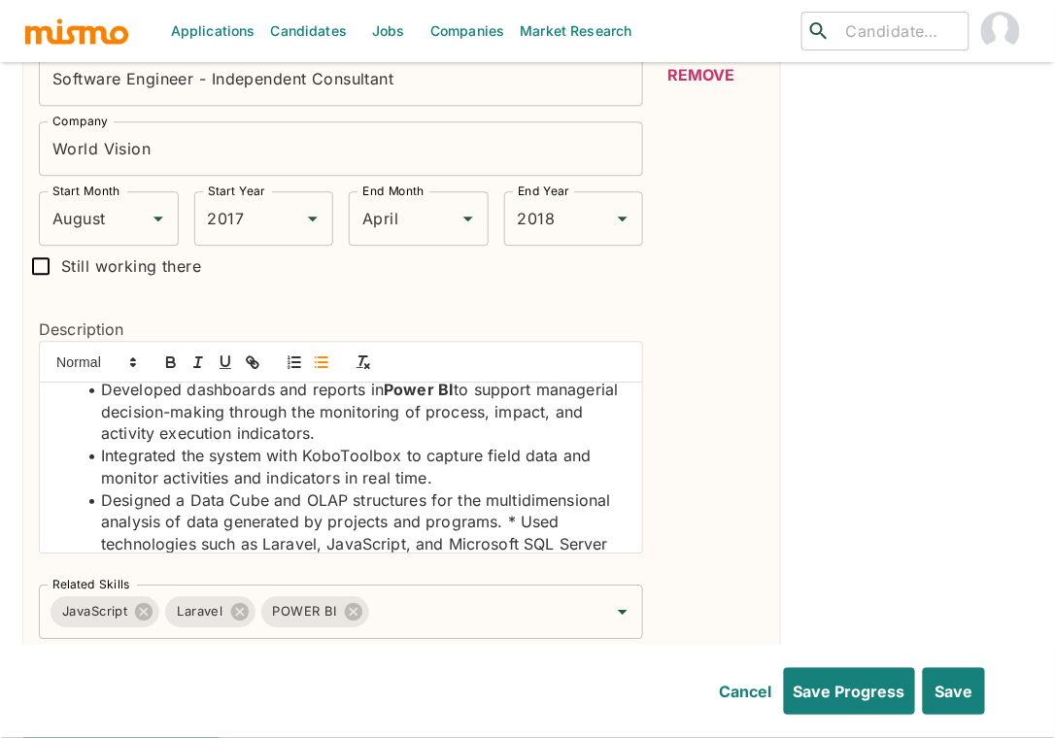
scroll to position [118, 0]
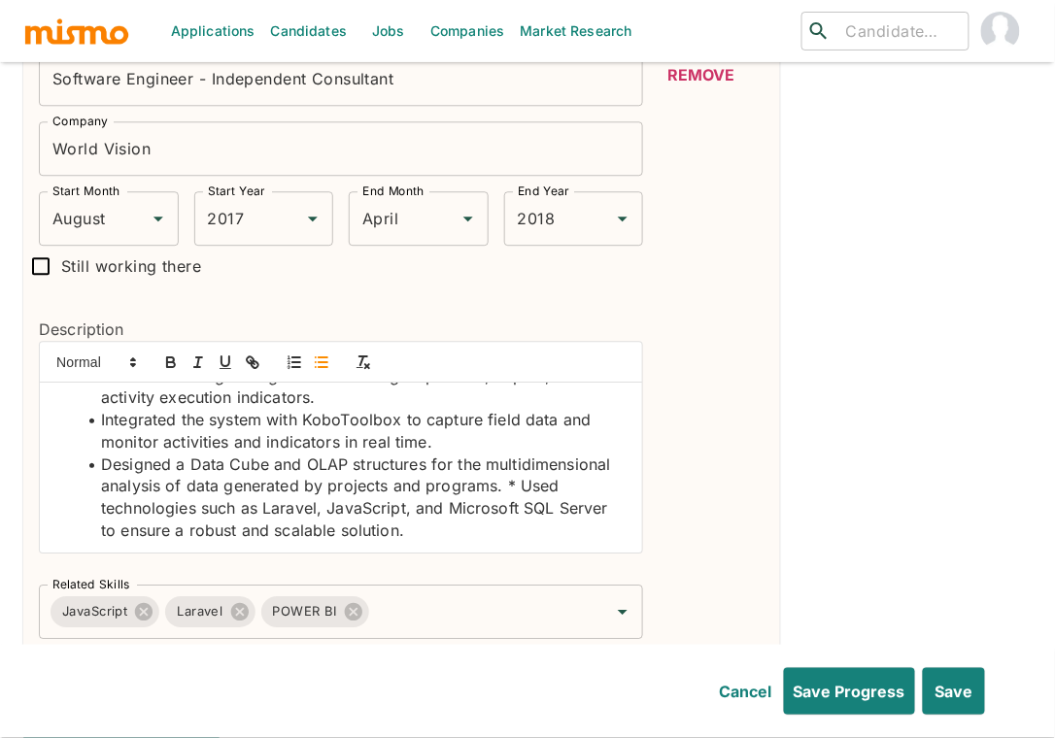
click at [516, 454] on li "Designed a Data Cube and OLAP structures for the multidimensional analysis of d…" at bounding box center [353, 498] width 550 height 88
click at [303, 497] on li "Used technologies such as Laravel, JavaScript, and Microsoft SQL Server to ensu…" at bounding box center [353, 519] width 550 height 44
click at [323, 497] on li "Used technologies such as PHP, Laravel, JavaScript, and Microsoft SQL Server to…" at bounding box center [353, 519] width 550 height 44
click at [176, 354] on icon "button" at bounding box center [170, 362] width 17 height 17
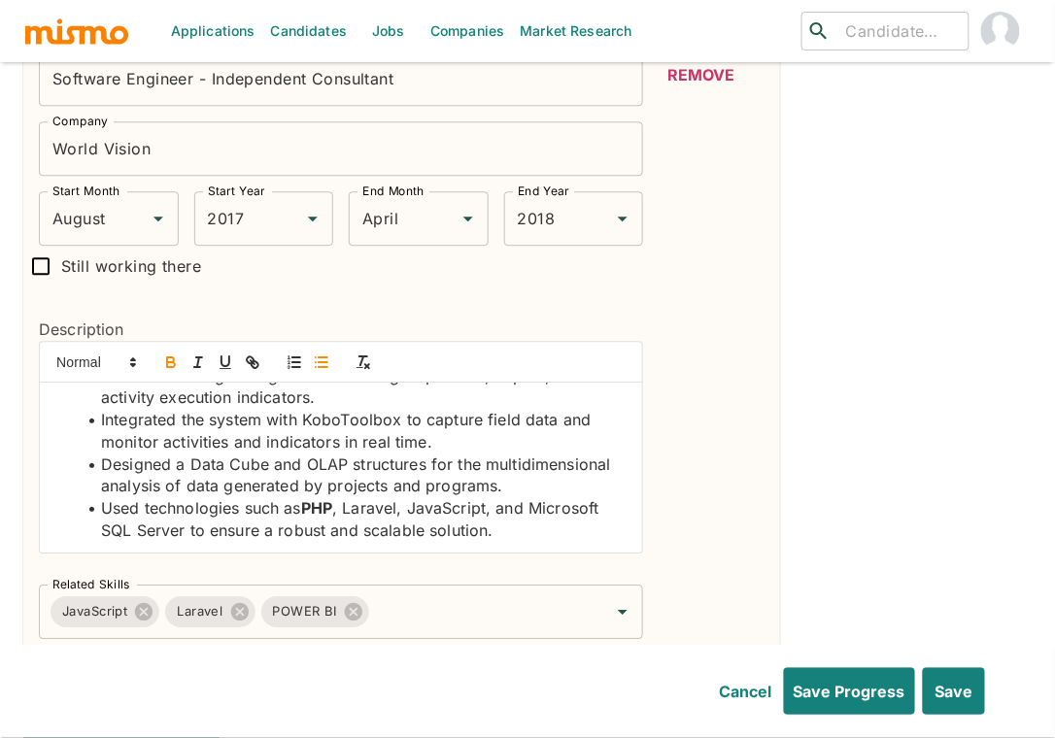
click at [371, 497] on li "Used technologies such as PHP , Laravel, JavaScript, and Microsoft SQL Server t…" at bounding box center [353, 519] width 550 height 44
click at [162, 354] on icon "button" at bounding box center [170, 362] width 17 height 17
click at [438, 497] on li "Used technologies such as PHP , Laravel , JavaScript, and Microsoft SQL Server …" at bounding box center [353, 519] width 550 height 44
click at [437, 497] on li "Used technologies such as PHP , Laravel , JavaScript, and Microsoft SQL Server …" at bounding box center [353, 519] width 550 height 44
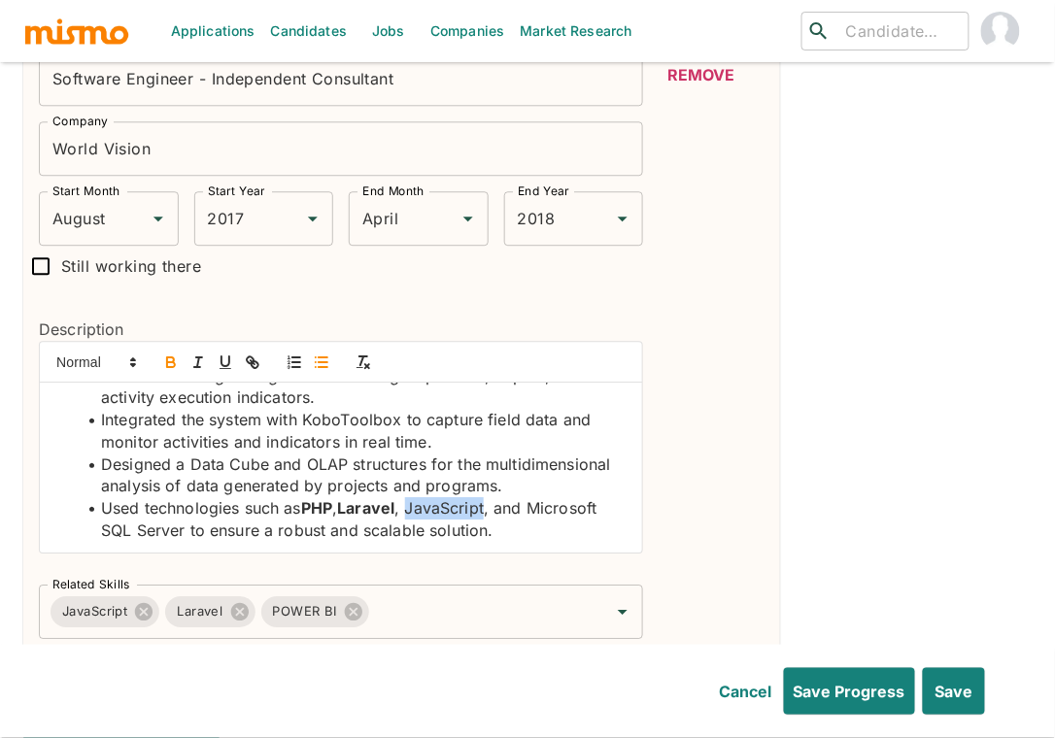
click at [170, 354] on icon "button" at bounding box center [170, 362] width 17 height 17
drag, startPoint x: 182, startPoint y: 491, endPoint x: 540, endPoint y: 468, distance: 359.2
click at [540, 497] on li "Used technologies such as PHP , Laravel , JavaScript , and Microsoft SQL Server…" at bounding box center [353, 519] width 550 height 44
click at [167, 357] on icon "button" at bounding box center [170, 359] width 7 height 5
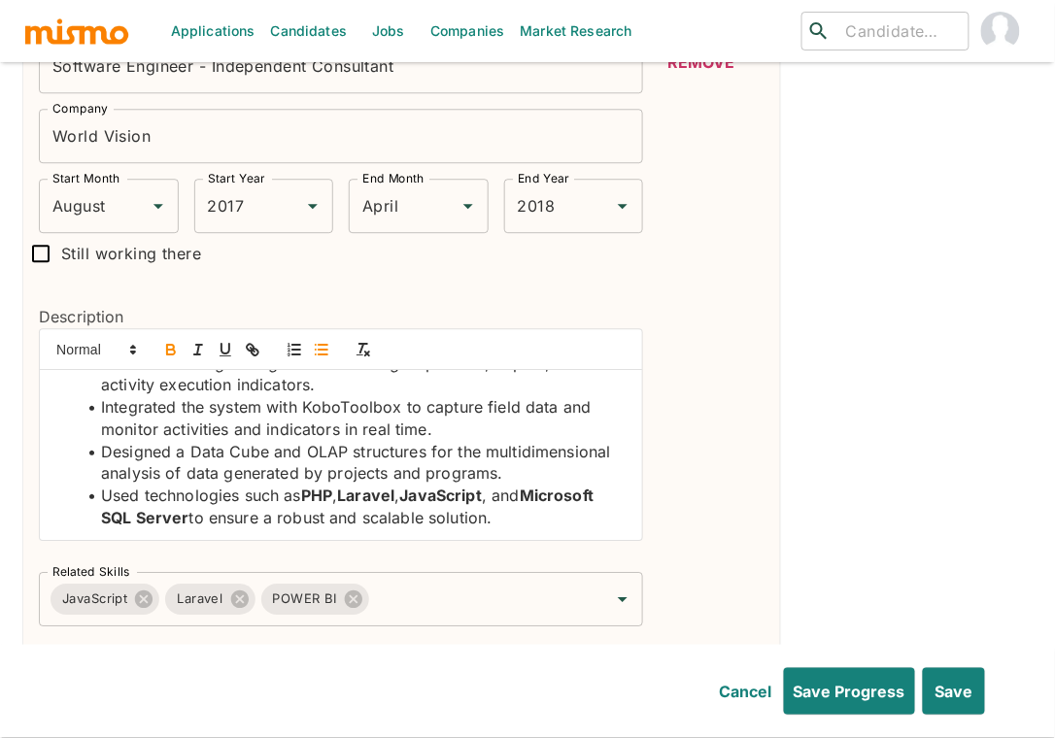
scroll to position [5796, 0]
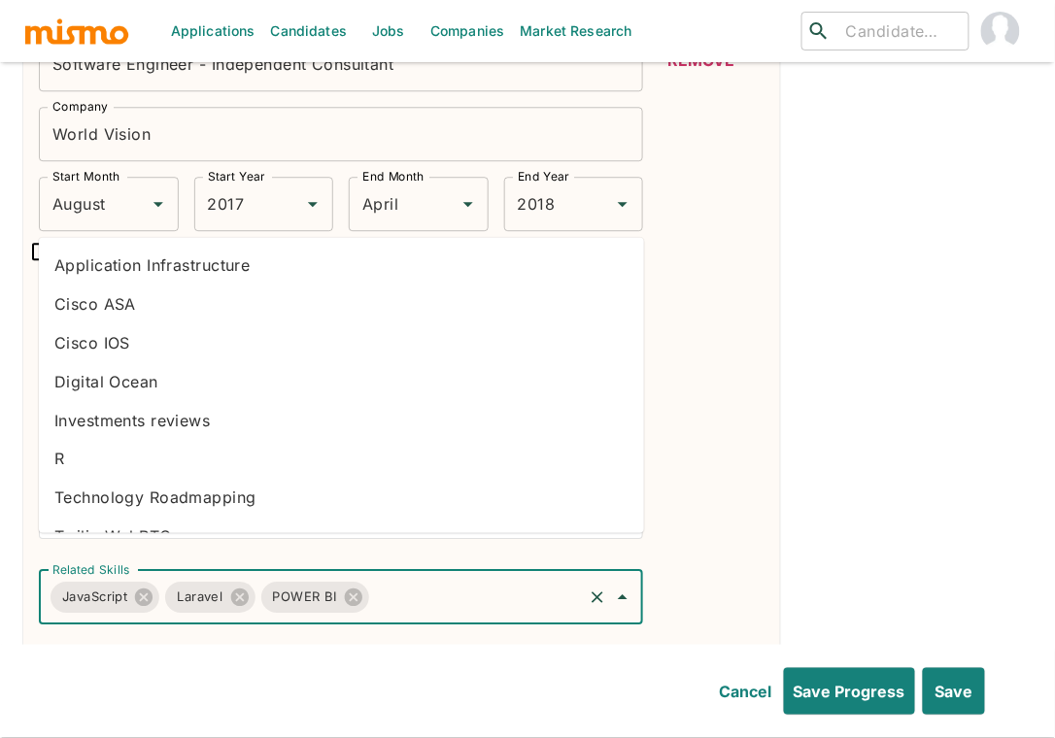
click at [443, 579] on input "Related Skills" at bounding box center [476, 597] width 208 height 37
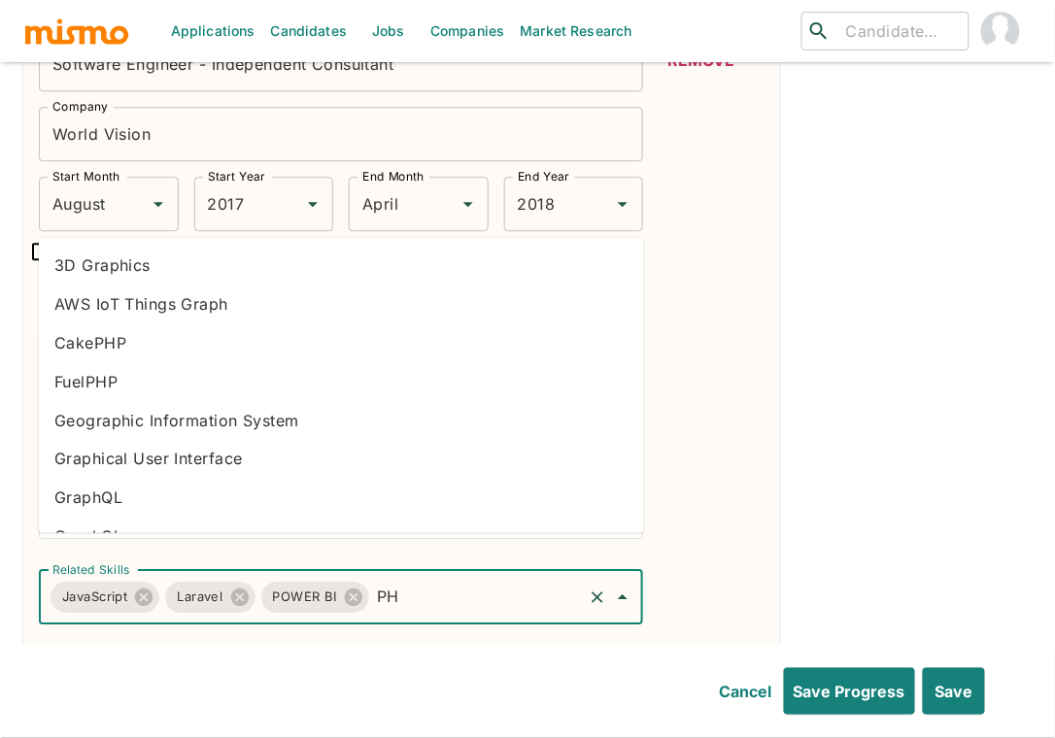
type input "PHP"
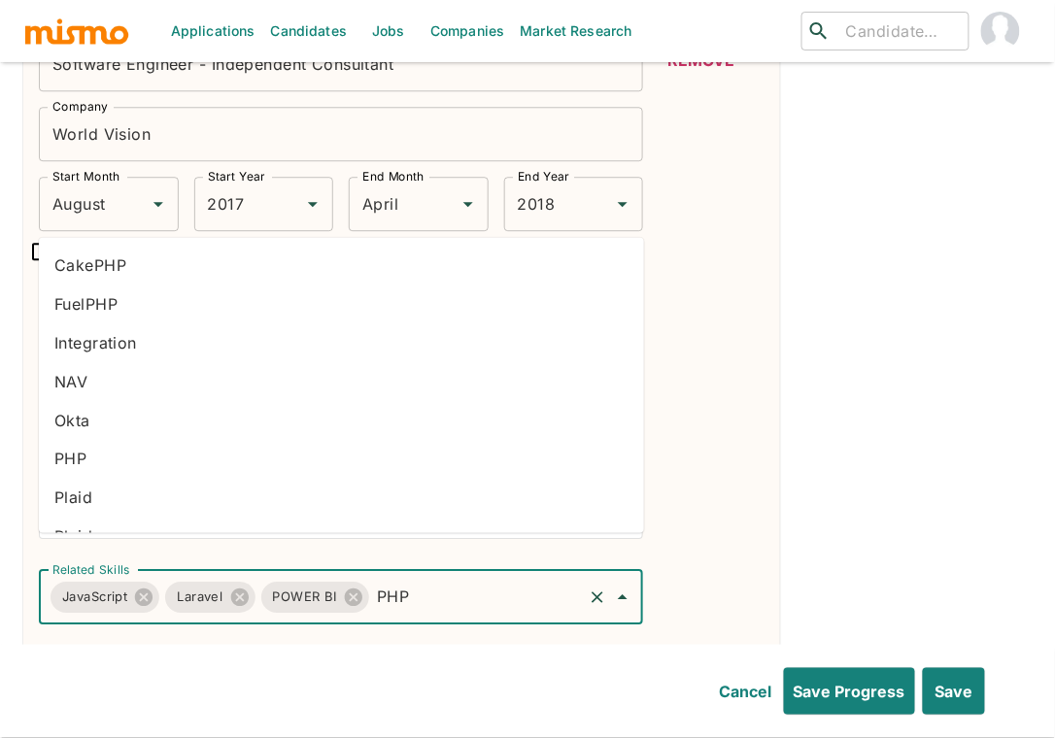
click at [101, 449] on li "PHP" at bounding box center [341, 458] width 605 height 39
type input "SQL"
click at [296, 273] on li "Microsoft SQL Server" at bounding box center [341, 264] width 605 height 39
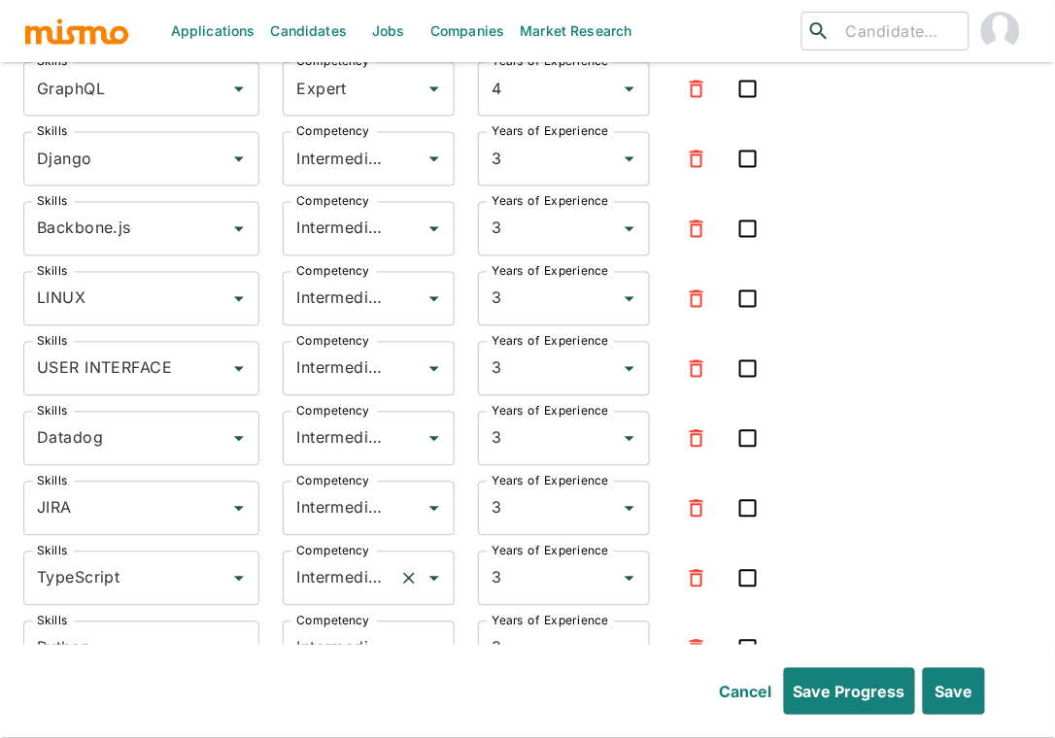
scroll to position [6936, 0]
click at [333, 561] on input "Intermediate" at bounding box center [341, 579] width 100 height 37
click at [335, 638] on li "Expert" at bounding box center [370, 634] width 172 height 39
type input "Expert"
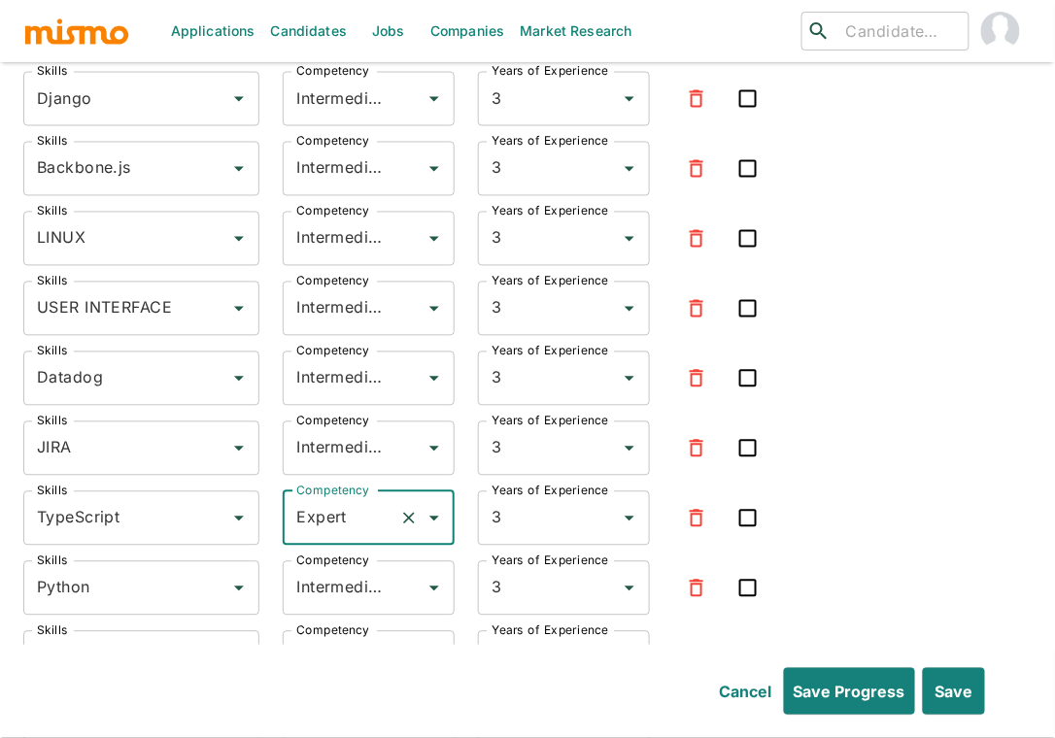
scroll to position [7228, 0]
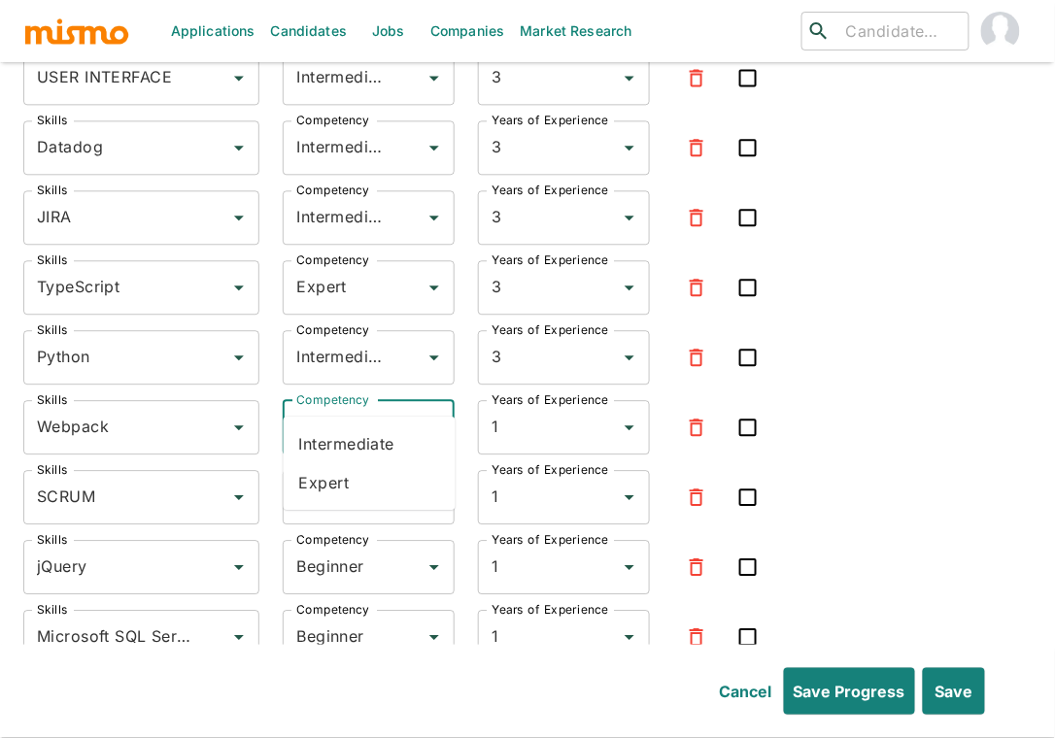
click at [343, 409] on input "Beginner" at bounding box center [341, 427] width 100 height 37
click at [360, 448] on li "Intermediate" at bounding box center [370, 444] width 172 height 39
type input "Intermediate"
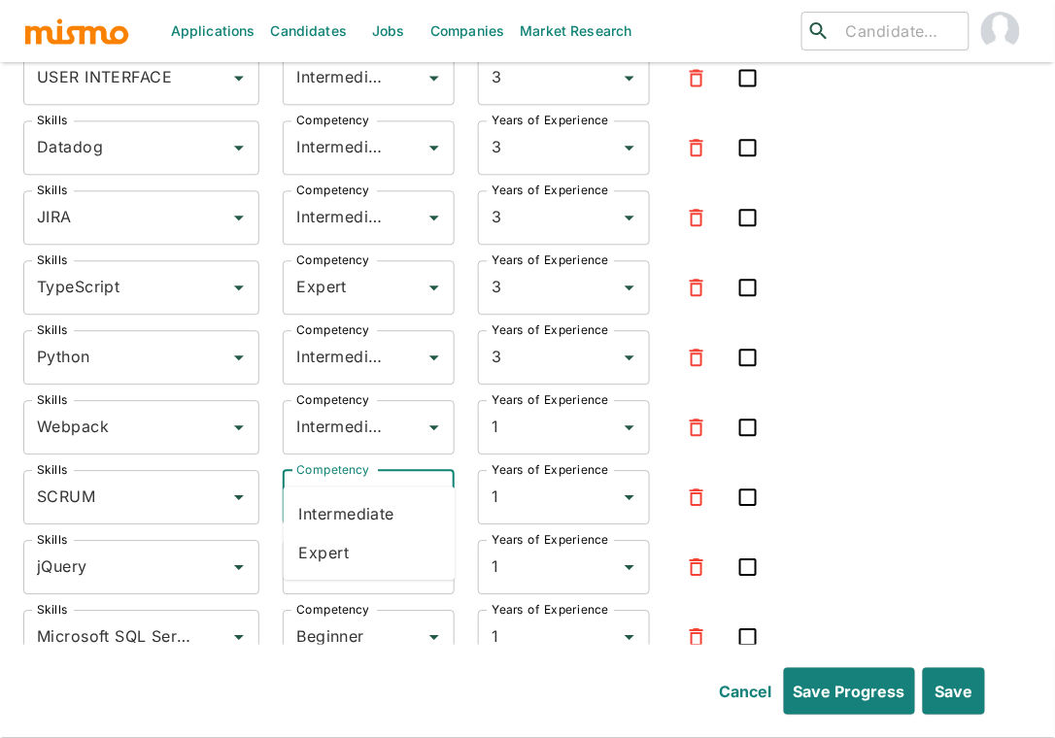
click at [348, 479] on input "Beginner" at bounding box center [341, 497] width 100 height 37
click at [346, 555] on li "Expert" at bounding box center [370, 552] width 172 height 39
type input "Expert"
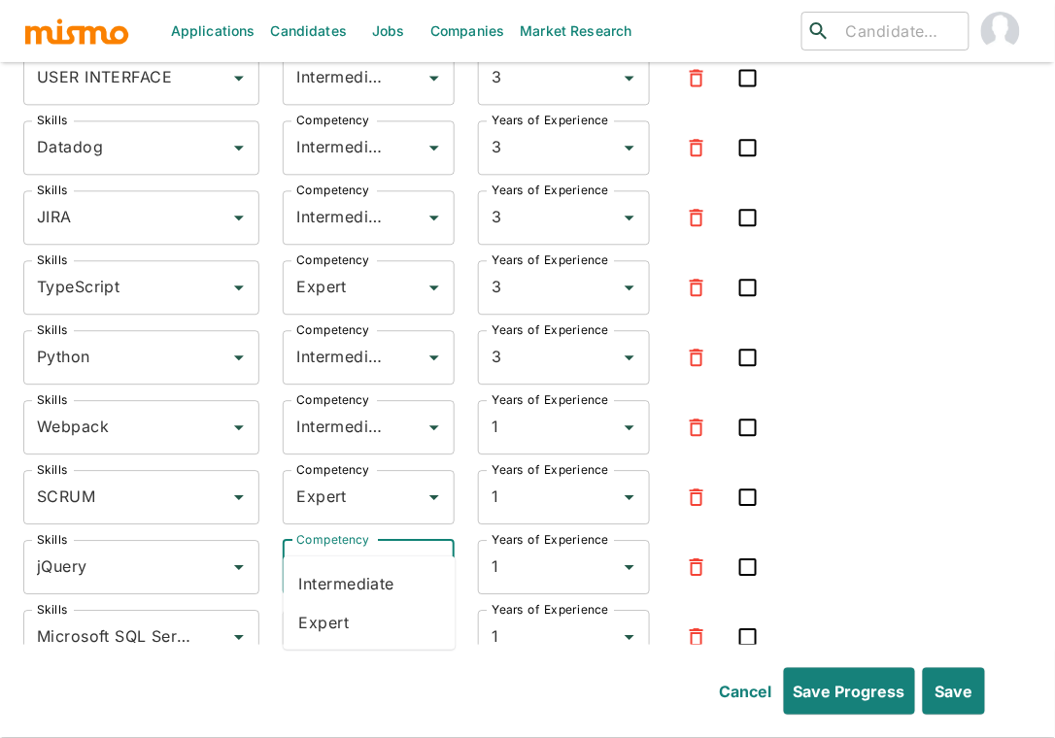
click at [329, 549] on input "Beginner" at bounding box center [341, 567] width 100 height 37
drag, startPoint x: 334, startPoint y: 616, endPoint x: 315, endPoint y: 593, distance: 30.3
click at [333, 616] on li "Expert" at bounding box center [370, 622] width 172 height 39
type input "Expert"
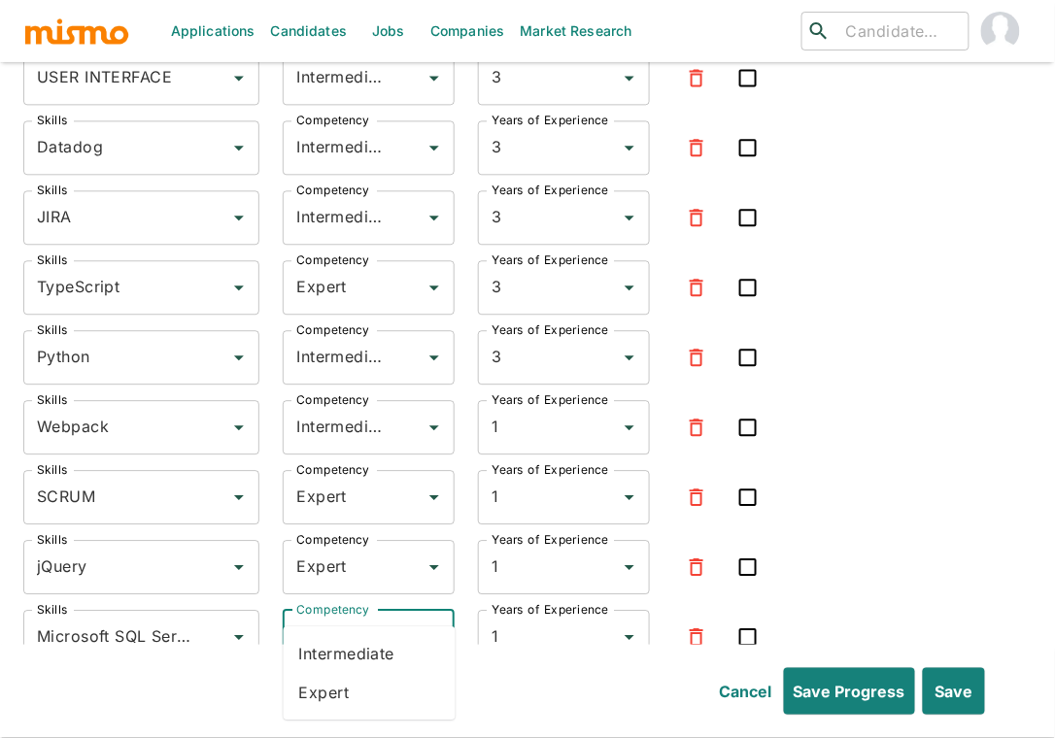
click at [331, 619] on input "Beginner" at bounding box center [341, 637] width 100 height 37
click at [310, 687] on li "Expert" at bounding box center [370, 692] width 172 height 39
type input "Expert"
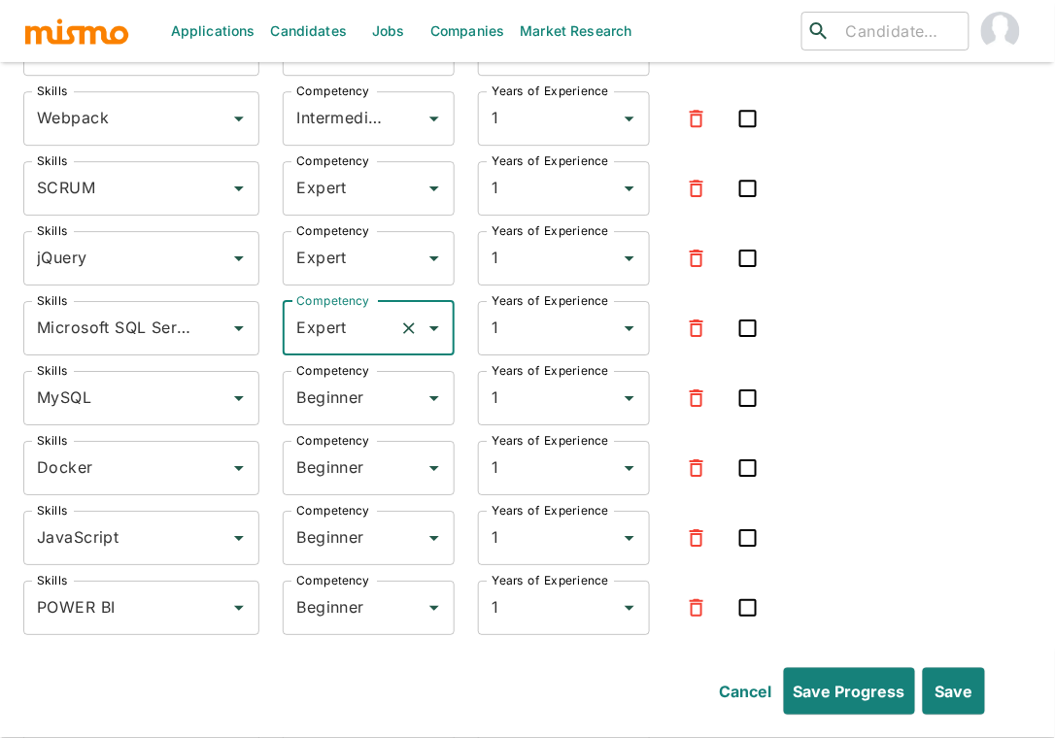
scroll to position [7581, 0]
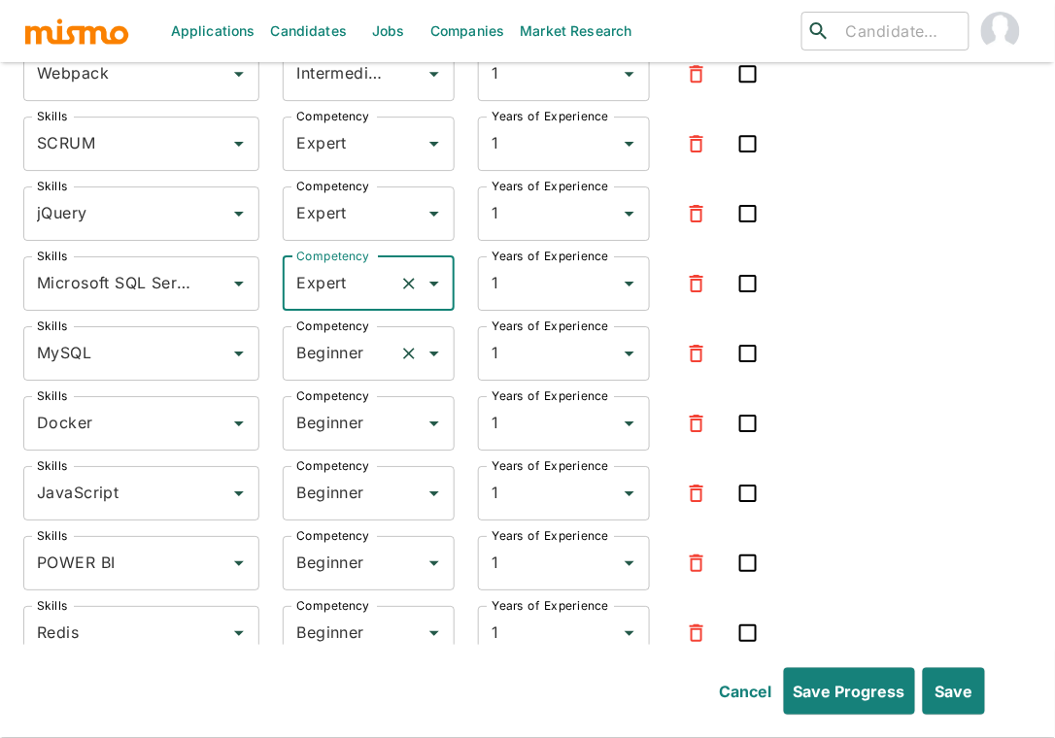
click at [350, 335] on input "Beginner" at bounding box center [341, 353] width 100 height 37
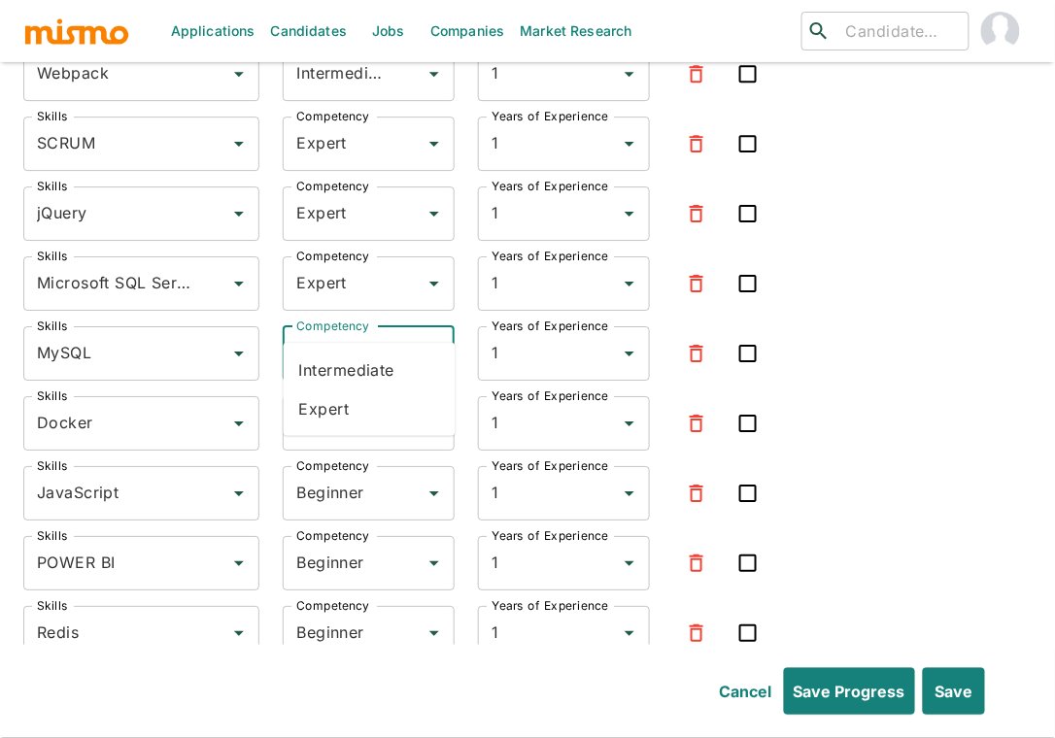
click at [345, 413] on li "Expert" at bounding box center [370, 409] width 172 height 39
type input "Expert"
click at [338, 405] on input "Beginner" at bounding box center [341, 423] width 100 height 37
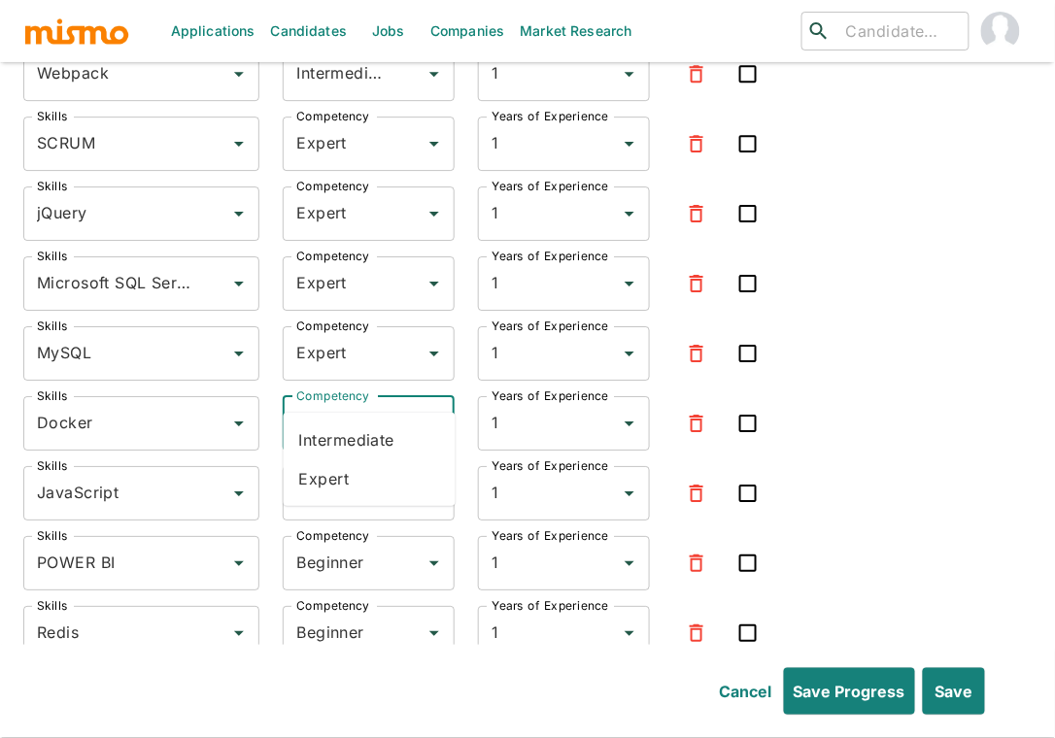
drag, startPoint x: 330, startPoint y: 484, endPoint x: 342, endPoint y: 453, distance: 33.2
click at [327, 483] on li "Expert" at bounding box center [370, 478] width 172 height 39
type input "Expert"
click at [344, 475] on input "Beginner" at bounding box center [341, 493] width 100 height 37
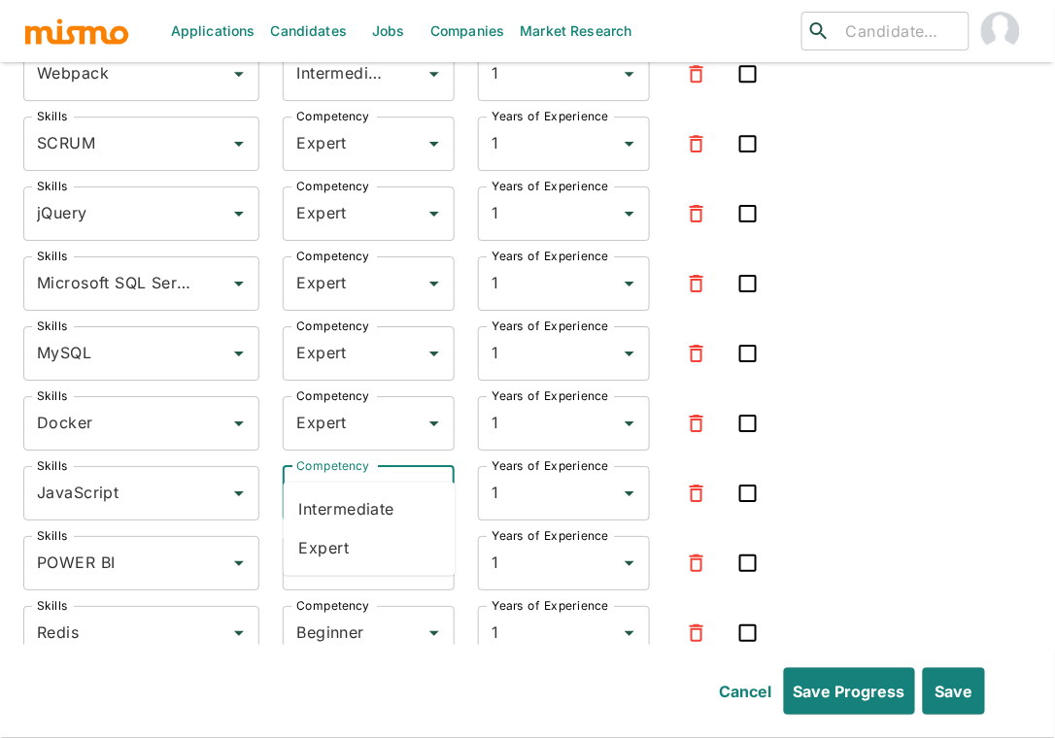
click at [346, 544] on li "Expert" at bounding box center [370, 548] width 172 height 39
type input "Expert"
click at [344, 545] on input "Beginner" at bounding box center [341, 563] width 100 height 37
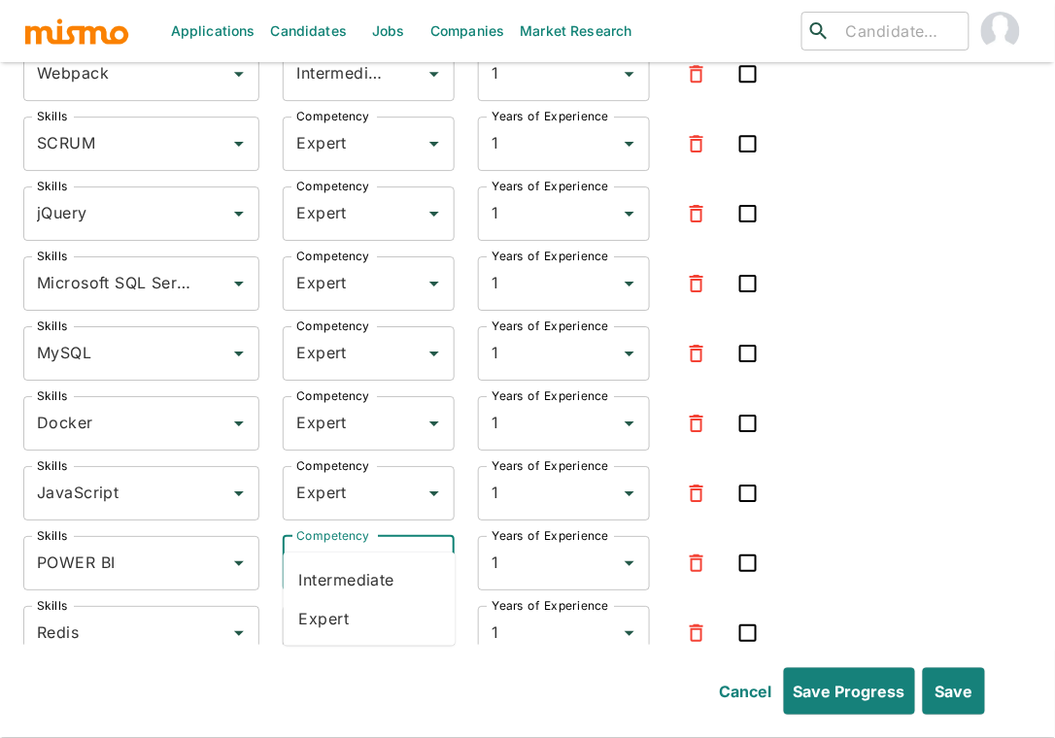
click at [339, 586] on li "Intermediate" at bounding box center [370, 580] width 172 height 39
type input "Intermediate"
click at [327, 615] on input "Beginner" at bounding box center [341, 633] width 100 height 37
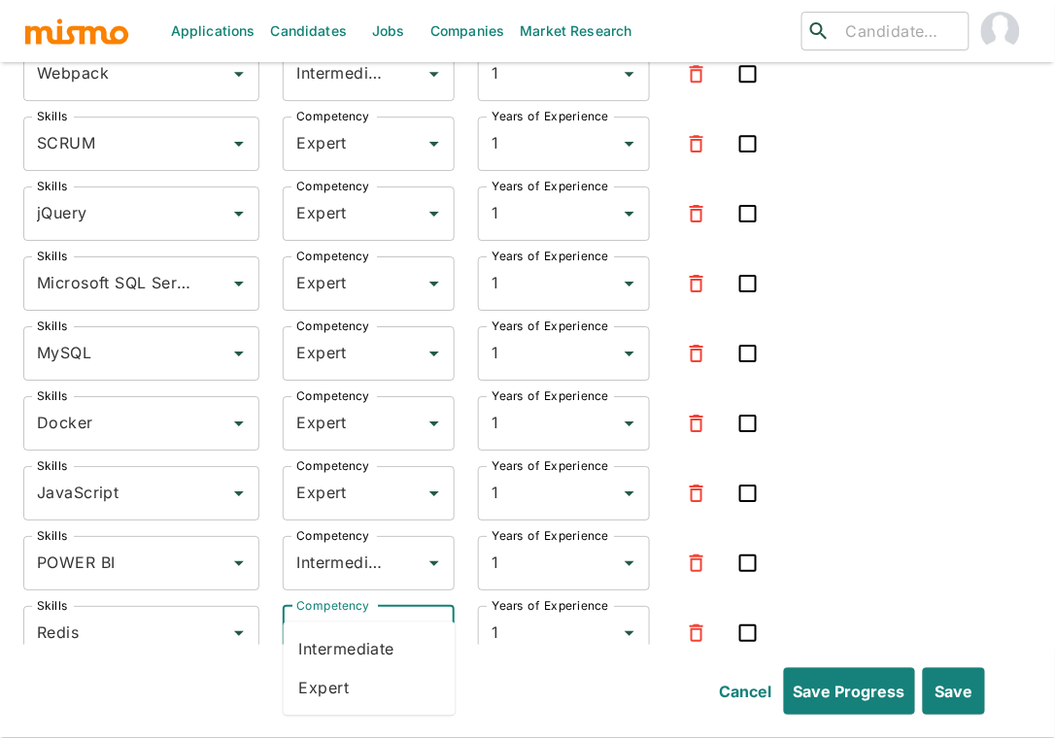
drag, startPoint x: 358, startPoint y: 679, endPoint x: 336, endPoint y: 663, distance: 27.8
click at [358, 680] on li "Expert" at bounding box center [370, 687] width 172 height 39
type input "Expert"
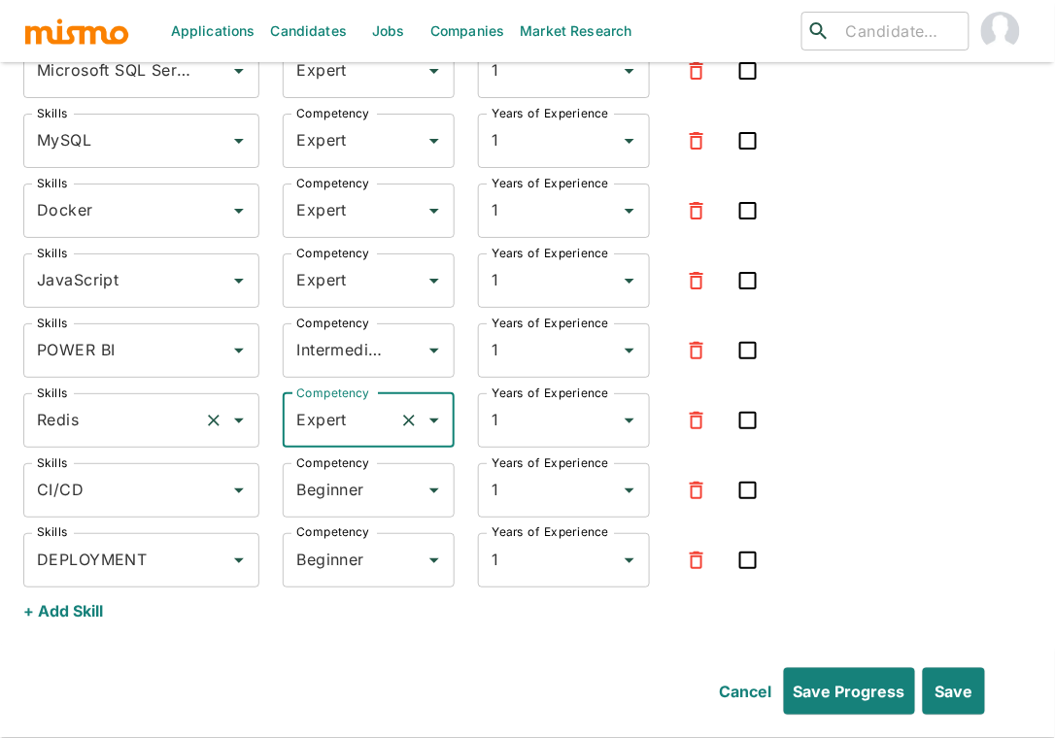
scroll to position [7907, 0]
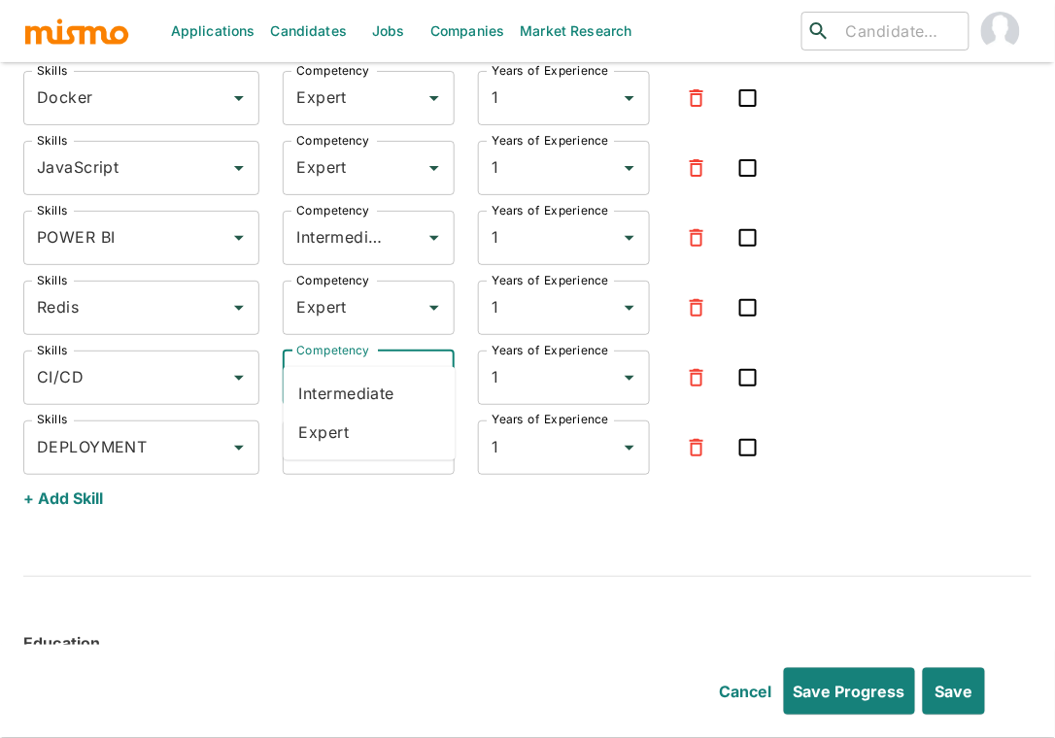
click at [360, 359] on input "Beginner" at bounding box center [341, 377] width 100 height 37
click at [335, 417] on li "Expert" at bounding box center [370, 433] width 172 height 39
type input "Expert"
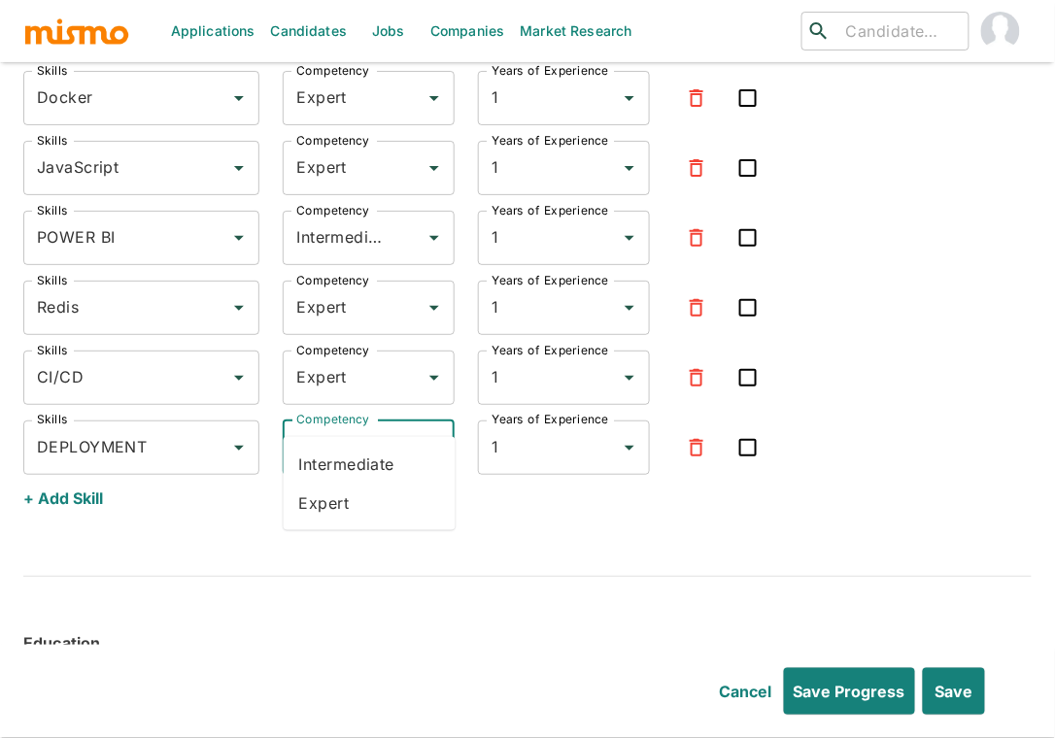
click at [338, 429] on input "Beginner" at bounding box center [341, 447] width 100 height 37
drag, startPoint x: 313, startPoint y: 508, endPoint x: 154, endPoint y: 485, distance: 160.1
click at [313, 508] on li "Expert" at bounding box center [370, 503] width 172 height 39
type input "Expert"
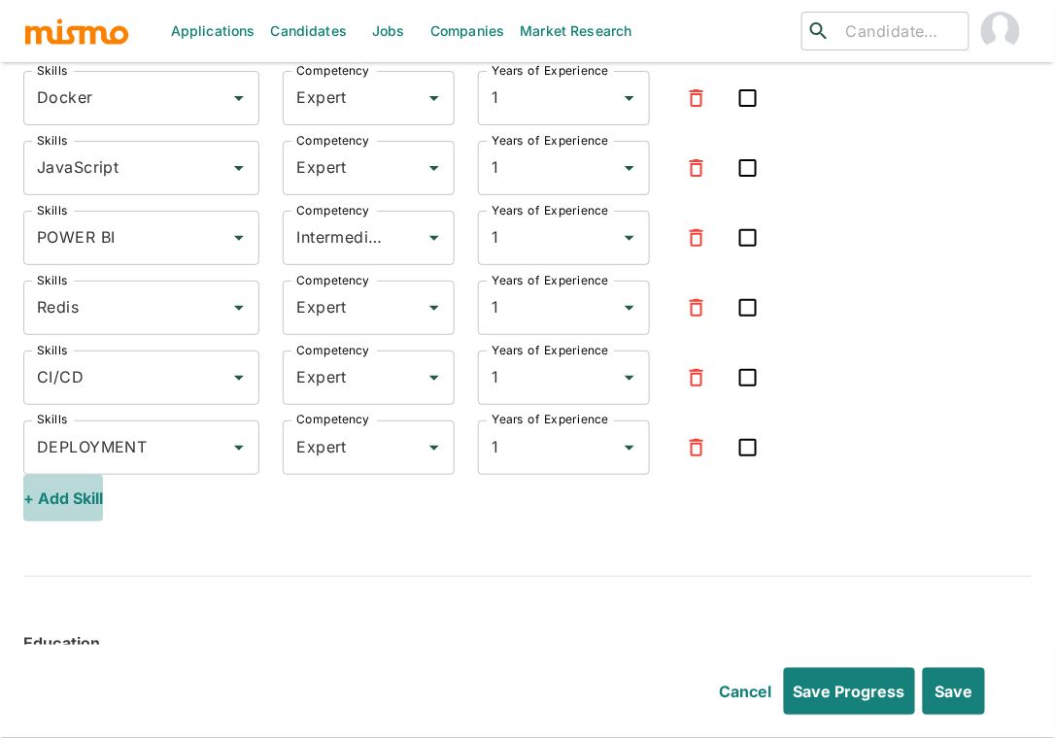
click at [75, 475] on button "+ Add Skill" at bounding box center [63, 498] width 80 height 47
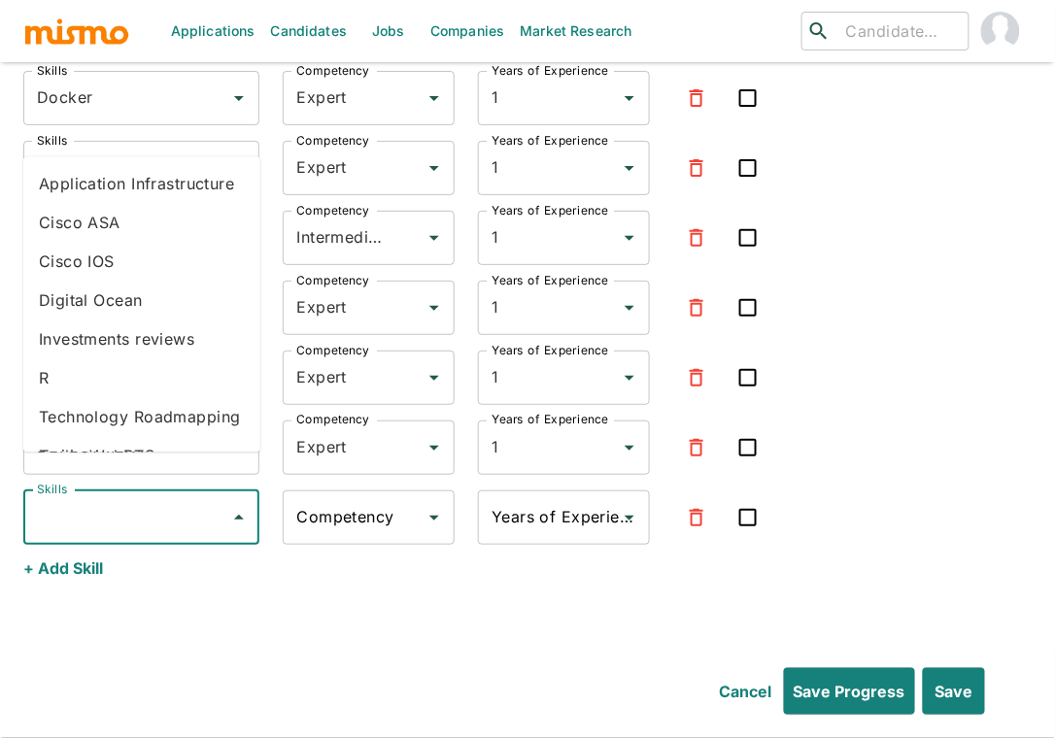
click at [171, 499] on input "Skills" at bounding box center [126, 517] width 189 height 37
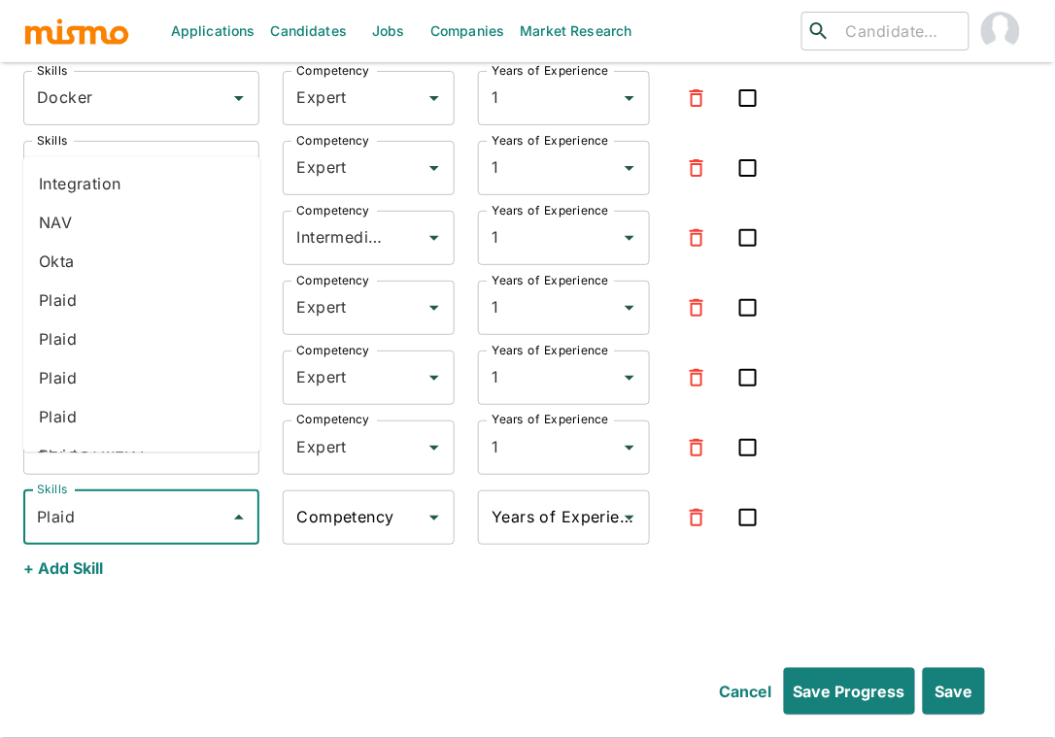
click at [75, 410] on li "Plaid" at bounding box center [141, 416] width 237 height 39
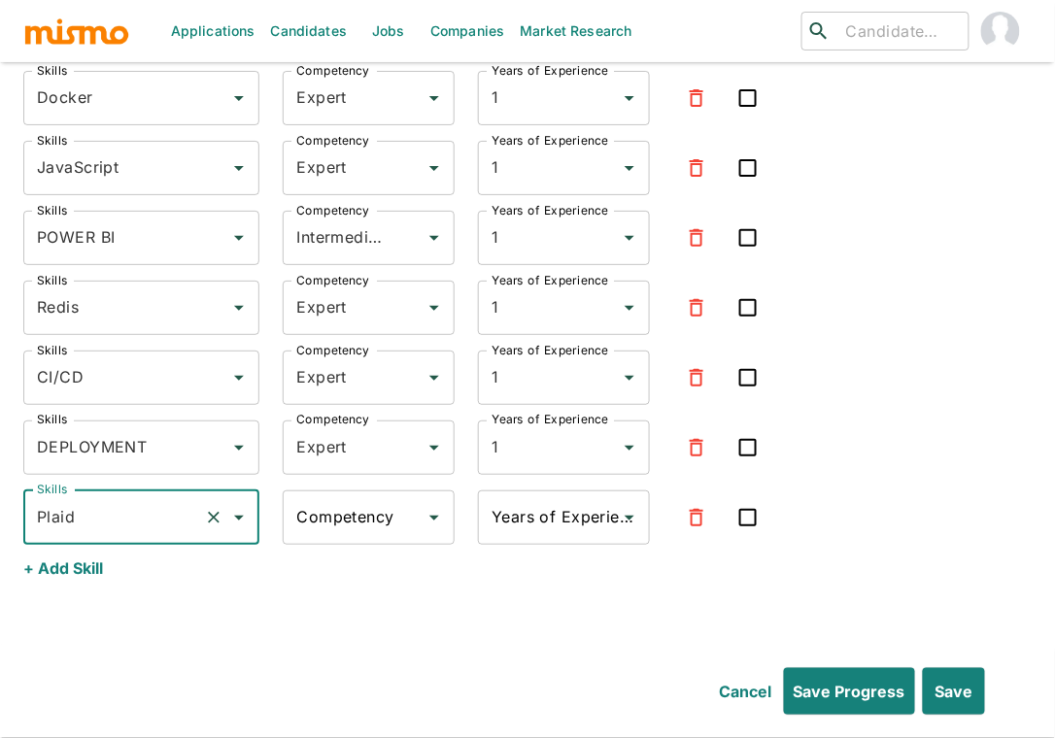
type input "Plaid"
click at [342, 491] on div "Competency Competency" at bounding box center [369, 518] width 172 height 54
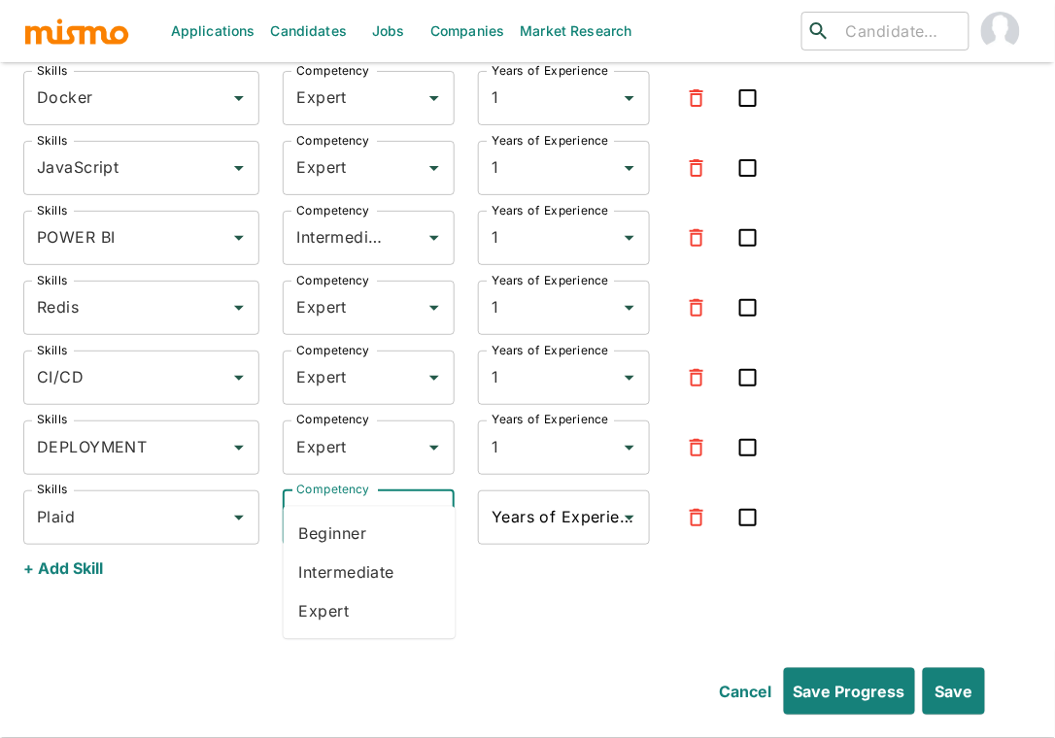
click at [333, 611] on li "Expert" at bounding box center [370, 612] width 172 height 39
type input "Expert"
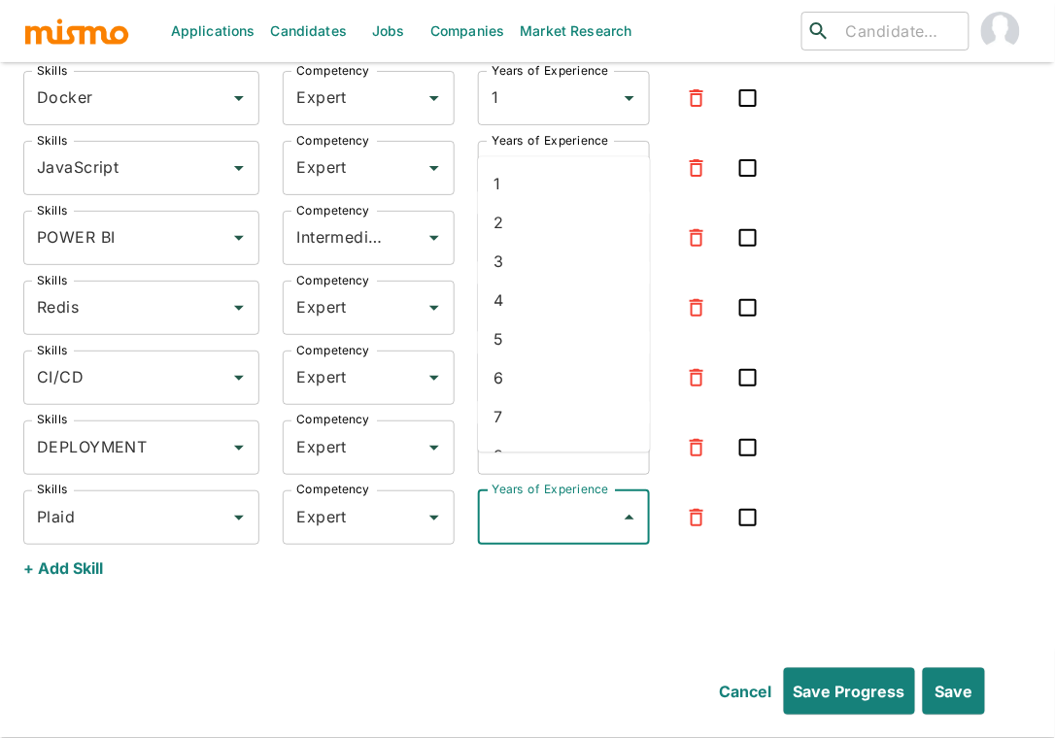
click at [524, 499] on input "Years of Experience" at bounding box center [549, 517] width 125 height 37
click at [534, 183] on li "1" at bounding box center [564, 183] width 172 height 39
type input "1"
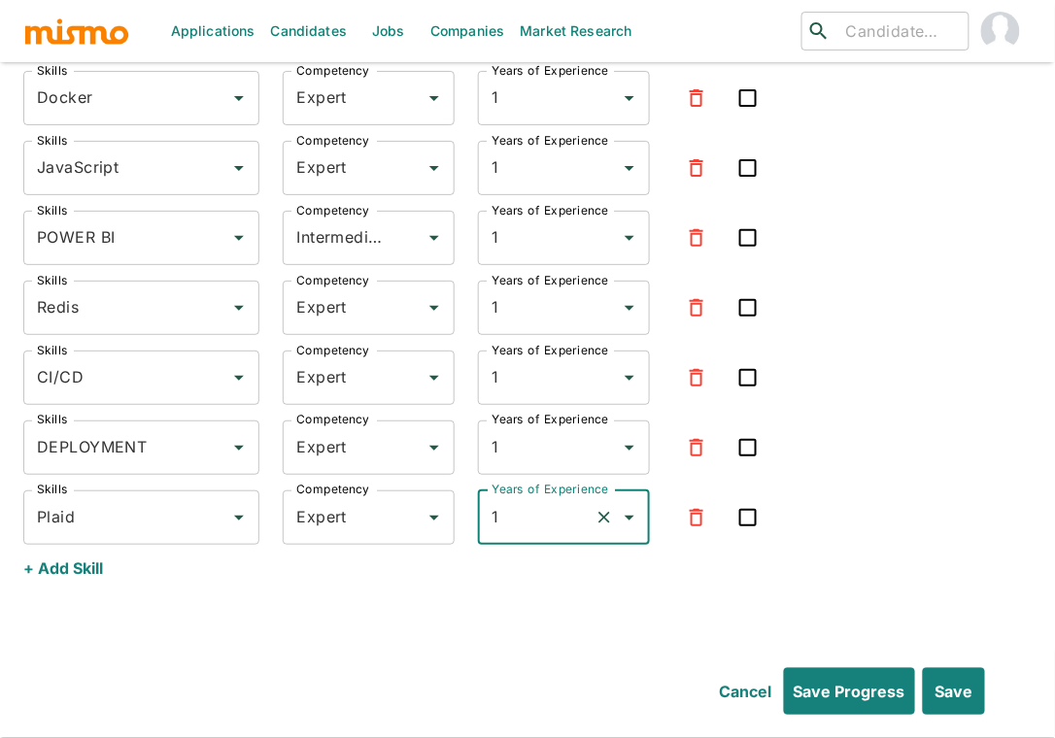
click at [442, 545] on div "+ Add Skill" at bounding box center [527, 568] width 1008 height 47
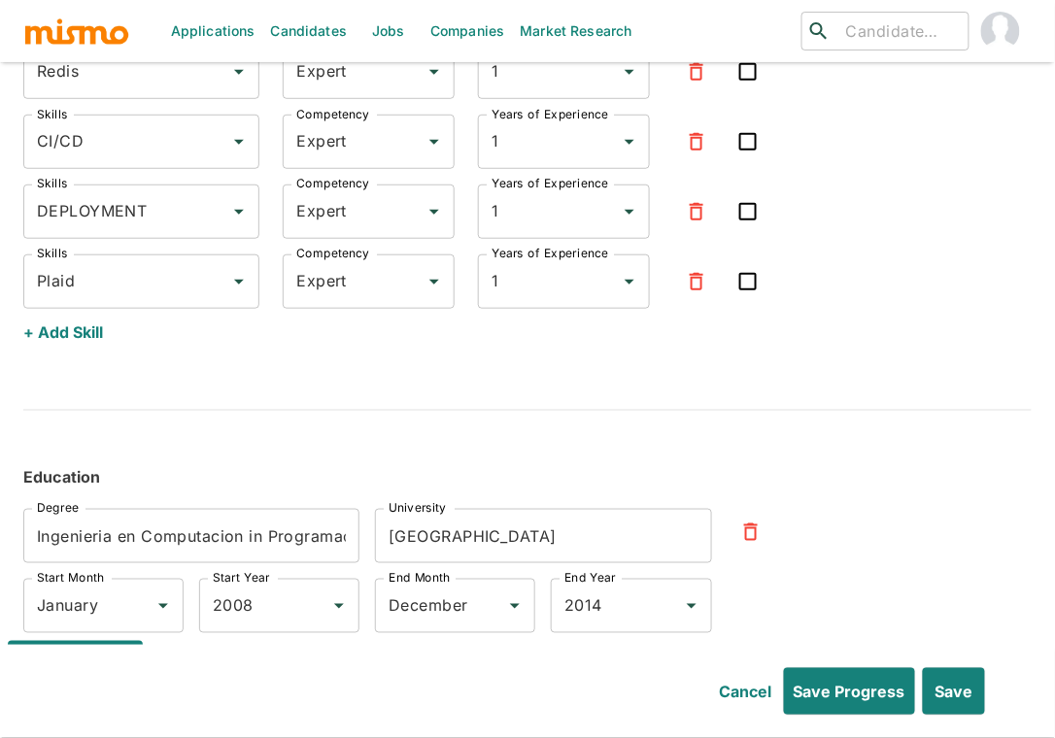
scroll to position [8189, 0]
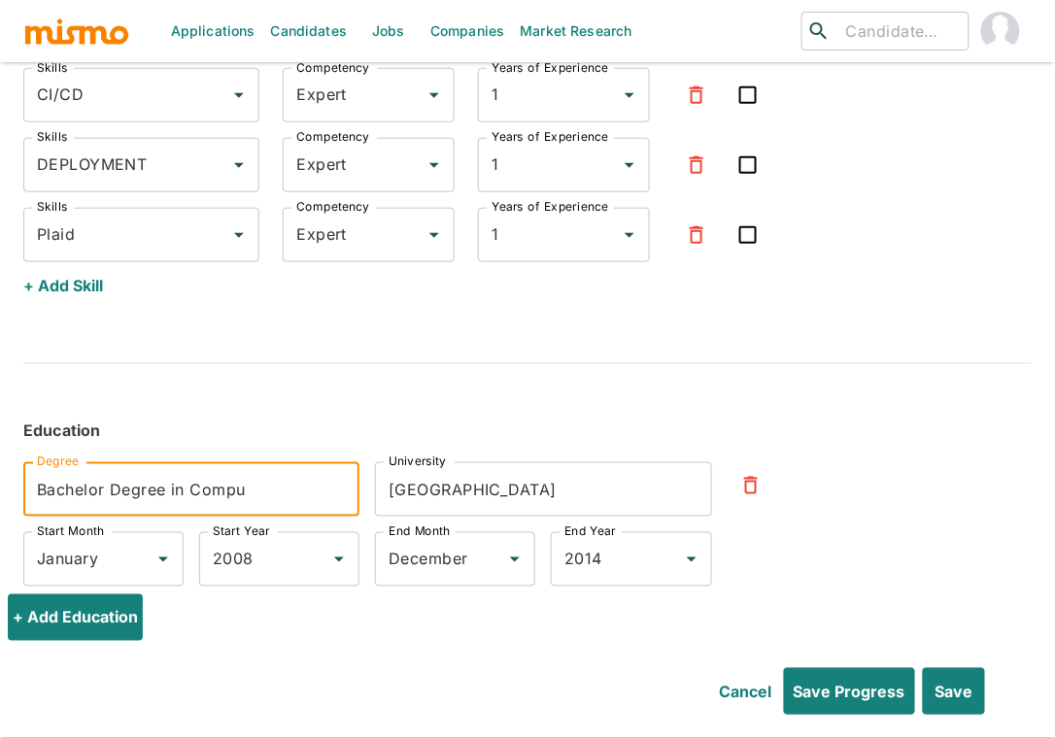
type input "Bachelor Degree in Computer Engineering"
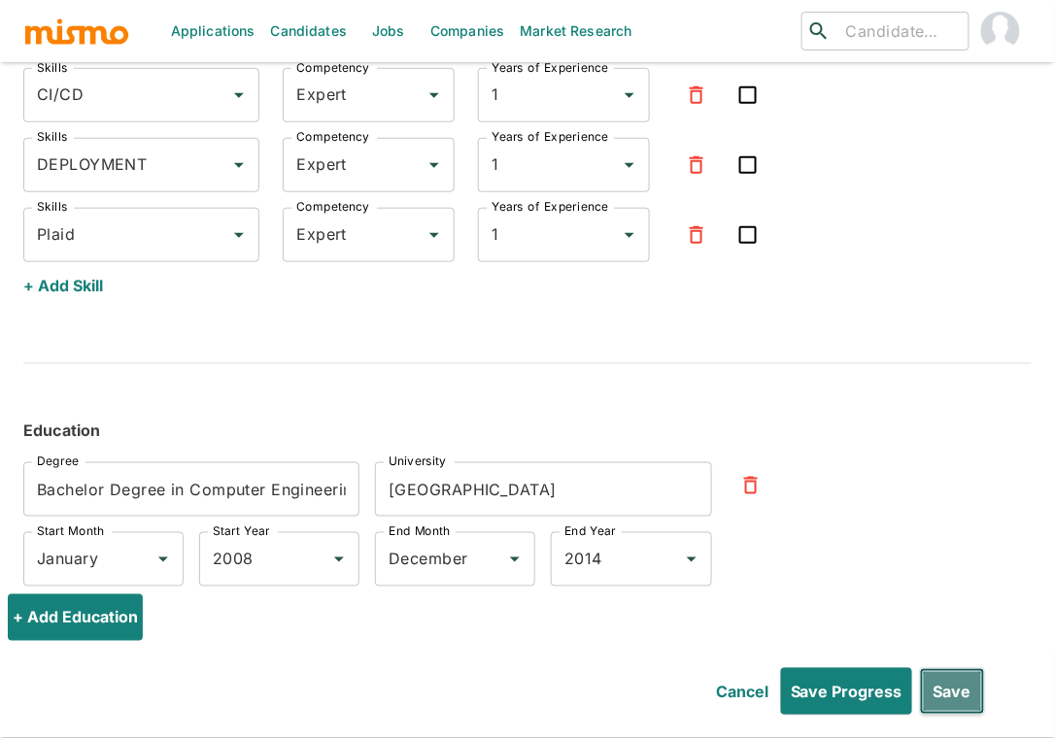
click at [897, 689] on button "Save" at bounding box center [952, 691] width 65 height 47
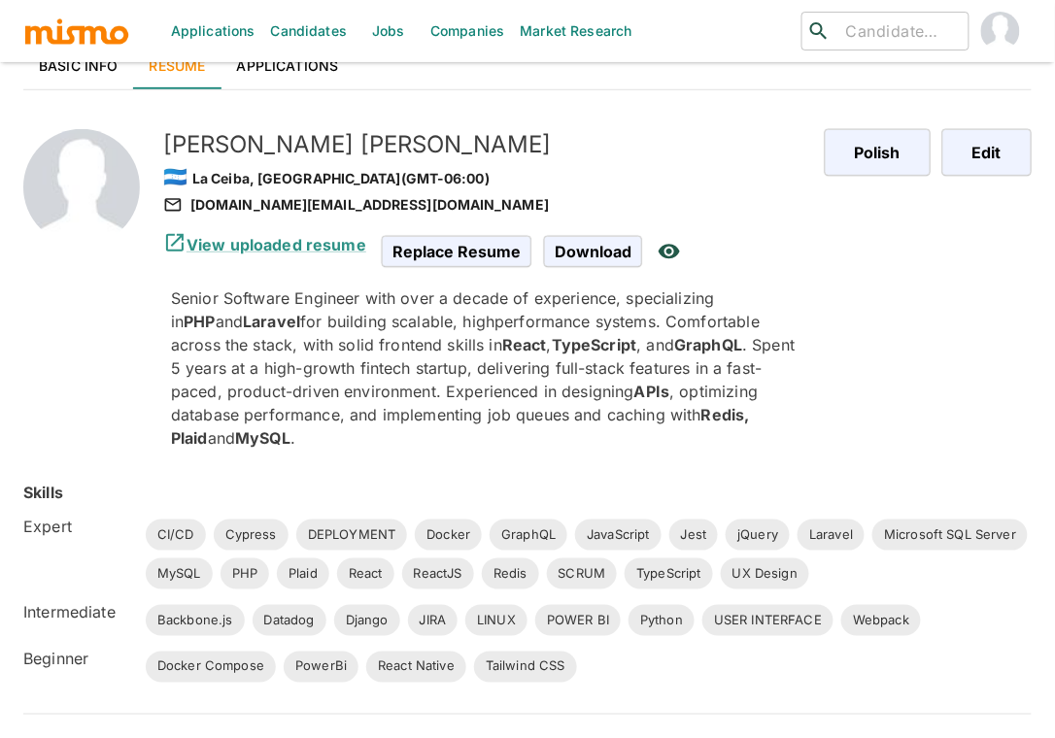
scroll to position [0, 0]
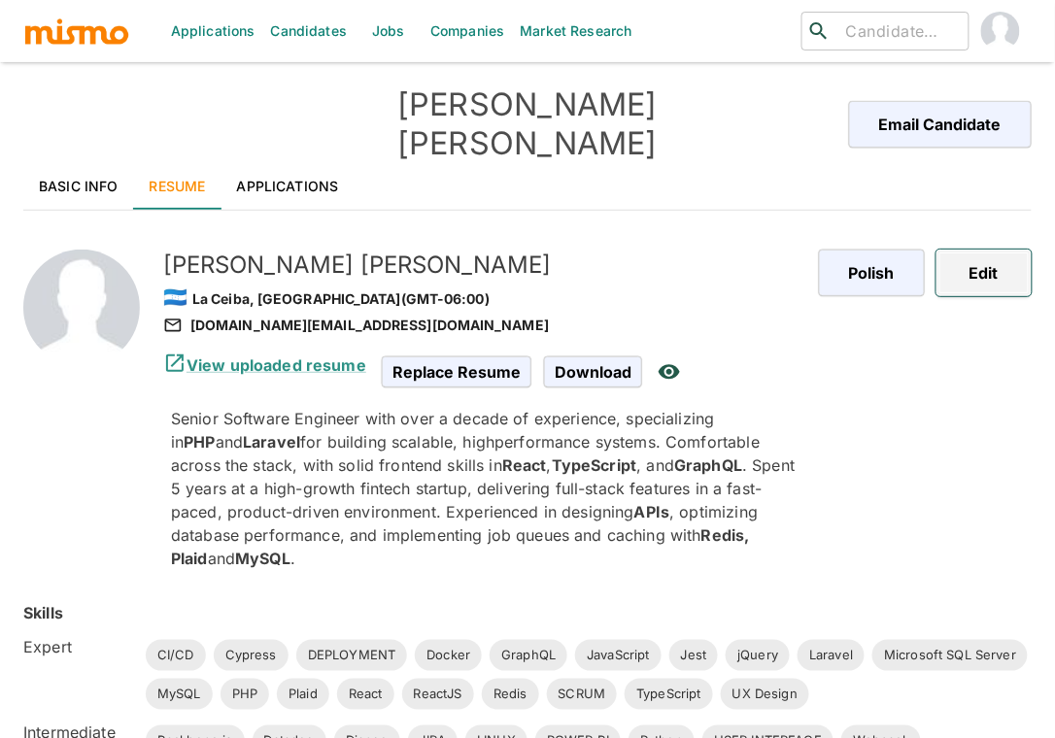
click at [897, 250] on button "Edit" at bounding box center [983, 273] width 95 height 47
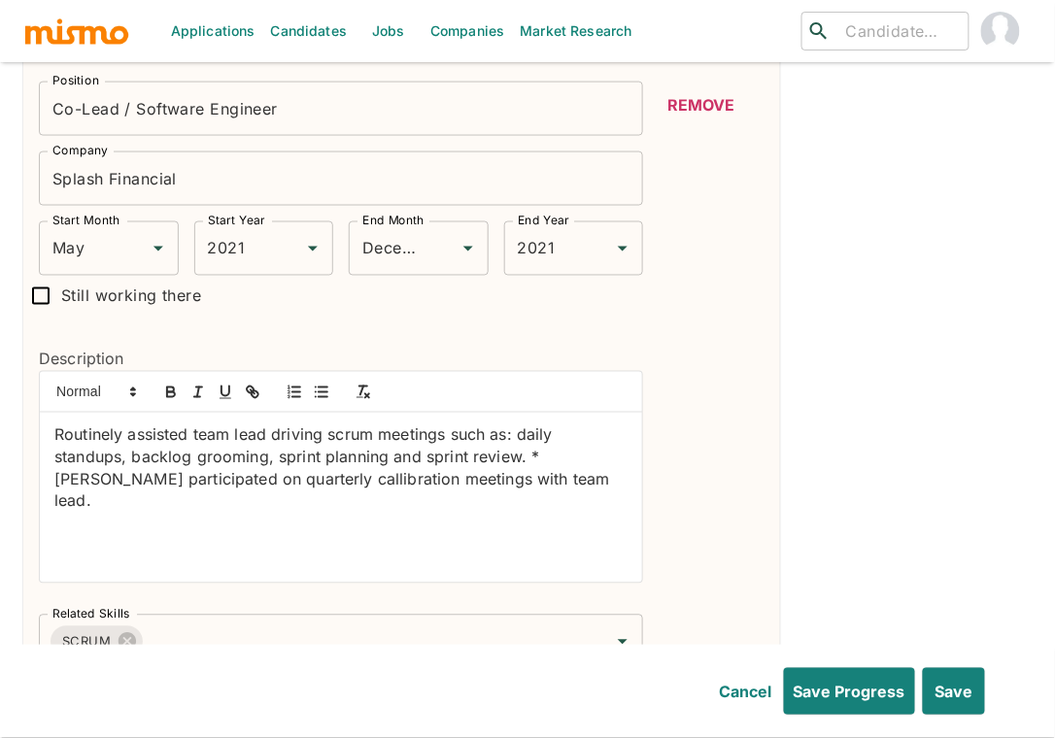
scroll to position [2169, 0]
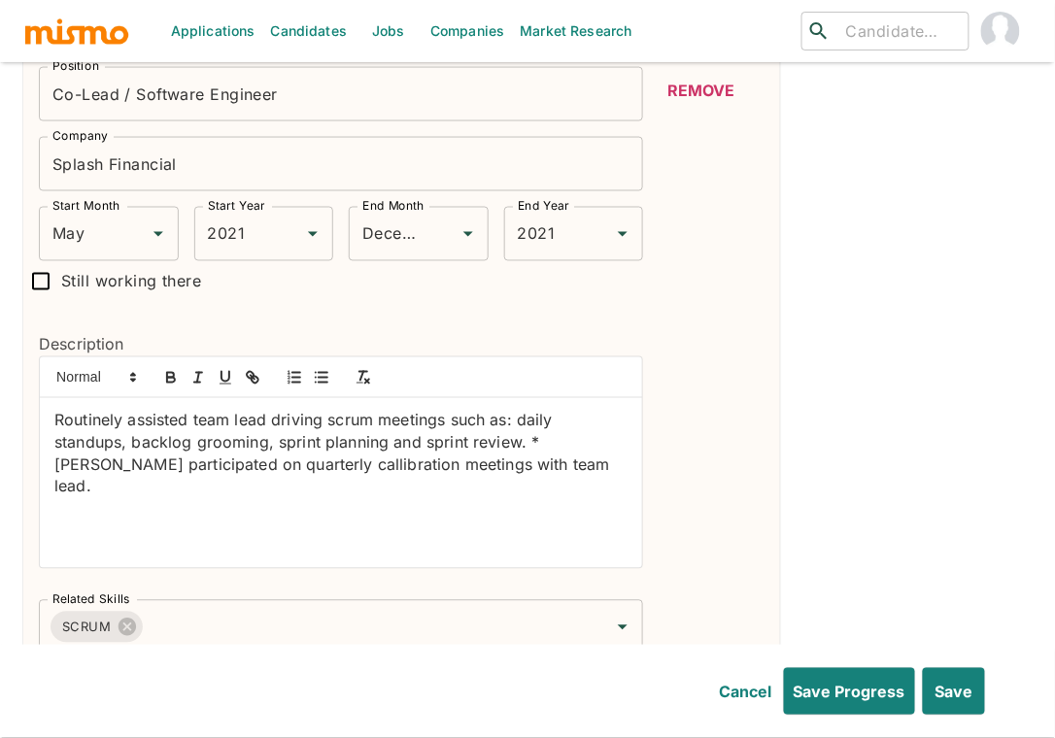
click at [543, 410] on p "Routinely assisted team lead driving scrum meetings such as: daily standups, ba…" at bounding box center [340, 454] width 573 height 88
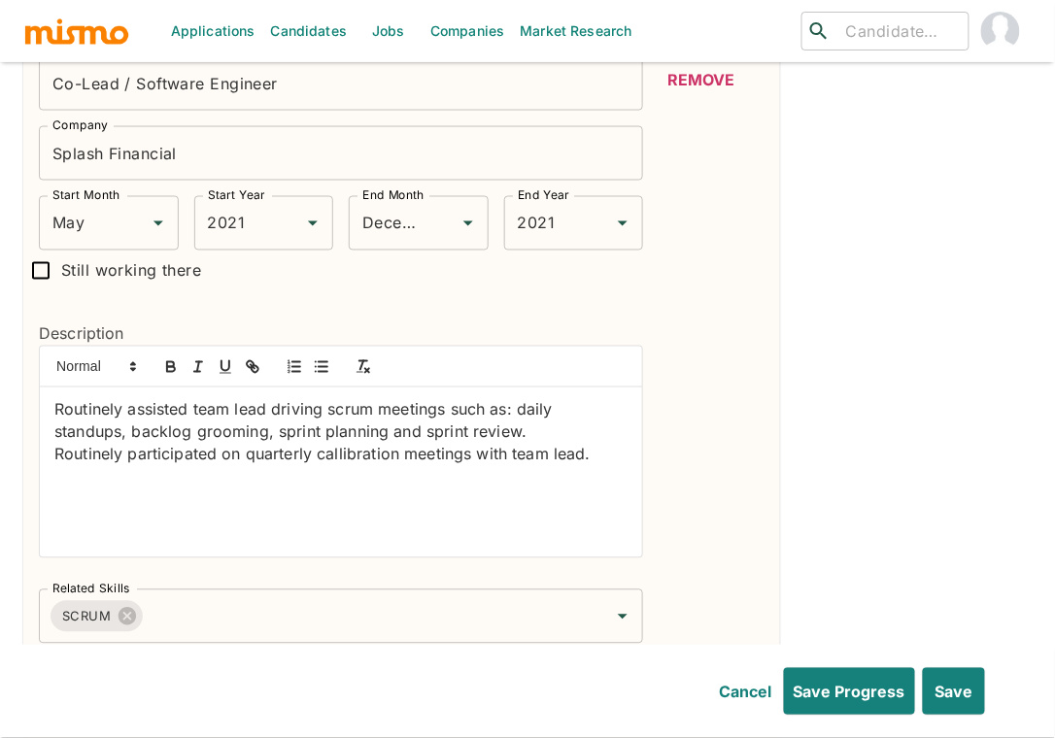
scroll to position [2183, 0]
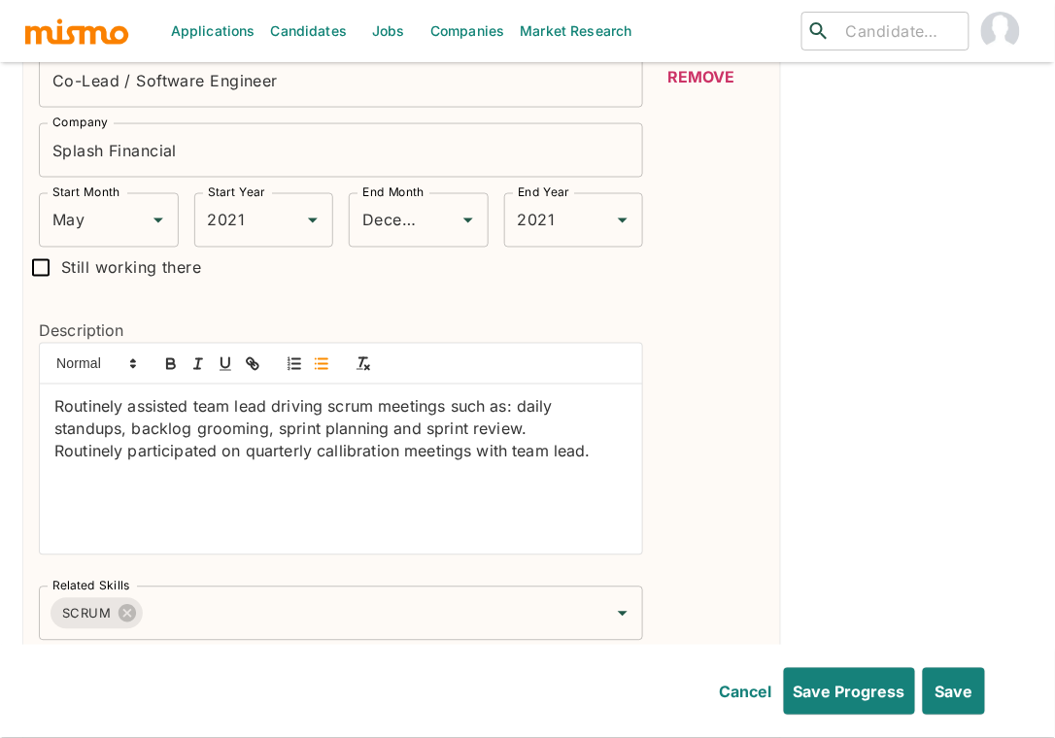
click at [320, 369] on line "button" at bounding box center [323, 369] width 9 height 0
click at [54, 396] on p "Routinely assisted team lead driving scrum meetings such as: daily standups, ba…" at bounding box center [340, 418] width 573 height 44
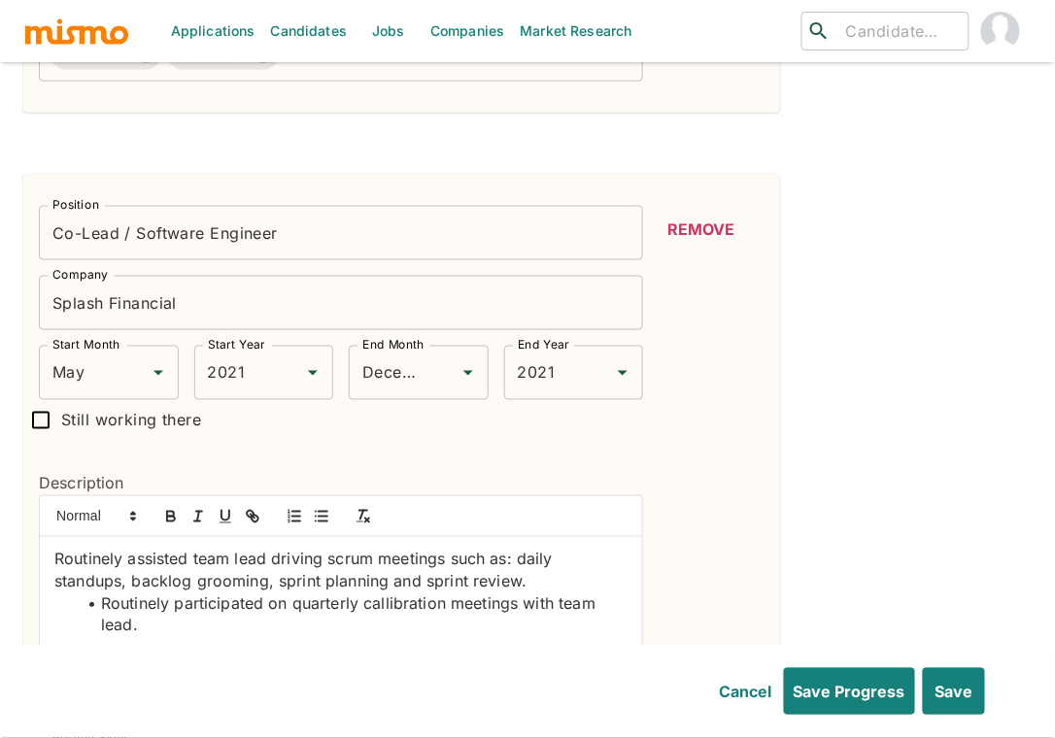
scroll to position [2018, 0]
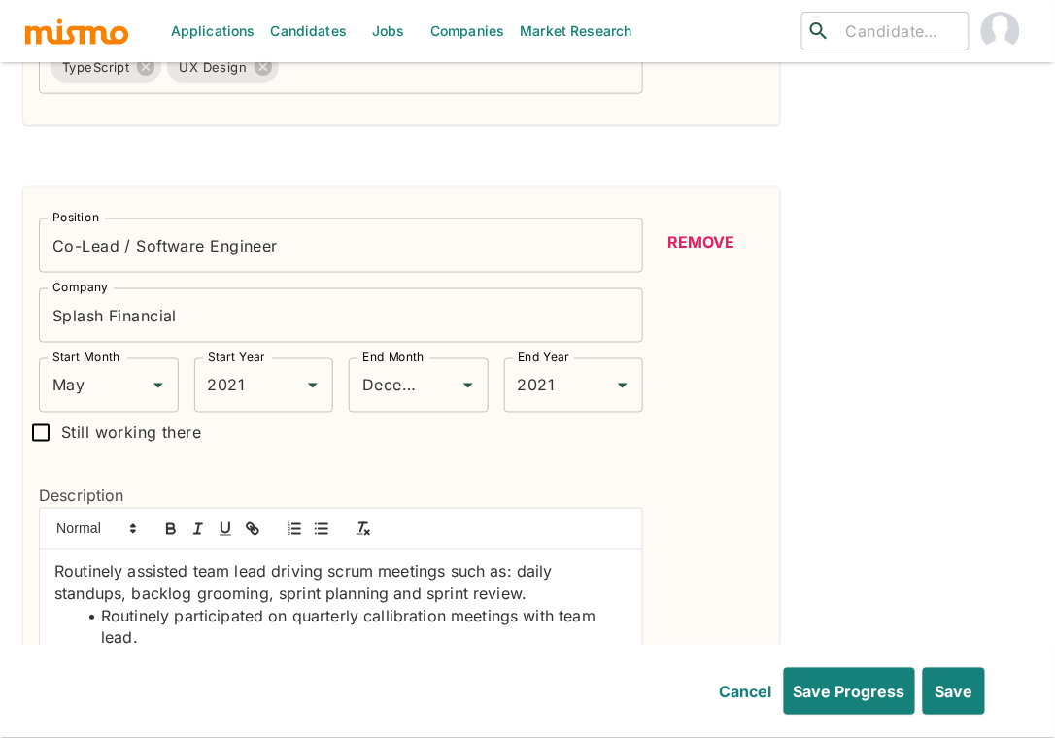
click at [698, 219] on button "Remove" at bounding box center [700, 242] width 125 height 47
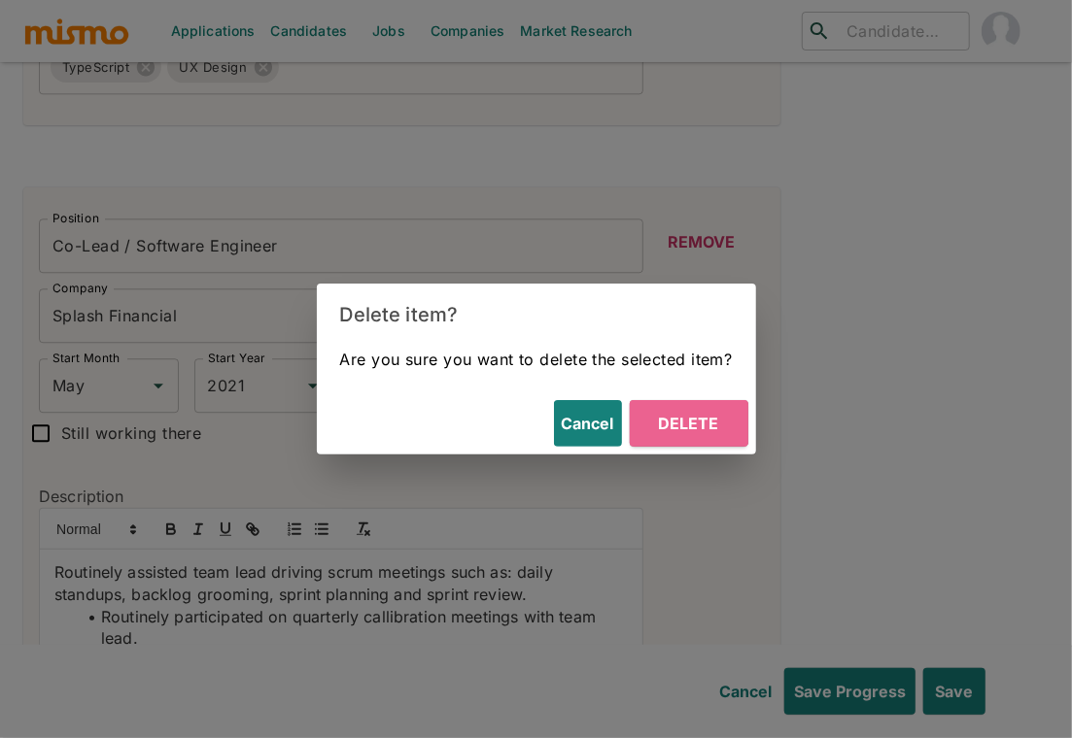
click at [687, 424] on button "Delete" at bounding box center [689, 423] width 119 height 47
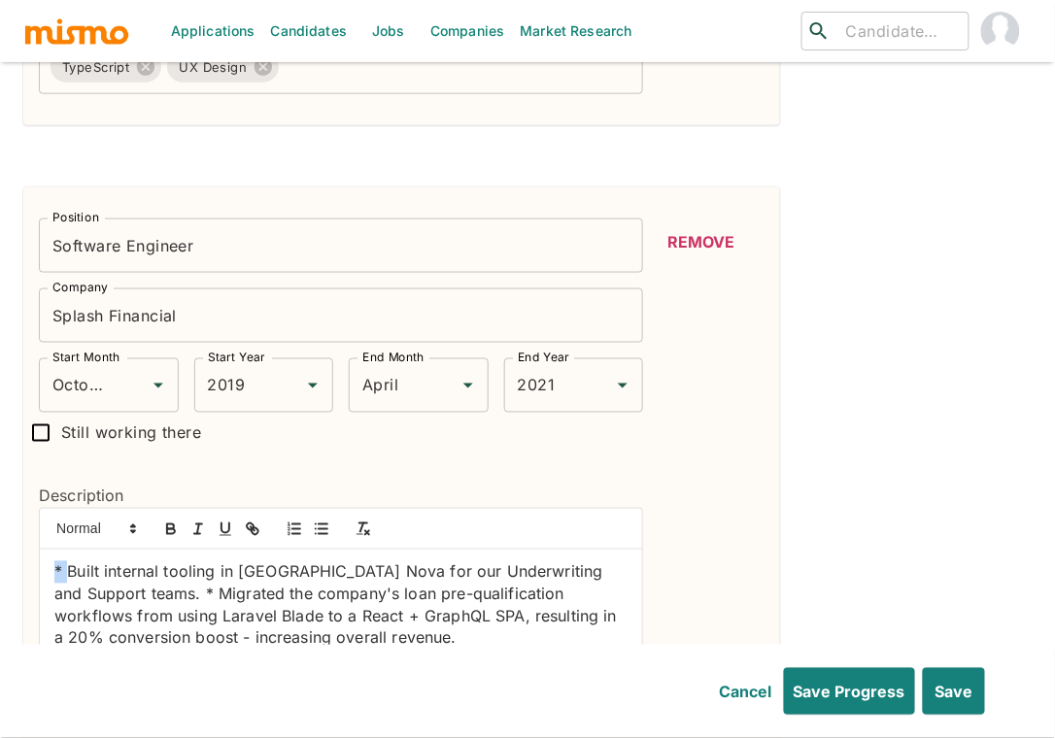
drag, startPoint x: 68, startPoint y: 540, endPoint x: 22, endPoint y: 536, distance: 45.8
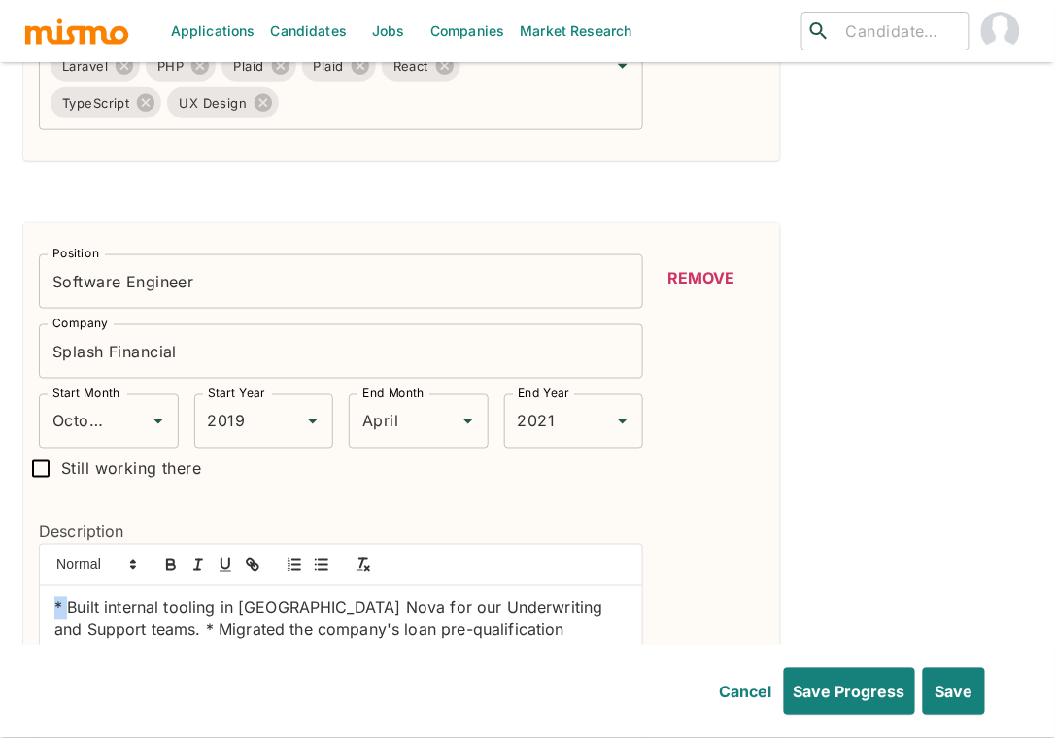
scroll to position [1986, 0]
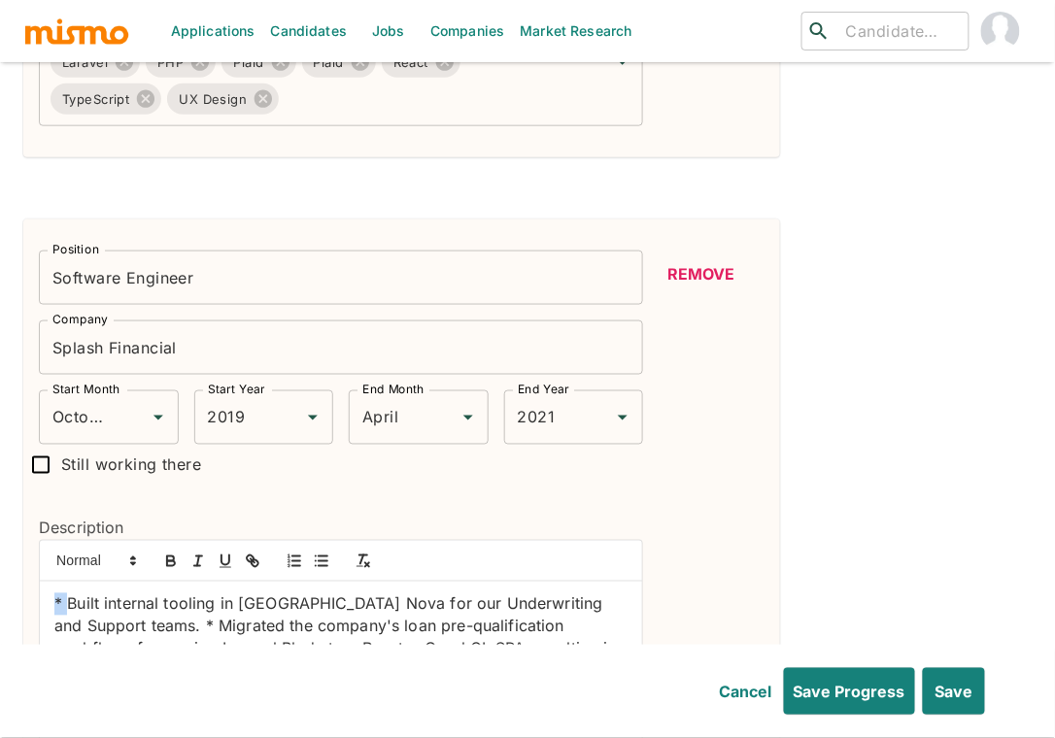
click at [715, 251] on button "Remove" at bounding box center [700, 274] width 125 height 47
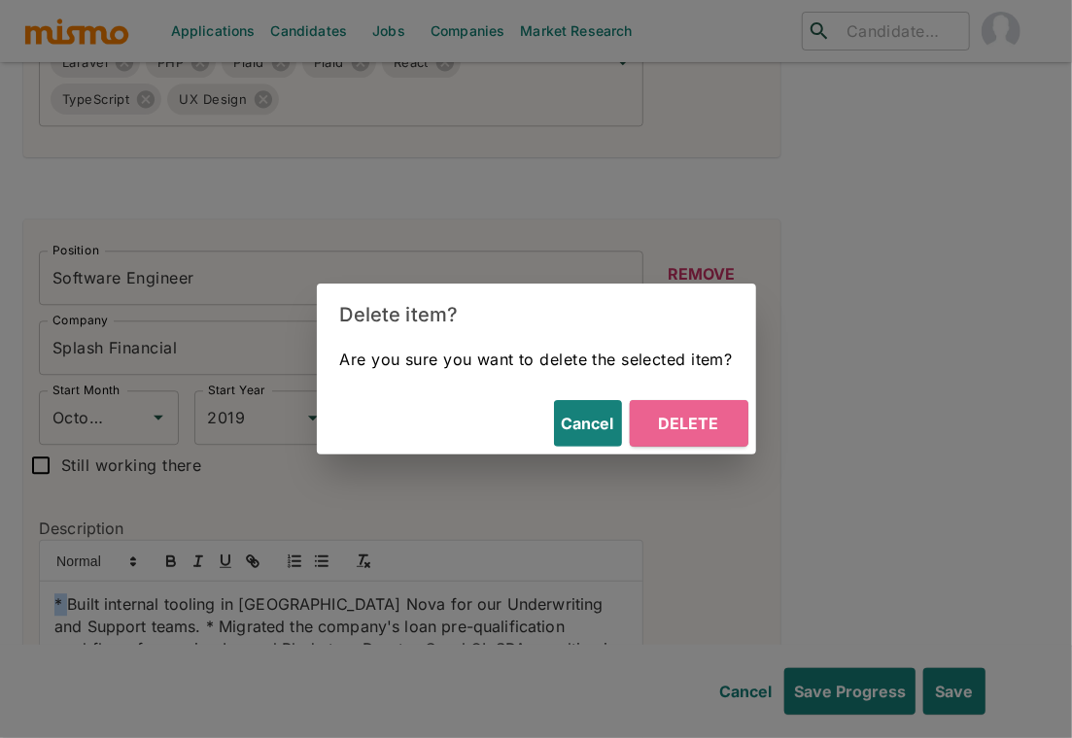
click at [697, 433] on button "Delete" at bounding box center [689, 423] width 119 height 47
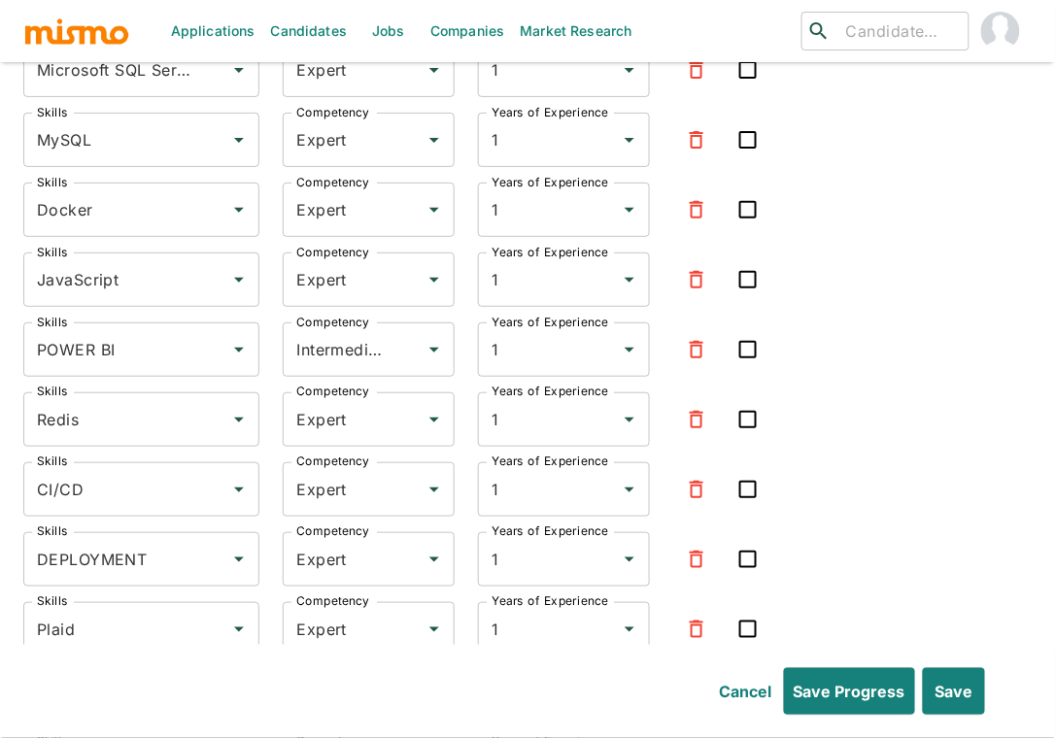
scroll to position [6667, 0]
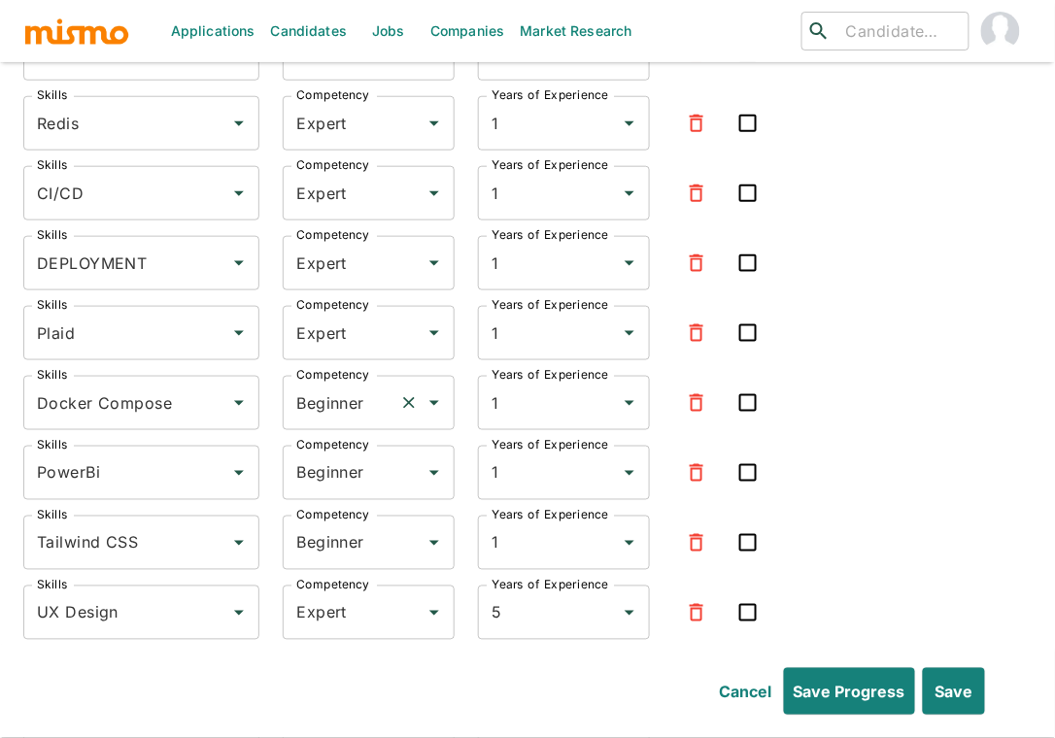
click at [334, 385] on input "Beginner" at bounding box center [341, 403] width 100 height 37
click at [339, 444] on li "Expert" at bounding box center [370, 459] width 172 height 39
type input "Expert"
click at [345, 455] on input "Beginner" at bounding box center [341, 473] width 100 height 37
click at [698, 461] on icon "button" at bounding box center [696, 472] width 23 height 23
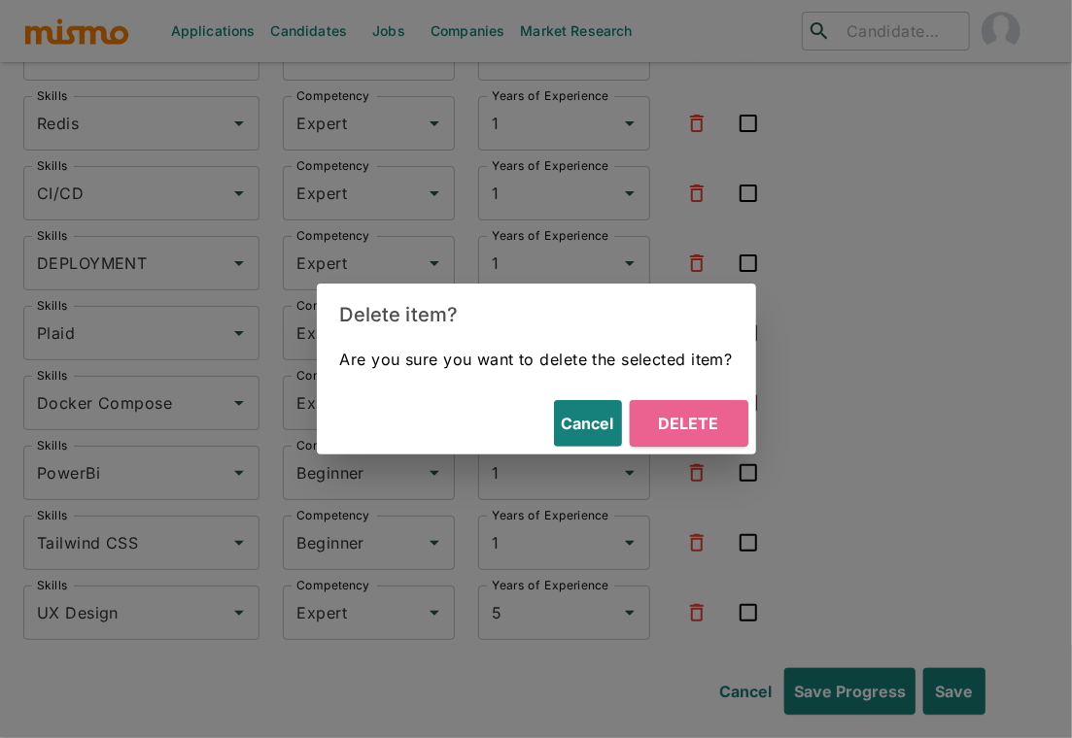
click at [693, 423] on button "Delete" at bounding box center [689, 423] width 119 height 47
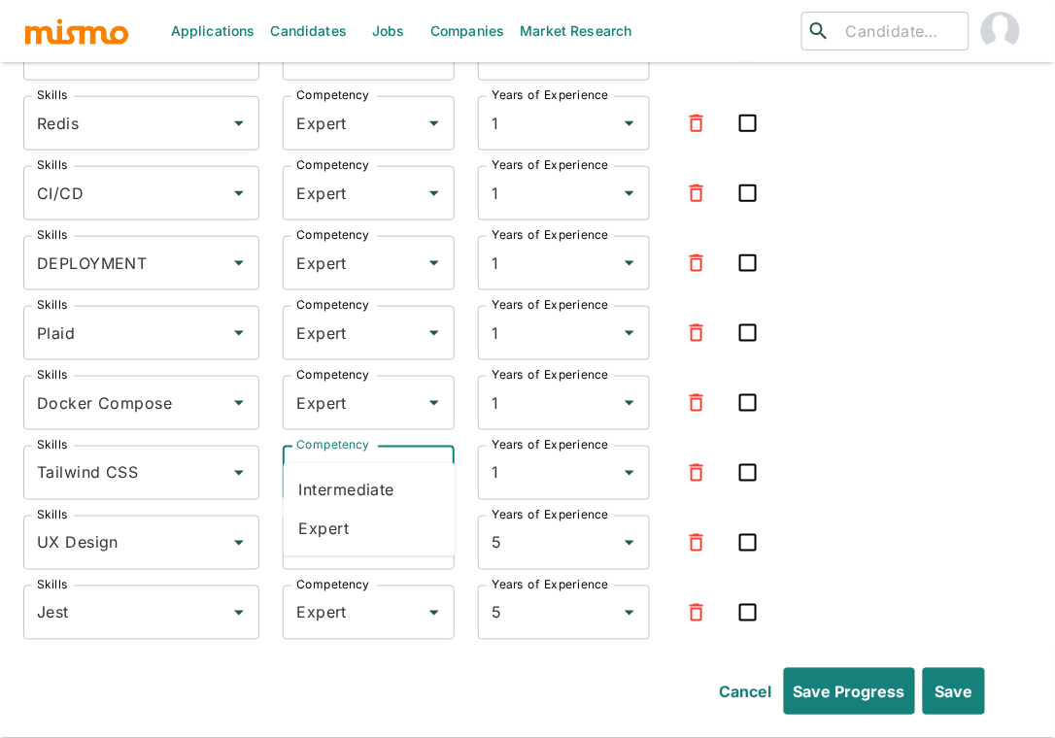
click at [366, 455] on input "Beginner" at bounding box center [341, 473] width 100 height 37
click at [347, 528] on li "Expert" at bounding box center [370, 529] width 172 height 39
type input "Expert"
click at [344, 525] on input "Expert" at bounding box center [341, 543] width 100 height 37
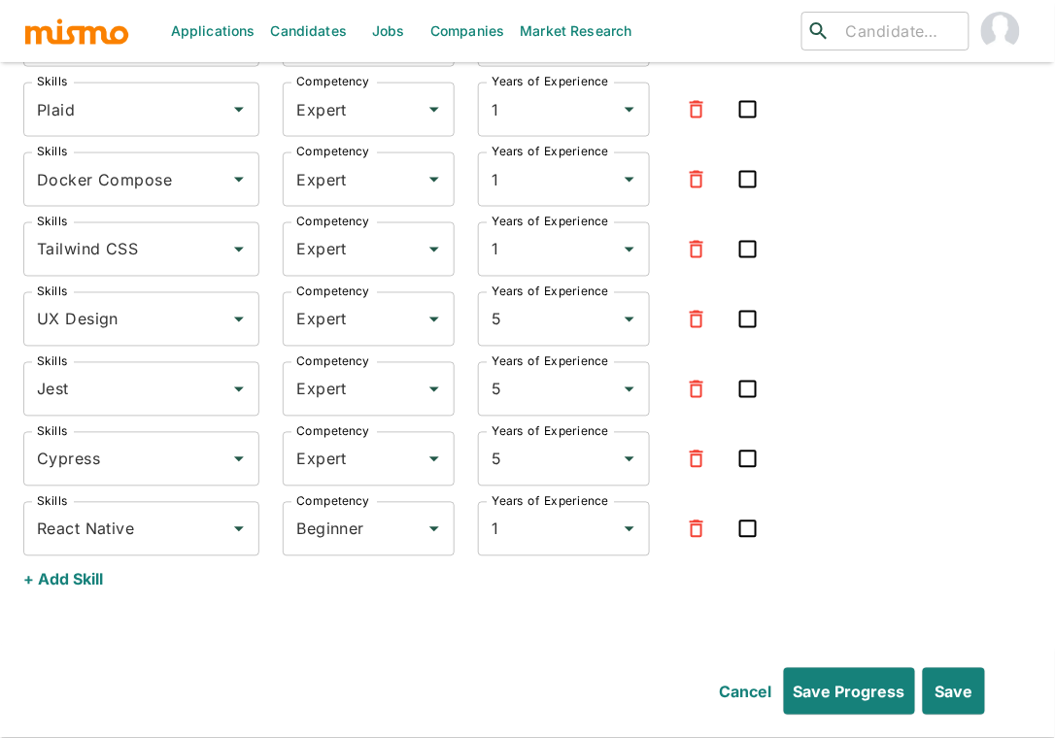
scroll to position [6895, 0]
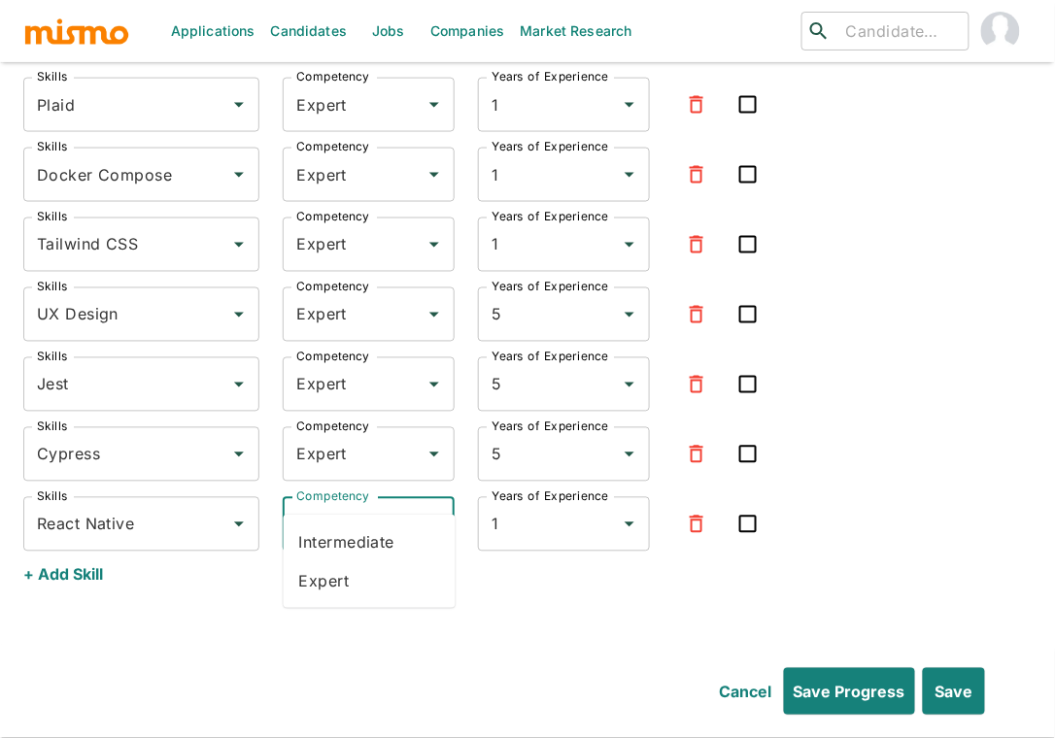
click at [354, 506] on input "Beginner" at bounding box center [341, 524] width 100 height 37
click at [347, 585] on li "Expert" at bounding box center [370, 581] width 172 height 39
type input "Expert"
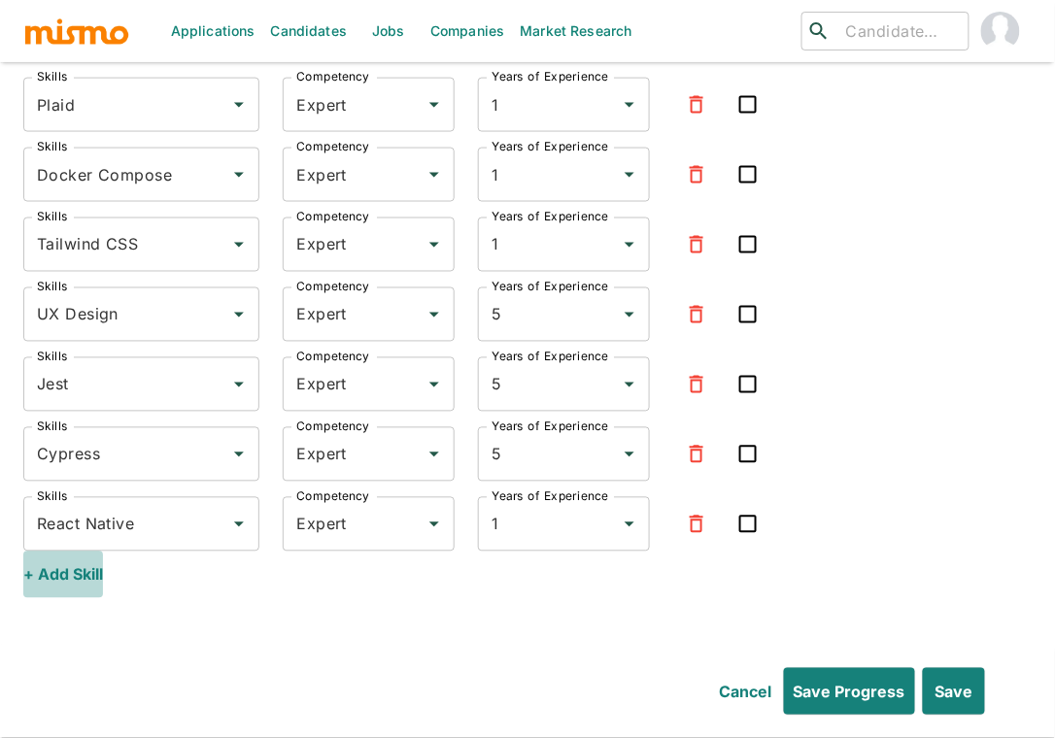
click at [100, 552] on button "+ Add Skill" at bounding box center [63, 575] width 80 height 47
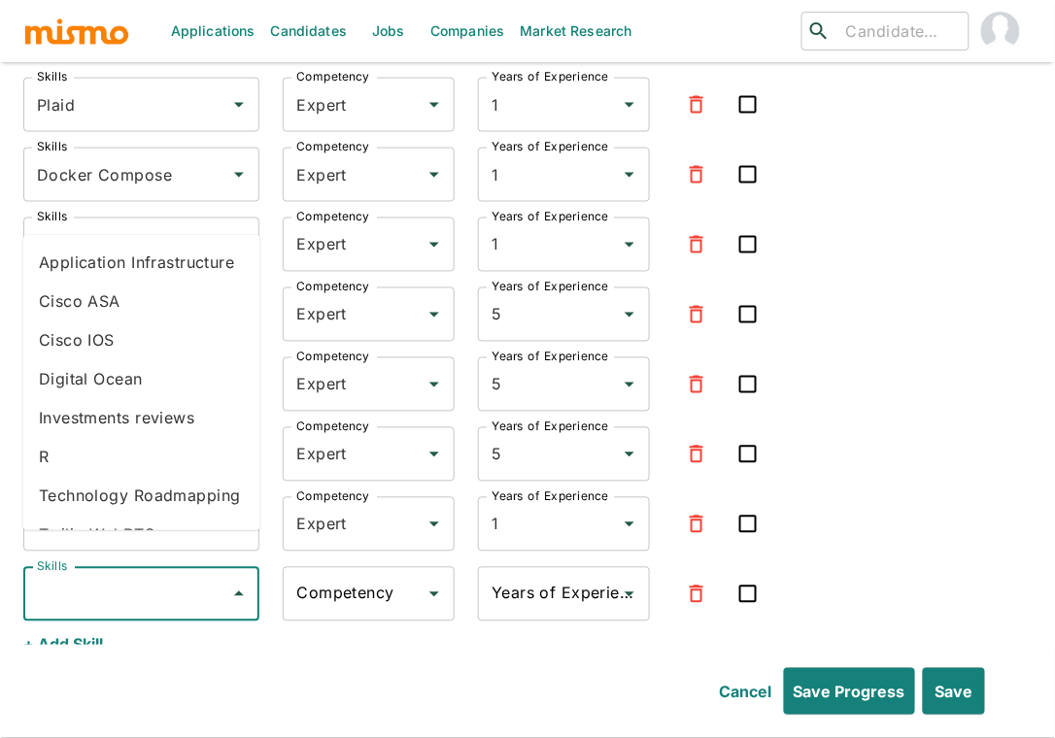
click at [127, 576] on input "Skills" at bounding box center [126, 594] width 189 height 37
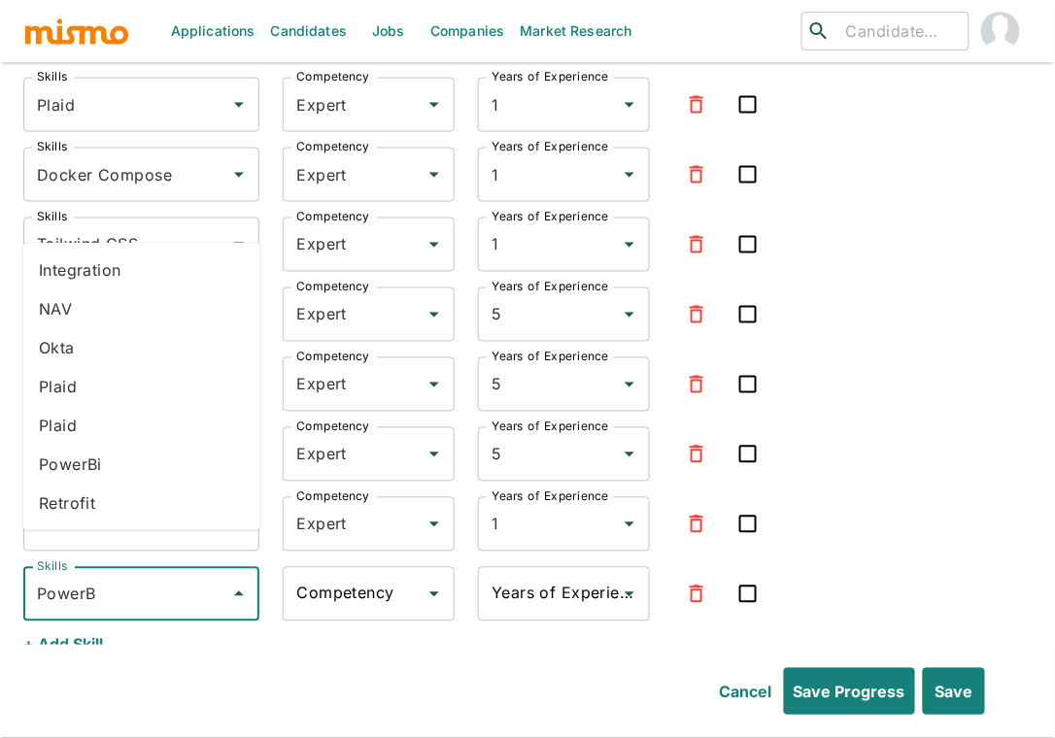
click at [91, 465] on li "PowerBi" at bounding box center [141, 464] width 237 height 39
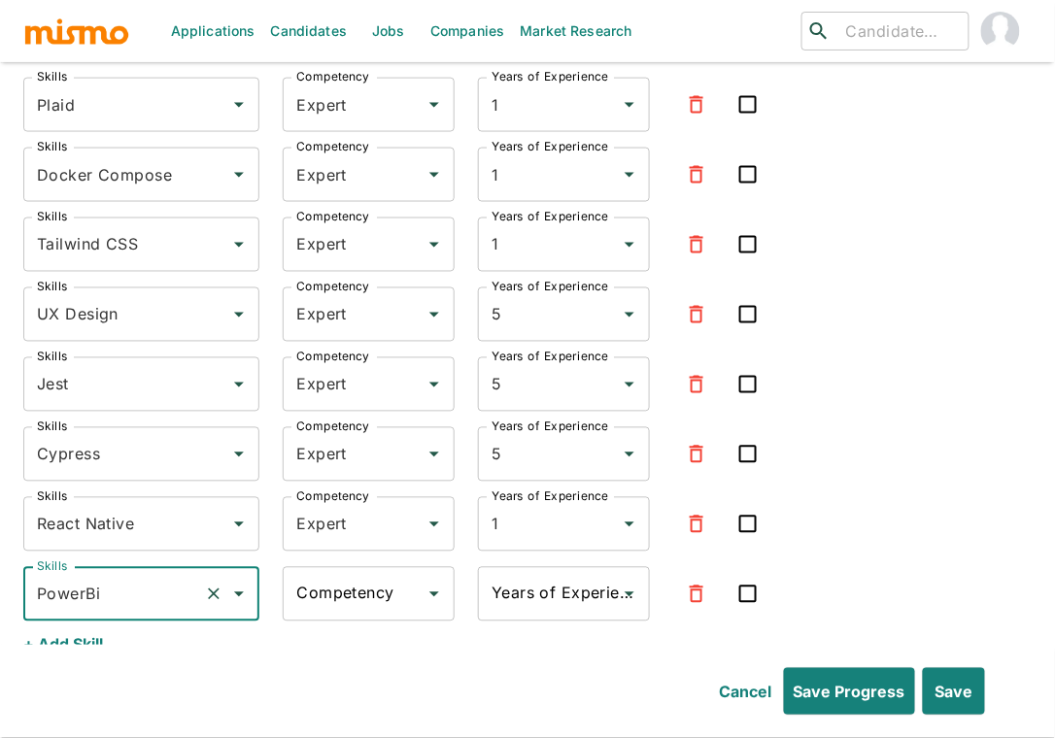
type input "PowerBi"
click at [347, 567] on div "Competency Competency" at bounding box center [369, 594] width 172 height 54
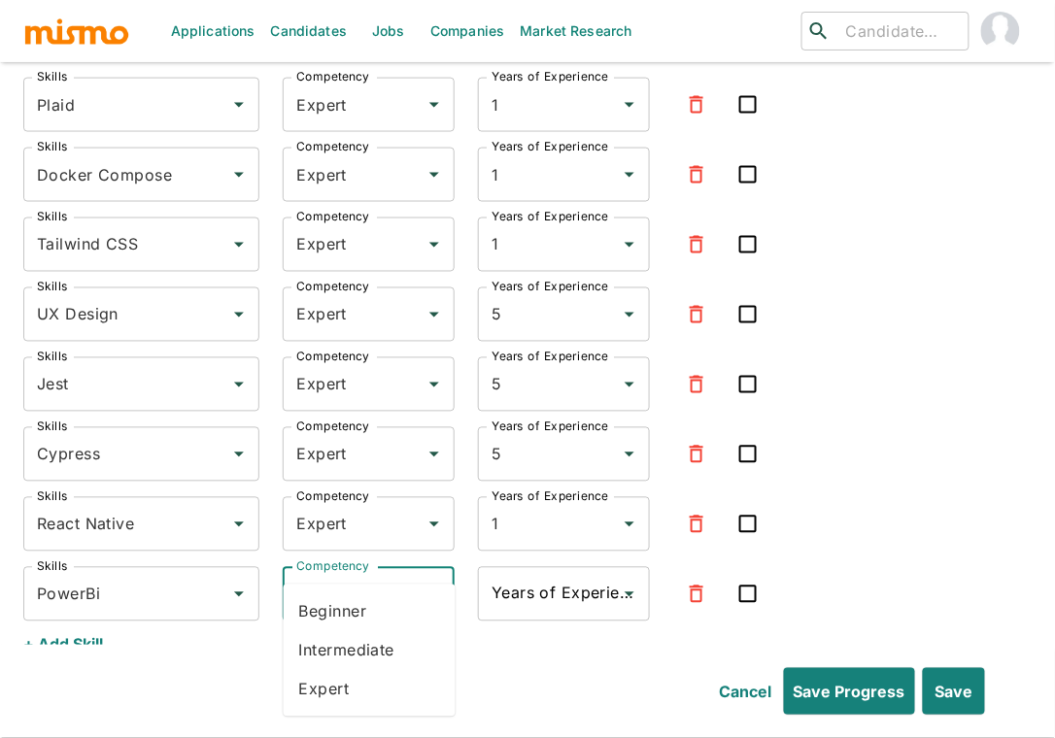
click at [344, 653] on li "Intermediate" at bounding box center [370, 650] width 172 height 39
type input "Intermediate"
click at [560, 576] on input "Years of Experience" at bounding box center [549, 594] width 125 height 37
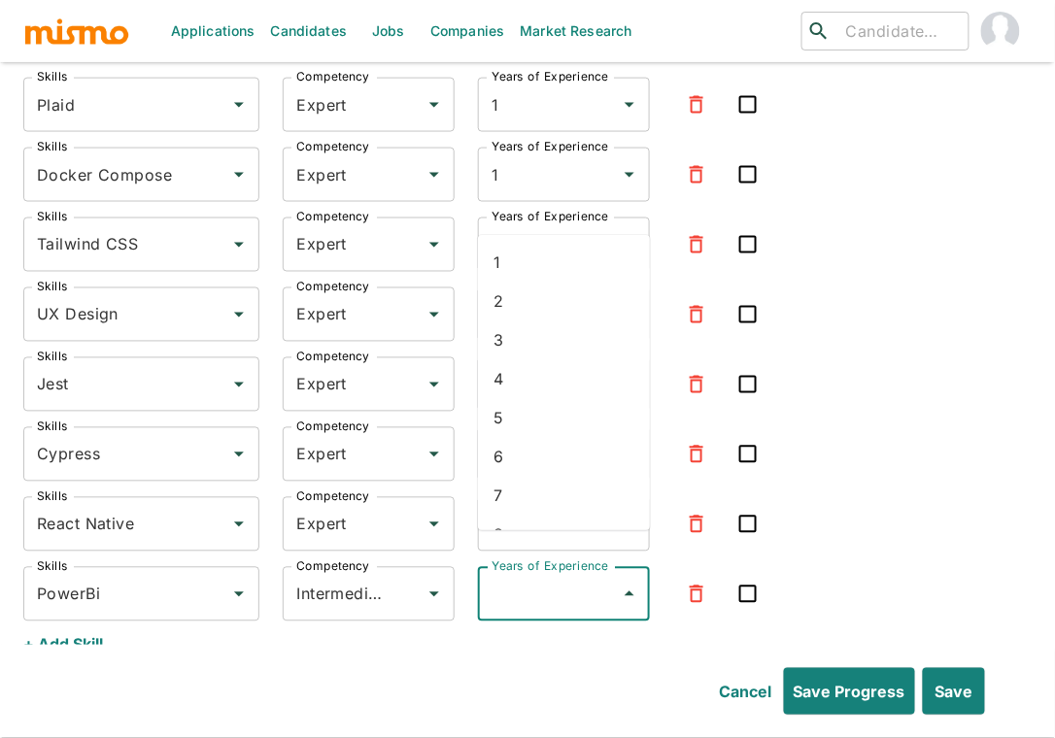
click at [557, 270] on li "1" at bounding box center [564, 262] width 172 height 39
type input "1"
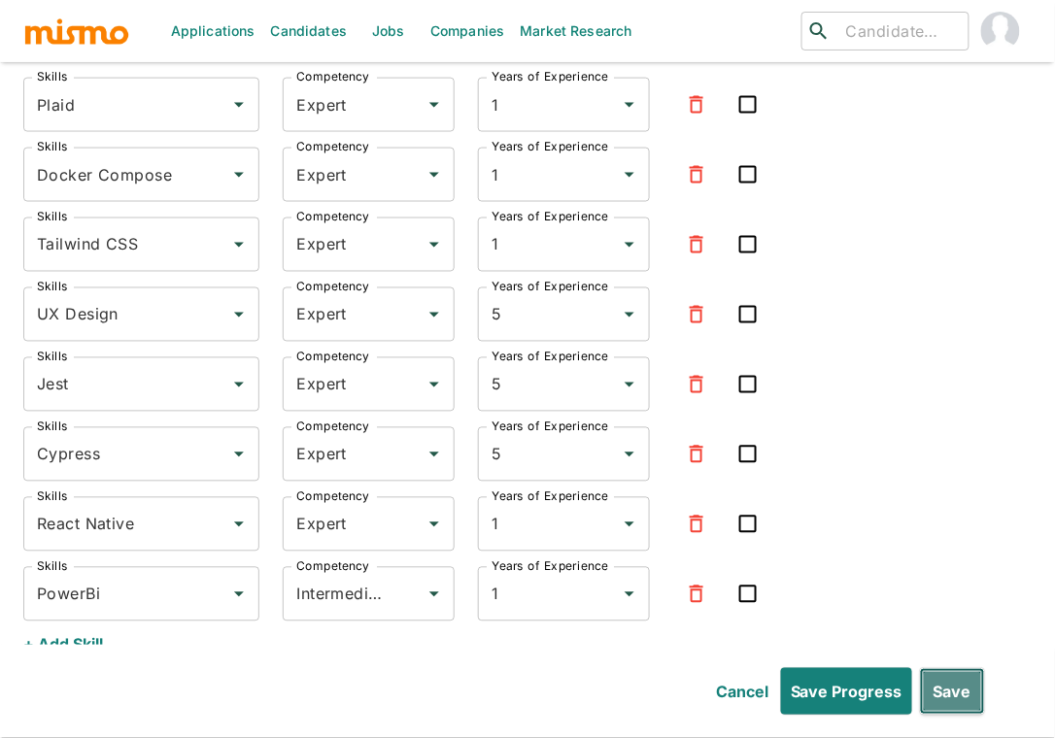
click at [897, 695] on button "Save" at bounding box center [952, 691] width 65 height 47
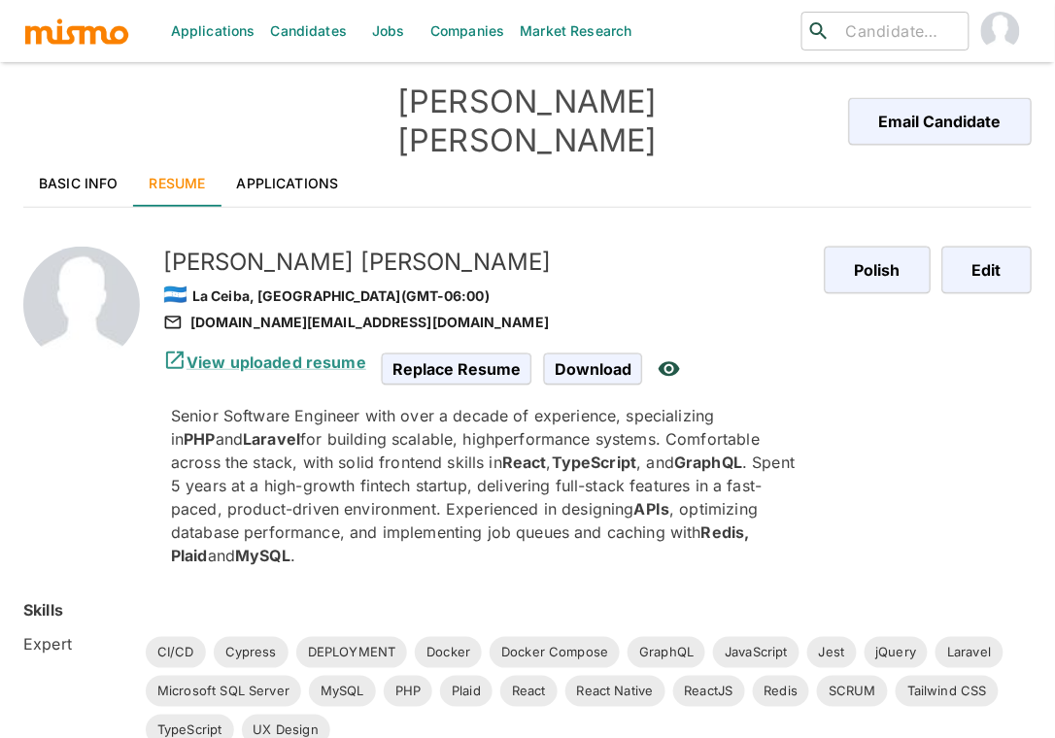
scroll to position [0, 0]
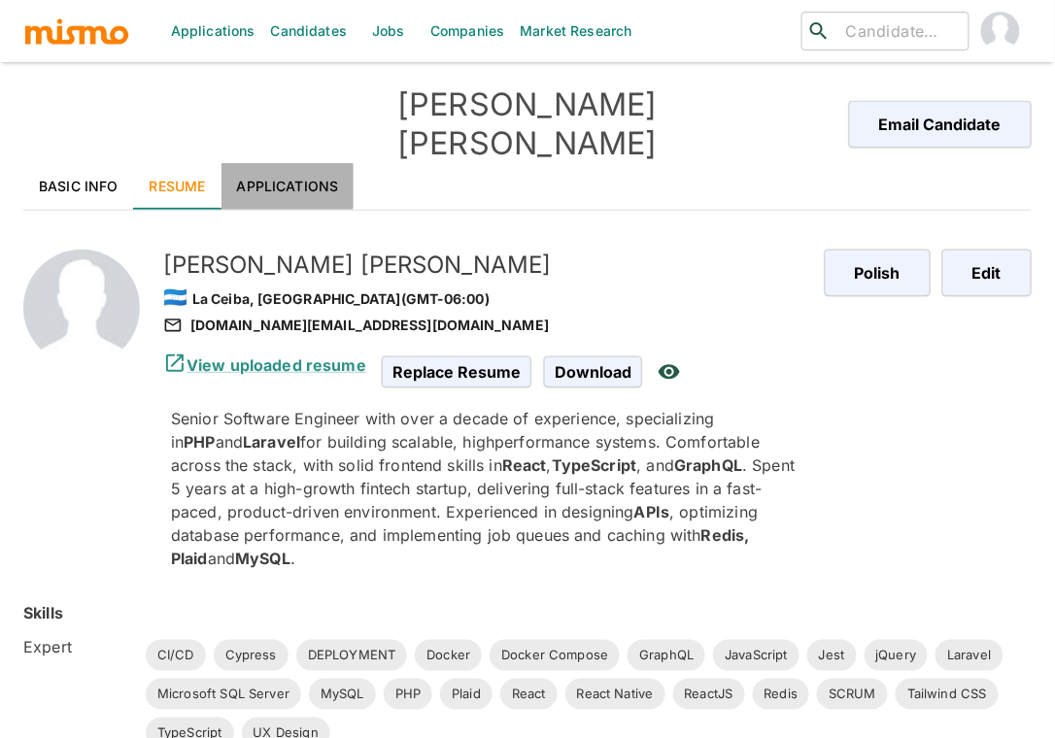
click at [277, 163] on link "Applications" at bounding box center [287, 186] width 133 height 47
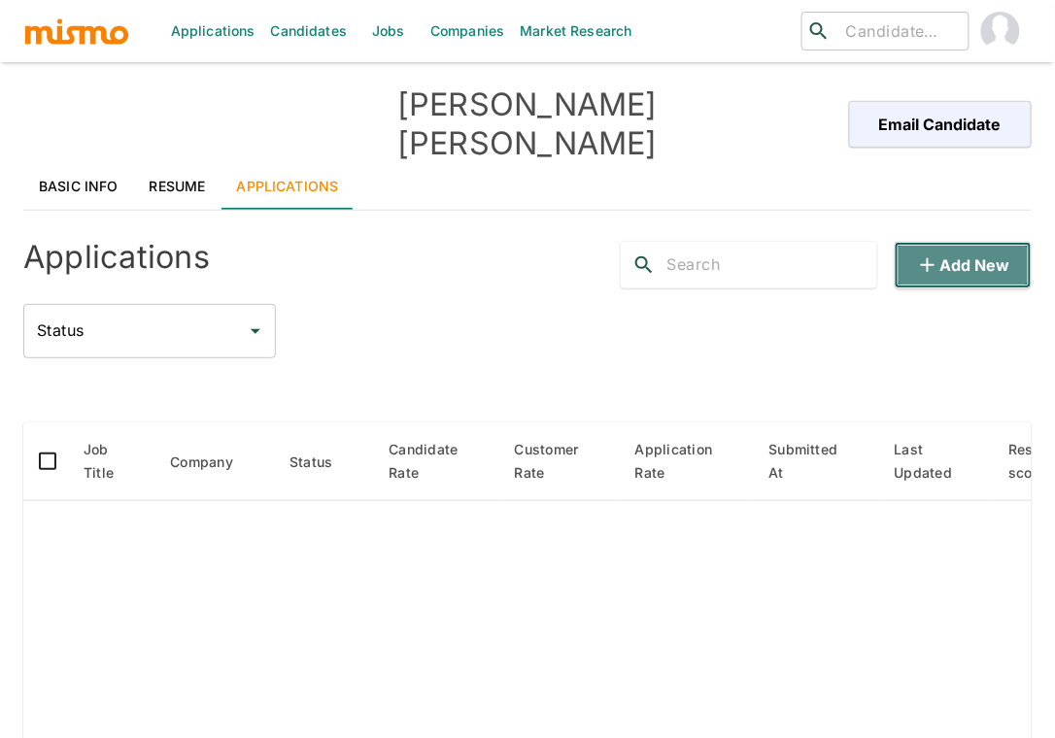
click at [897, 242] on button "Add new" at bounding box center [963, 265] width 137 height 47
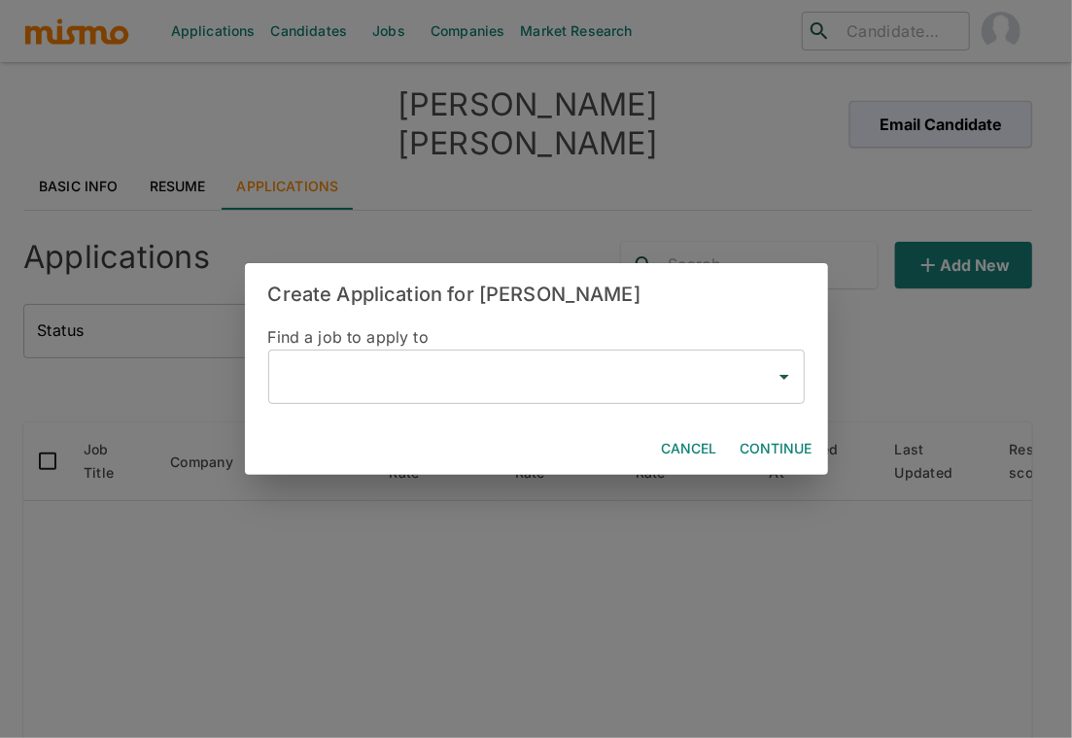
click at [536, 385] on input "text" at bounding box center [522, 376] width 490 height 37
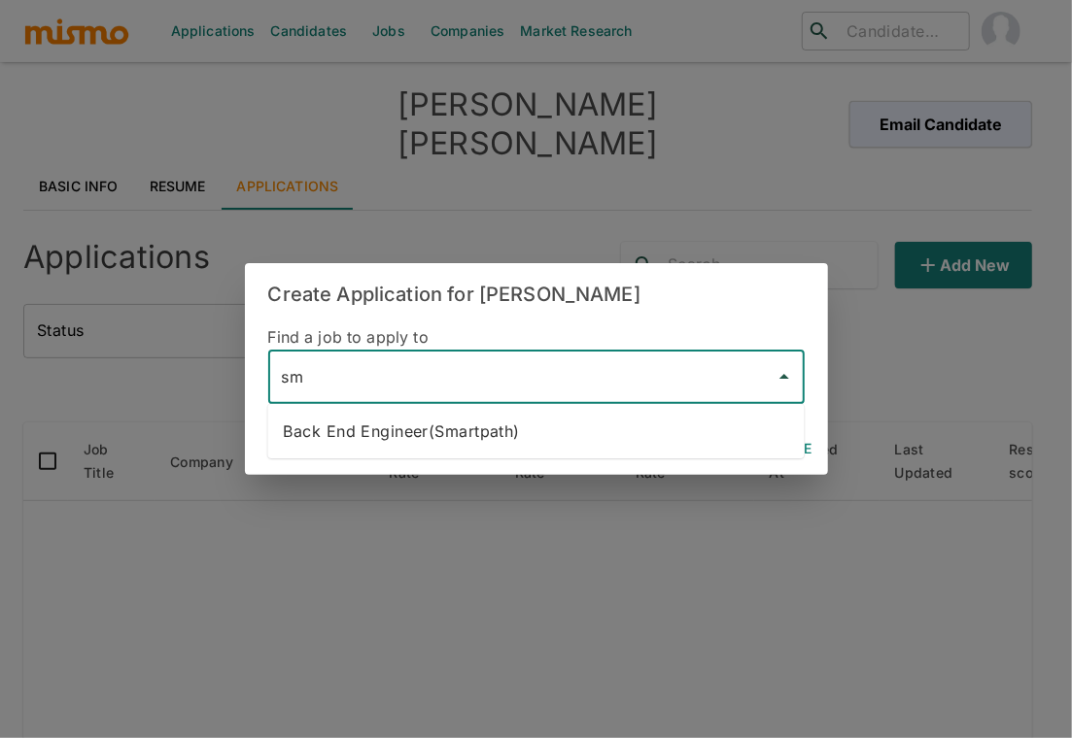
click at [510, 434] on li "Back End Engineer(Smartpath)" at bounding box center [536, 431] width 536 height 39
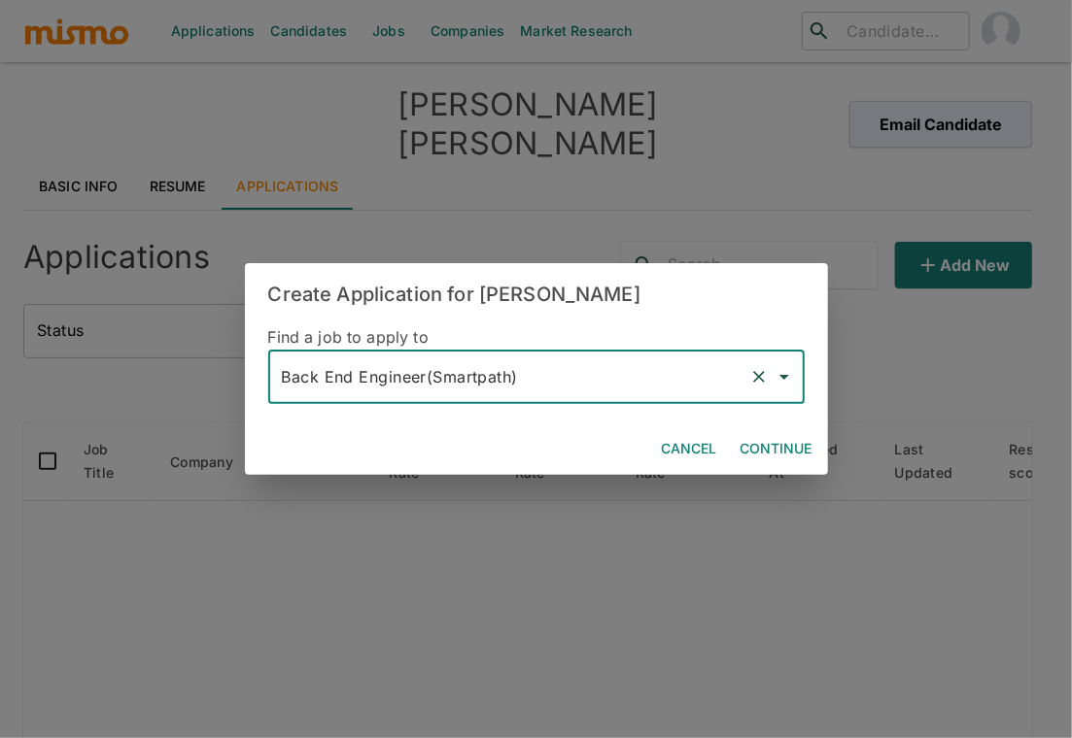
type input "Back End Engineer(Smartpath)"
click at [773, 447] on button "Continue" at bounding box center [775, 449] width 87 height 36
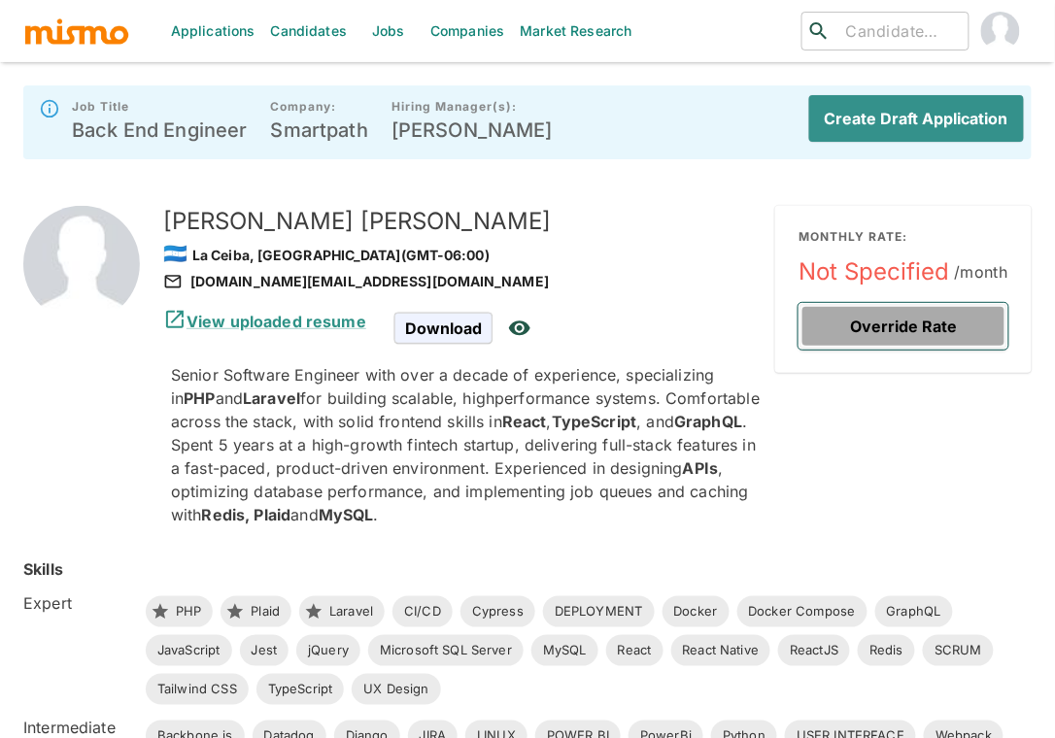
click at [888, 328] on button "Override Rate" at bounding box center [904, 326] width 210 height 47
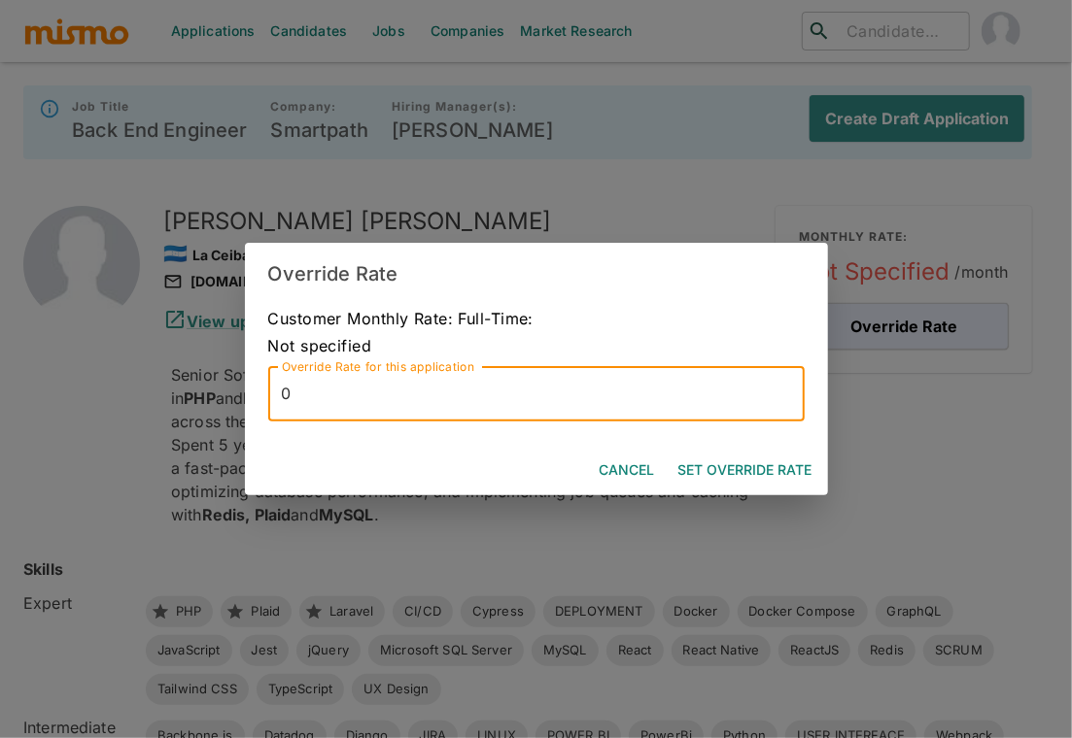
click at [620, 392] on input "0" at bounding box center [536, 394] width 536 height 54
type input "10500"
click at [778, 465] on button "Set Override Rate" at bounding box center [745, 471] width 150 height 36
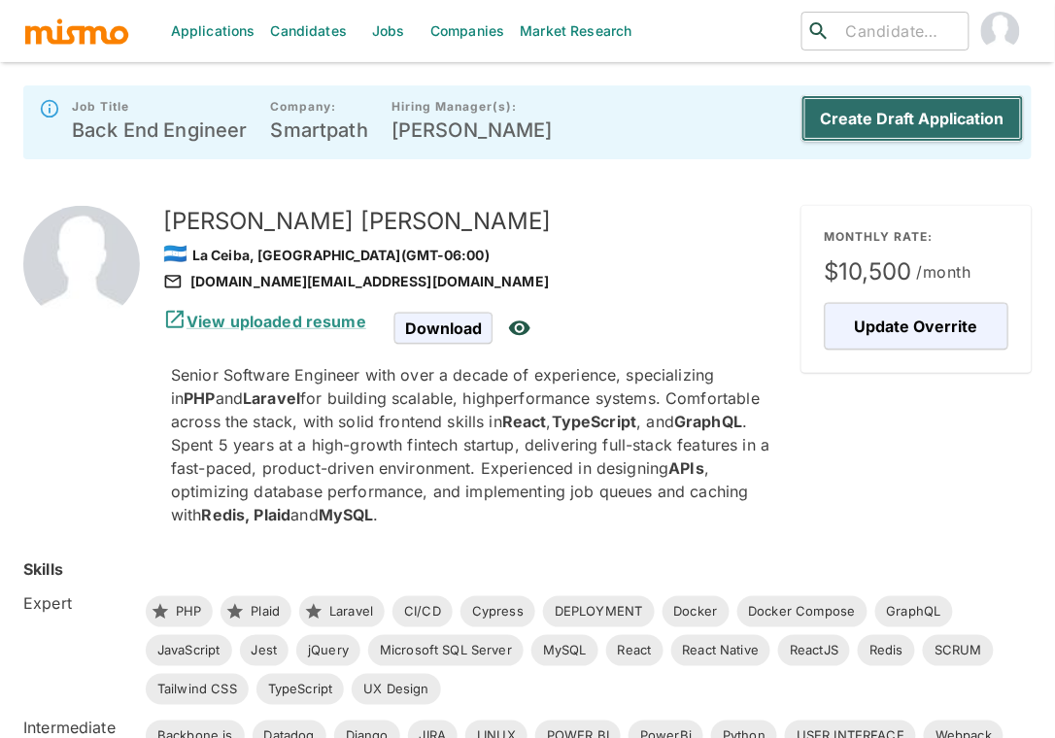
click at [897, 118] on button "Create Draft Application" at bounding box center [912, 118] width 222 height 47
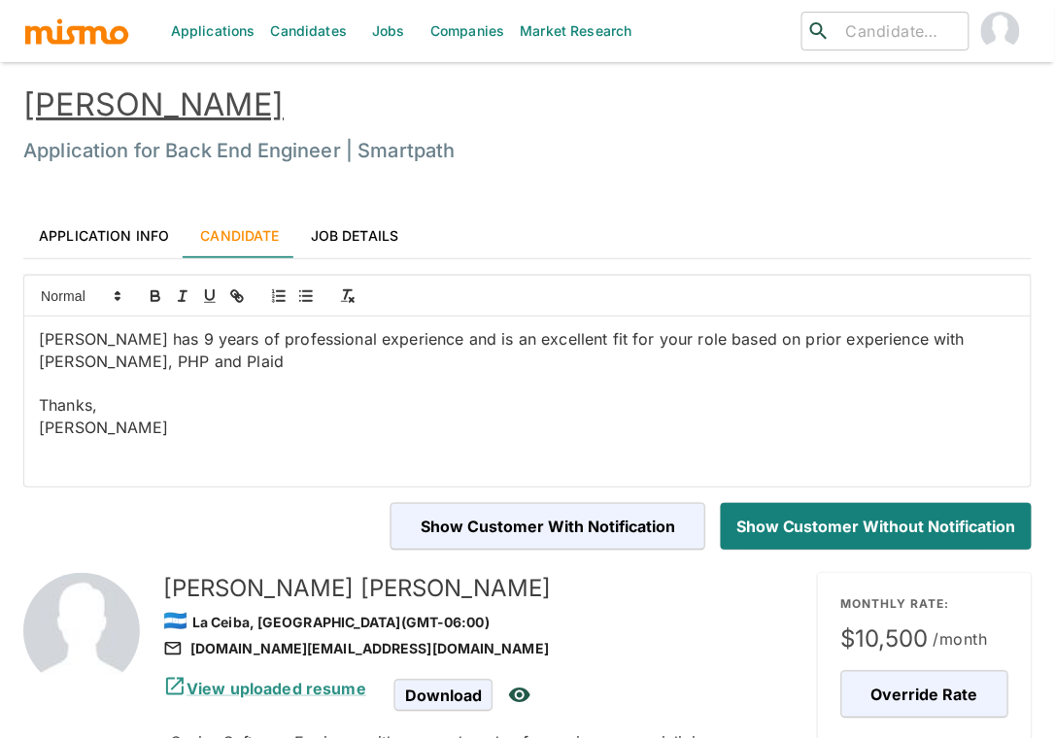
click at [110, 224] on link "Application Info" at bounding box center [103, 235] width 161 height 47
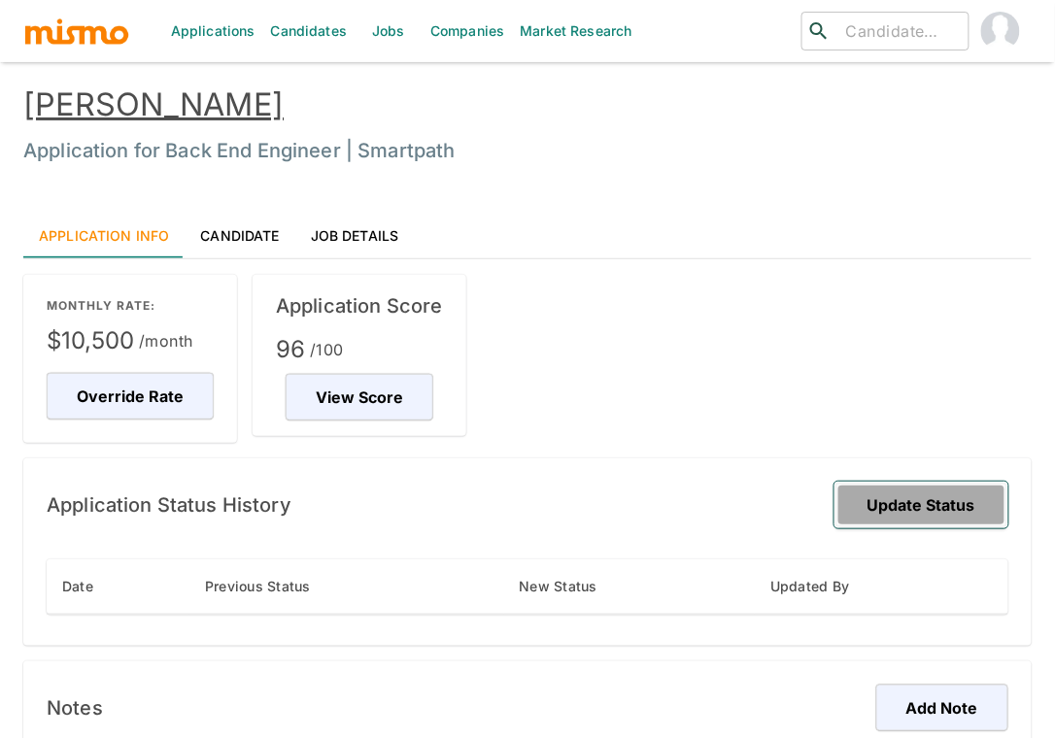
click at [897, 494] on button "Update Status" at bounding box center [921, 505] width 174 height 47
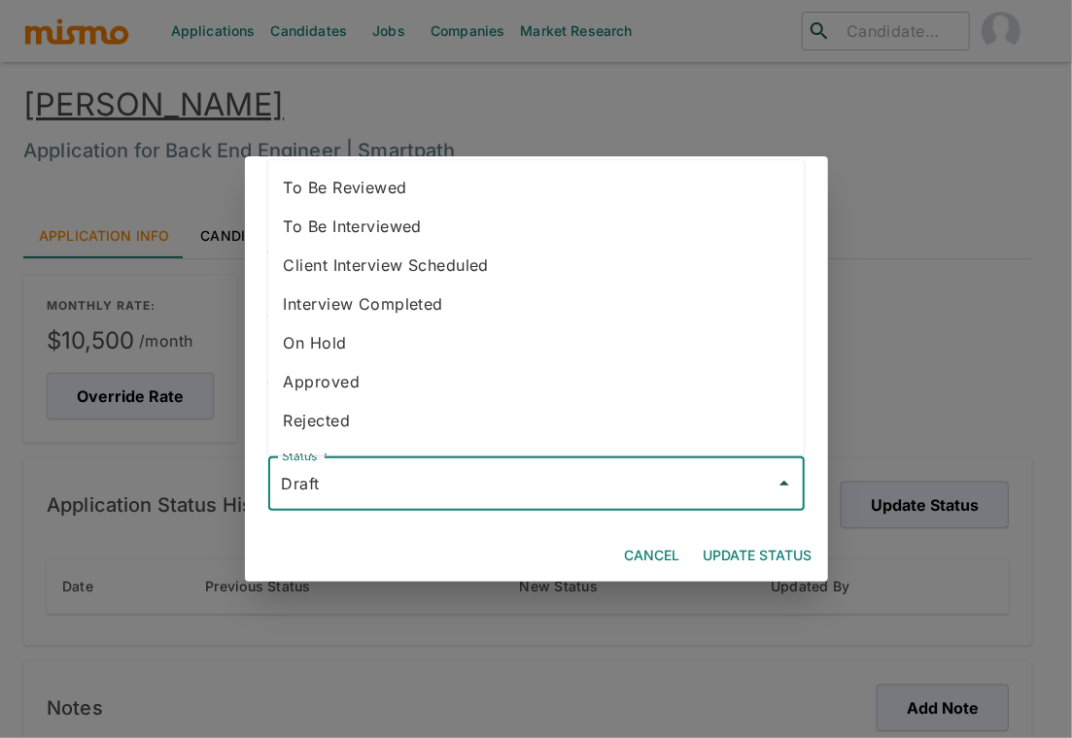
click at [570, 473] on input "Draft" at bounding box center [522, 483] width 490 height 37
click at [452, 182] on li "To Be Reviewed" at bounding box center [536, 187] width 536 height 39
type input "To Be Reviewed"
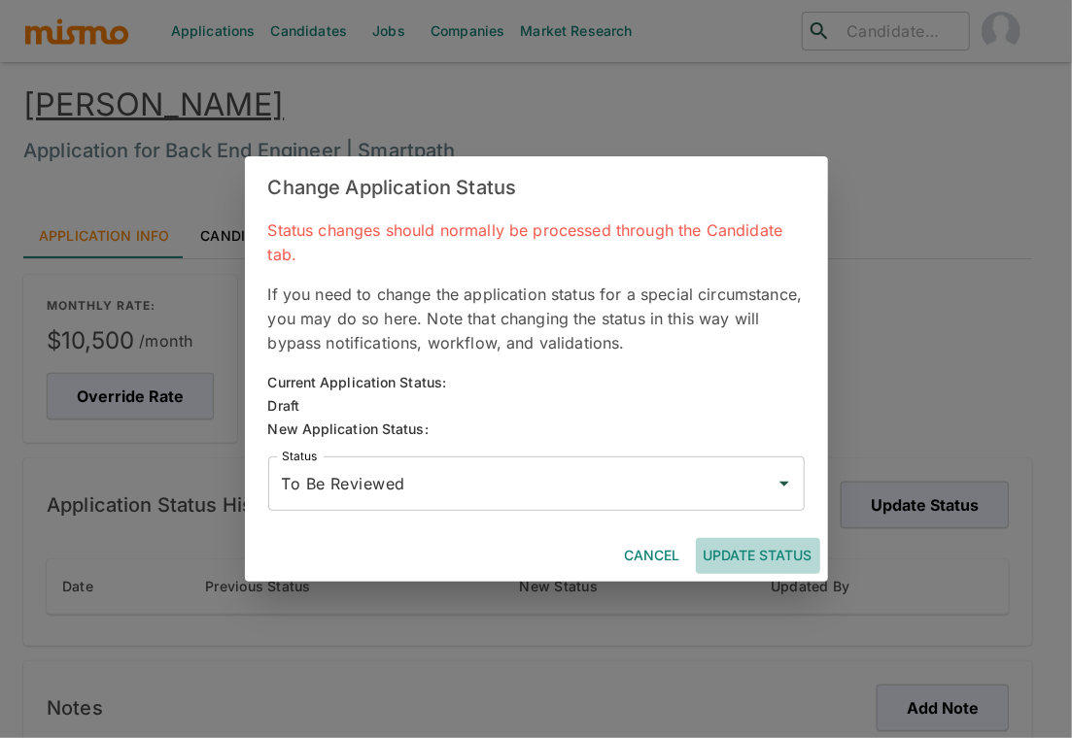
click at [778, 552] on button "Update Status" at bounding box center [758, 556] width 124 height 36
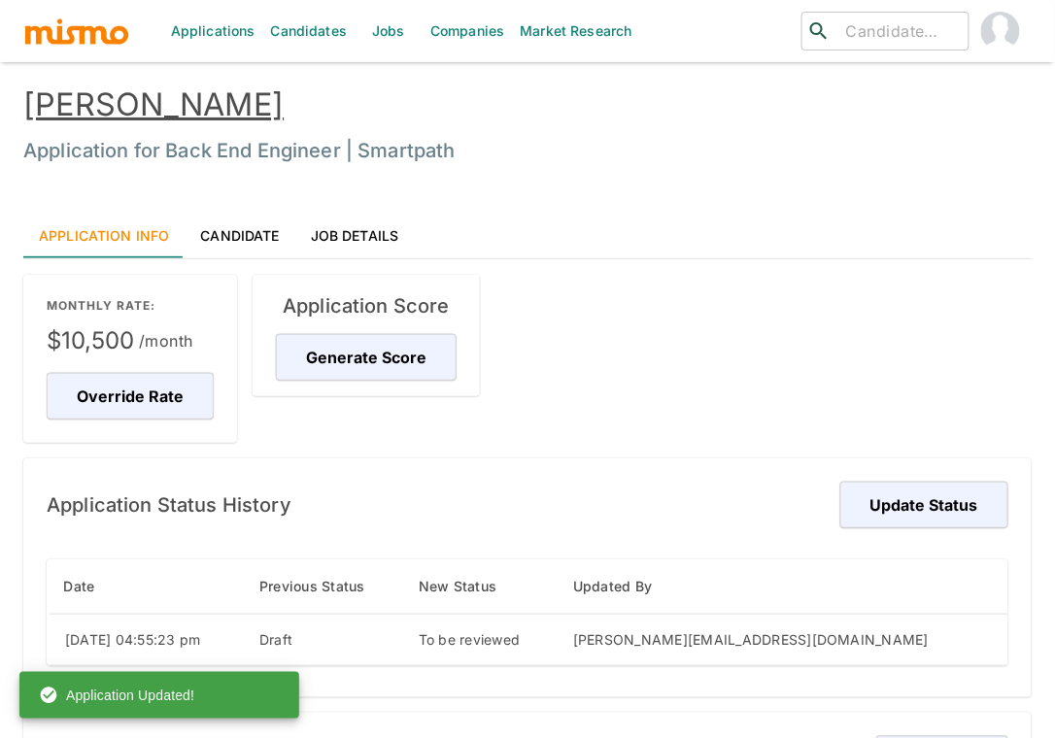
click at [205, 104] on link "Fermin Arellano" at bounding box center [153, 104] width 260 height 38
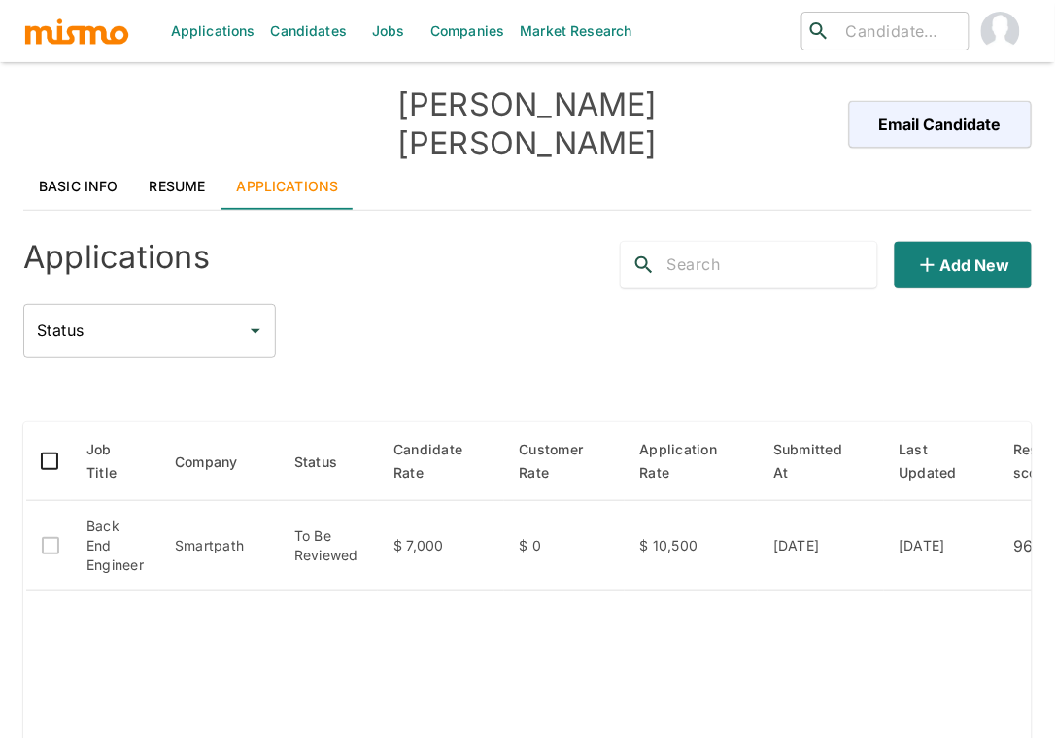
click at [84, 163] on link "Basic Info" at bounding box center [78, 186] width 111 height 47
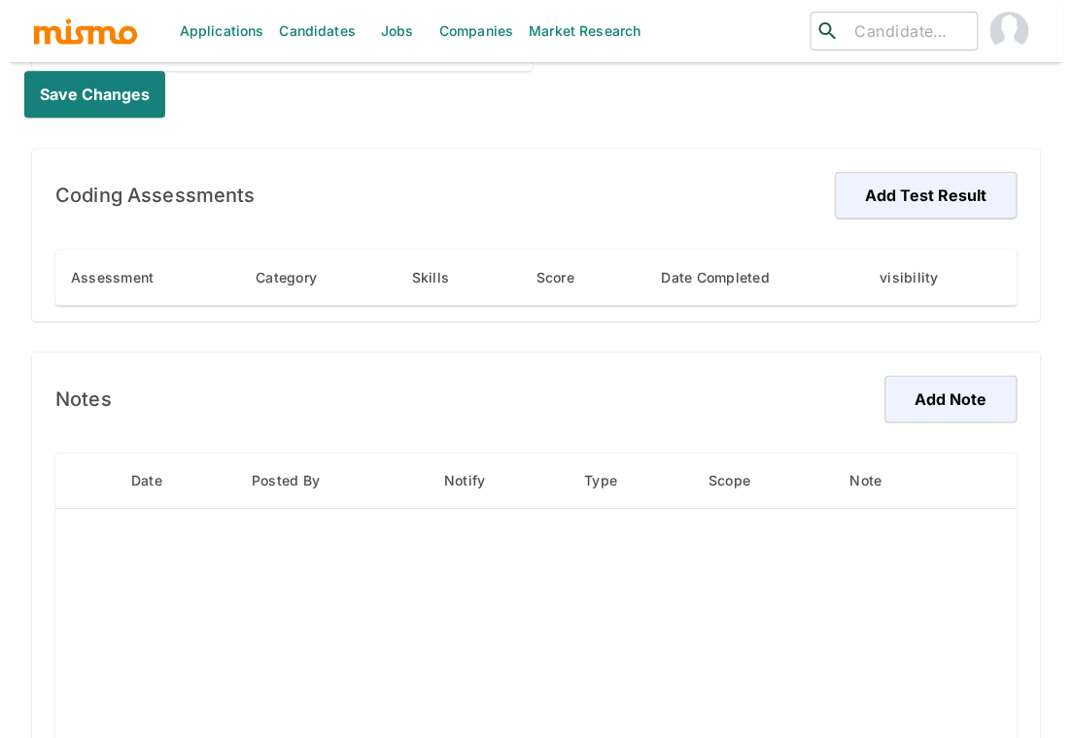
scroll to position [1196, 0]
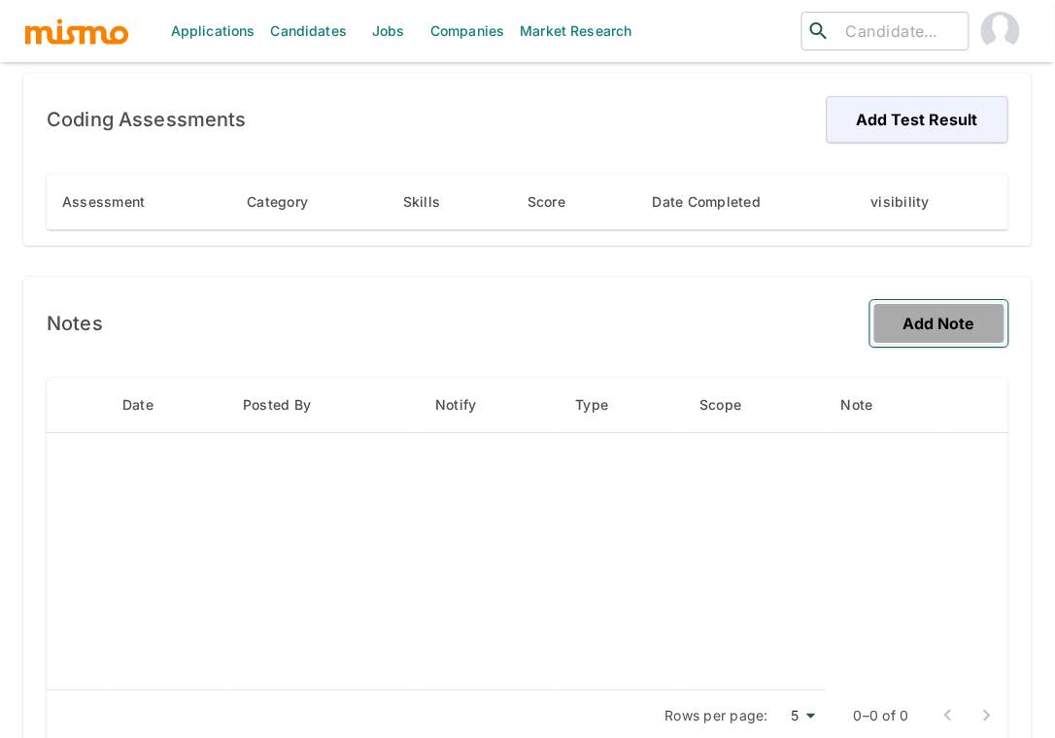
click at [959, 300] on button "Add Note" at bounding box center [939, 323] width 138 height 47
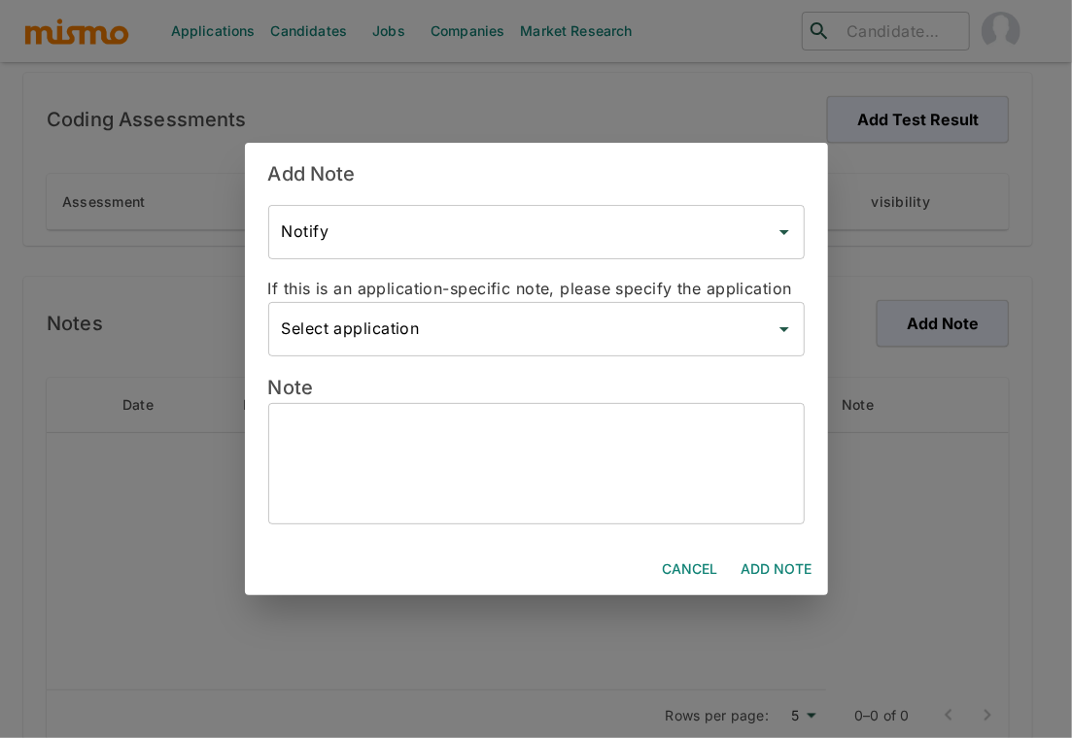
click at [630, 319] on input "Select application" at bounding box center [522, 329] width 490 height 37
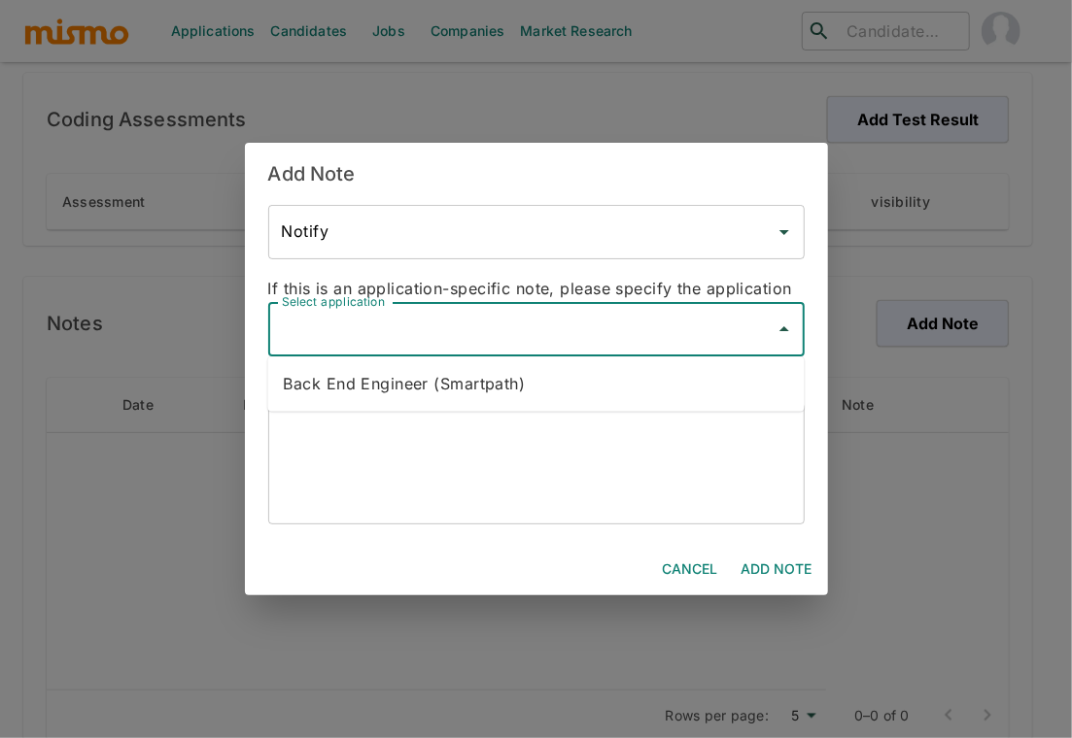
click at [556, 369] on li "Back End Engineer (Smartpath)" at bounding box center [536, 384] width 536 height 39
type input "Back End Engineer (Smartpath)"
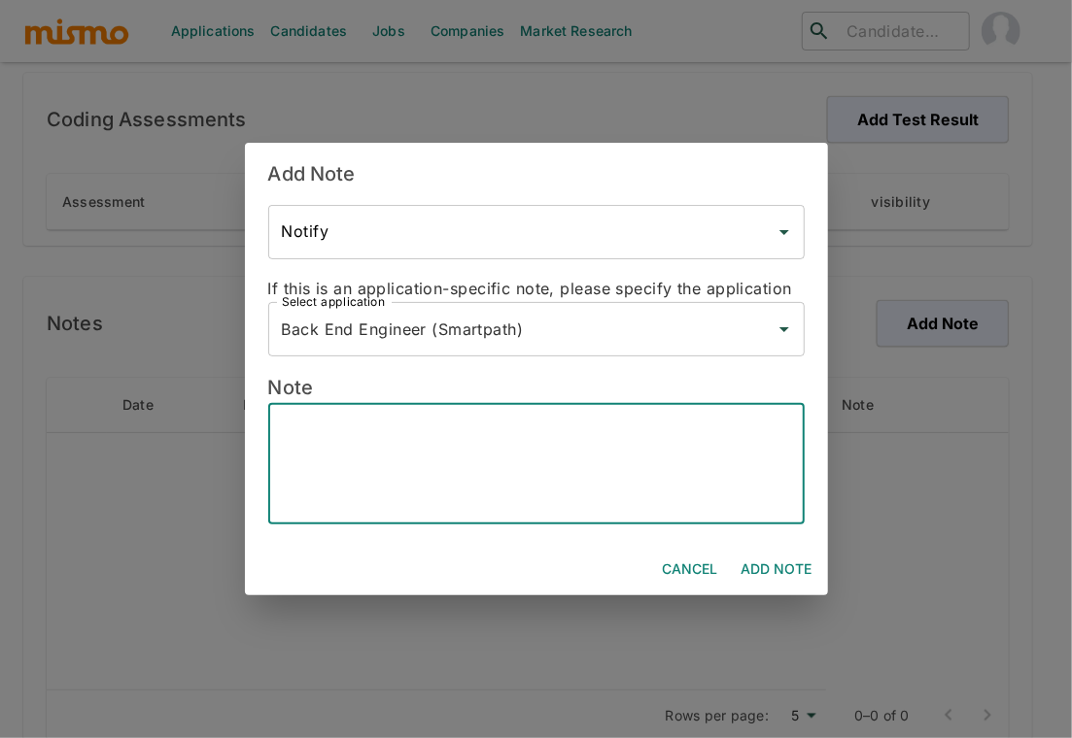
click at [529, 426] on textarea at bounding box center [536, 464] width 509 height 89
click at [457, 440] on textarea "Email:" at bounding box center [536, 464] width 509 height 89
paste textarea "[DOMAIN_NAME][EMAIL_ADDRESS][DOMAIN_NAME]"
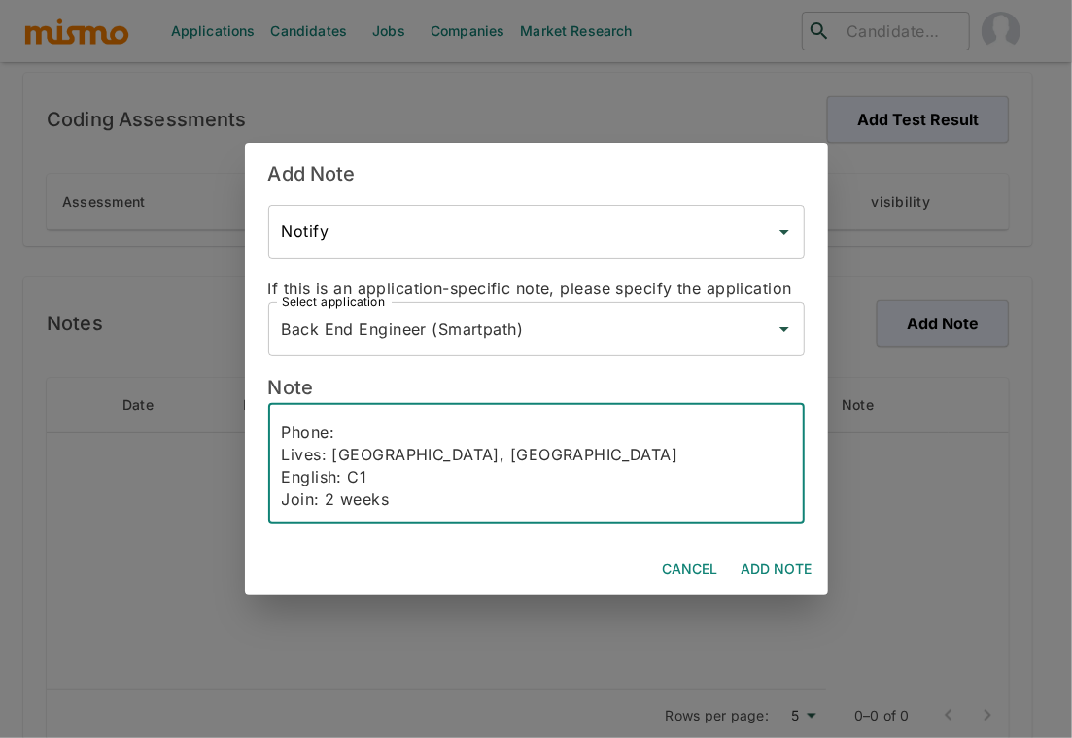
scroll to position [43, 0]
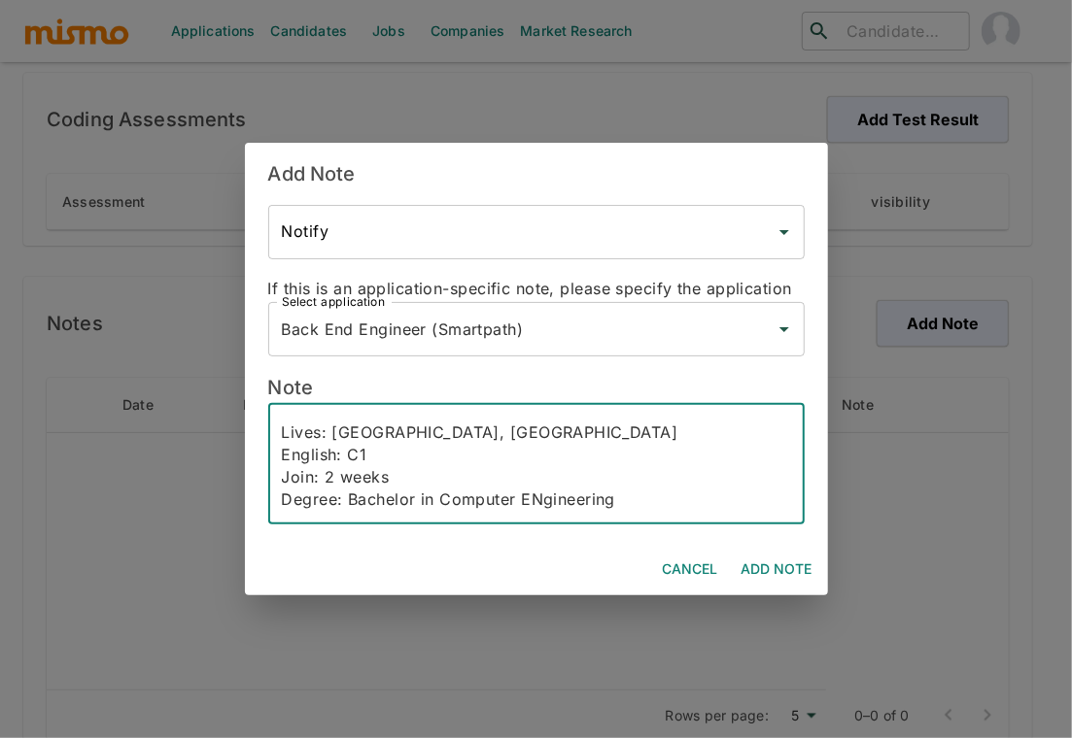
click at [535, 503] on textarea "Email: [DOMAIN_NAME][EMAIL_ADDRESS][DOMAIN_NAME] Phone: Lives: [GEOGRAPHIC_DATA…" at bounding box center [536, 464] width 509 height 89
click at [633, 496] on textarea "Email: [DOMAIN_NAME][EMAIL_ADDRESS][DOMAIN_NAME] Phone: Lives: [GEOGRAPHIC_DATA…" at bounding box center [536, 464] width 509 height 89
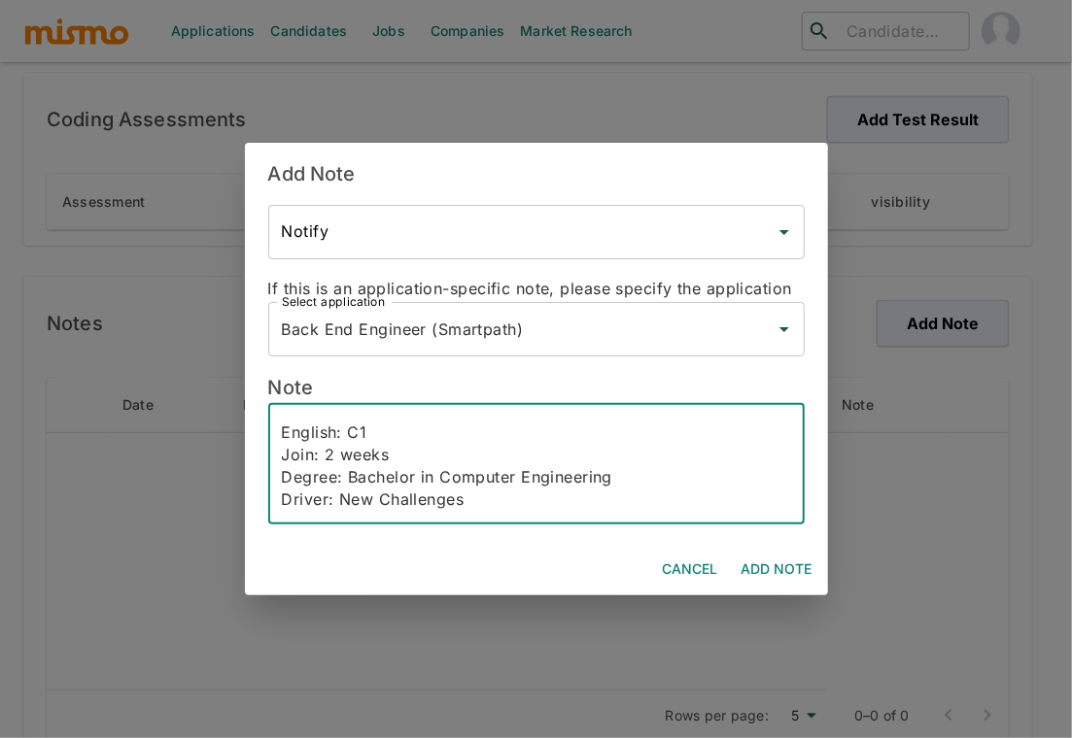
scroll to position [87, 0]
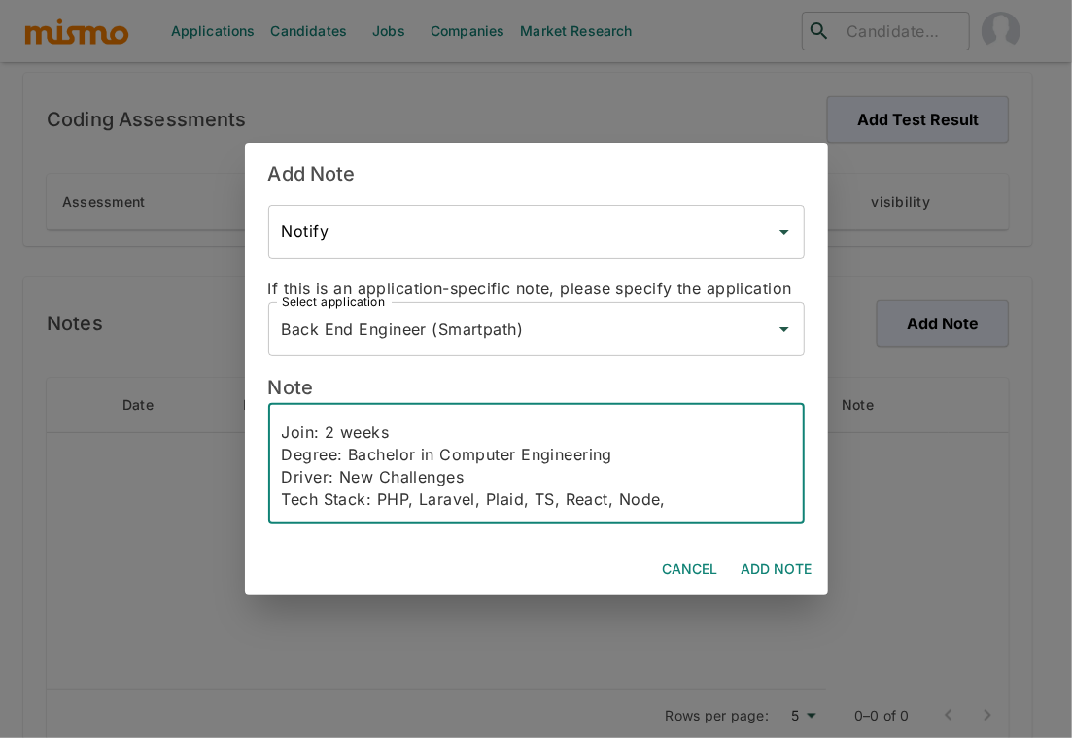
click at [717, 499] on textarea "Email: [DOMAIN_NAME][EMAIL_ADDRESS][DOMAIN_NAME] Phone: Lives: [GEOGRAPHIC_DATA…" at bounding box center [536, 464] width 509 height 89
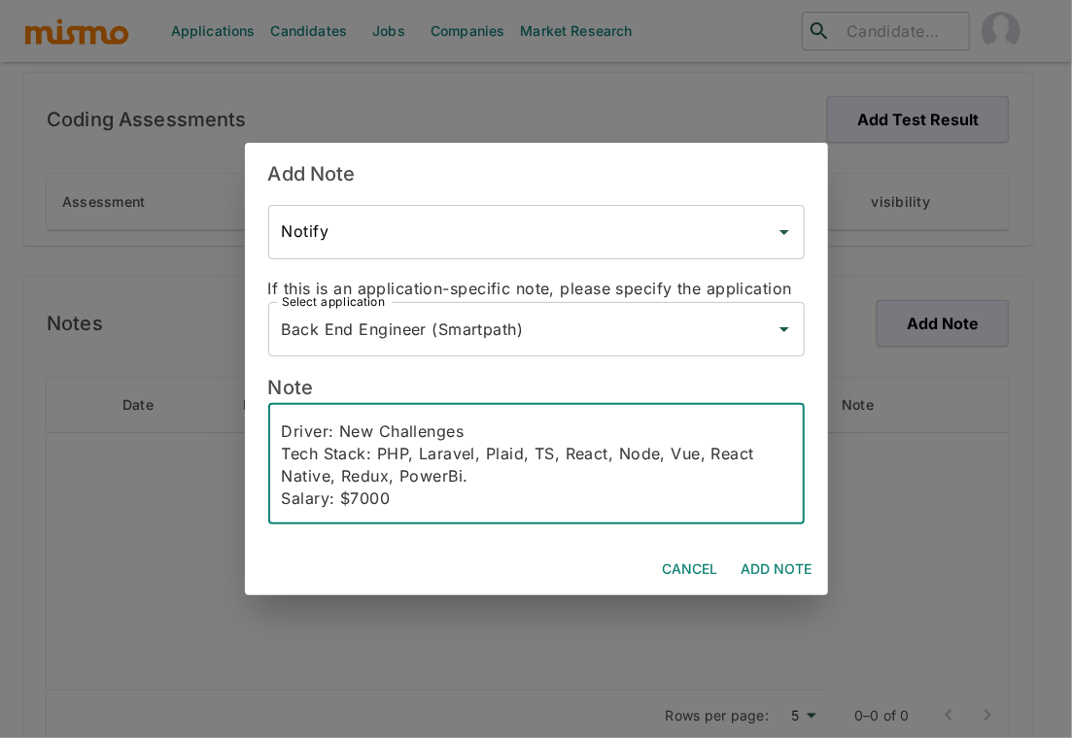
scroll to position [133, 0]
click at [534, 472] on textarea "Email: [DOMAIN_NAME][EMAIL_ADDRESS][DOMAIN_NAME] Phone: Lives: [GEOGRAPHIC_DATA…" at bounding box center [536, 464] width 509 height 89
paste textarea "0 years of experience specializing in PHP, Laravel, React, and cloud infrastruc…"
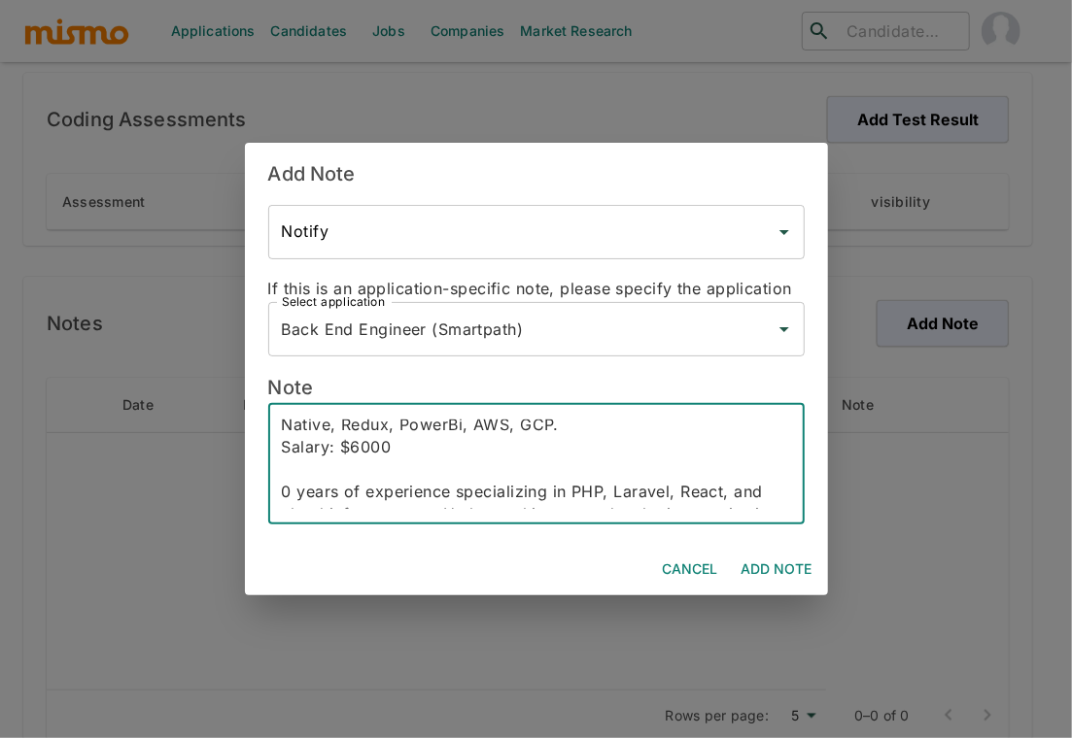
scroll to position [210, 0]
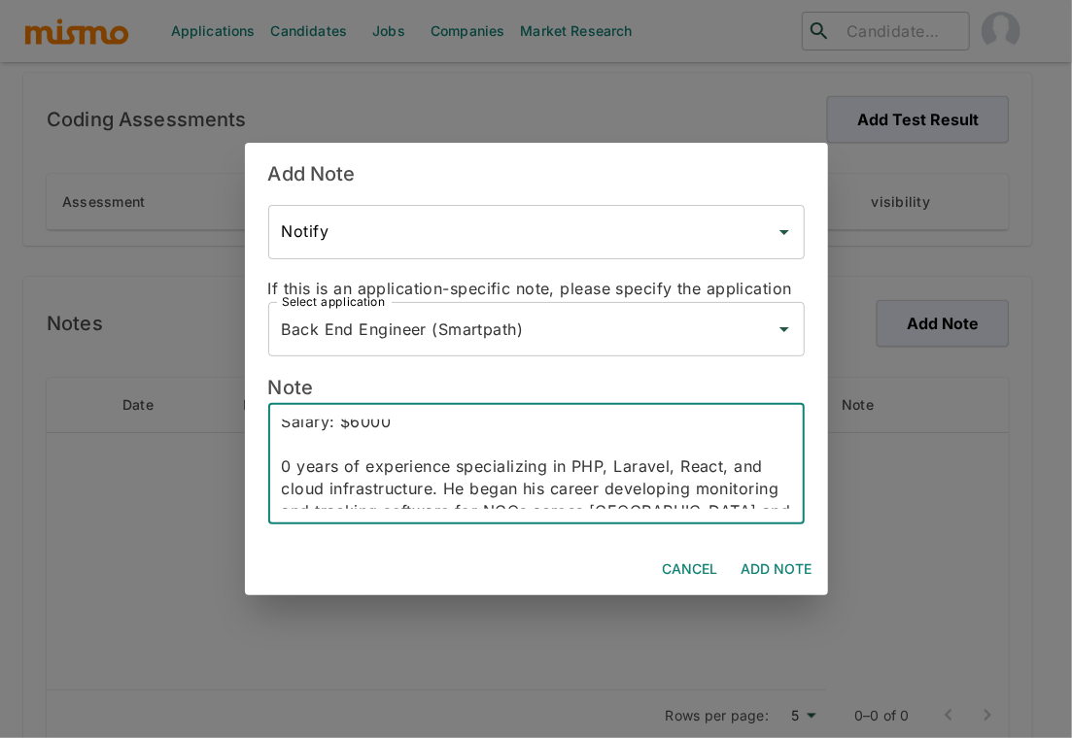
click at [273, 465] on div "Email: [DOMAIN_NAME][EMAIL_ADDRESS][DOMAIN_NAME] Phone: Lives: [GEOGRAPHIC_DATA…" at bounding box center [536, 463] width 536 height 121
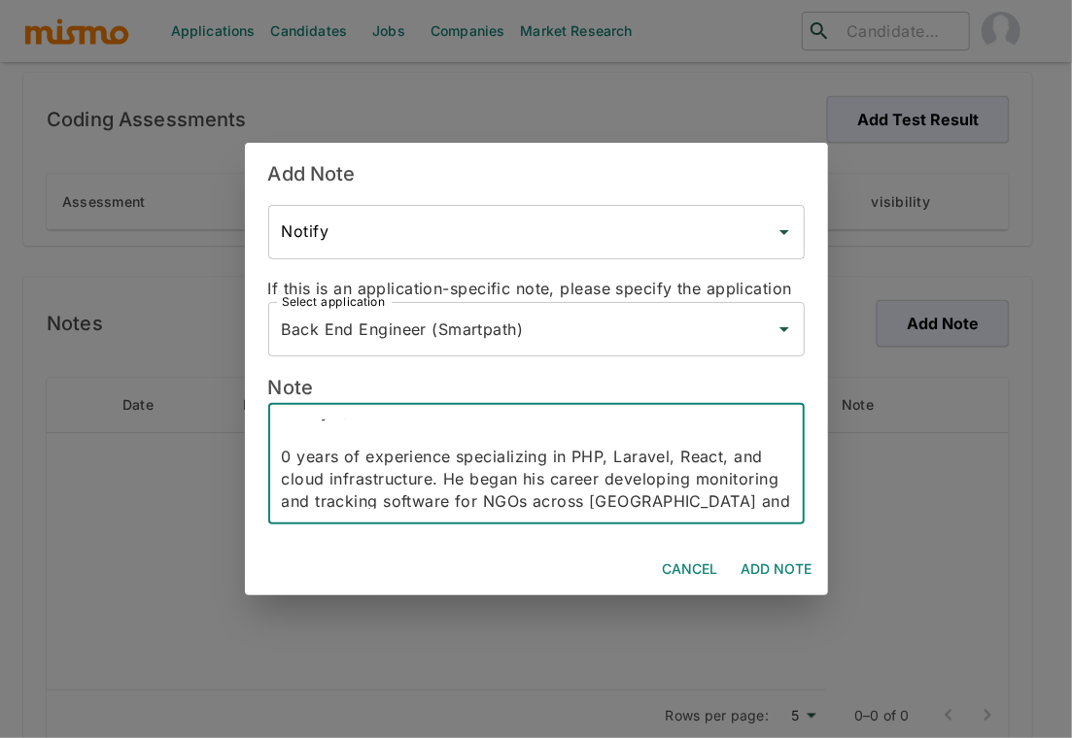
scroll to position [216, 0]
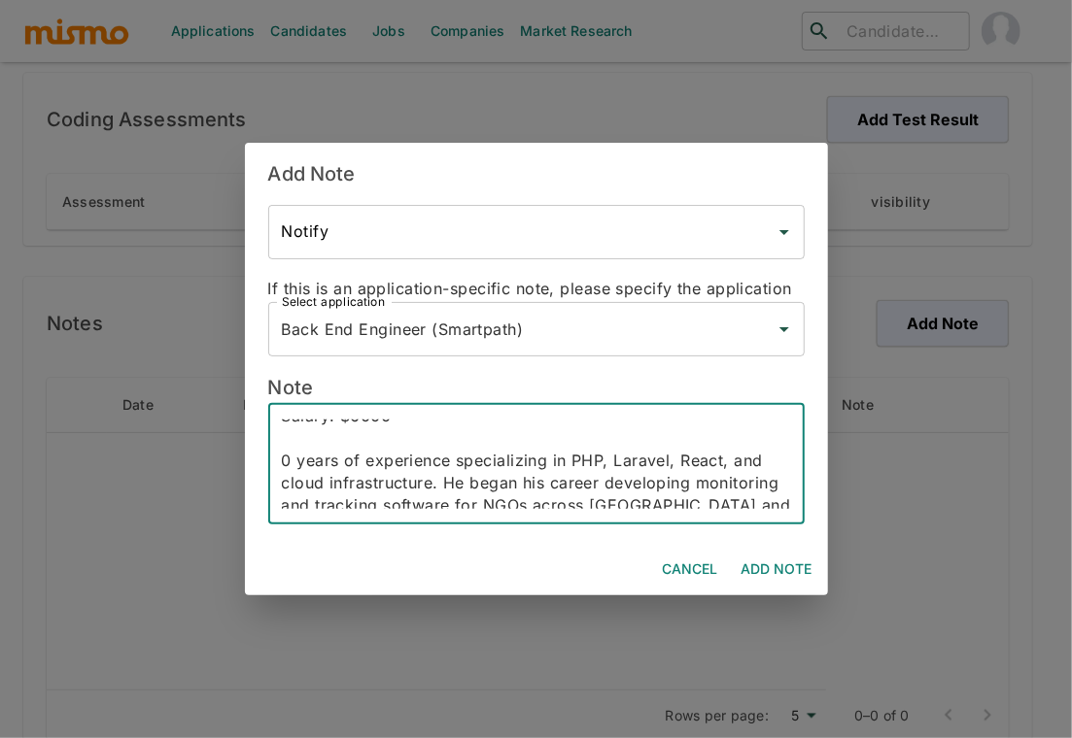
click at [282, 457] on textarea "Email: [DOMAIN_NAME][EMAIL_ADDRESS][DOMAIN_NAME] Phone: Lives: [GEOGRAPHIC_DATA…" at bounding box center [536, 464] width 509 height 89
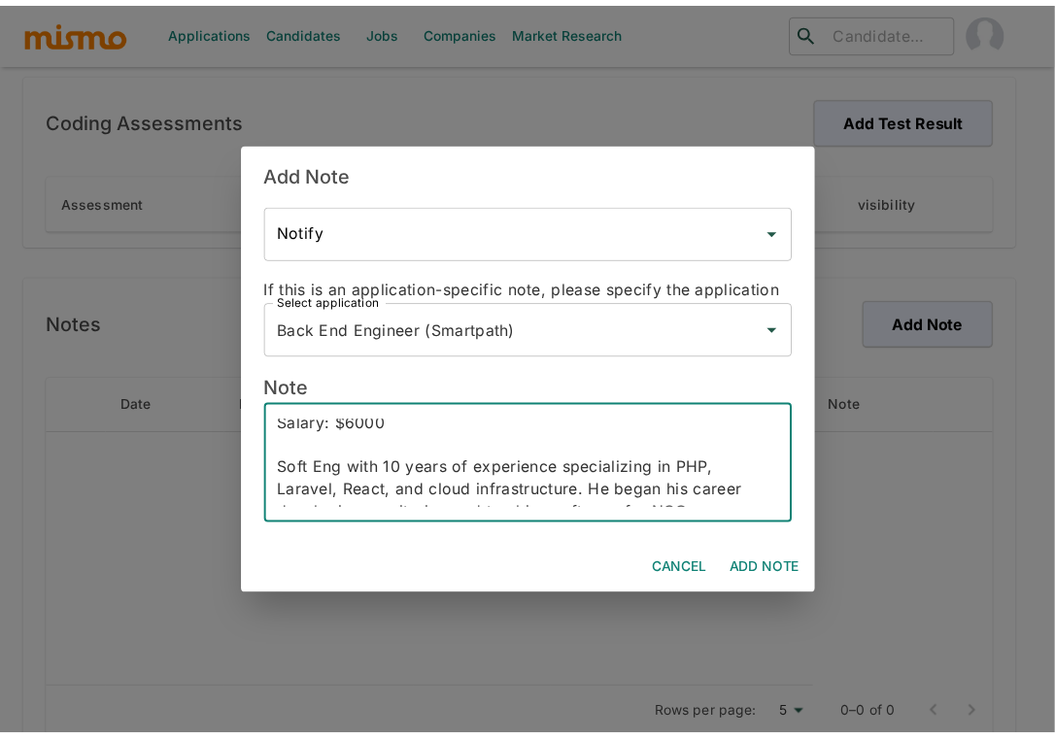
scroll to position [195, 0]
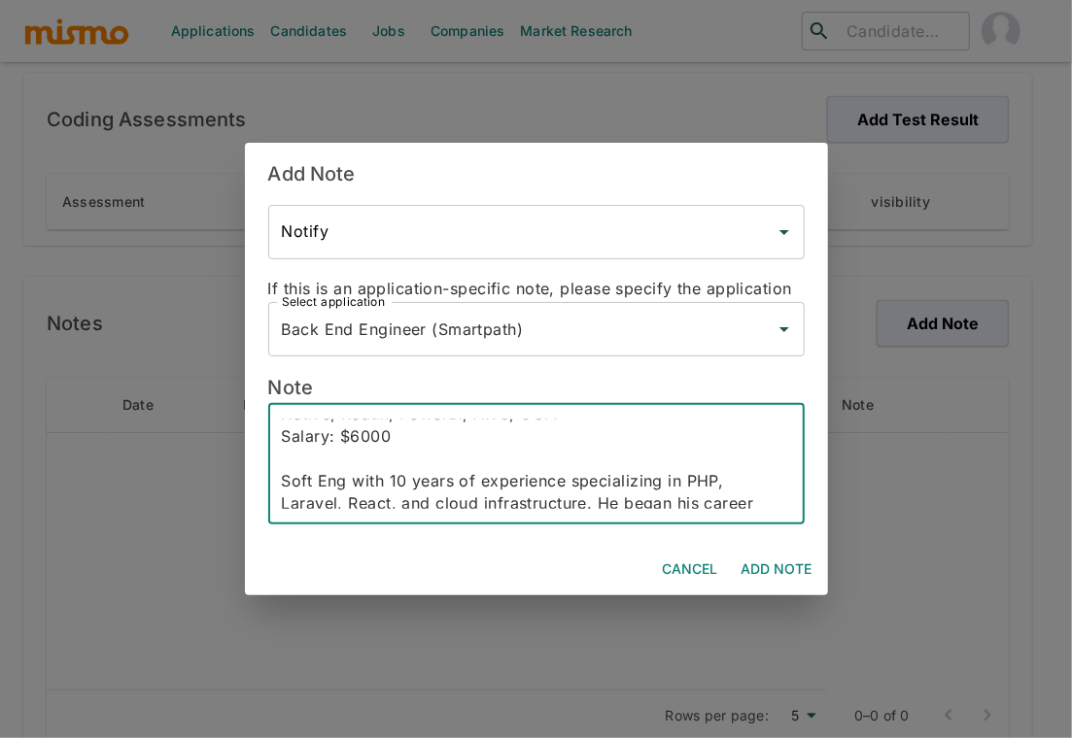
click at [449, 435] on textarea "Email: [DOMAIN_NAME][EMAIL_ADDRESS][DOMAIN_NAME] Phone: Lives: [GEOGRAPHIC_DATA…" at bounding box center [536, 464] width 509 height 89
type textarea "Email: [DOMAIN_NAME][EMAIL_ADDRESS][DOMAIN_NAME] Phone: Lives: [GEOGRAPHIC_DATA…"
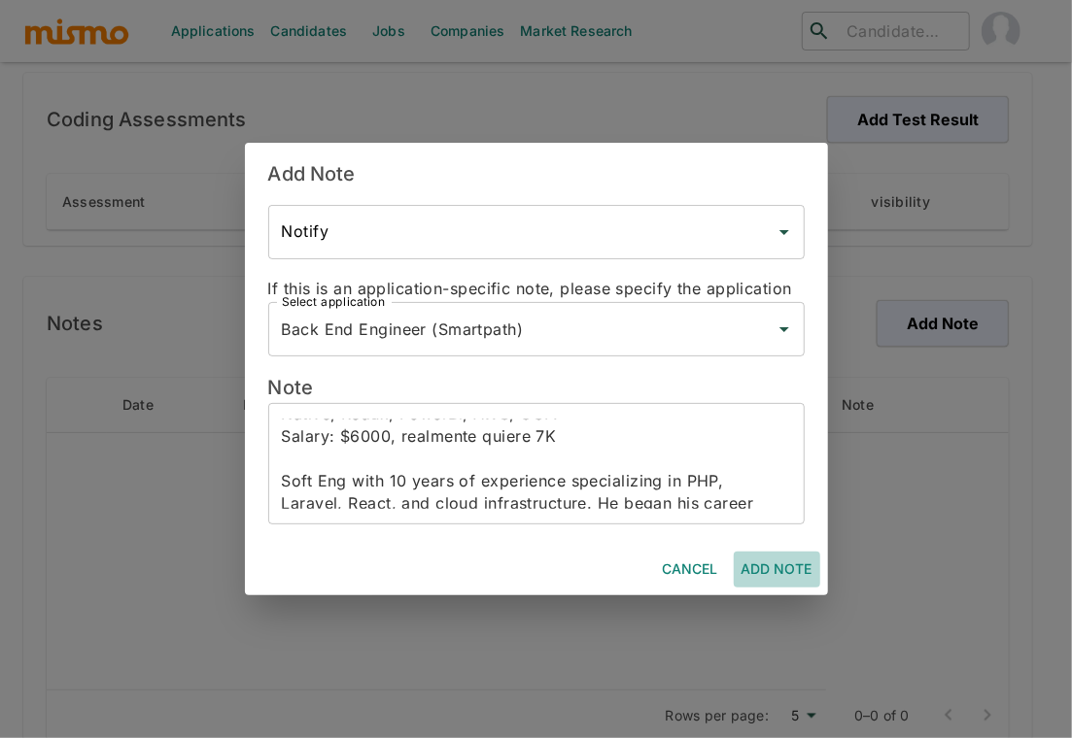
click at [775, 566] on button "Add Note" at bounding box center [776, 570] width 86 height 36
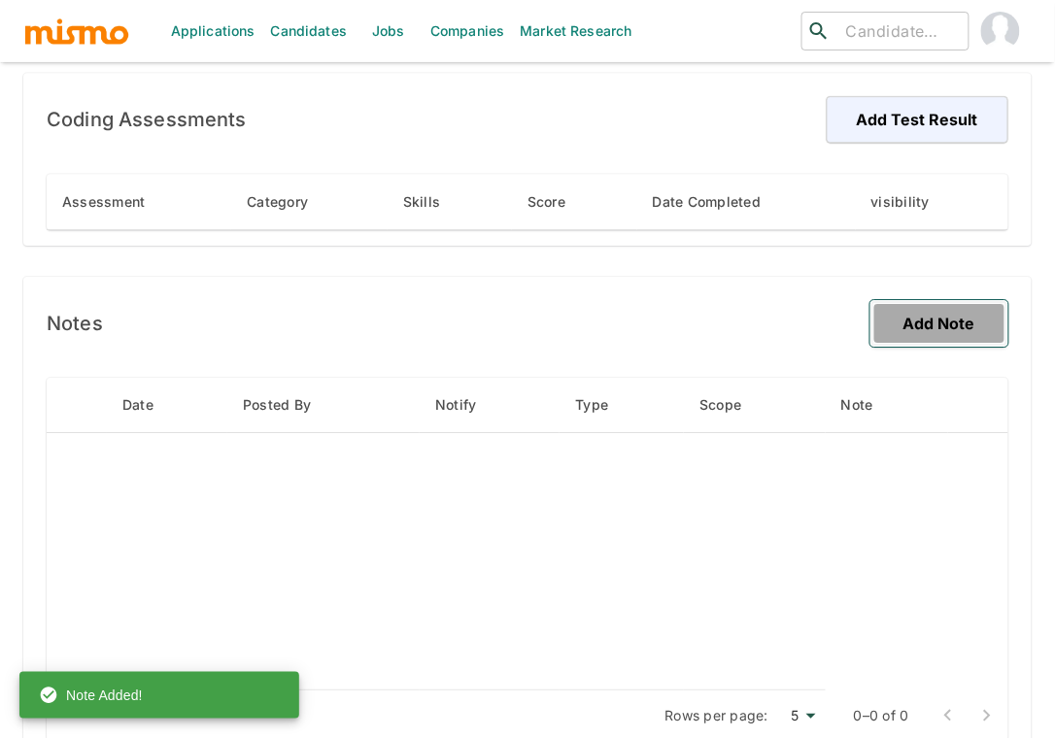
click at [924, 300] on button "Add Note" at bounding box center [939, 323] width 138 height 47
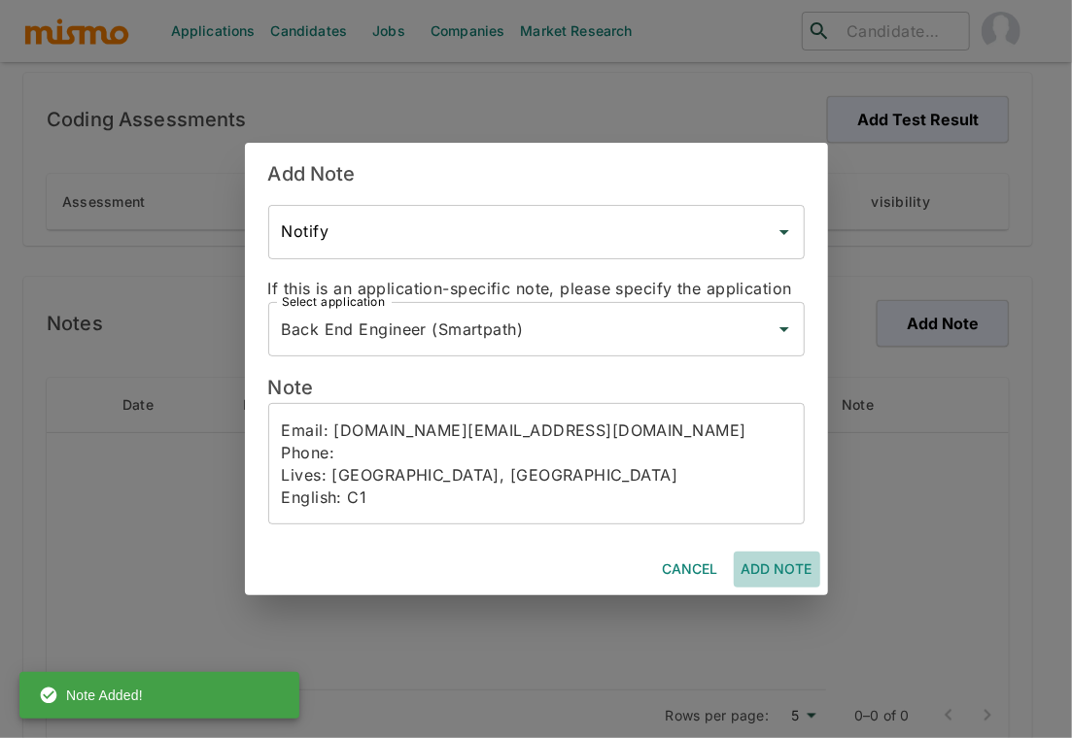
click at [784, 566] on button "Add Note" at bounding box center [776, 570] width 86 height 36
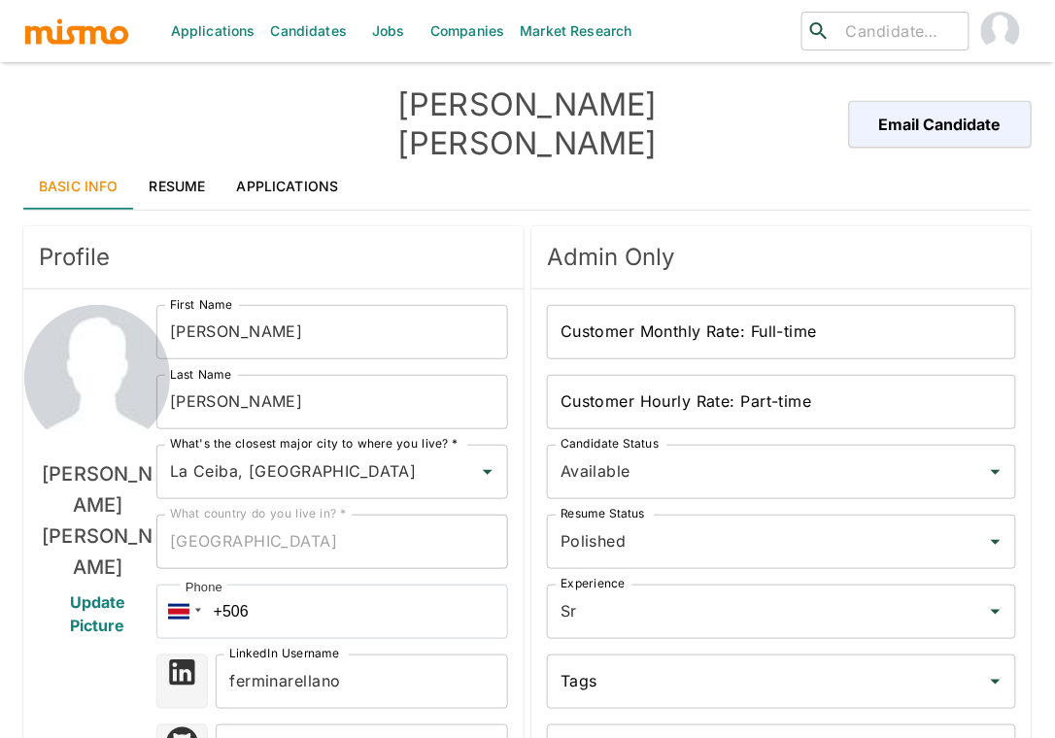
click at [192, 163] on link "Resume" at bounding box center [177, 186] width 87 height 47
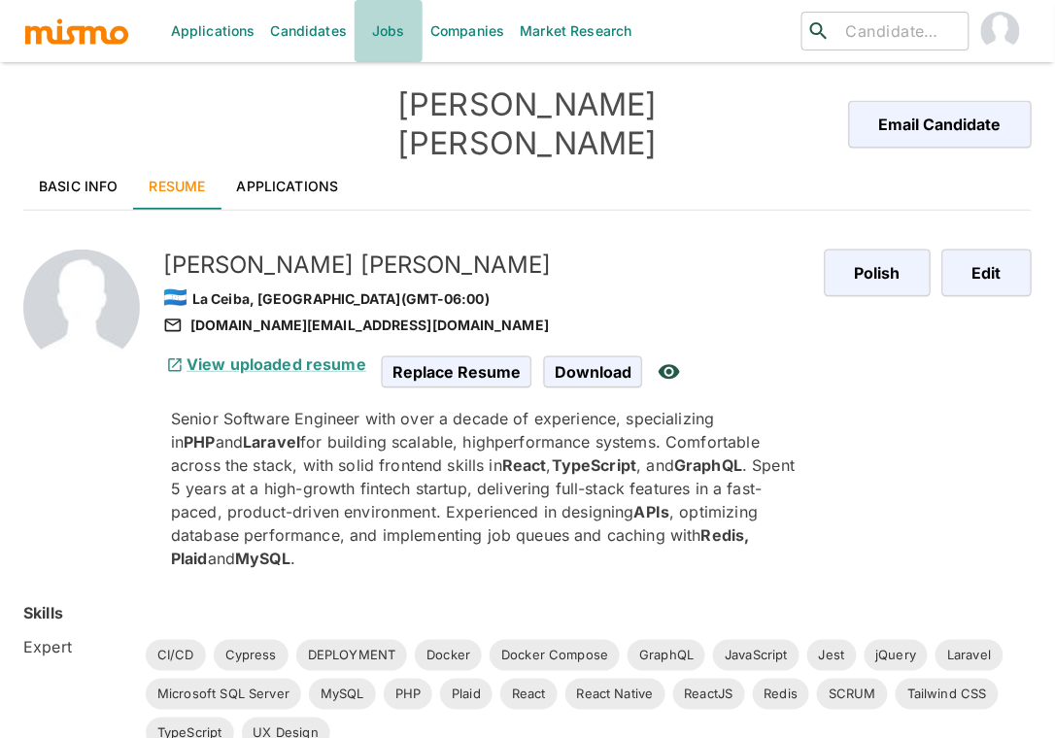
click at [379, 17] on link "Jobs" at bounding box center [389, 31] width 68 height 62
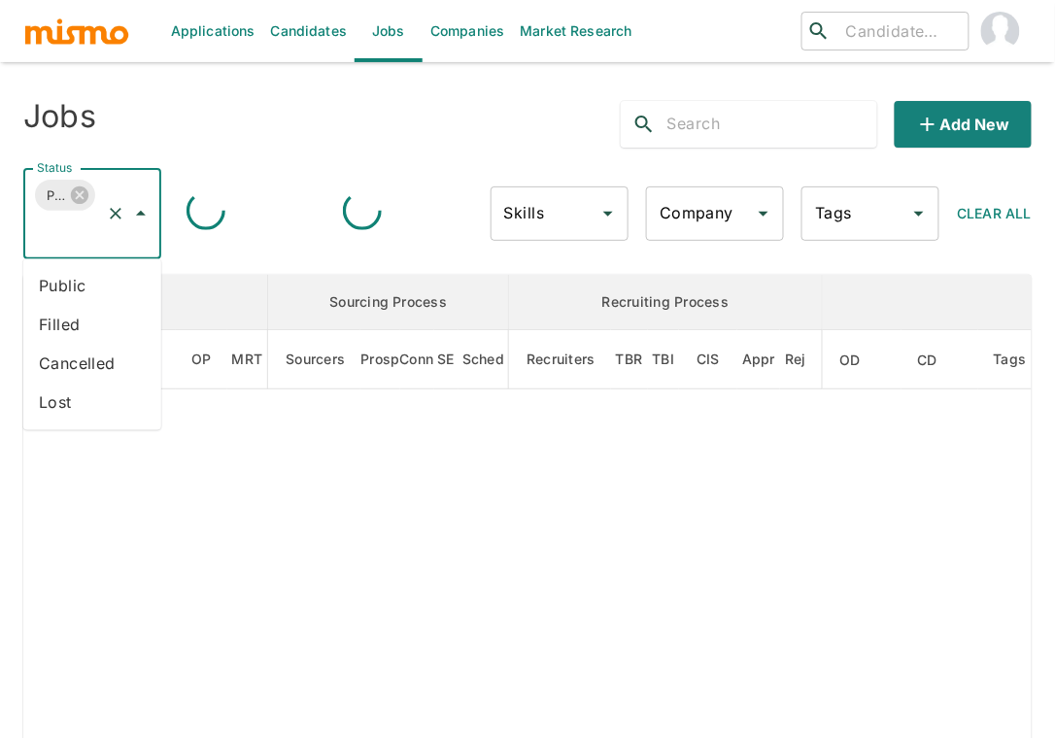
click at [85, 236] on input "Status" at bounding box center [65, 232] width 66 height 37
click at [69, 278] on li "Public" at bounding box center [92, 286] width 138 height 39
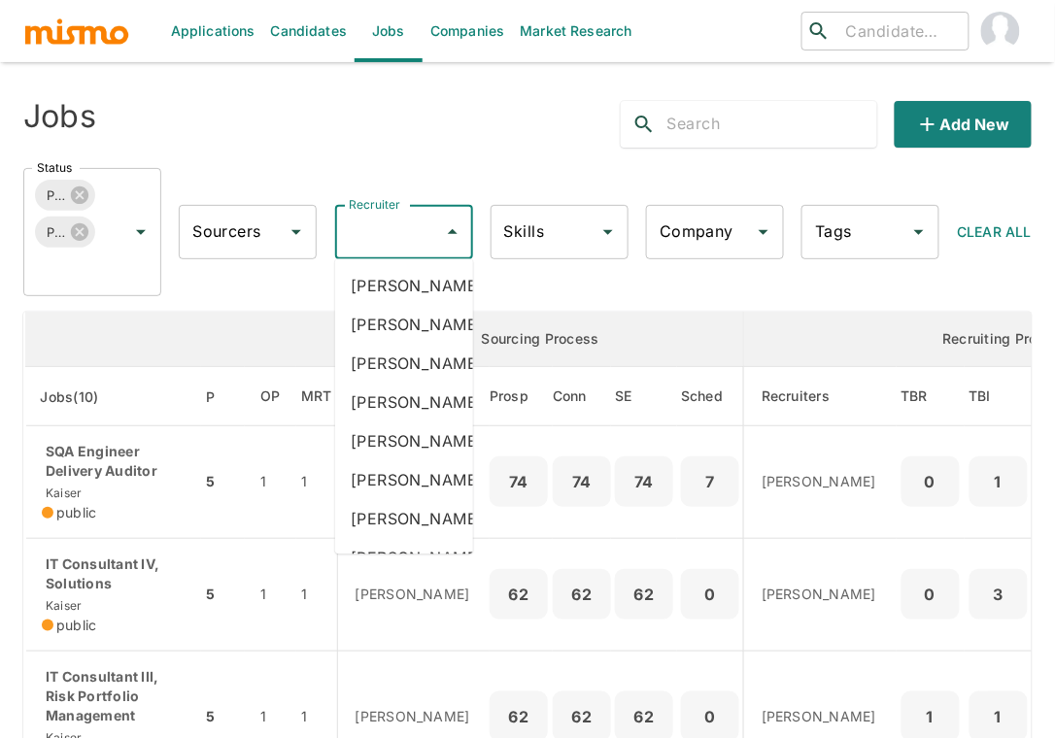
click at [409, 235] on input "Recruiter" at bounding box center [389, 232] width 91 height 37
type input "carm"
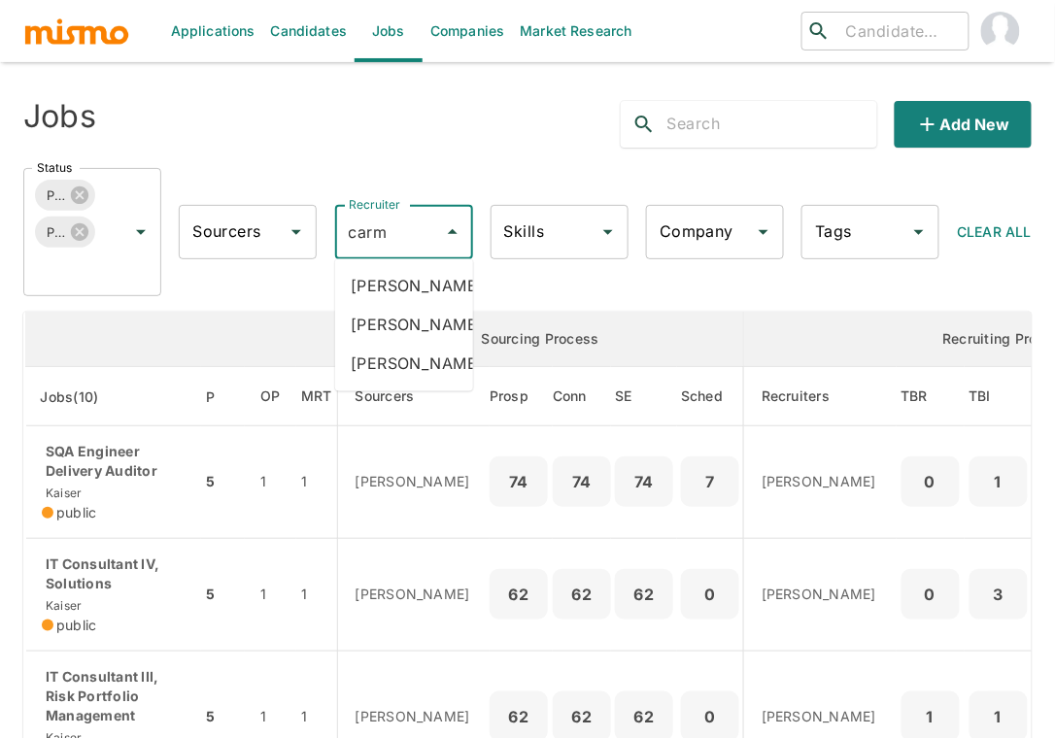
click at [404, 320] on li "Carmen Vilachá" at bounding box center [404, 325] width 138 height 39
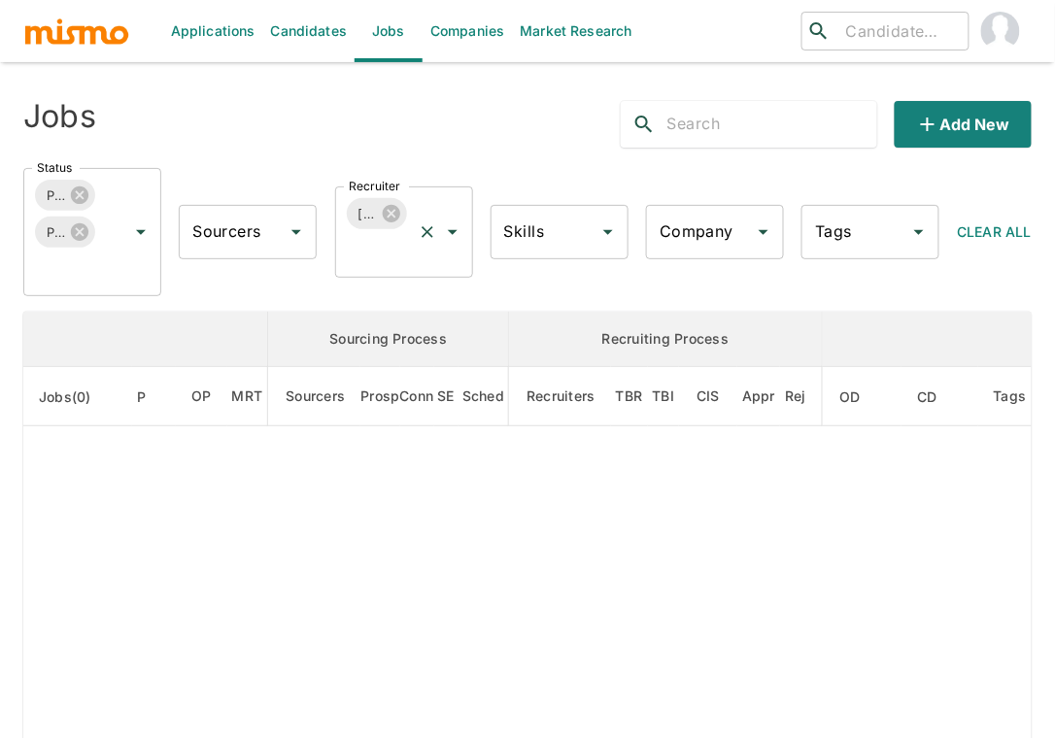
click at [406, 268] on input "Recruiter" at bounding box center [377, 250] width 66 height 37
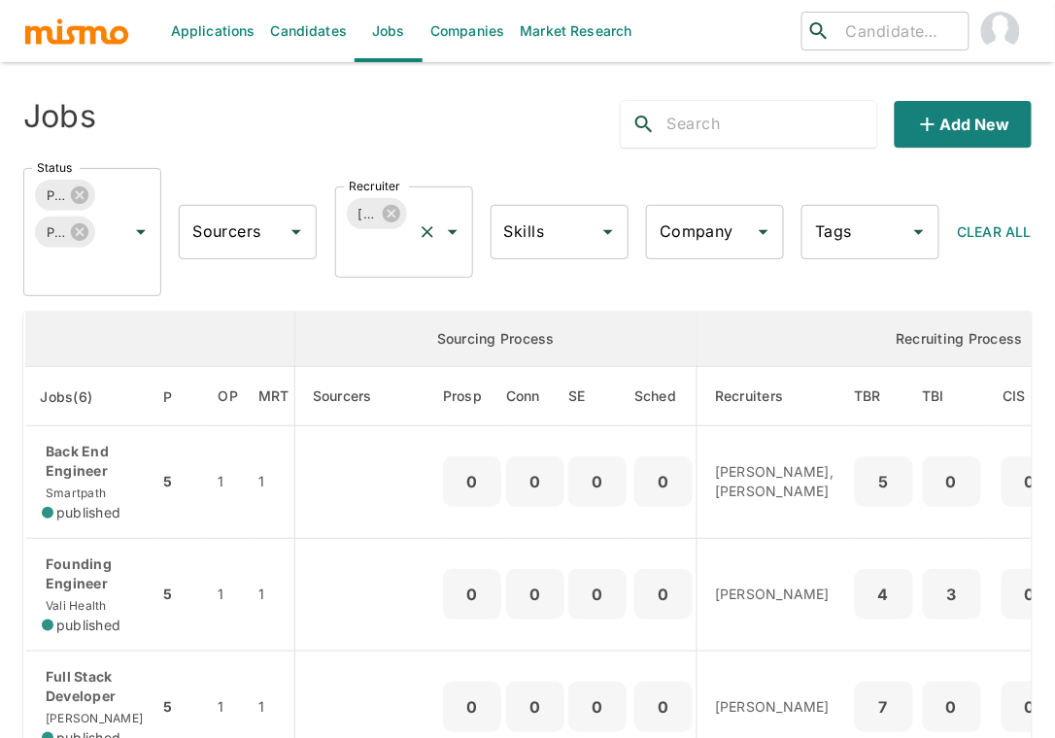
click at [393, 264] on input "Recruiter" at bounding box center [377, 250] width 66 height 37
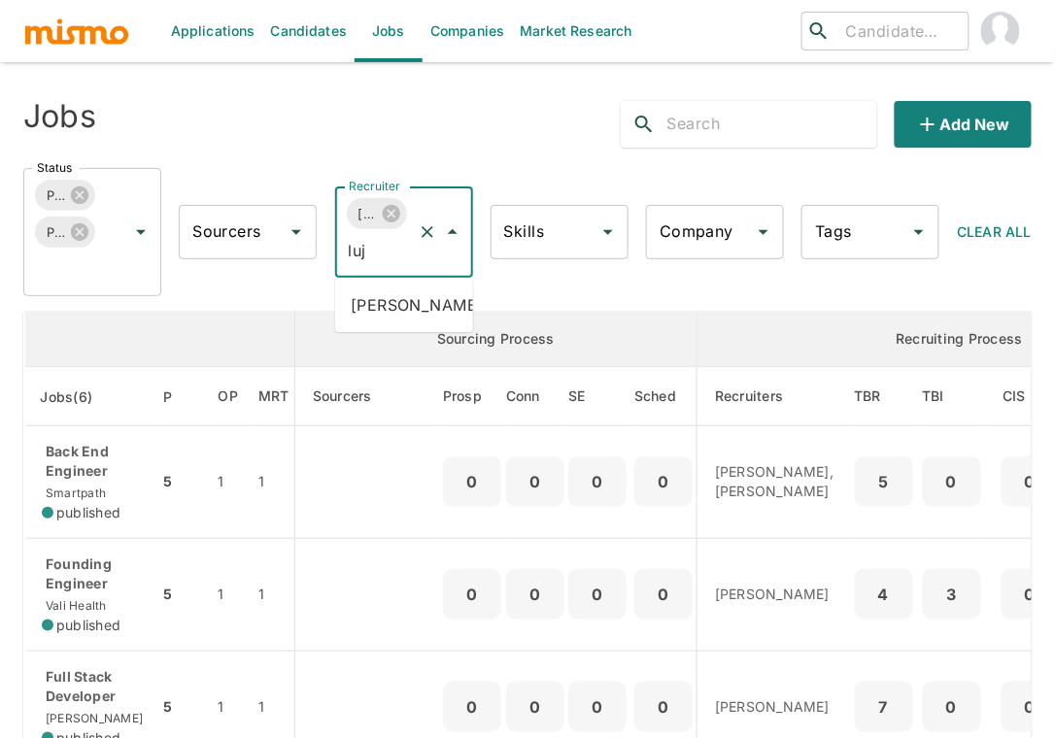
type input "luja"
click at [370, 324] on li "Maria Lujan Ciommo" at bounding box center [404, 305] width 138 height 39
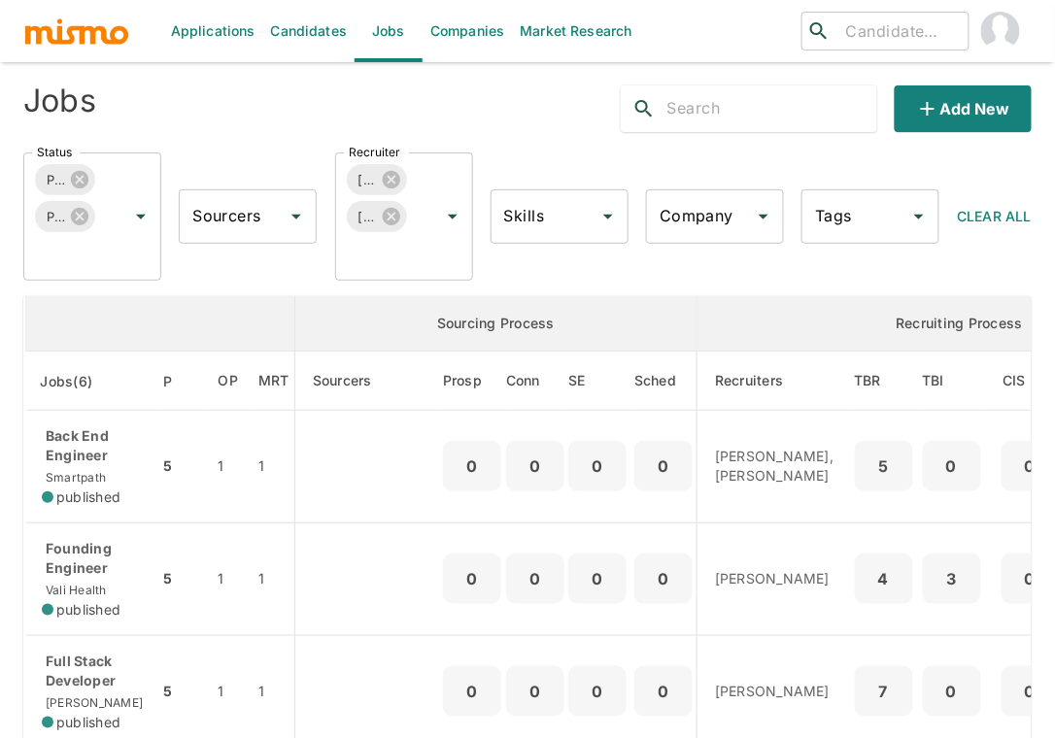
scroll to position [37, 0]
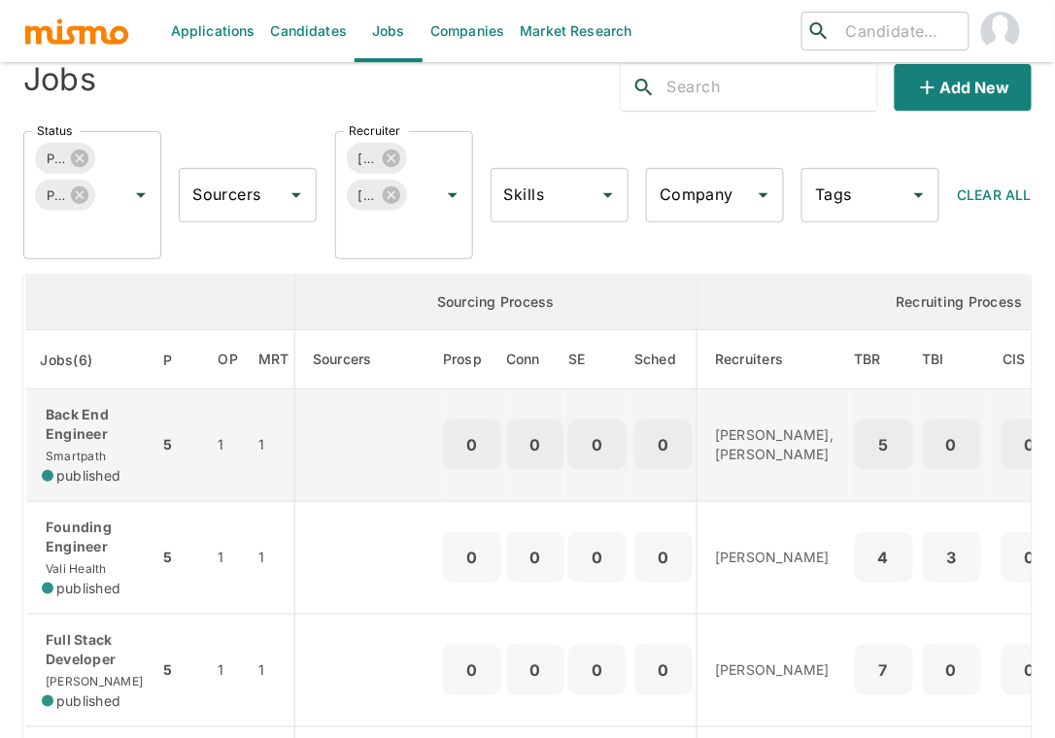
click at [79, 426] on p "Back End Engineer" at bounding box center [92, 424] width 101 height 39
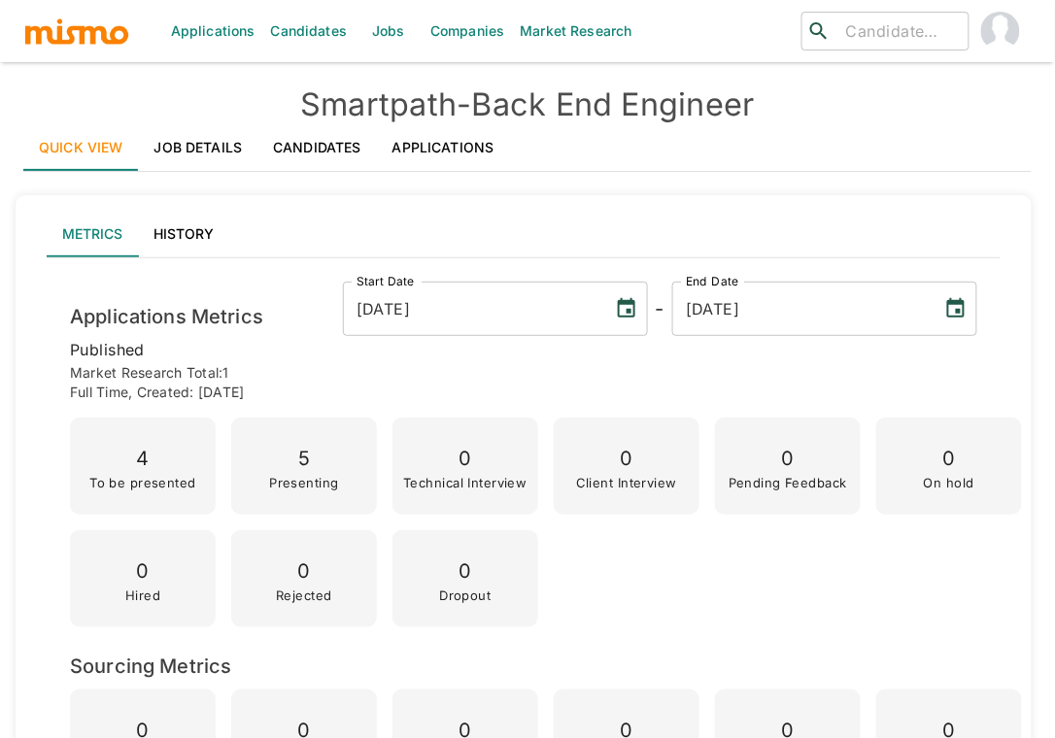
click at [435, 151] on link "Applications" at bounding box center [443, 147] width 133 height 47
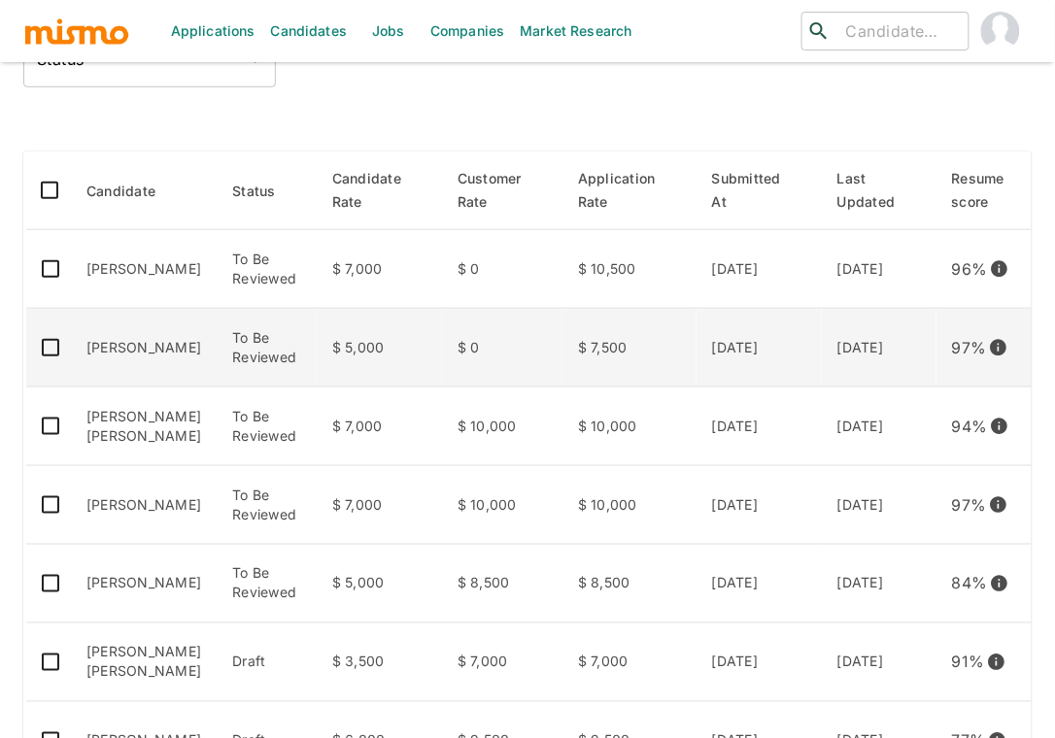
scroll to position [234, 0]
